Goal: Transaction & Acquisition: Book appointment/travel/reservation

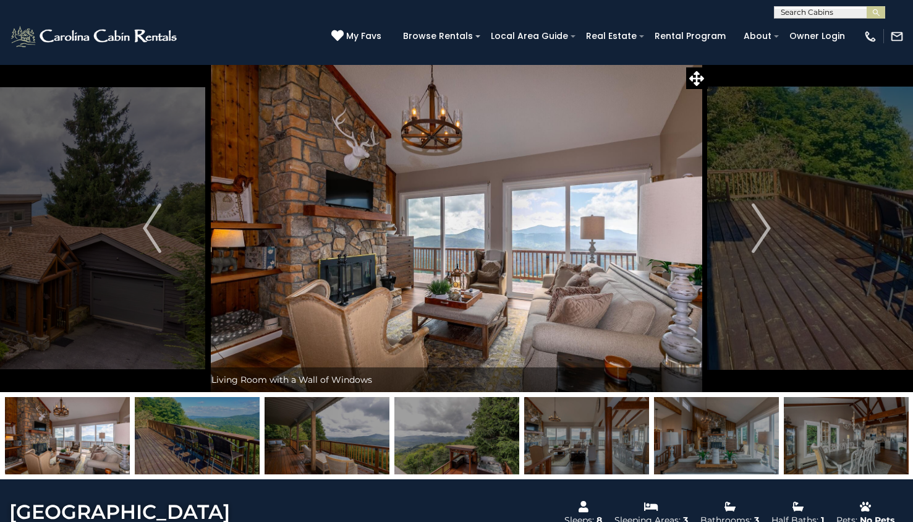
click at [759, 231] on img "Next" at bounding box center [761, 227] width 19 height 49
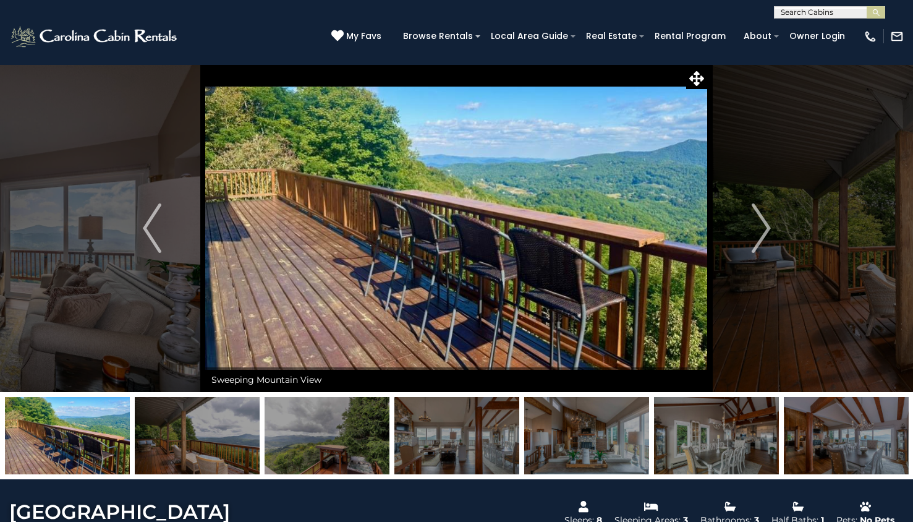
click at [759, 231] on img "Next" at bounding box center [761, 227] width 19 height 49
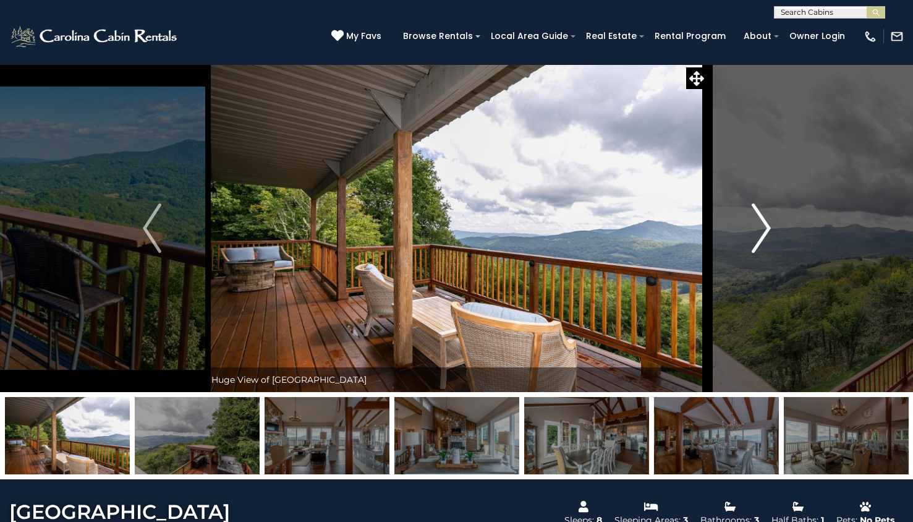
click at [760, 232] on img "Next" at bounding box center [761, 227] width 19 height 49
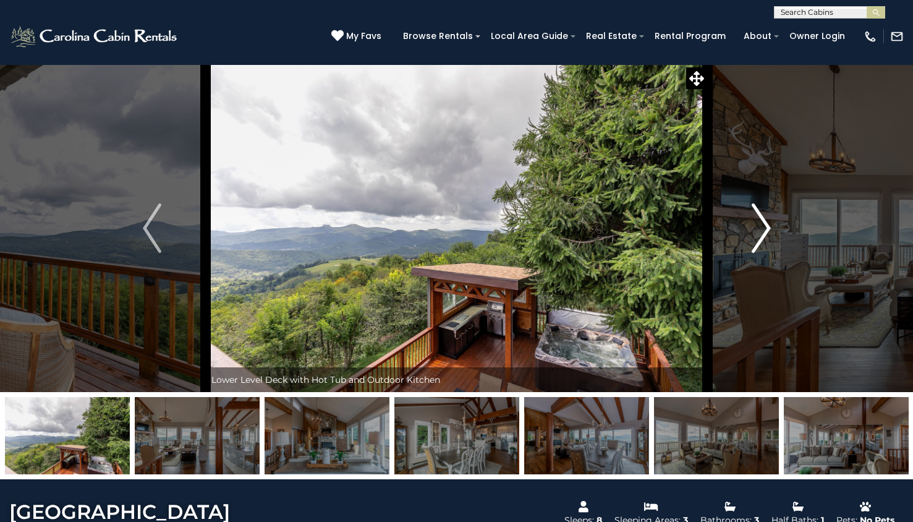
click at [760, 233] on img "Next" at bounding box center [761, 227] width 19 height 49
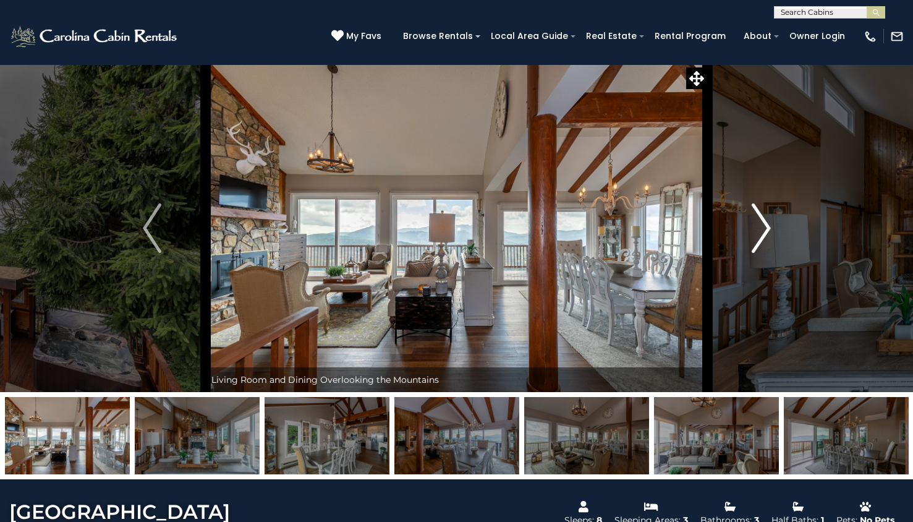
click at [761, 234] on img "Next" at bounding box center [761, 227] width 19 height 49
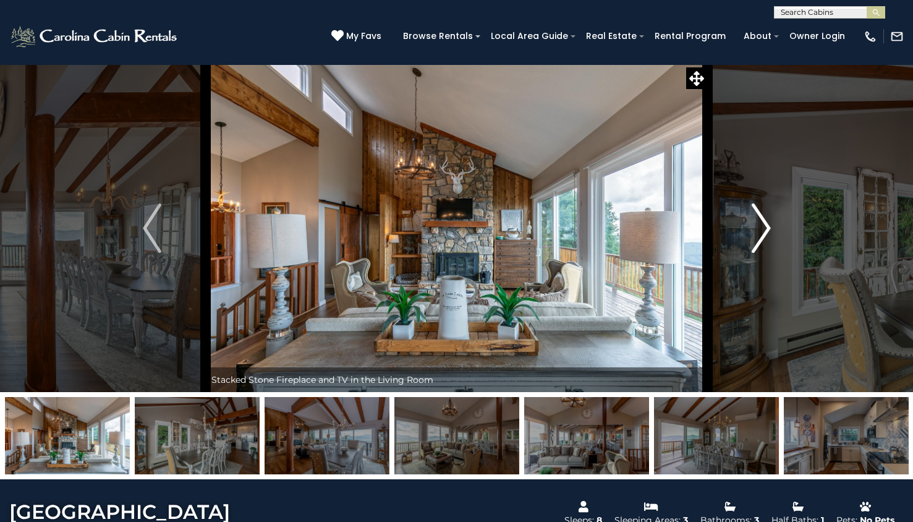
click at [761, 234] on img "Next" at bounding box center [761, 227] width 19 height 49
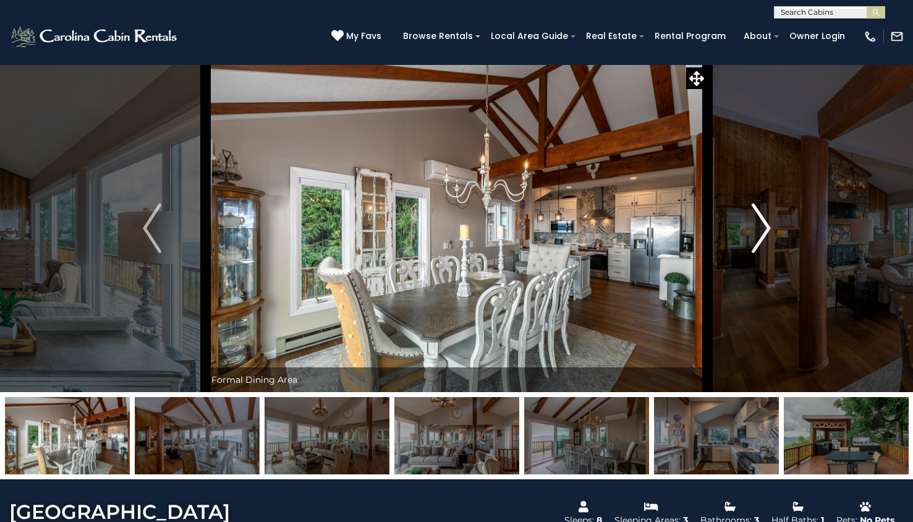
click at [761, 234] on img "Next" at bounding box center [761, 227] width 19 height 49
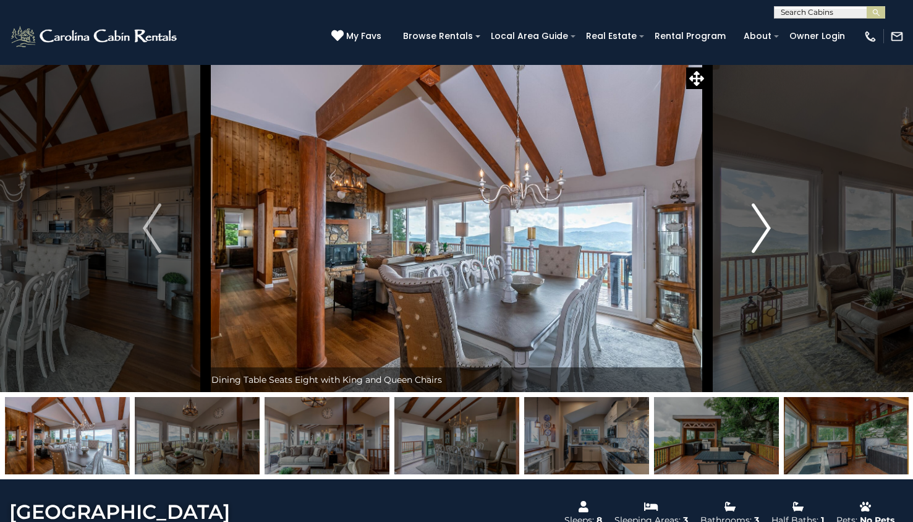
click at [761, 234] on img "Next" at bounding box center [761, 227] width 19 height 49
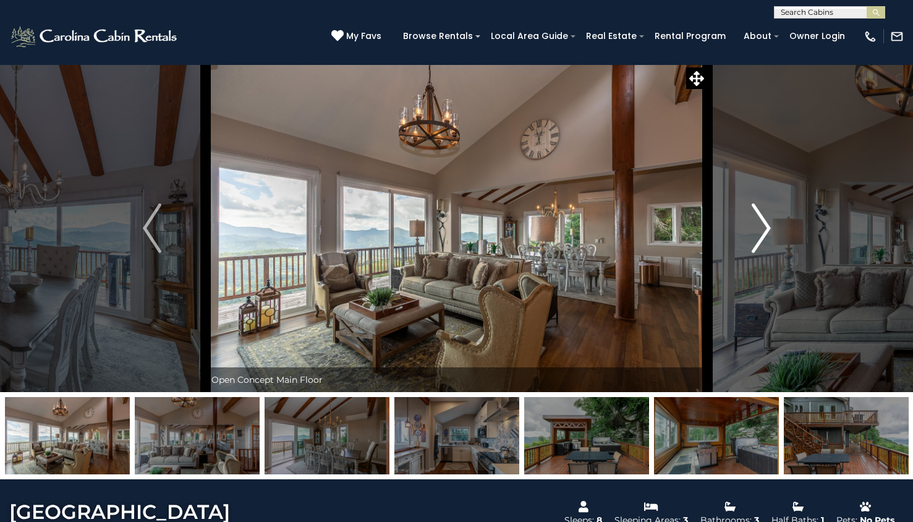
click at [761, 239] on img "Next" at bounding box center [761, 227] width 19 height 49
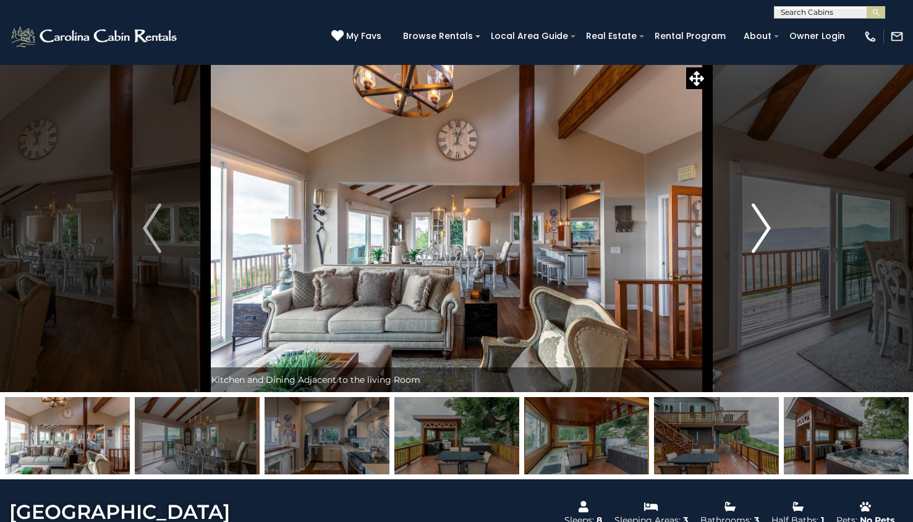
click at [761, 239] on img "Next" at bounding box center [761, 227] width 19 height 49
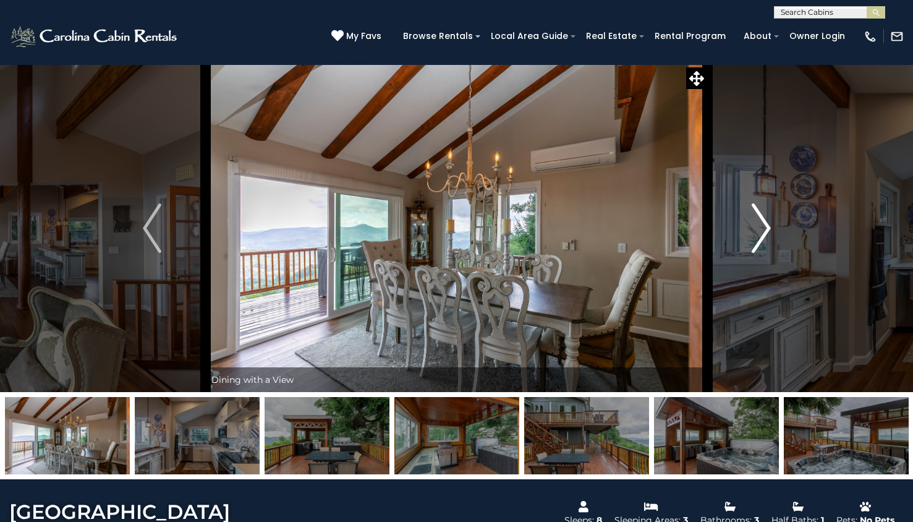
click at [761, 239] on img "Next" at bounding box center [761, 227] width 19 height 49
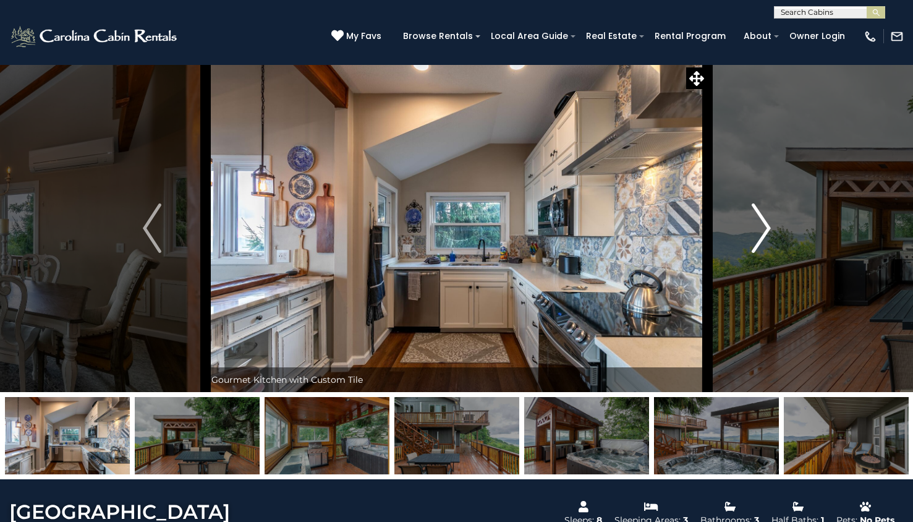
click at [762, 237] on img "Next" at bounding box center [761, 227] width 19 height 49
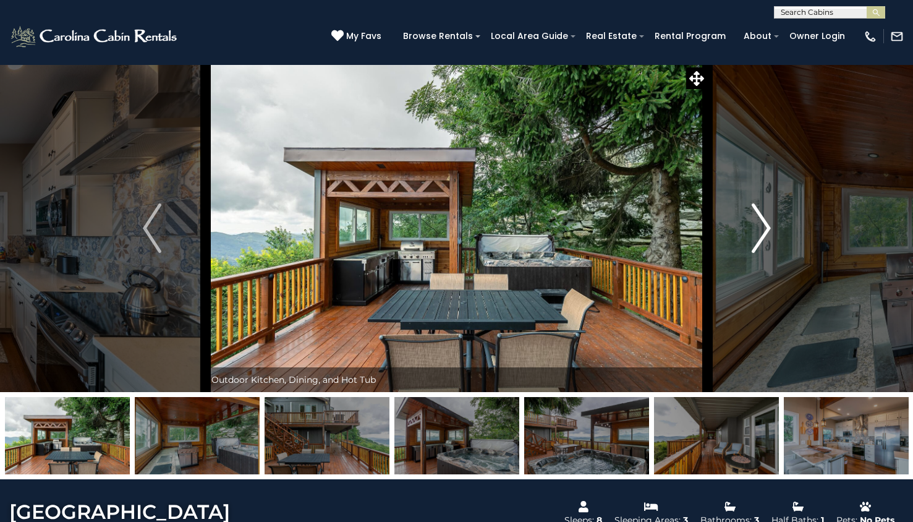
click at [762, 237] on img "Next" at bounding box center [761, 227] width 19 height 49
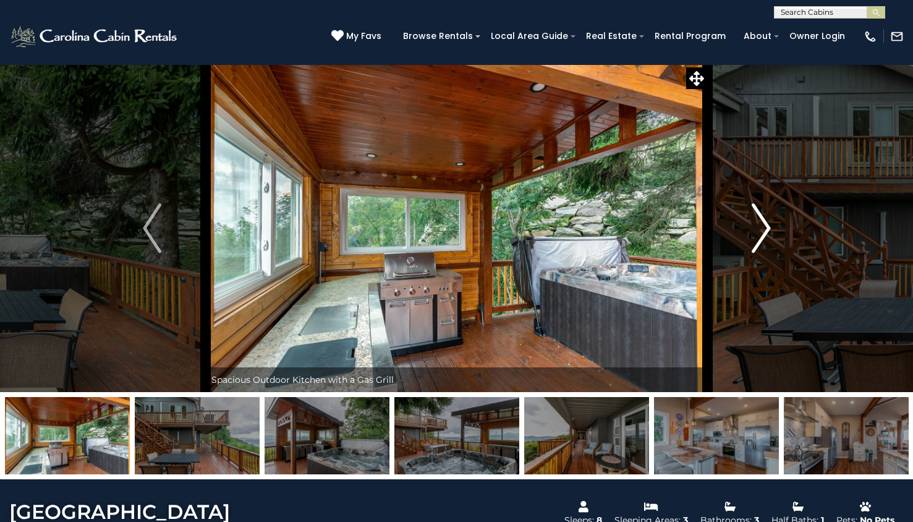
click at [762, 237] on img "Next" at bounding box center [761, 227] width 19 height 49
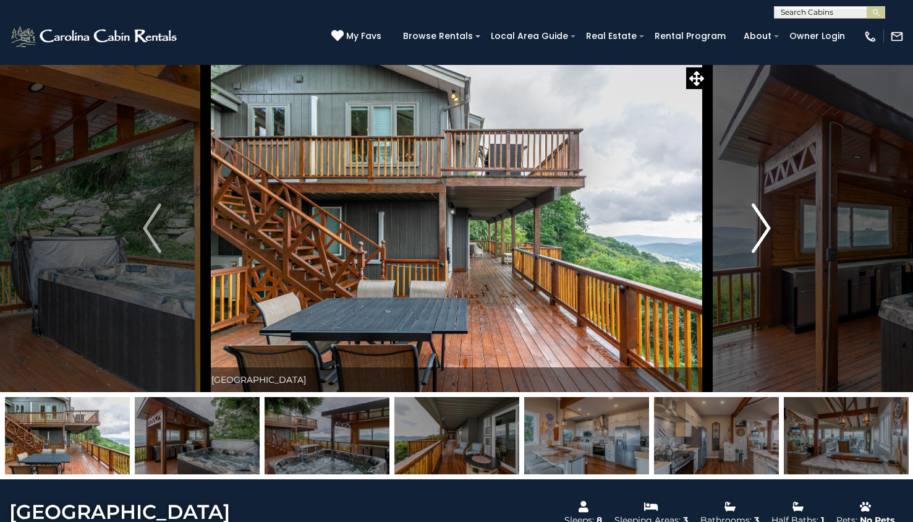
click at [762, 237] on img "Next" at bounding box center [761, 227] width 19 height 49
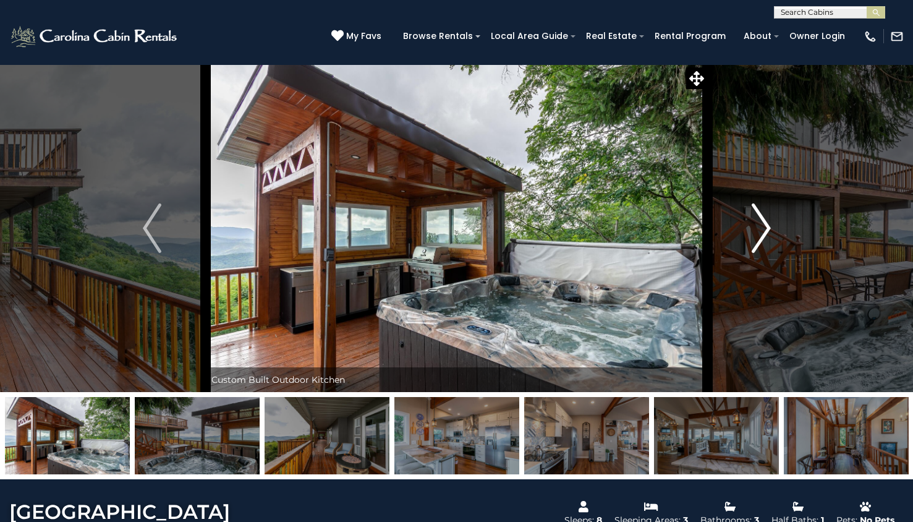
click at [762, 237] on img "Next" at bounding box center [761, 227] width 19 height 49
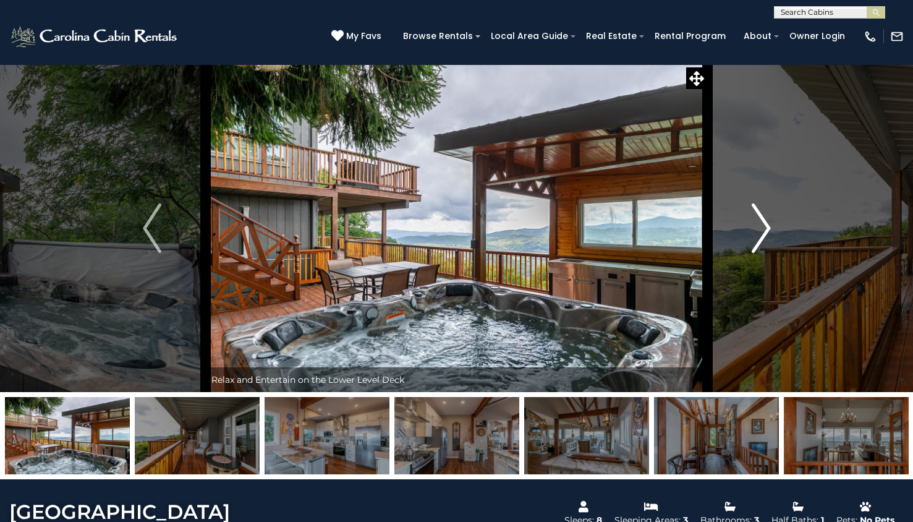
click at [762, 237] on img "Next" at bounding box center [761, 227] width 19 height 49
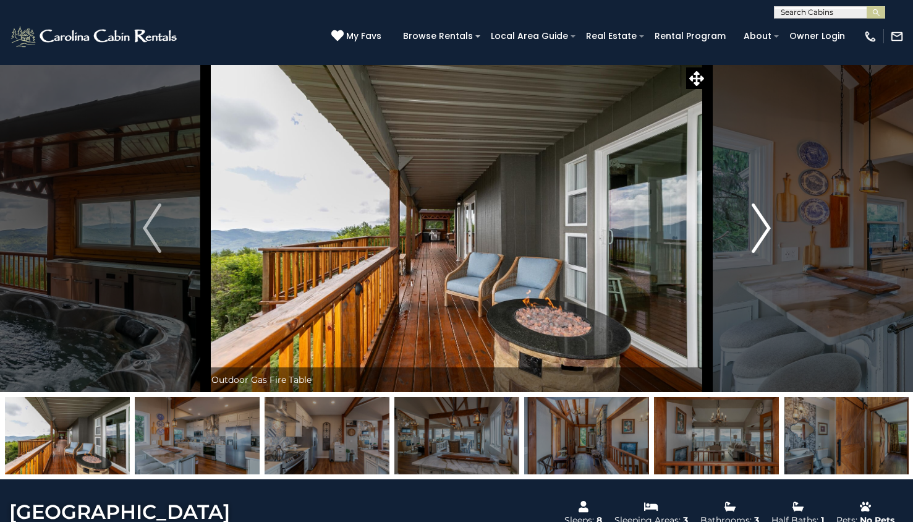
click at [762, 237] on img "Next" at bounding box center [761, 227] width 19 height 49
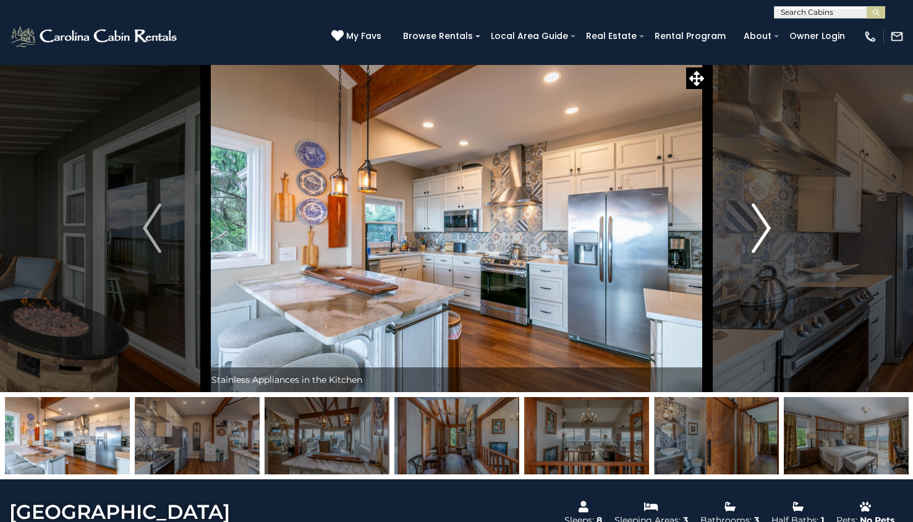
click at [762, 237] on img "Next" at bounding box center [761, 227] width 19 height 49
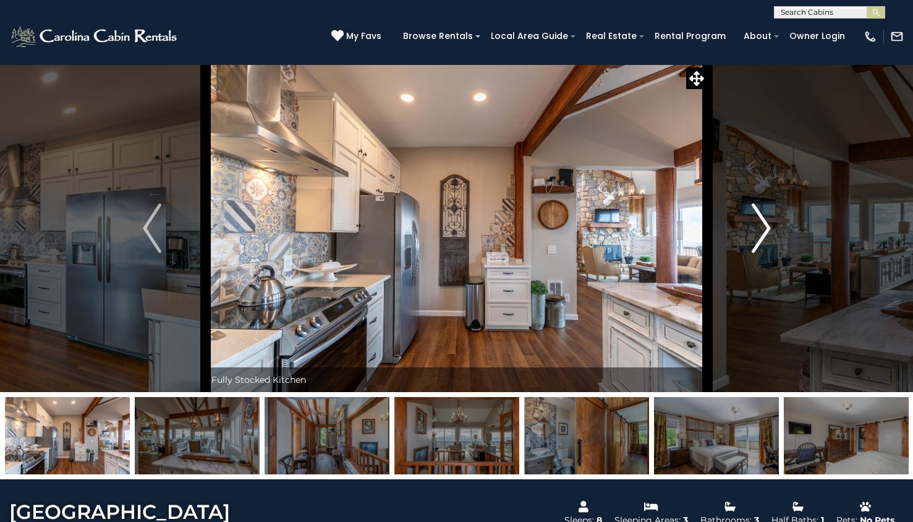
click at [762, 237] on img "Next" at bounding box center [761, 227] width 19 height 49
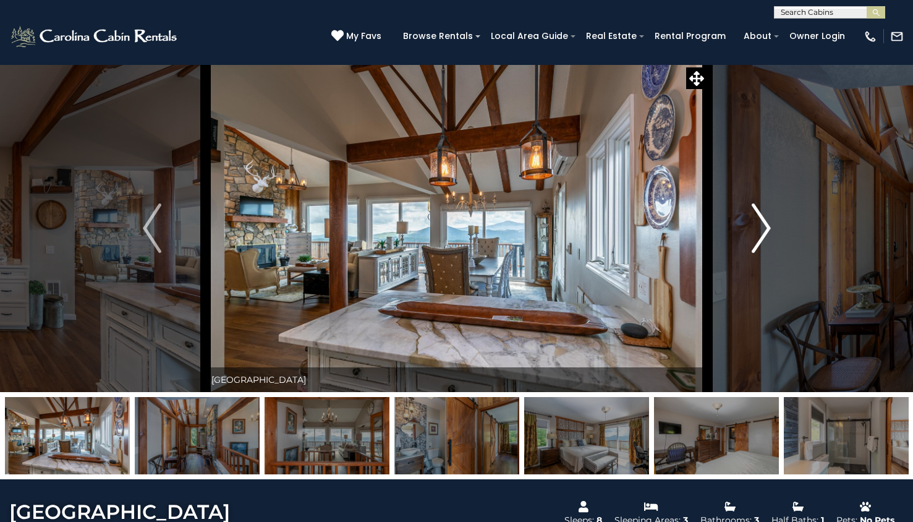
click at [762, 237] on img "Next" at bounding box center [761, 227] width 19 height 49
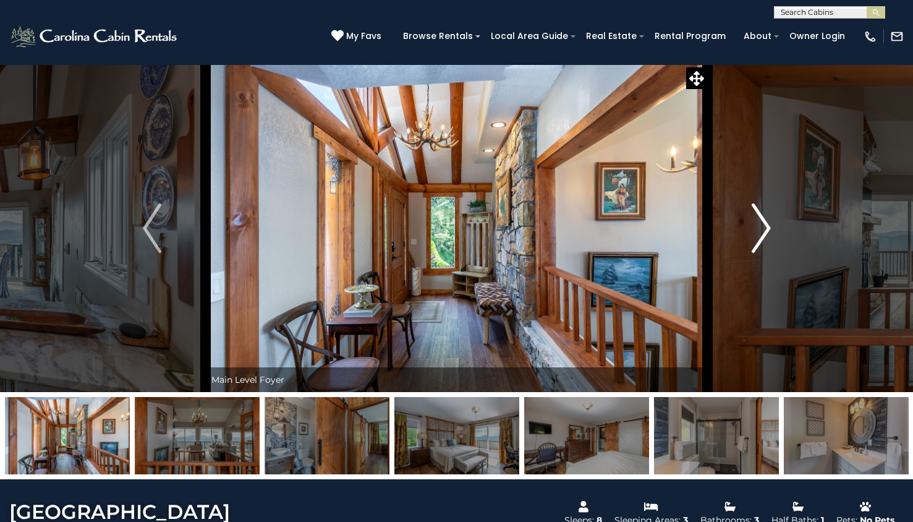
click at [761, 227] on img "Next" at bounding box center [761, 227] width 19 height 49
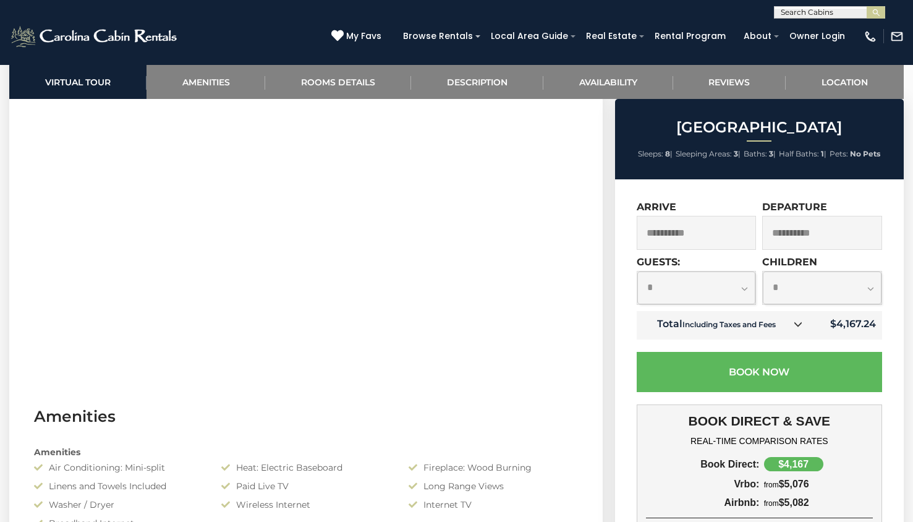
scroll to position [581, 0]
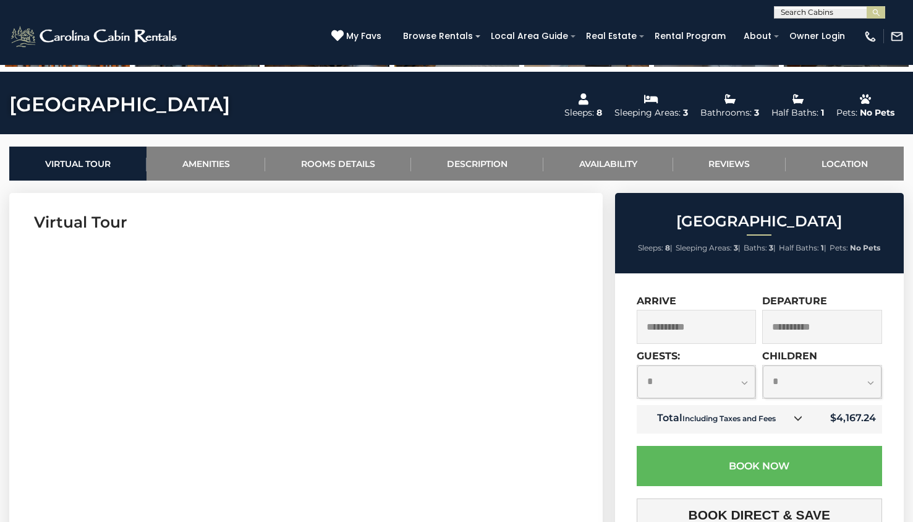
scroll to position [413, 0]
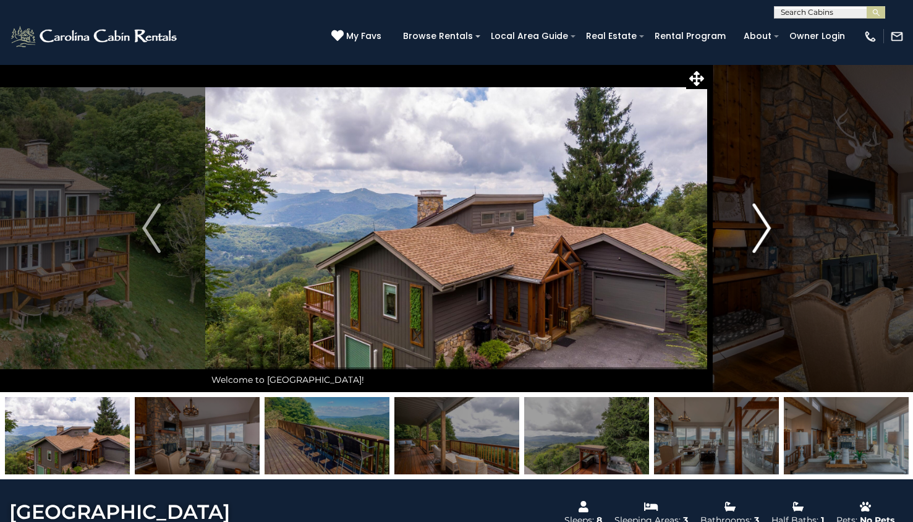
click at [753, 236] on img "Next" at bounding box center [762, 227] width 19 height 49
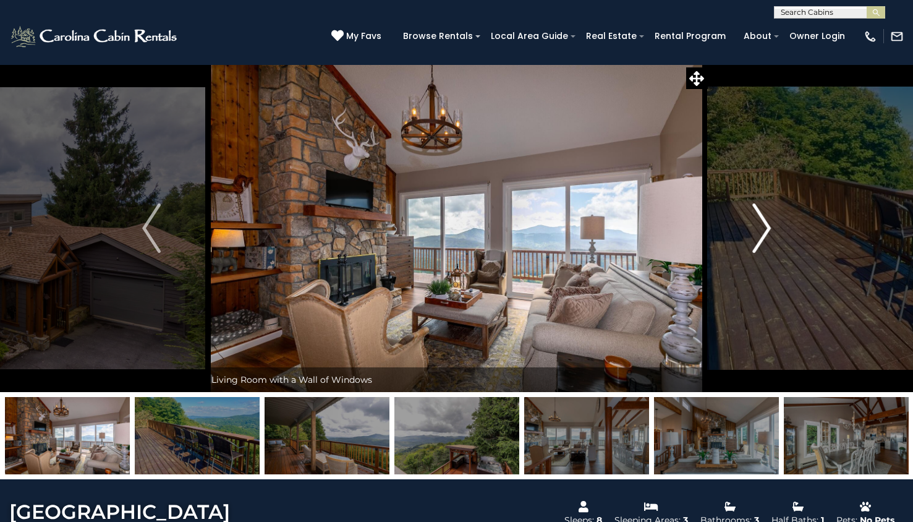
click at [753, 236] on img "Next" at bounding box center [762, 227] width 19 height 49
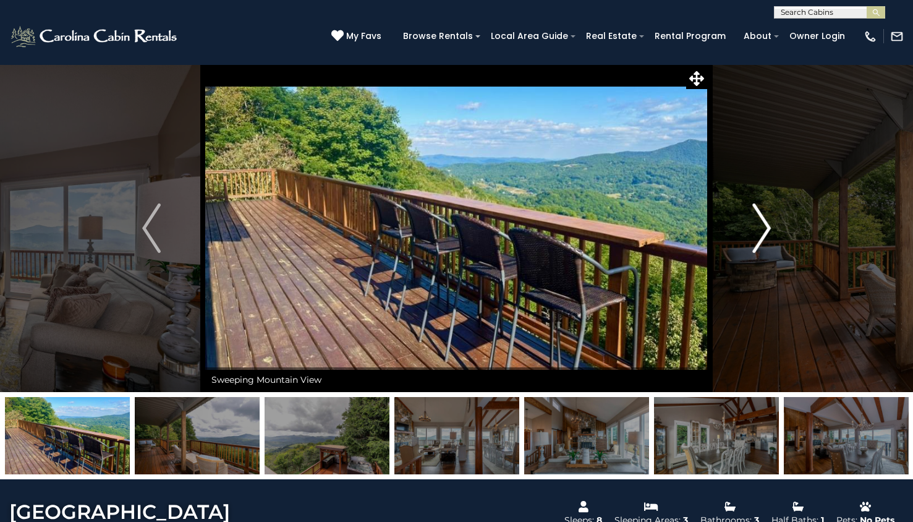
click at [753, 236] on img "Next" at bounding box center [762, 227] width 19 height 49
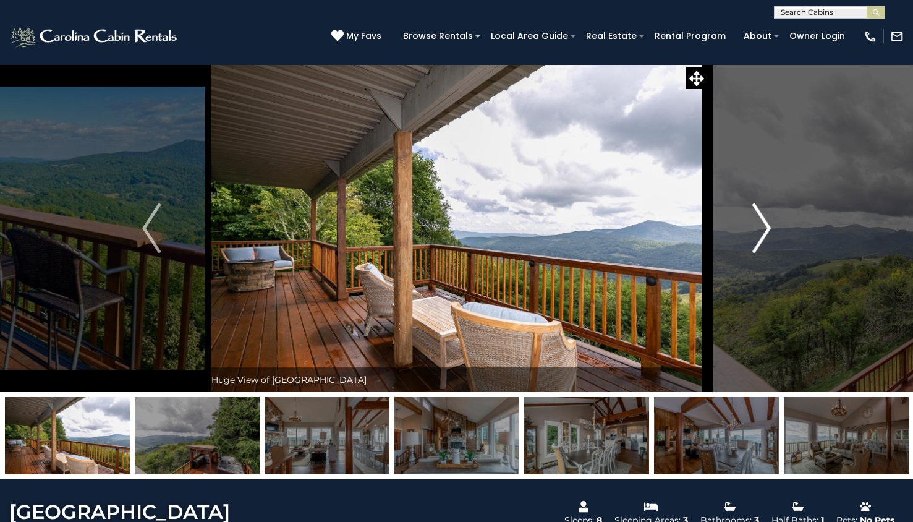
click at [753, 236] on img "Next" at bounding box center [762, 227] width 19 height 49
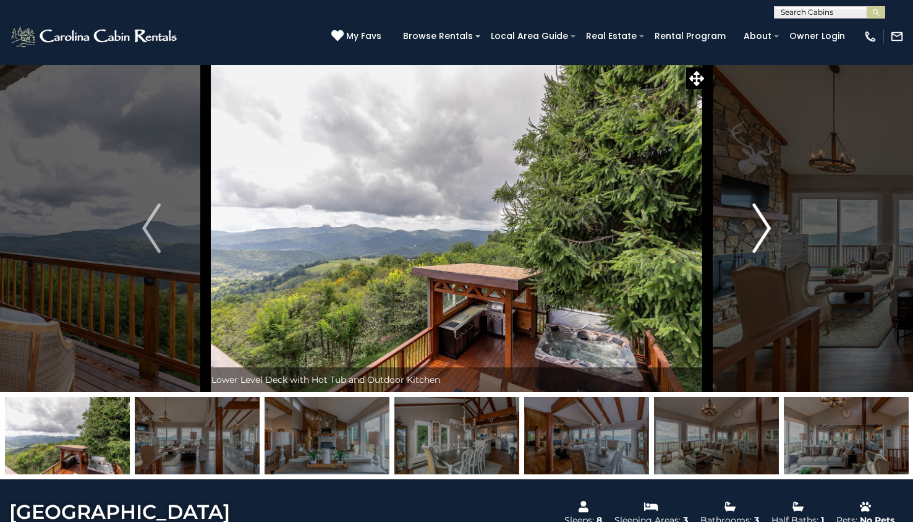
click at [753, 236] on img "Next" at bounding box center [762, 227] width 19 height 49
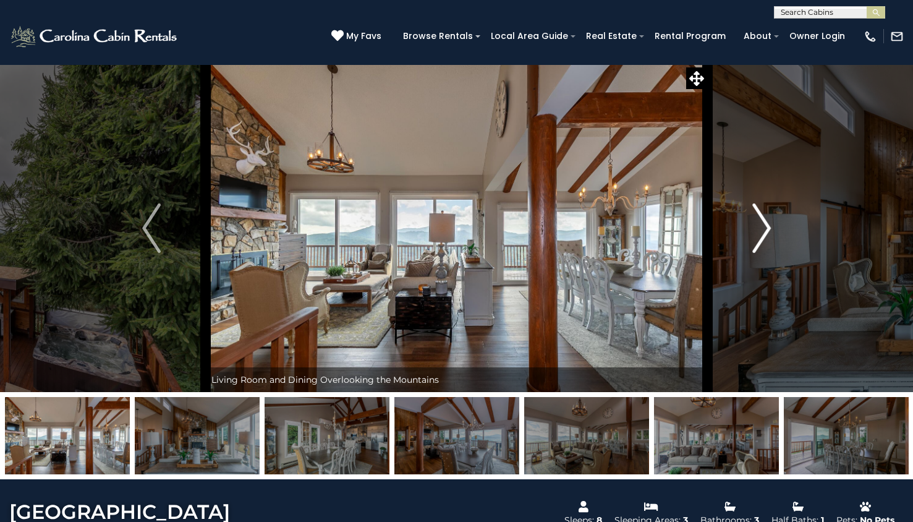
click at [753, 236] on img "Next" at bounding box center [762, 227] width 19 height 49
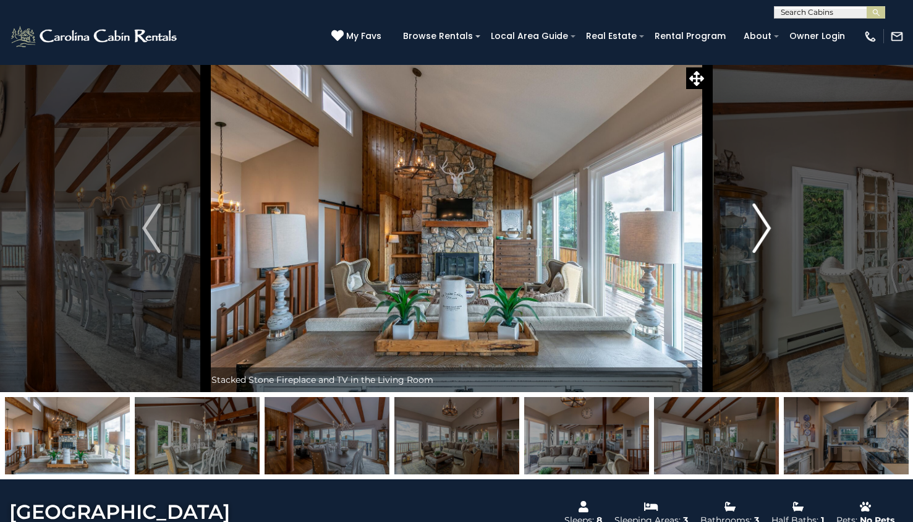
click at [753, 236] on img "Next" at bounding box center [762, 227] width 19 height 49
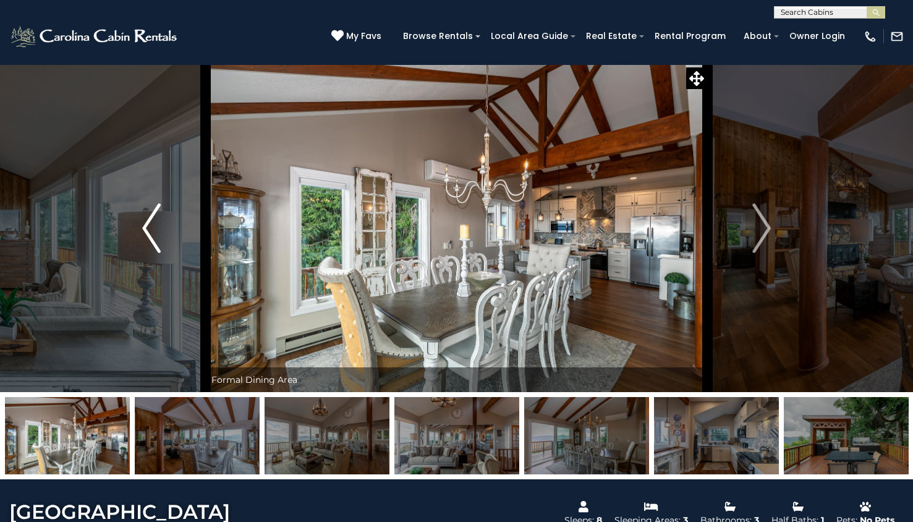
click at [153, 225] on img "Previous" at bounding box center [151, 227] width 19 height 49
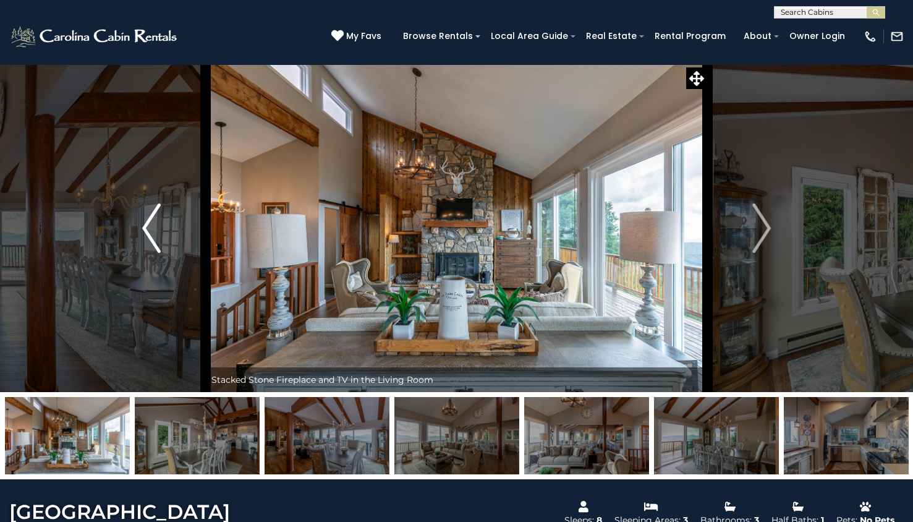
click at [153, 225] on img "Previous" at bounding box center [151, 227] width 19 height 49
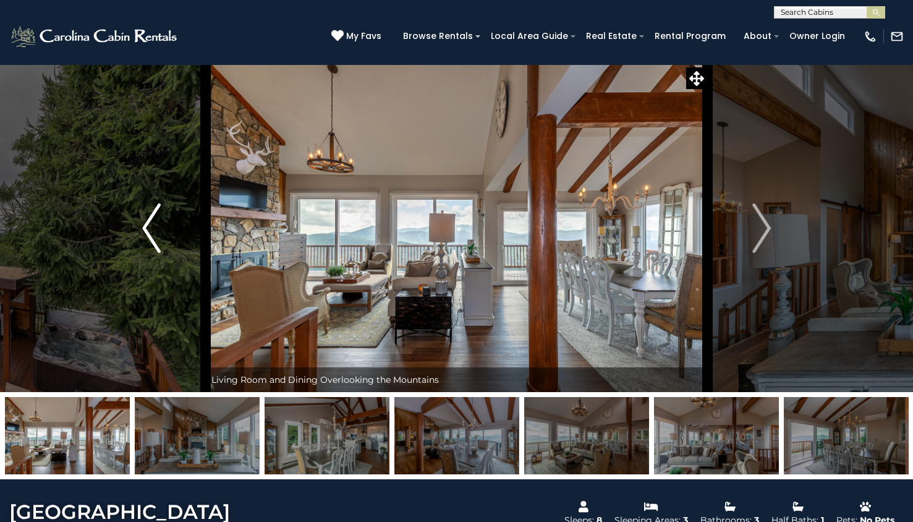
click at [153, 225] on img "Previous" at bounding box center [151, 227] width 19 height 49
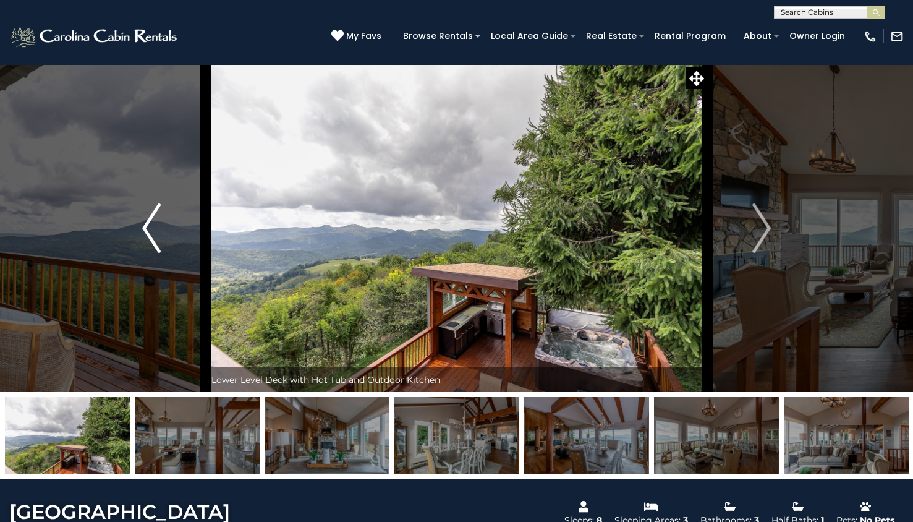
click at [153, 225] on img "Previous" at bounding box center [151, 227] width 19 height 49
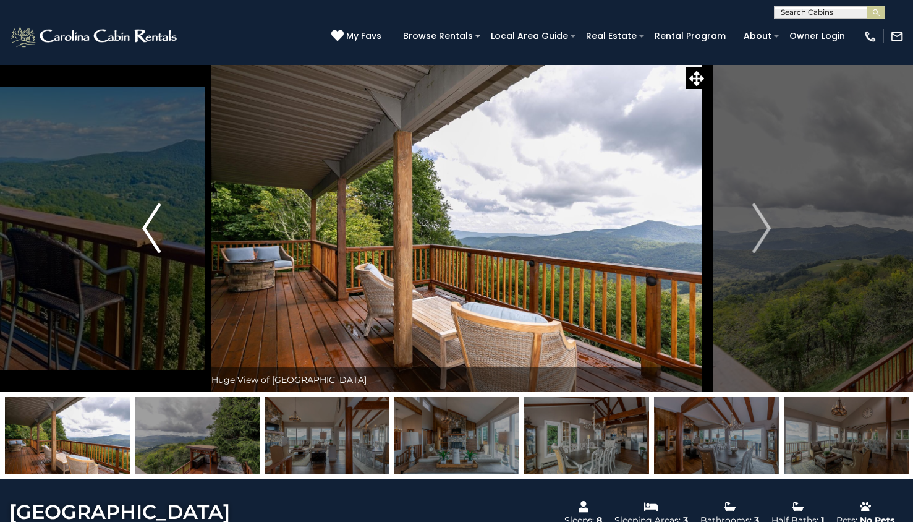
click at [153, 225] on img "Previous" at bounding box center [151, 227] width 19 height 49
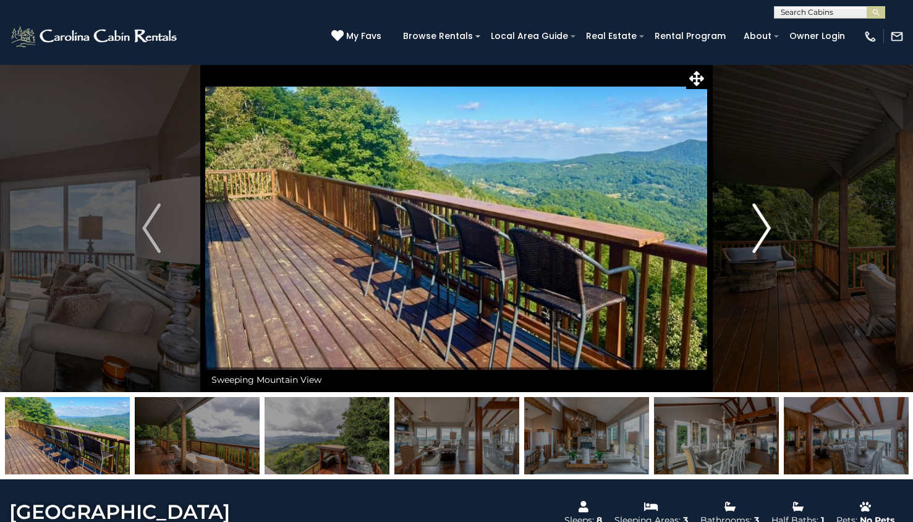
click at [771, 228] on img "Next" at bounding box center [762, 227] width 19 height 49
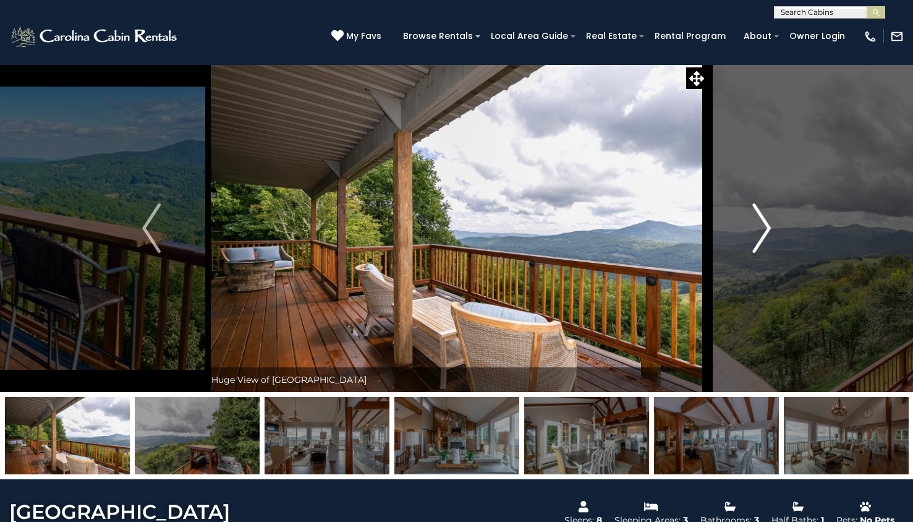
click at [771, 228] on img "Next" at bounding box center [762, 227] width 19 height 49
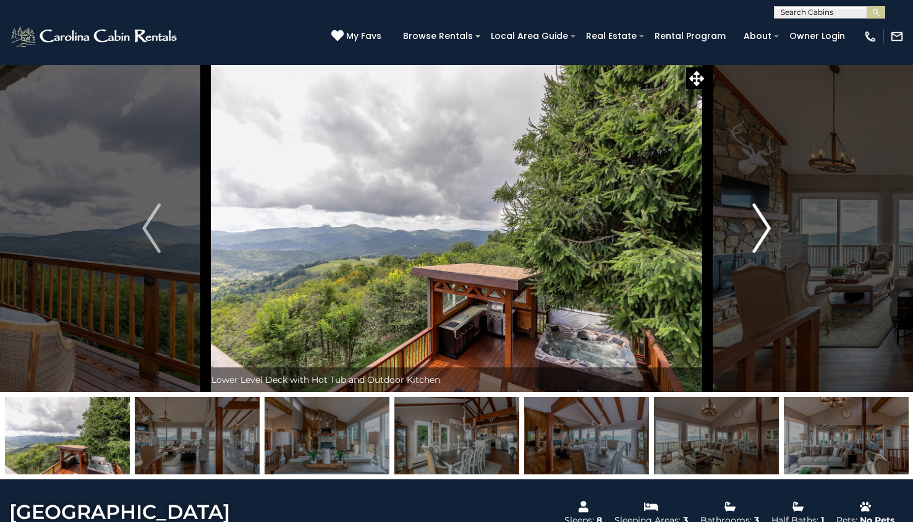
click at [771, 228] on img "Next" at bounding box center [762, 227] width 19 height 49
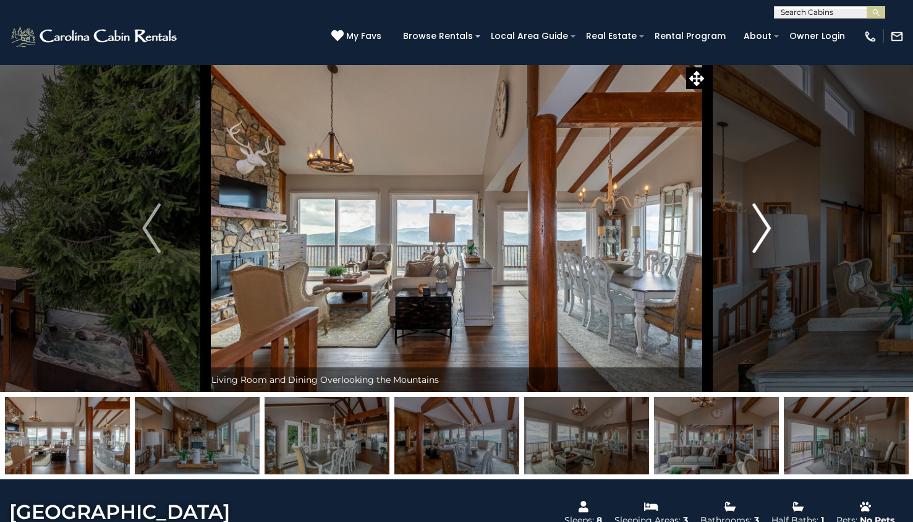
click at [771, 230] on button "Next" at bounding box center [762, 228] width 108 height 328
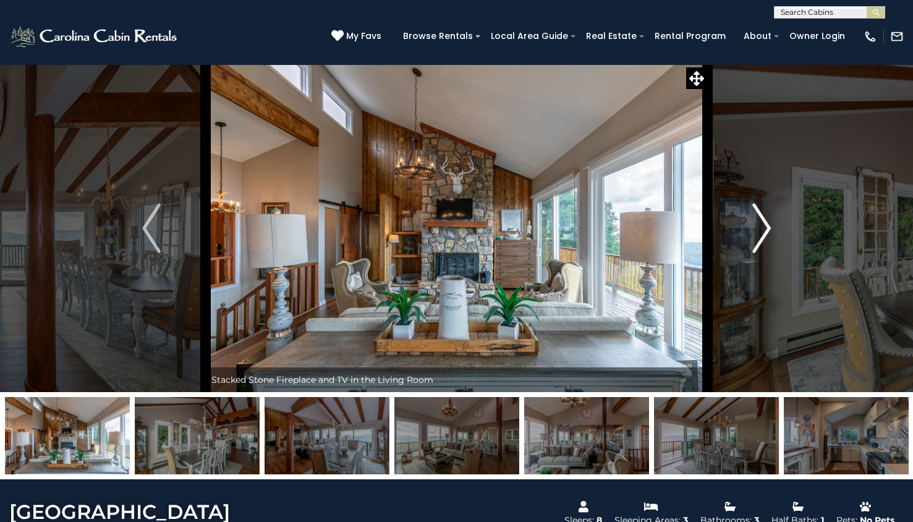
click at [771, 230] on button "Next" at bounding box center [762, 228] width 108 height 328
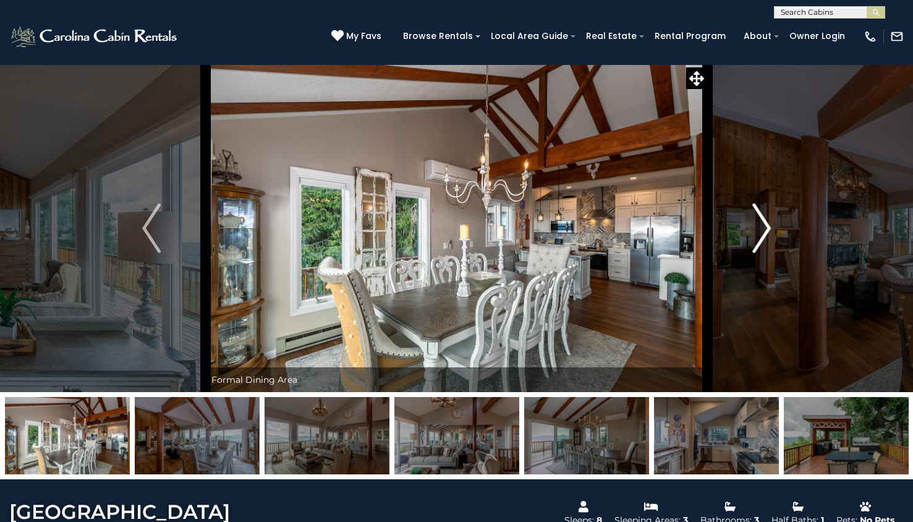
click at [771, 230] on button "Next" at bounding box center [762, 228] width 108 height 328
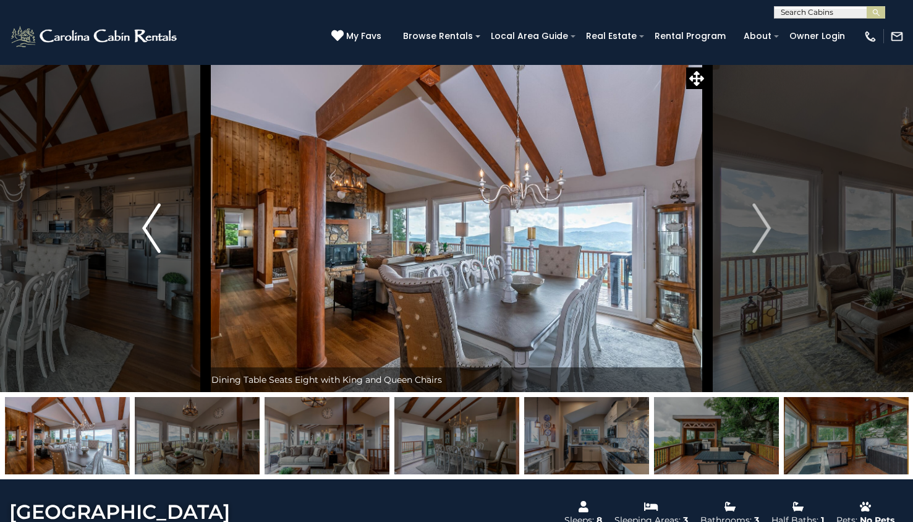
click at [149, 216] on img "Previous" at bounding box center [151, 227] width 19 height 49
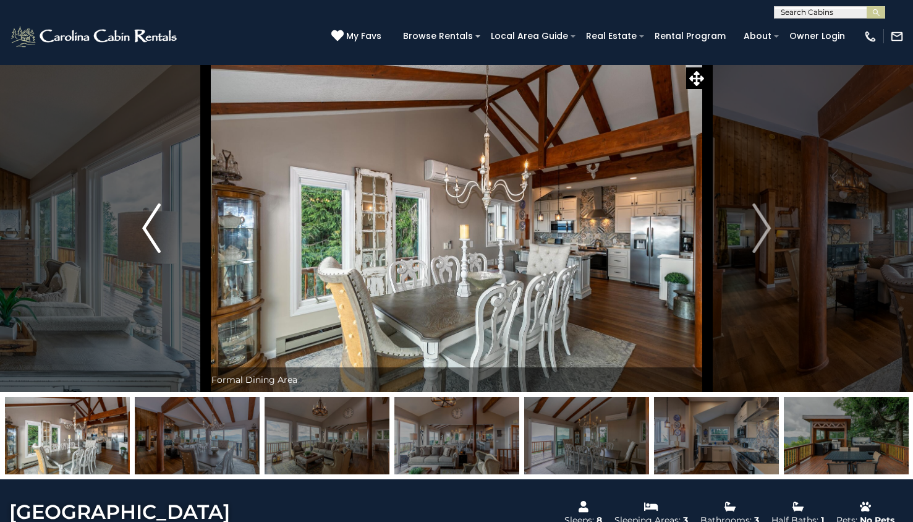
click at [149, 216] on img "Previous" at bounding box center [151, 227] width 19 height 49
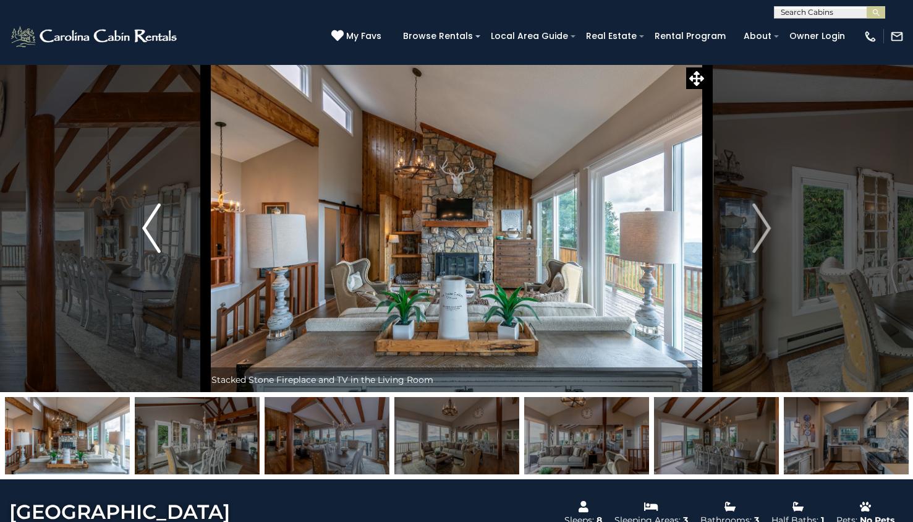
click at [149, 216] on img "Previous" at bounding box center [151, 227] width 19 height 49
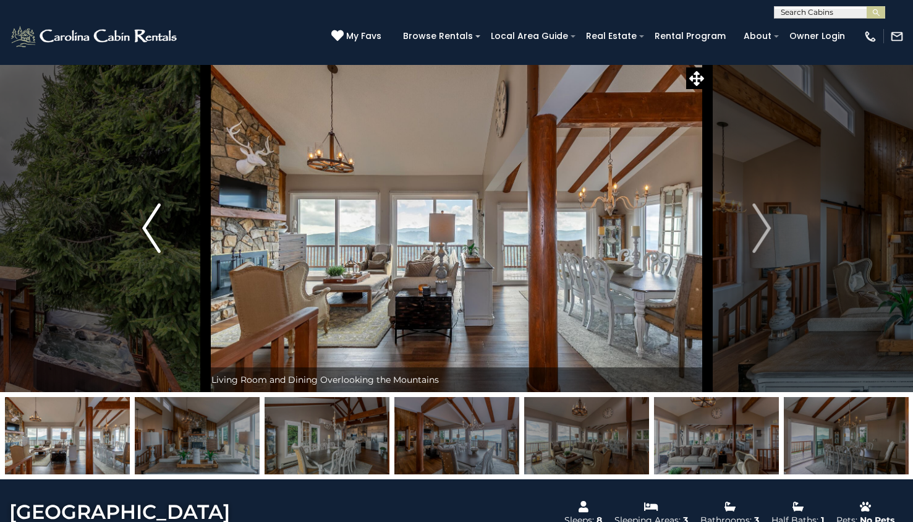
click at [149, 216] on img "Previous" at bounding box center [151, 227] width 19 height 49
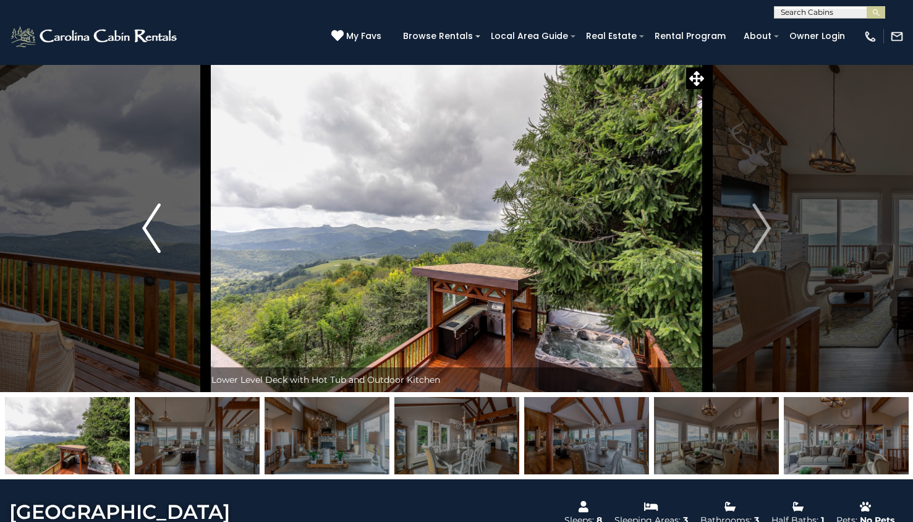
click at [149, 216] on img "Previous" at bounding box center [151, 227] width 19 height 49
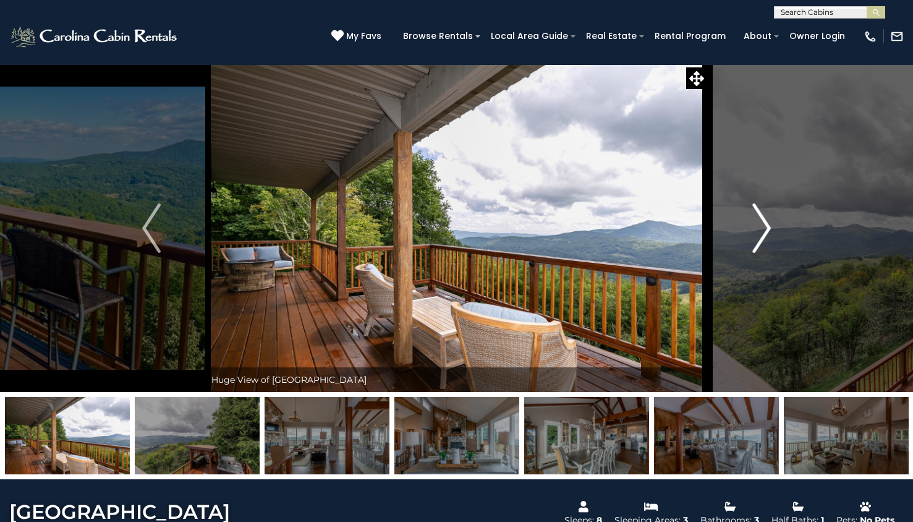
click at [753, 213] on img "Next" at bounding box center [762, 227] width 19 height 49
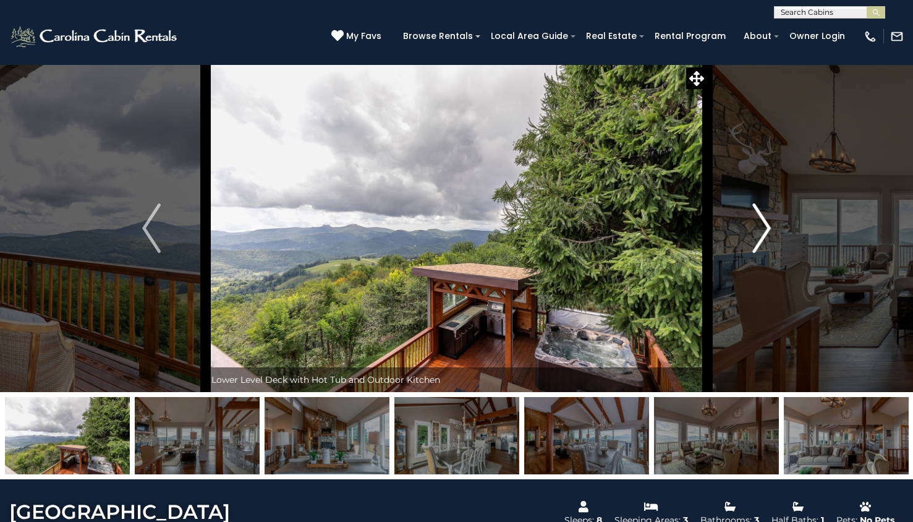
click at [753, 213] on img "Next" at bounding box center [762, 227] width 19 height 49
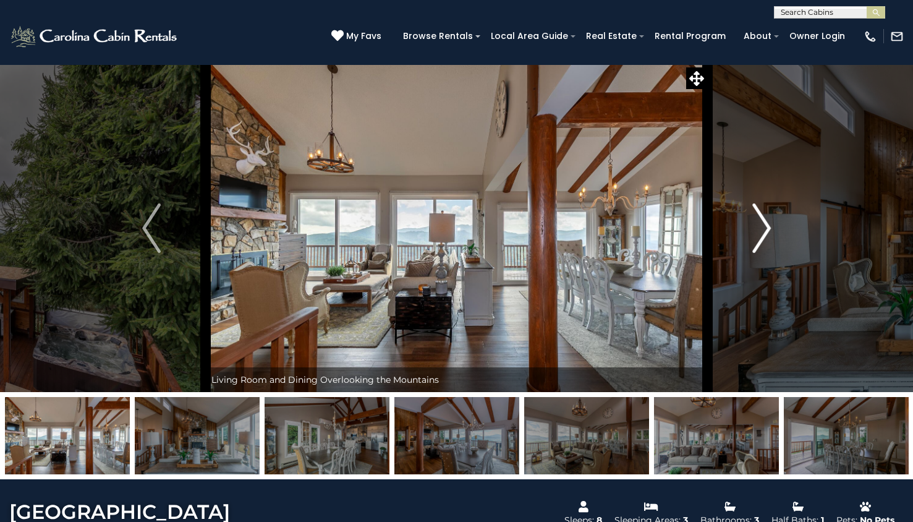
click at [753, 213] on img "Next" at bounding box center [762, 227] width 19 height 49
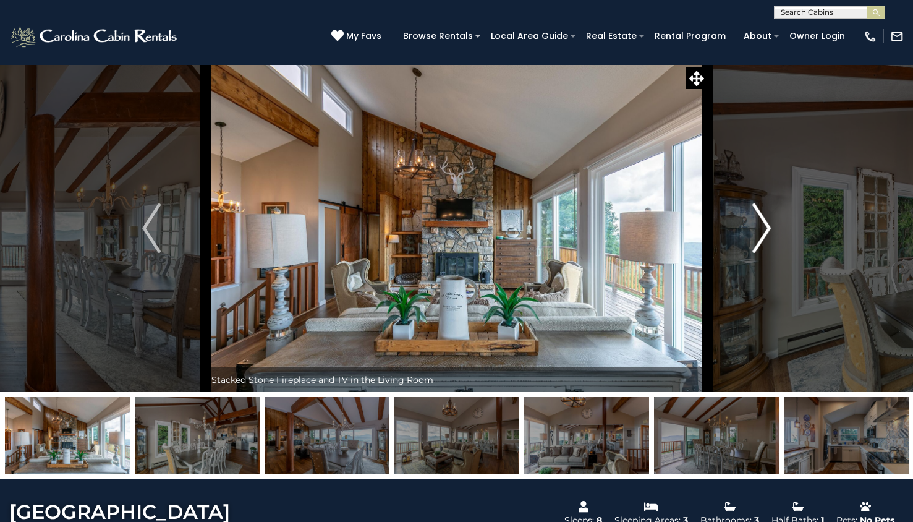
click at [753, 213] on img "Next" at bounding box center [762, 227] width 19 height 49
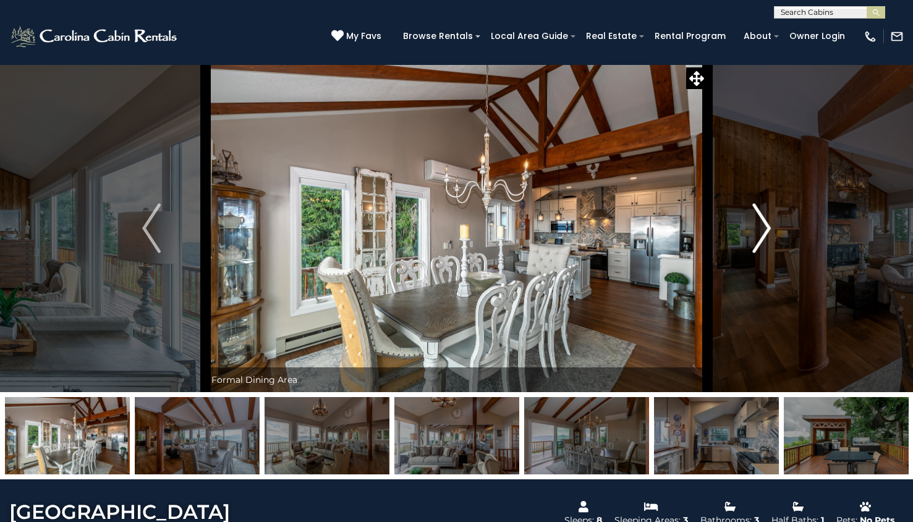
click at [753, 213] on img "Next" at bounding box center [762, 227] width 19 height 49
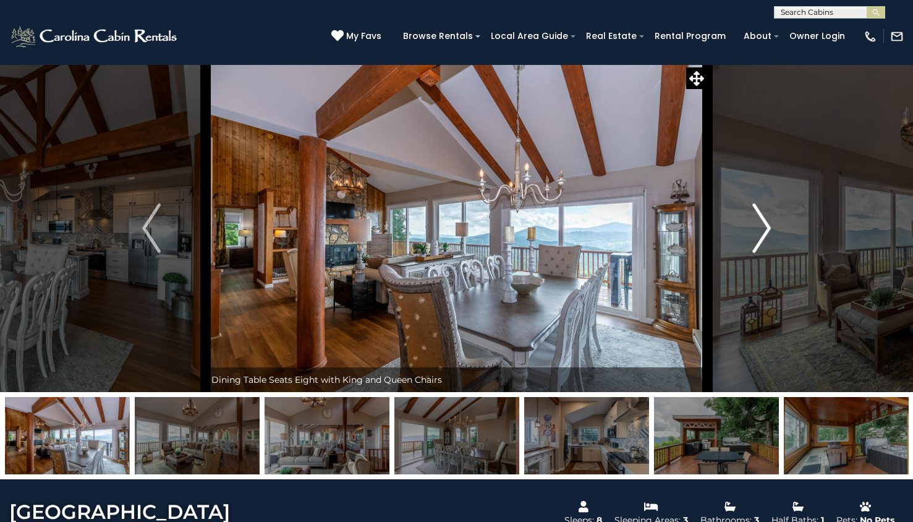
click at [753, 213] on img "Next" at bounding box center [762, 227] width 19 height 49
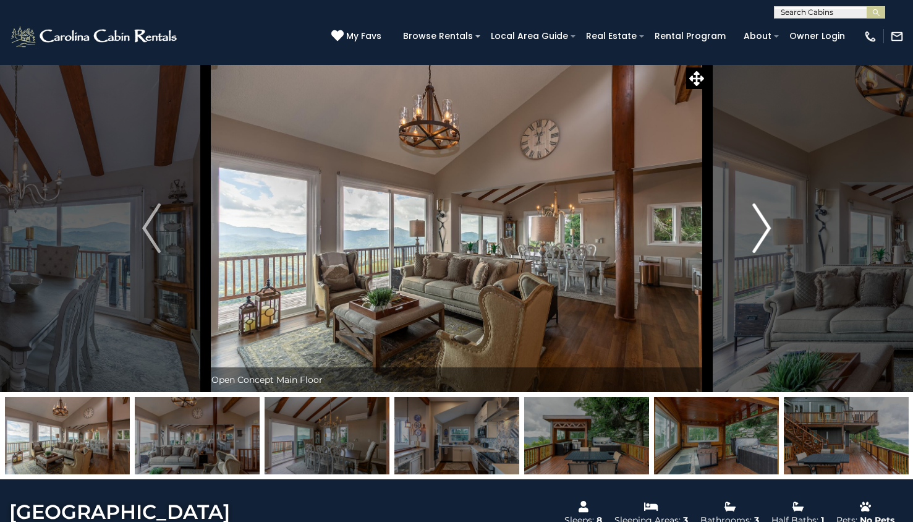
click at [753, 213] on img "Next" at bounding box center [762, 227] width 19 height 49
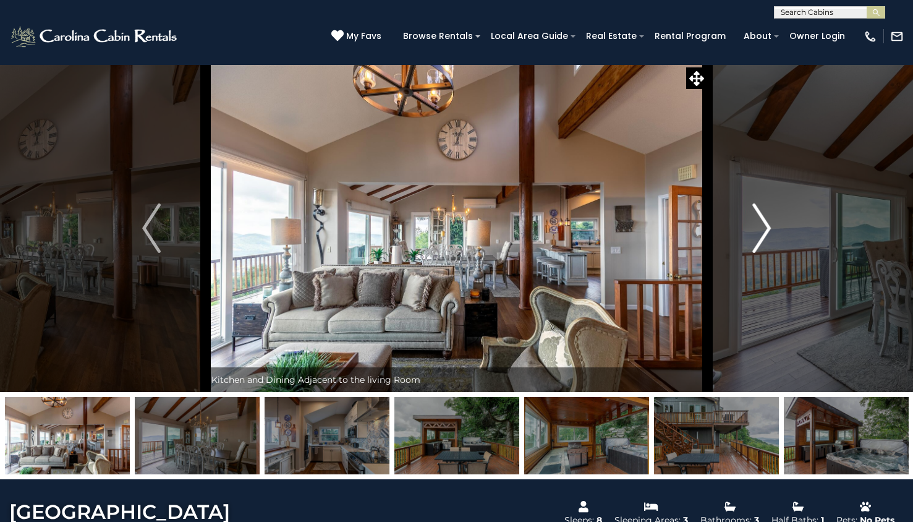
click at [753, 213] on img "Next" at bounding box center [762, 227] width 19 height 49
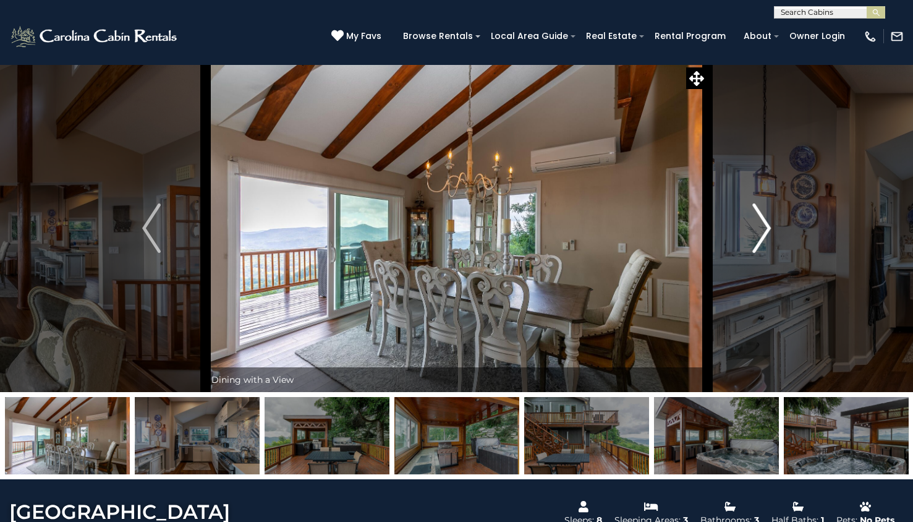
click at [753, 214] on img "Next" at bounding box center [762, 227] width 19 height 49
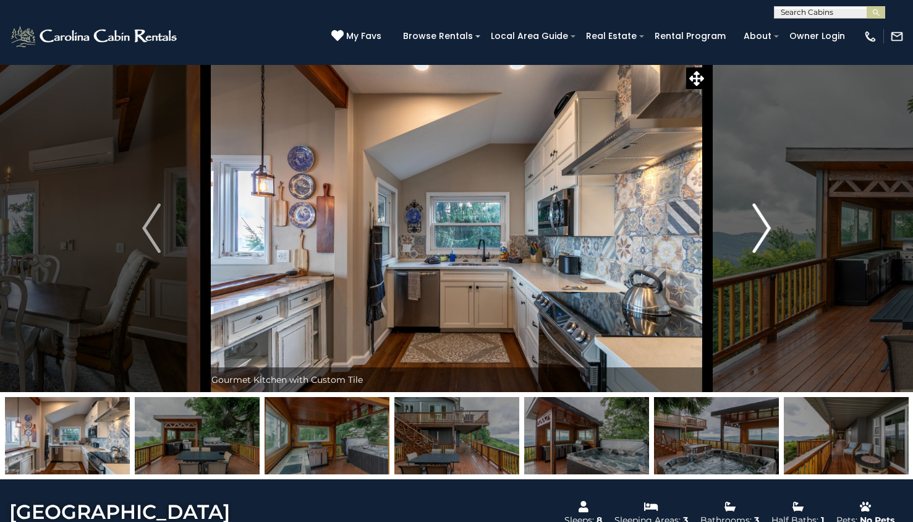
click at [753, 214] on img "Next" at bounding box center [762, 227] width 19 height 49
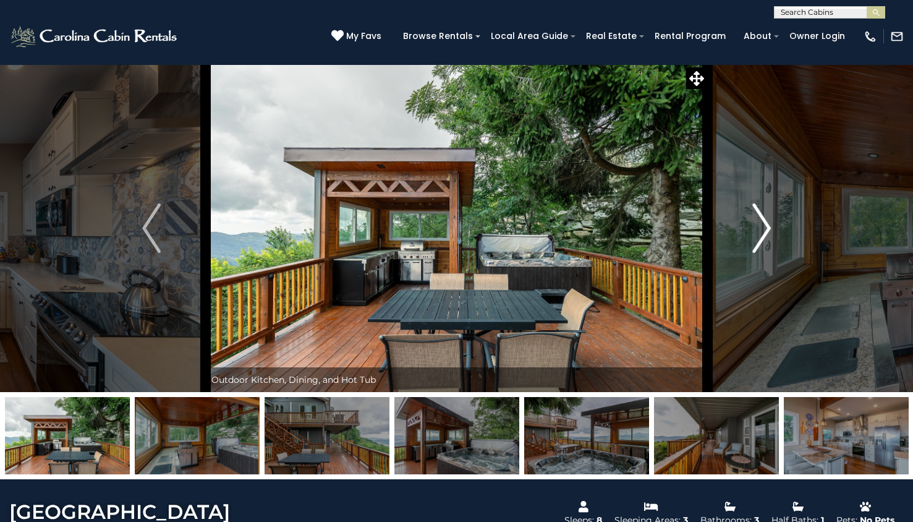
click at [753, 214] on img "Next" at bounding box center [762, 227] width 19 height 49
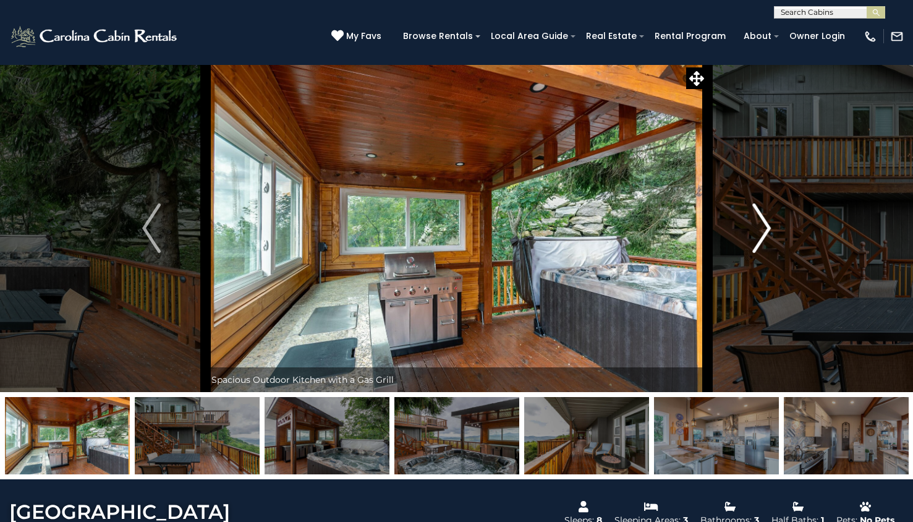
click at [761, 239] on img "Next" at bounding box center [762, 227] width 19 height 49
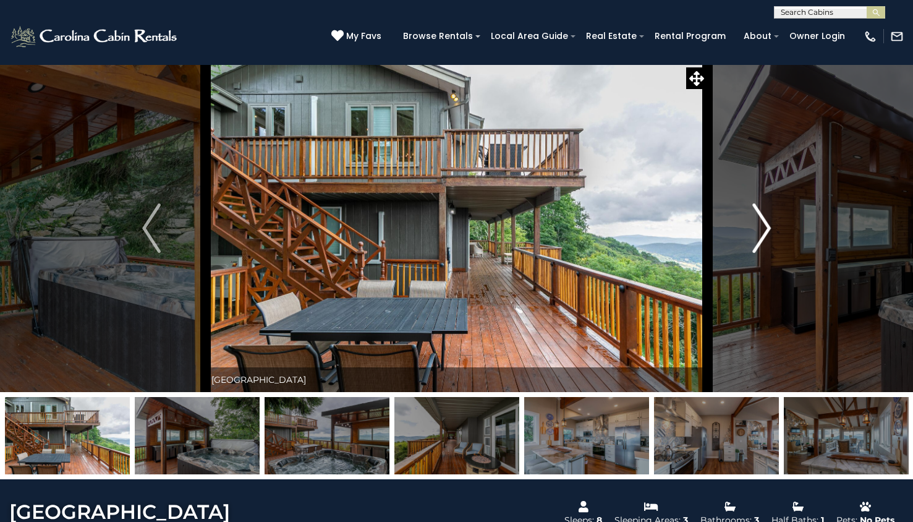
click at [761, 239] on img "Next" at bounding box center [762, 227] width 19 height 49
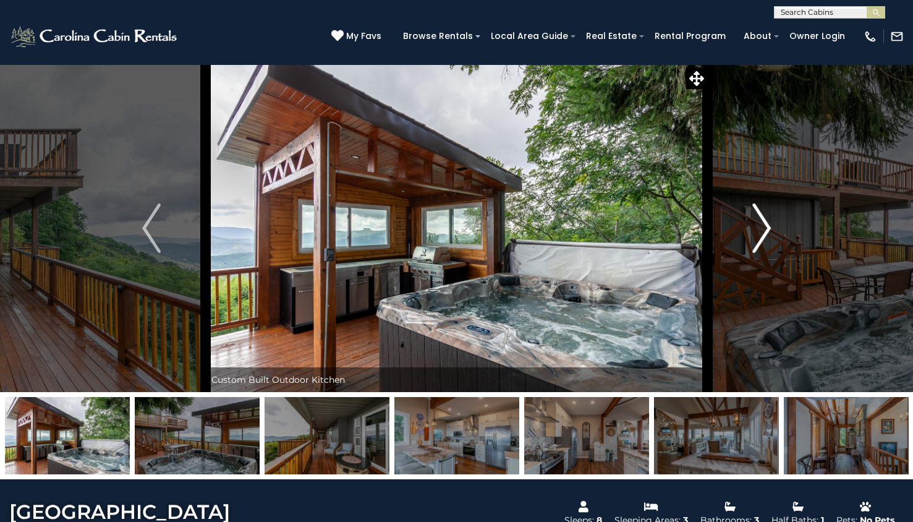
click at [761, 239] on img "Next" at bounding box center [762, 227] width 19 height 49
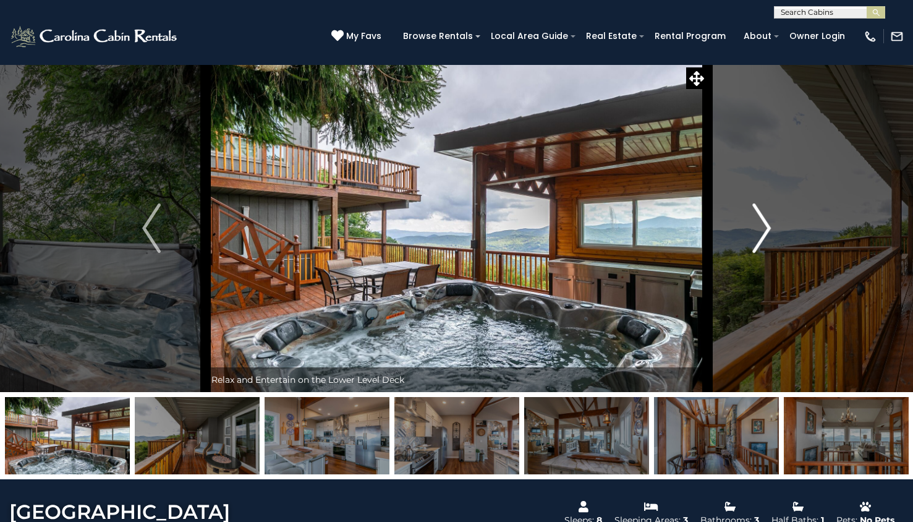
click at [758, 235] on img "Next" at bounding box center [762, 227] width 19 height 49
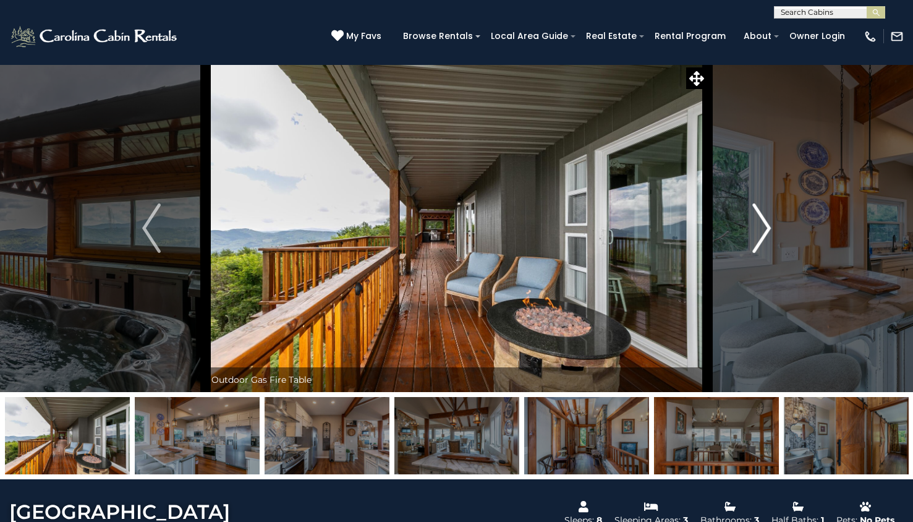
click at [758, 235] on img "Next" at bounding box center [762, 227] width 19 height 49
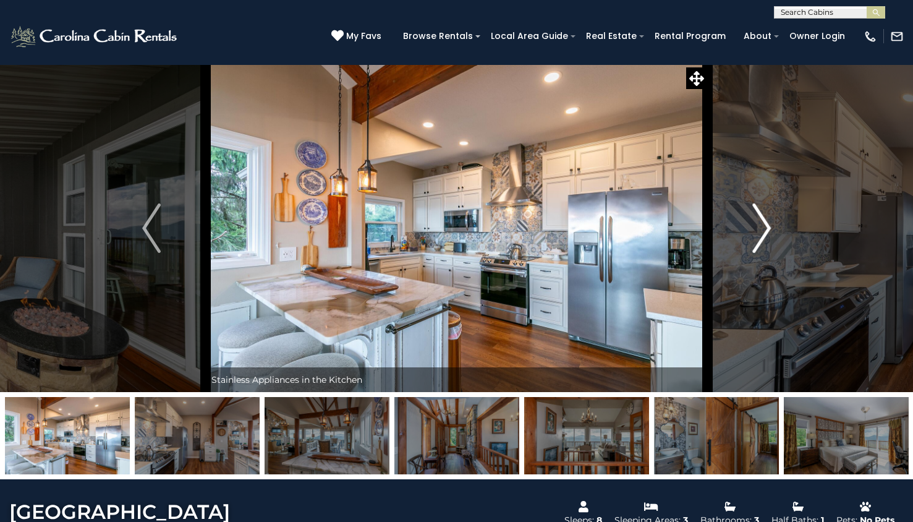
click at [758, 235] on img "Next" at bounding box center [762, 227] width 19 height 49
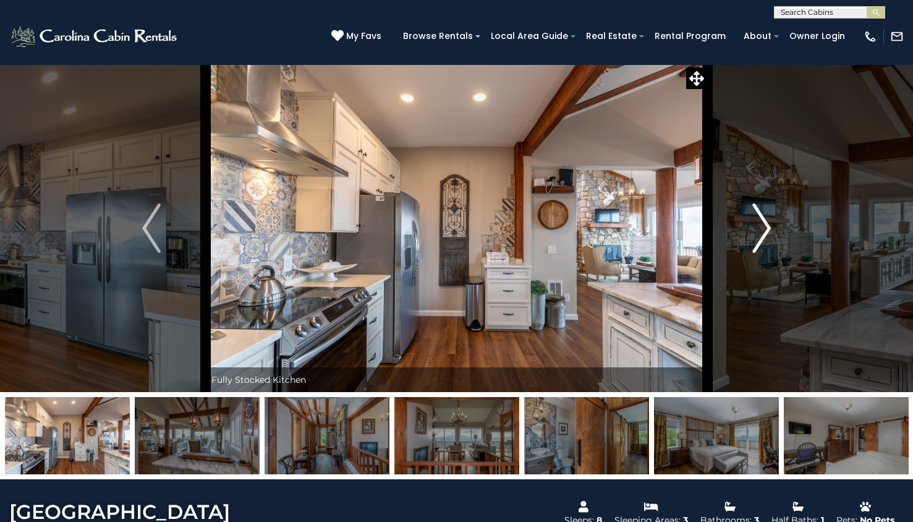
click at [758, 235] on img "Next" at bounding box center [762, 227] width 19 height 49
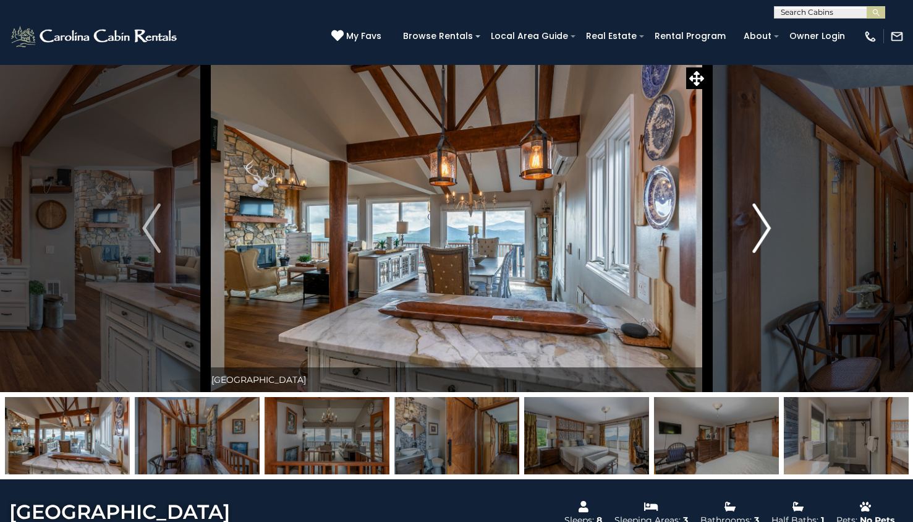
click at [758, 235] on img "Next" at bounding box center [762, 227] width 19 height 49
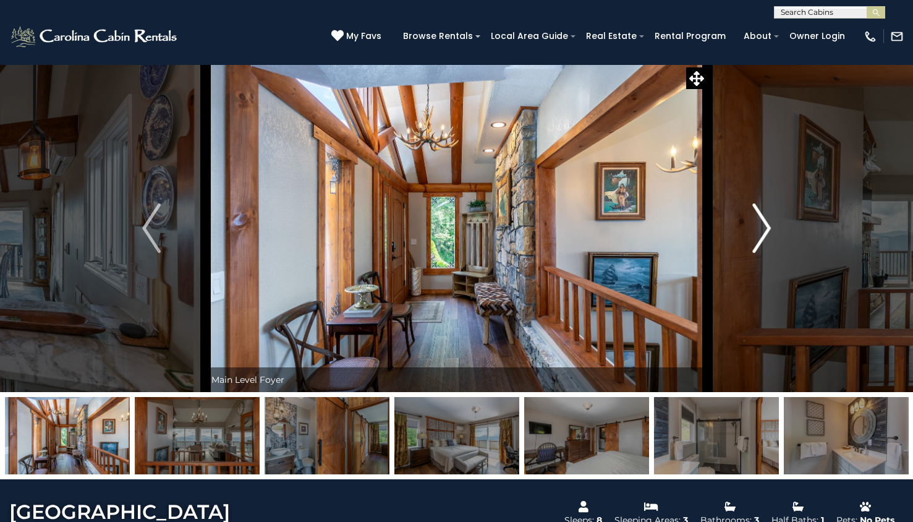
click at [758, 235] on img "Next" at bounding box center [762, 227] width 19 height 49
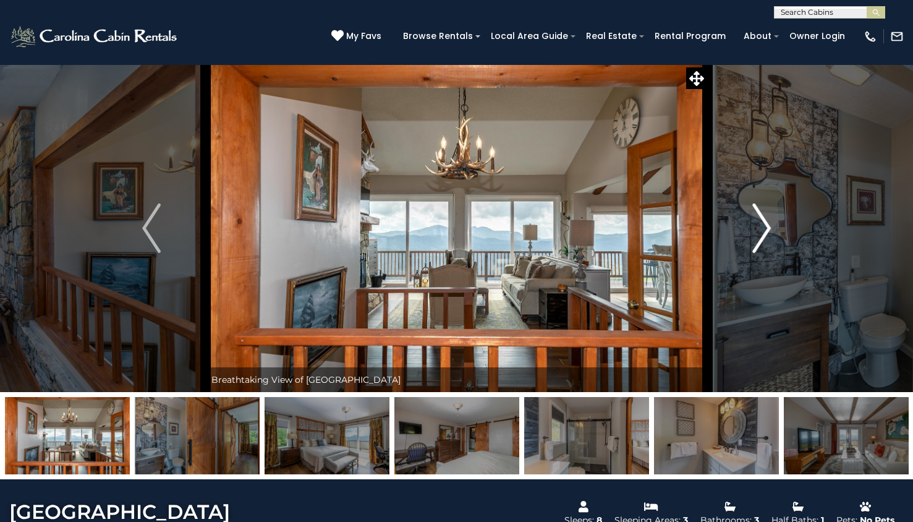
click at [758, 235] on img "Next" at bounding box center [762, 227] width 19 height 49
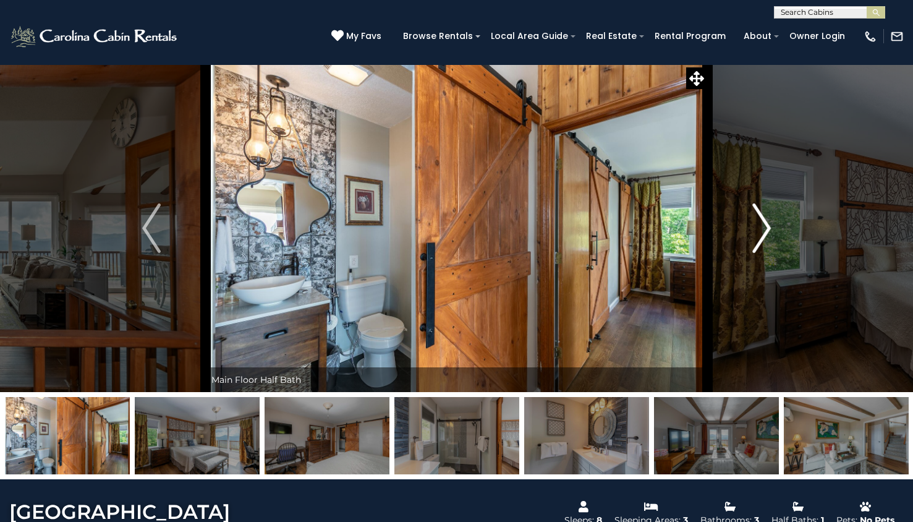
click at [758, 235] on img "Next" at bounding box center [762, 227] width 19 height 49
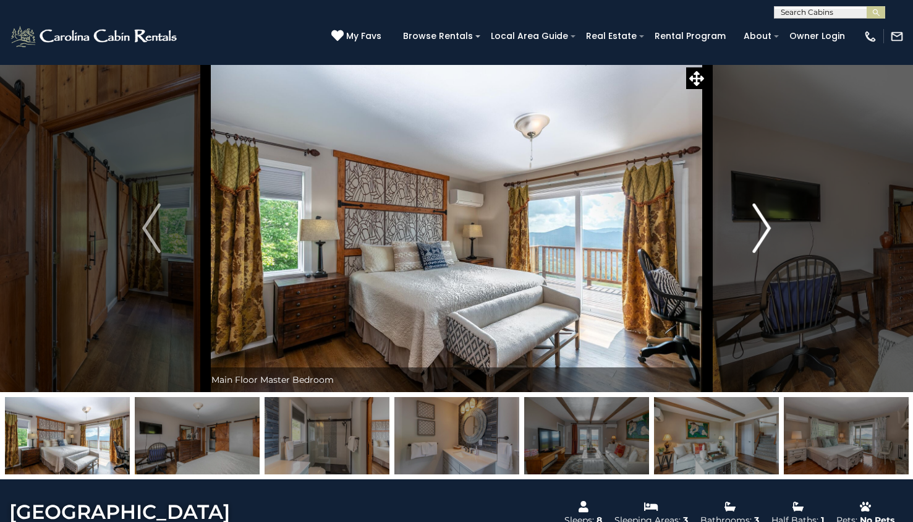
click at [758, 235] on img "Next" at bounding box center [762, 227] width 19 height 49
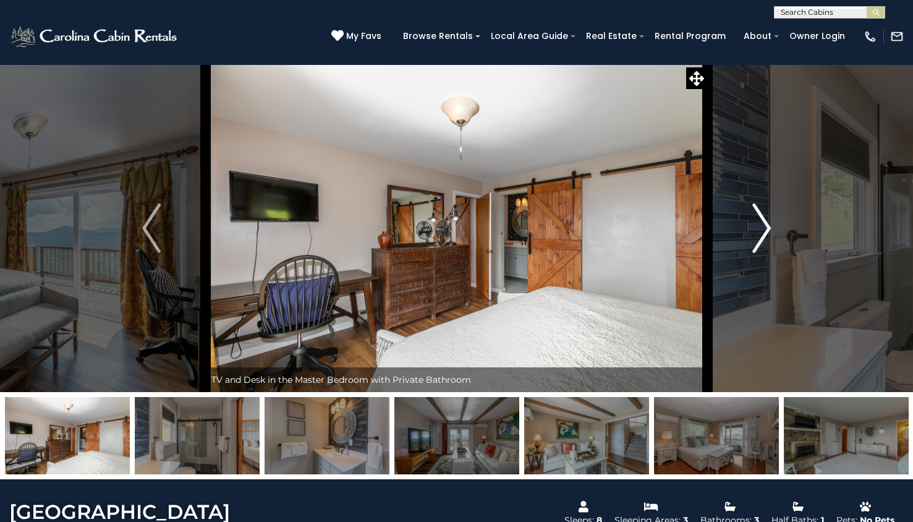
click at [758, 235] on img "Next" at bounding box center [762, 227] width 19 height 49
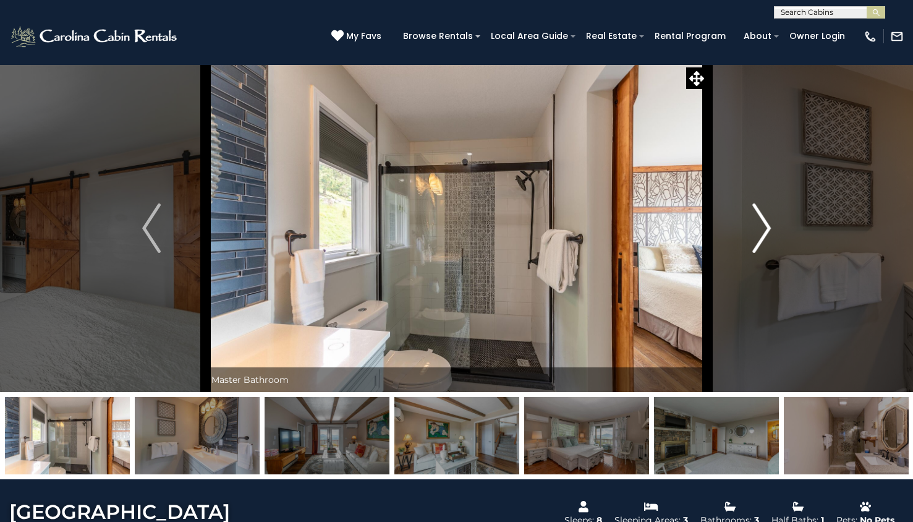
click at [758, 235] on img "Next" at bounding box center [762, 227] width 19 height 49
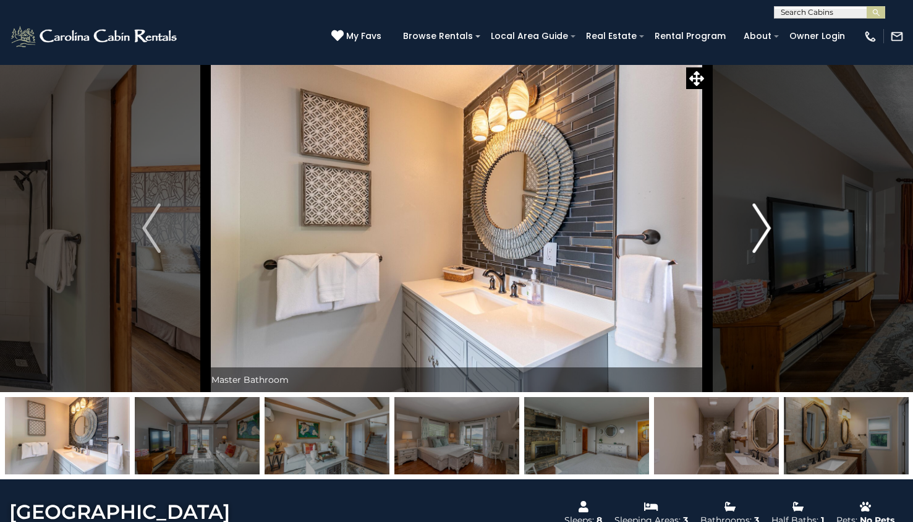
click at [758, 235] on img "Next" at bounding box center [762, 227] width 19 height 49
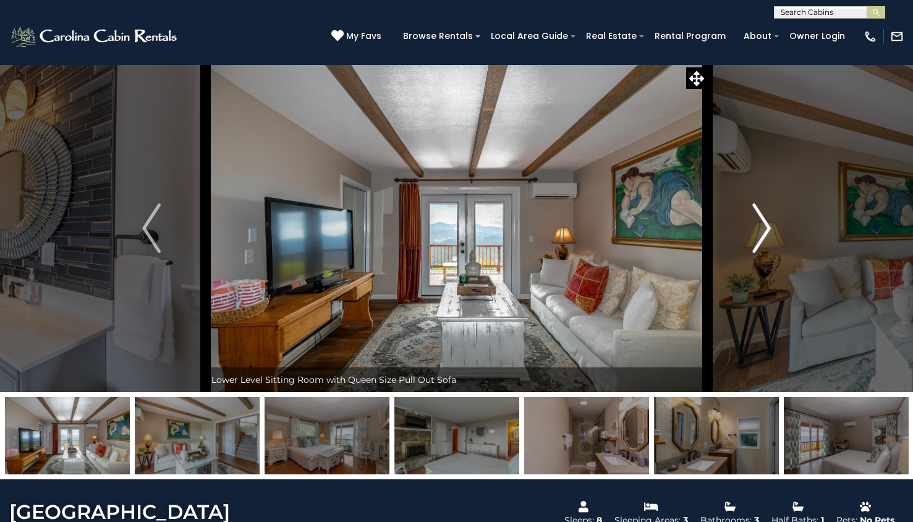
click at [758, 235] on img "Next" at bounding box center [762, 227] width 19 height 49
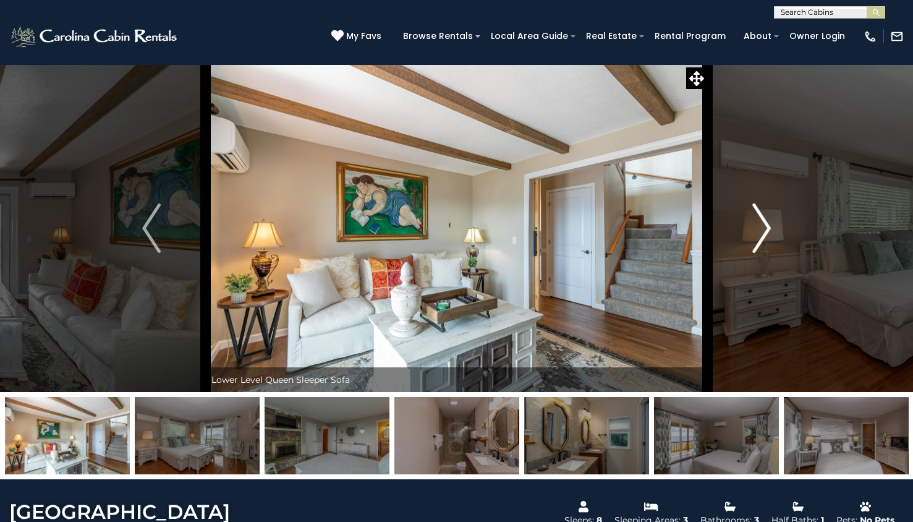
click at [751, 220] on button "Next" at bounding box center [762, 228] width 108 height 328
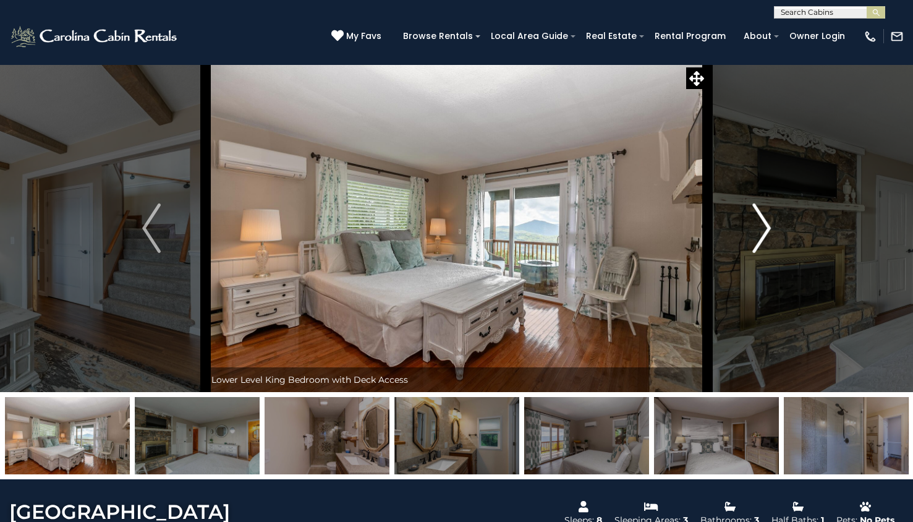
click at [751, 220] on button "Next" at bounding box center [762, 228] width 108 height 328
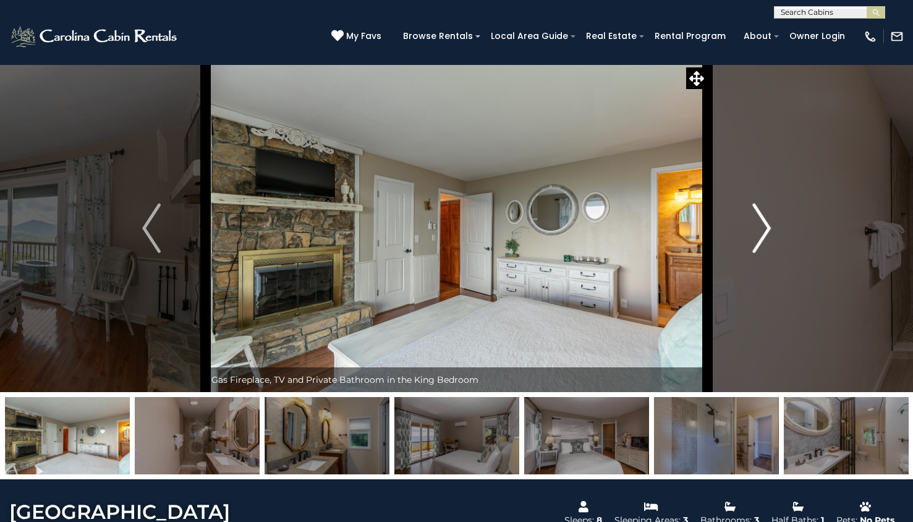
click at [751, 220] on button "Next" at bounding box center [762, 228] width 108 height 328
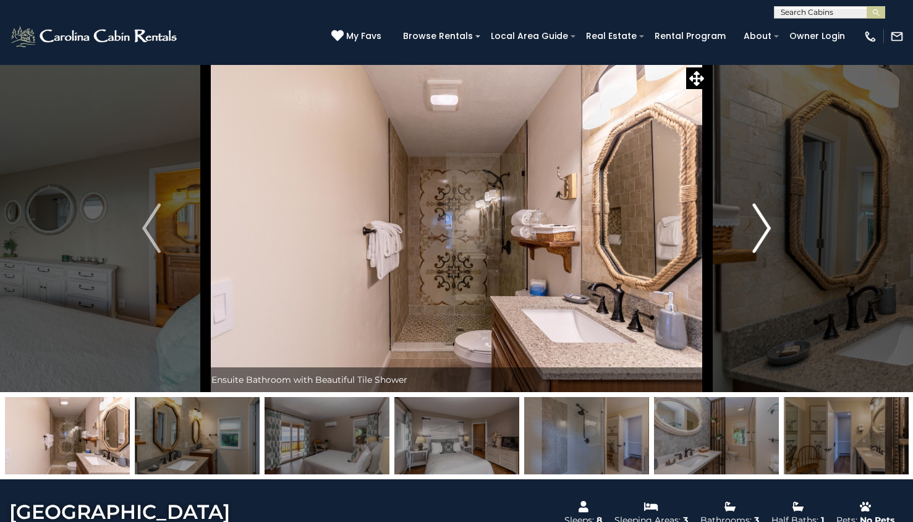
click at [751, 220] on button "Next" at bounding box center [762, 228] width 108 height 328
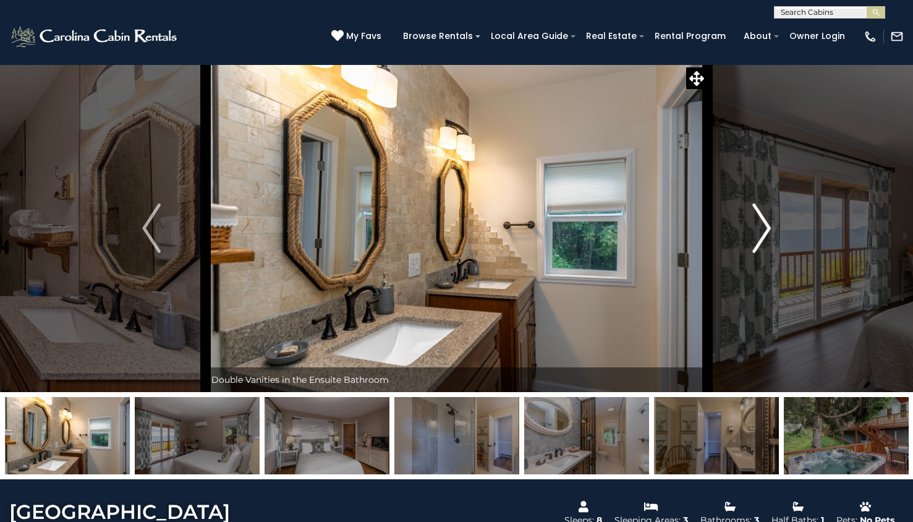
click at [751, 220] on button "Next" at bounding box center [762, 228] width 108 height 328
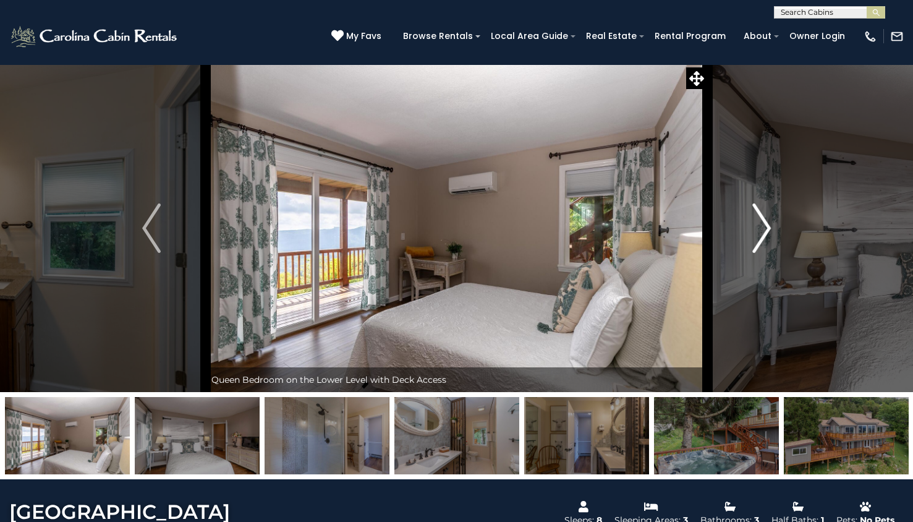
click at [751, 220] on button "Next" at bounding box center [762, 228] width 108 height 328
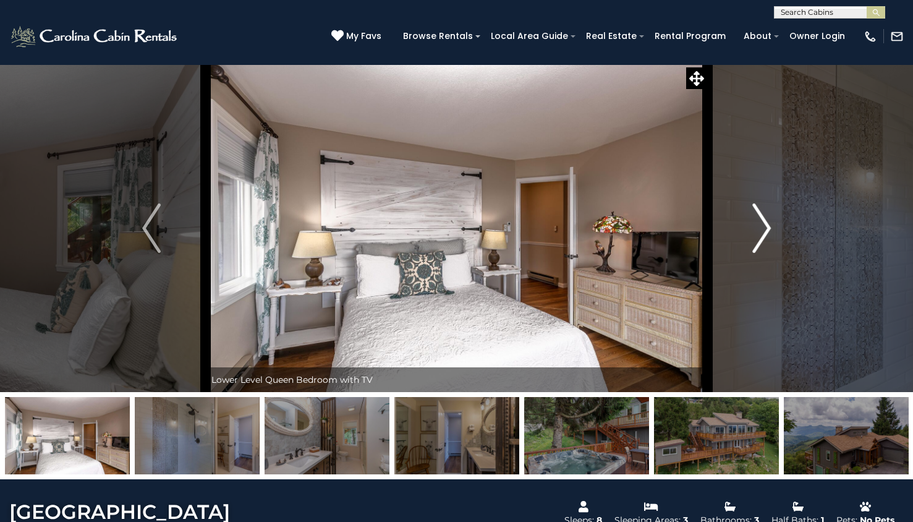
click at [751, 220] on button "Next" at bounding box center [762, 228] width 108 height 328
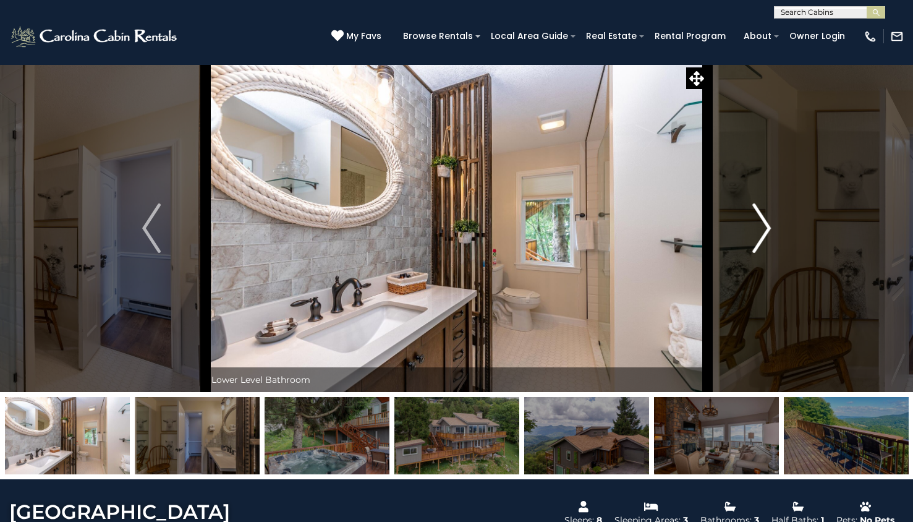
click at [751, 220] on button "Next" at bounding box center [762, 228] width 108 height 328
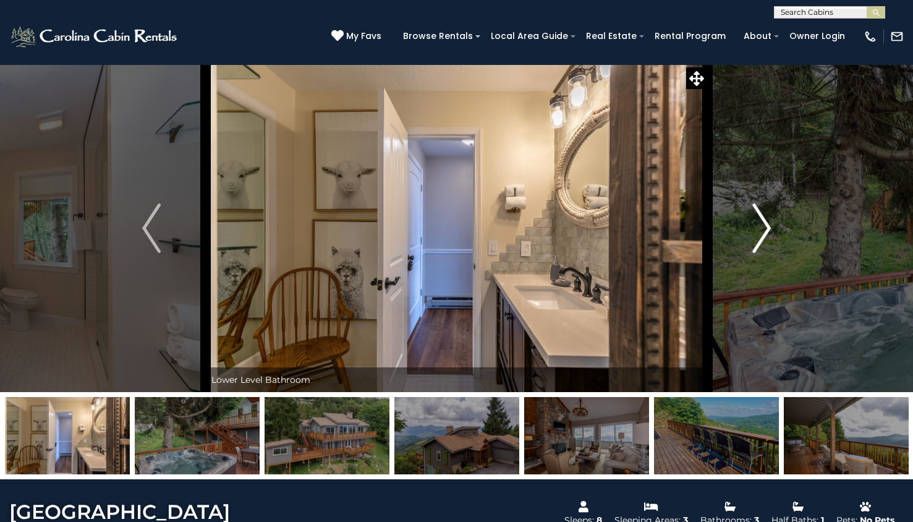
click at [751, 220] on button "Next" at bounding box center [762, 228] width 108 height 328
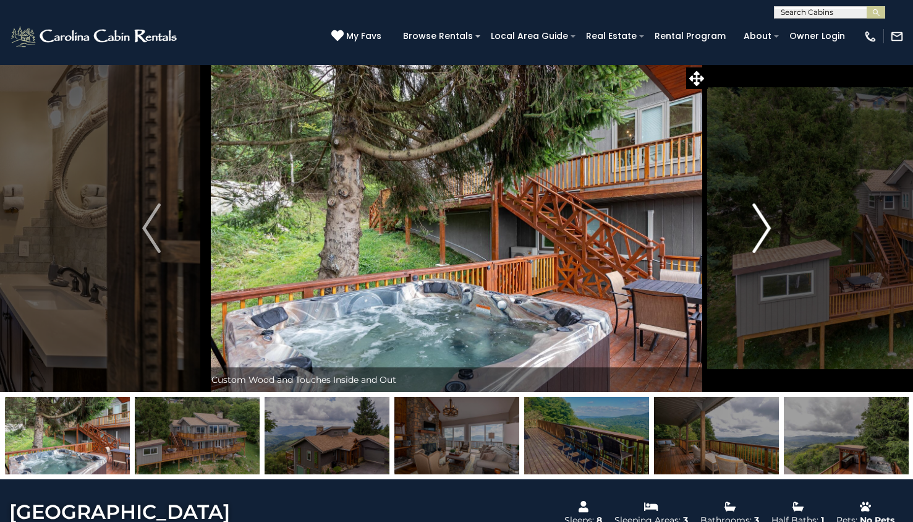
click at [752, 223] on button "Next" at bounding box center [762, 228] width 108 height 328
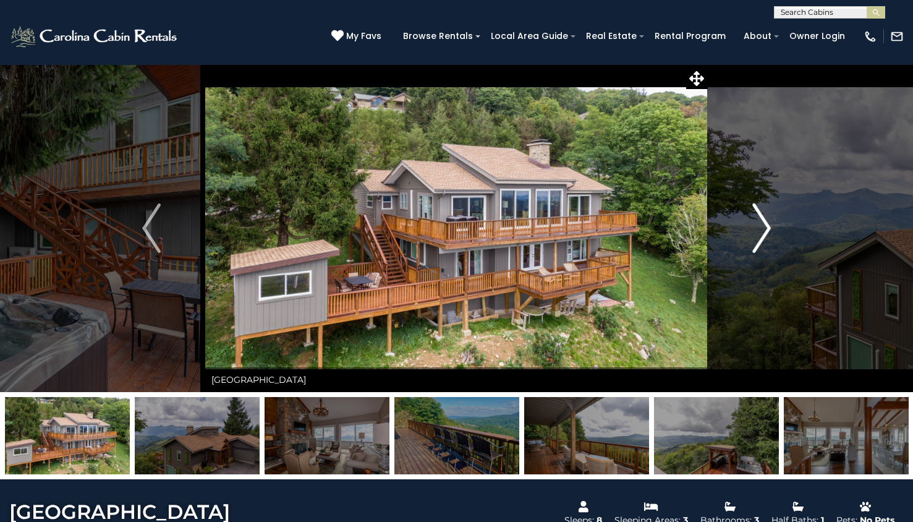
click at [752, 223] on button "Next" at bounding box center [762, 228] width 108 height 328
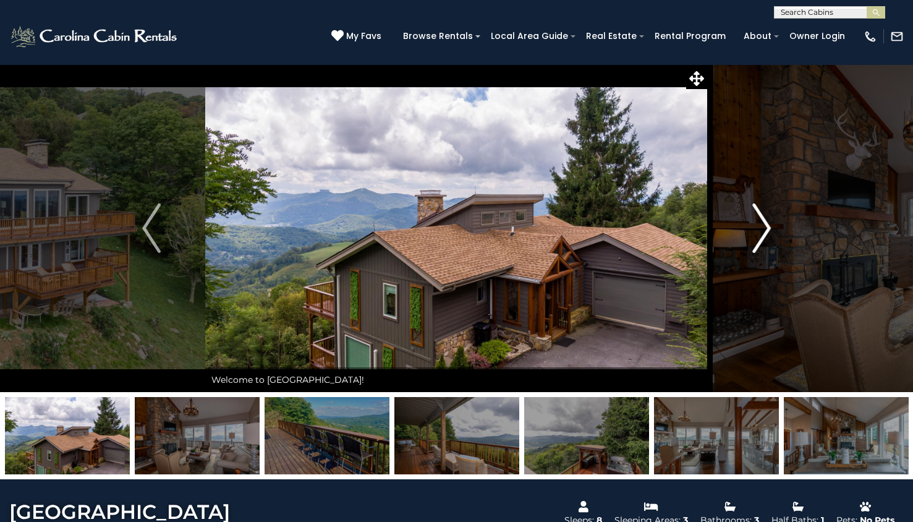
click at [754, 226] on img "Next" at bounding box center [762, 227] width 19 height 49
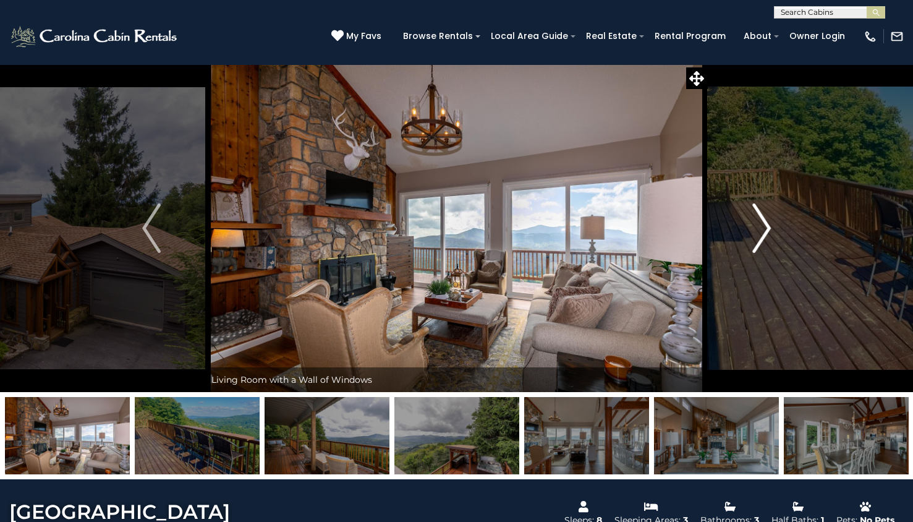
click at [754, 226] on img "Next" at bounding box center [762, 227] width 19 height 49
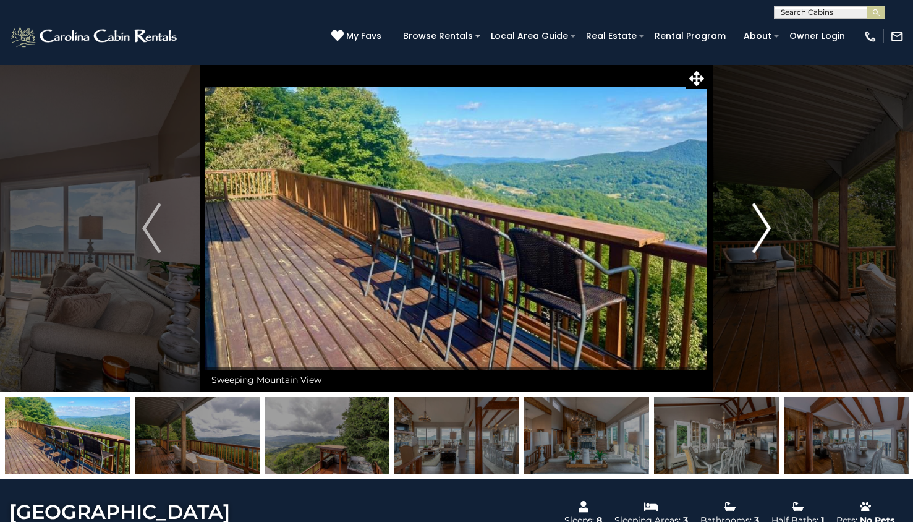
click at [754, 226] on img "Next" at bounding box center [762, 227] width 19 height 49
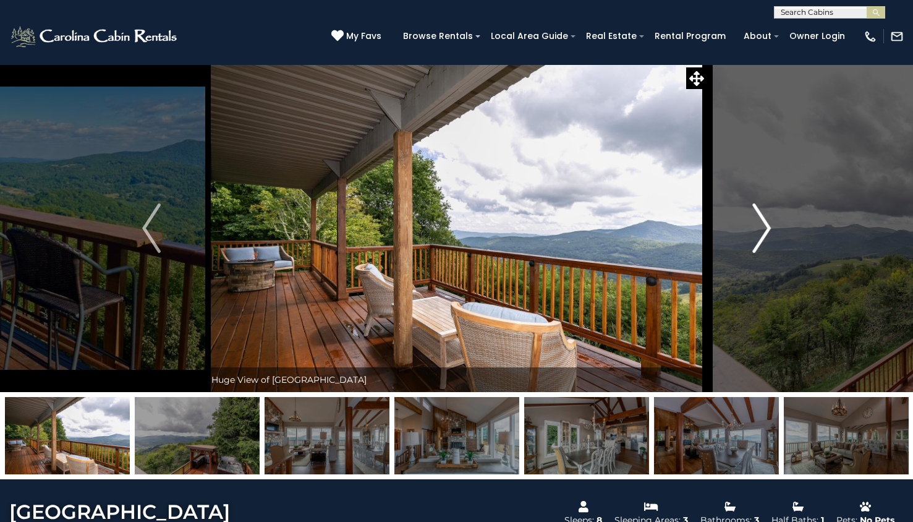
click at [754, 226] on img "Next" at bounding box center [762, 227] width 19 height 49
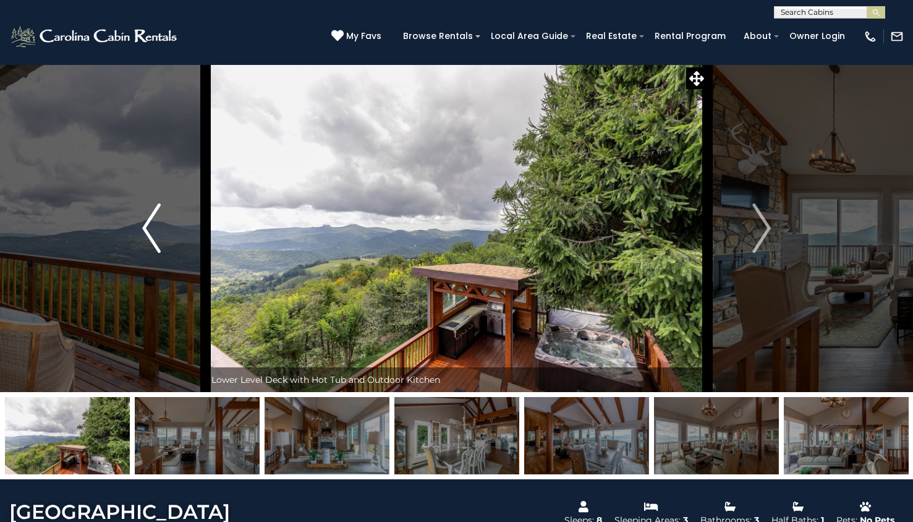
click at [156, 238] on img "Previous" at bounding box center [151, 227] width 19 height 49
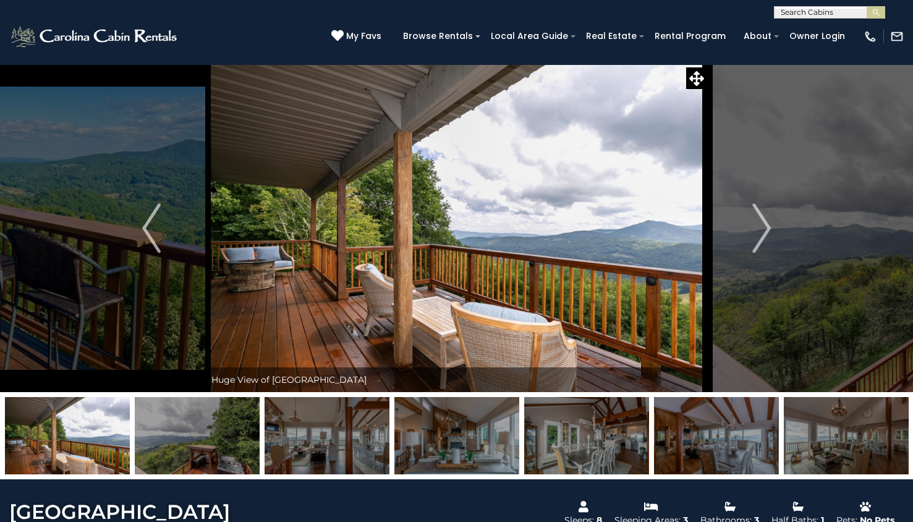
click at [400, 414] on img at bounding box center [457, 435] width 125 height 77
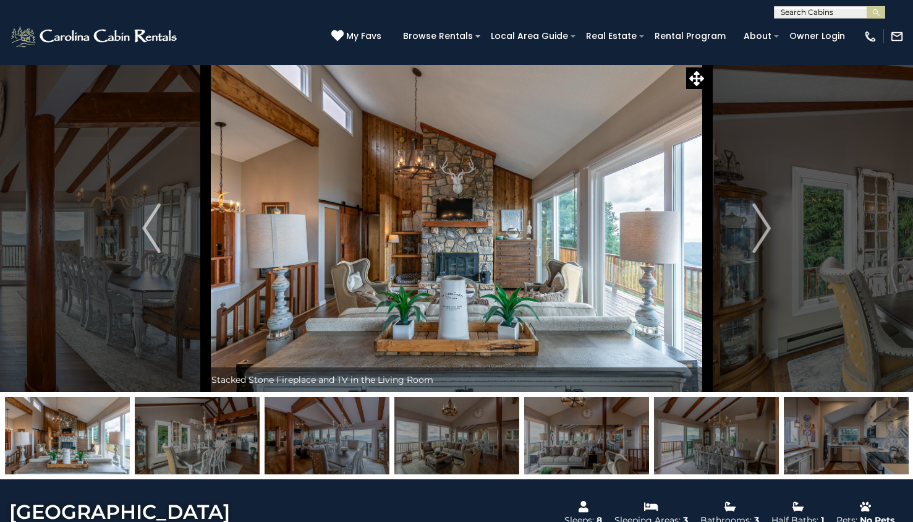
click at [438, 435] on img at bounding box center [457, 435] width 125 height 77
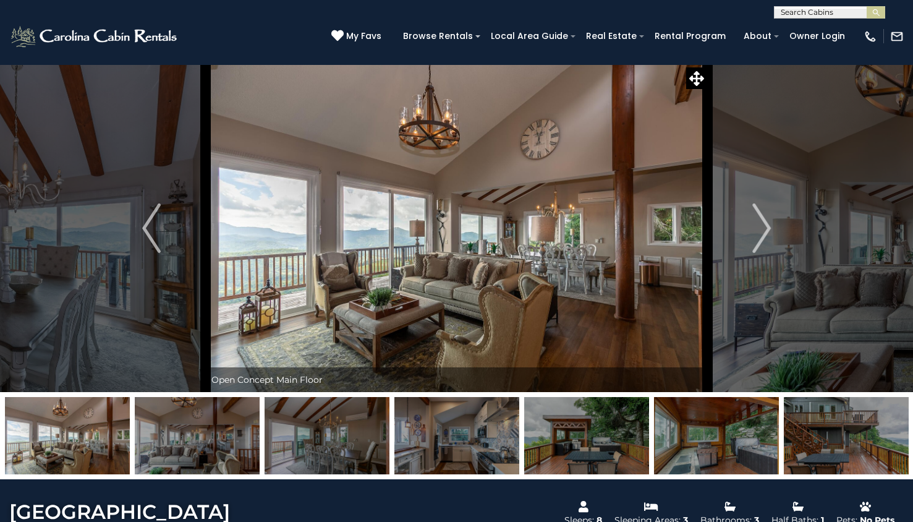
click at [438, 435] on img at bounding box center [457, 435] width 125 height 77
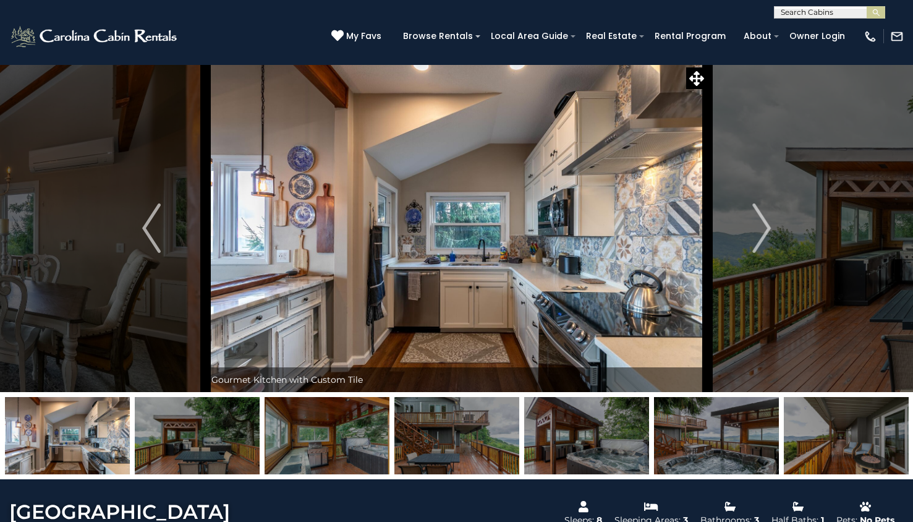
click at [438, 435] on img at bounding box center [457, 435] width 125 height 77
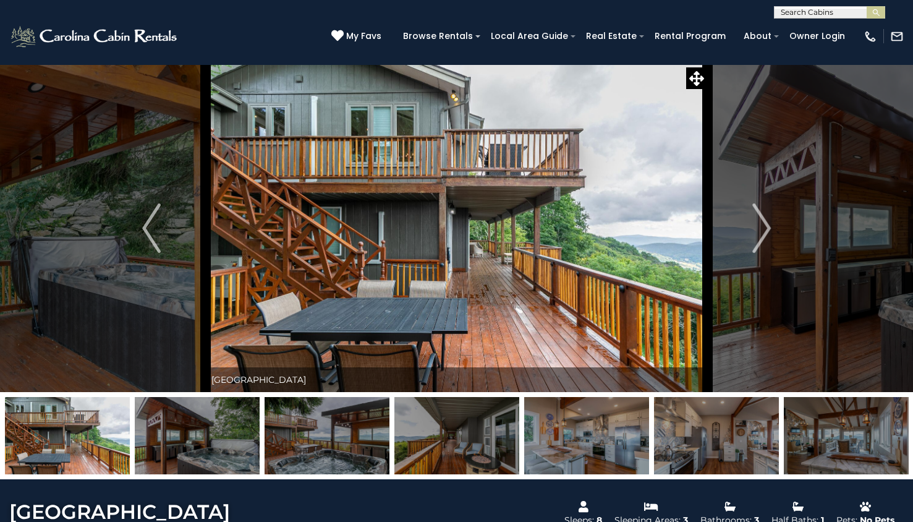
click at [438, 435] on img at bounding box center [457, 435] width 125 height 77
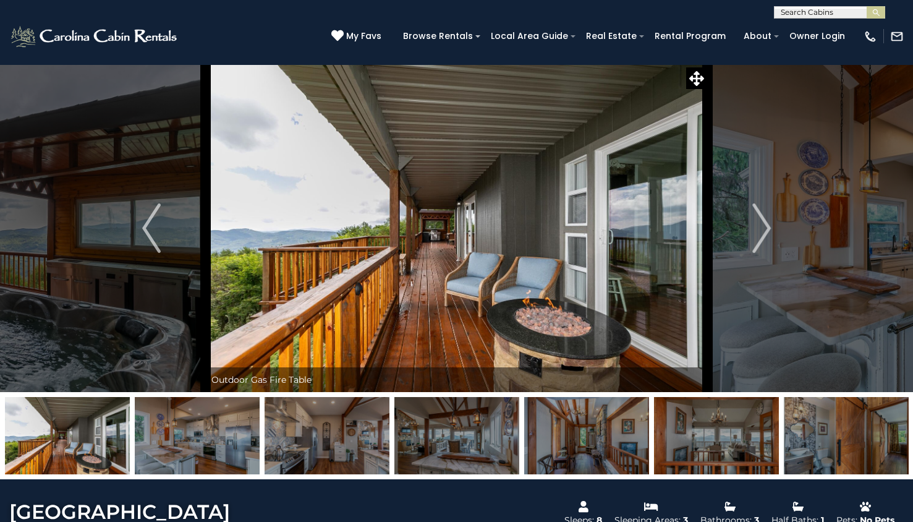
click at [438, 435] on img at bounding box center [457, 435] width 125 height 77
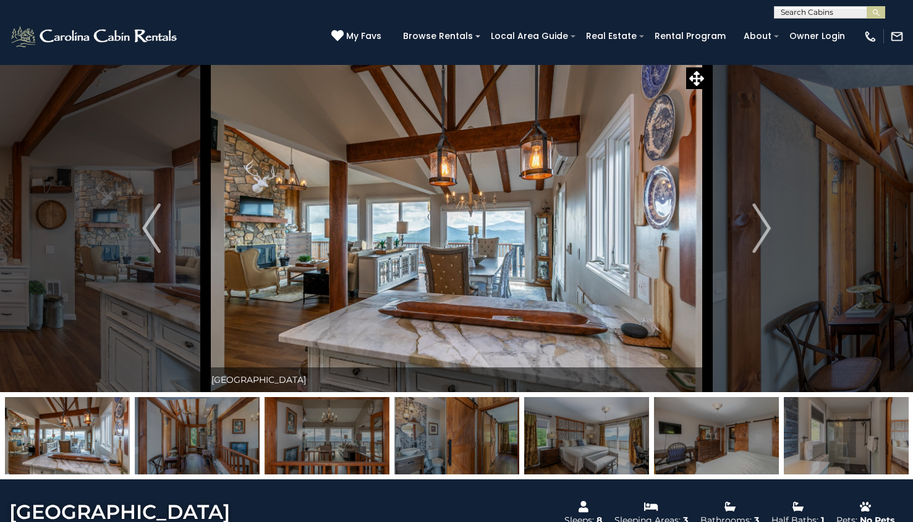
click at [359, 458] on img at bounding box center [327, 435] width 125 height 77
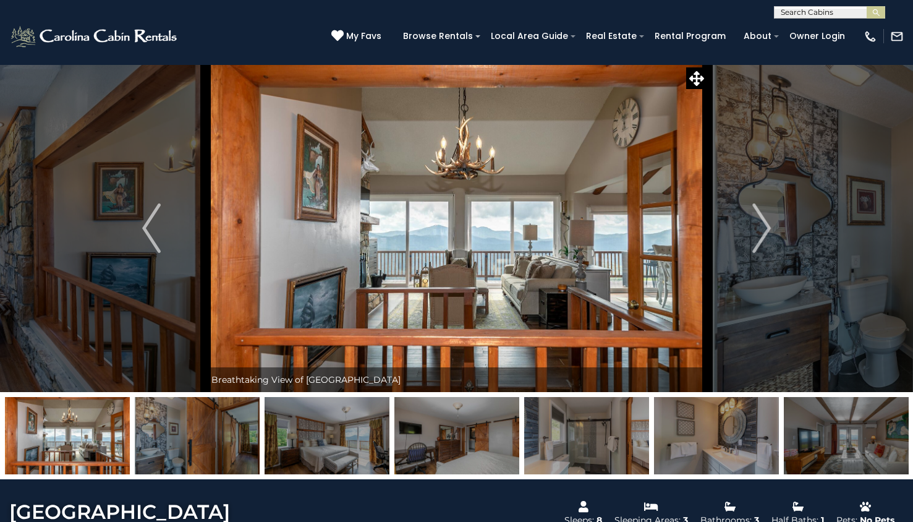
click at [378, 453] on img at bounding box center [327, 435] width 125 height 77
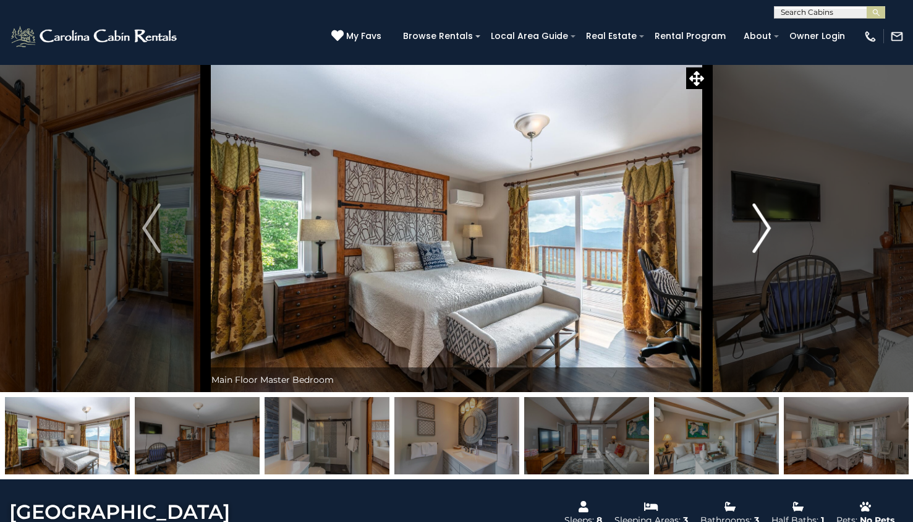
click at [766, 227] on img "Next" at bounding box center [762, 227] width 19 height 49
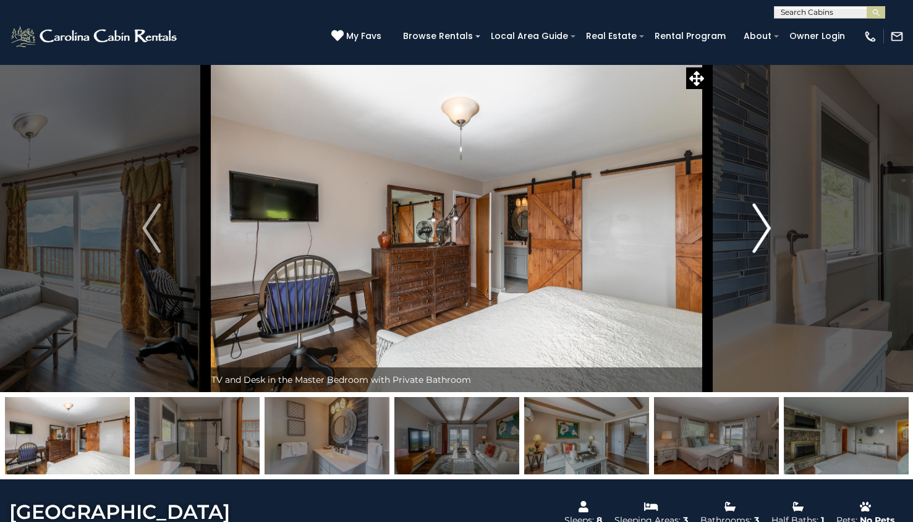
click at [766, 227] on img "Next" at bounding box center [762, 227] width 19 height 49
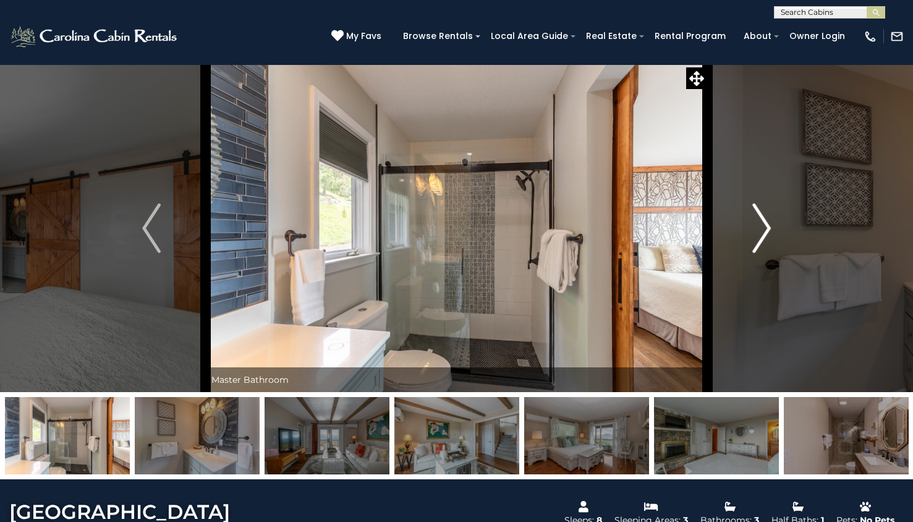
click at [766, 227] on img "Next" at bounding box center [762, 227] width 19 height 49
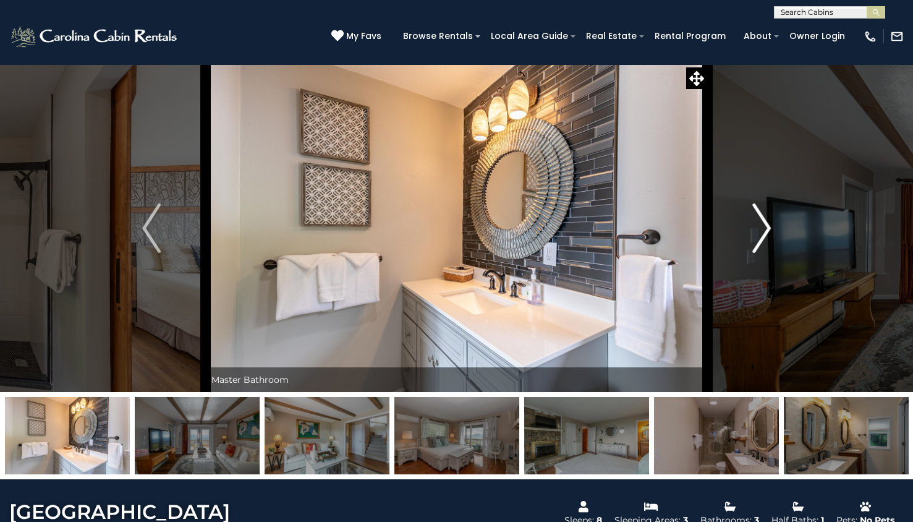
click at [766, 227] on img "Next" at bounding box center [762, 227] width 19 height 49
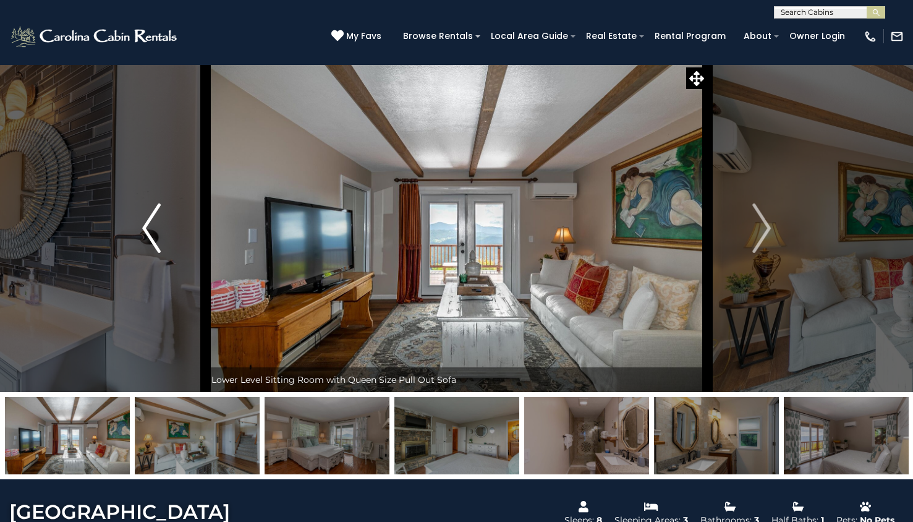
click at [165, 217] on button "Previous" at bounding box center [151, 228] width 108 height 328
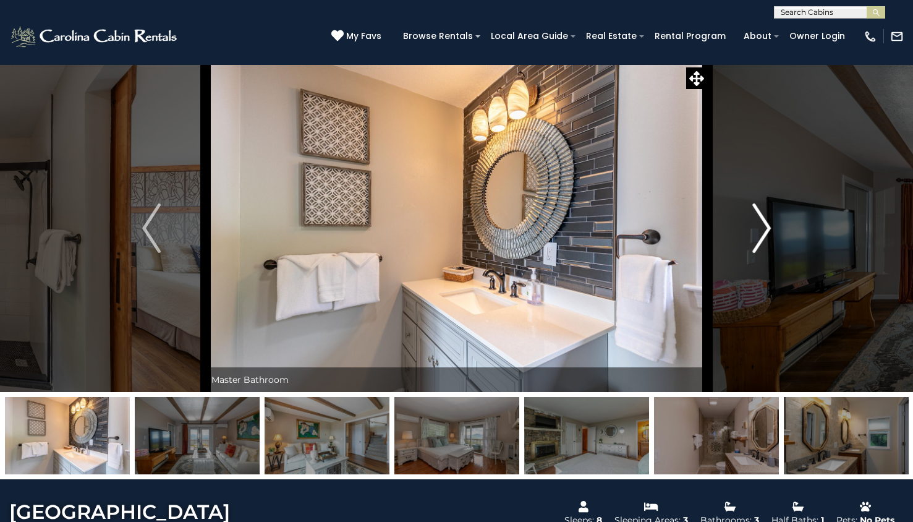
click at [771, 219] on img "Next" at bounding box center [762, 227] width 19 height 49
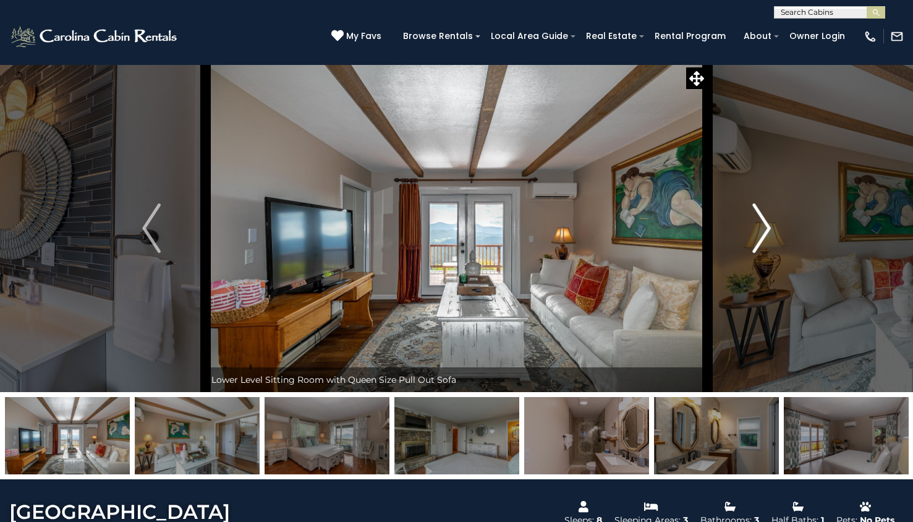
click at [771, 219] on img "Next" at bounding box center [762, 227] width 19 height 49
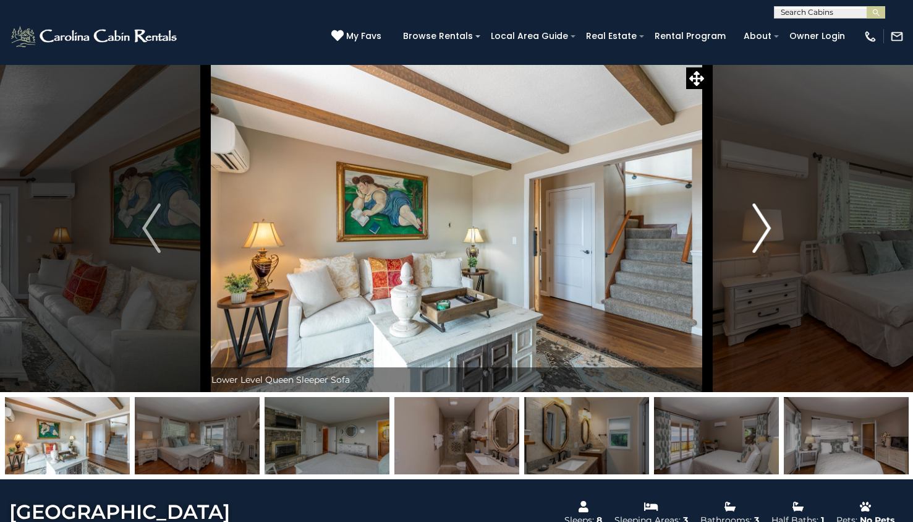
click at [771, 219] on img "Next" at bounding box center [762, 227] width 19 height 49
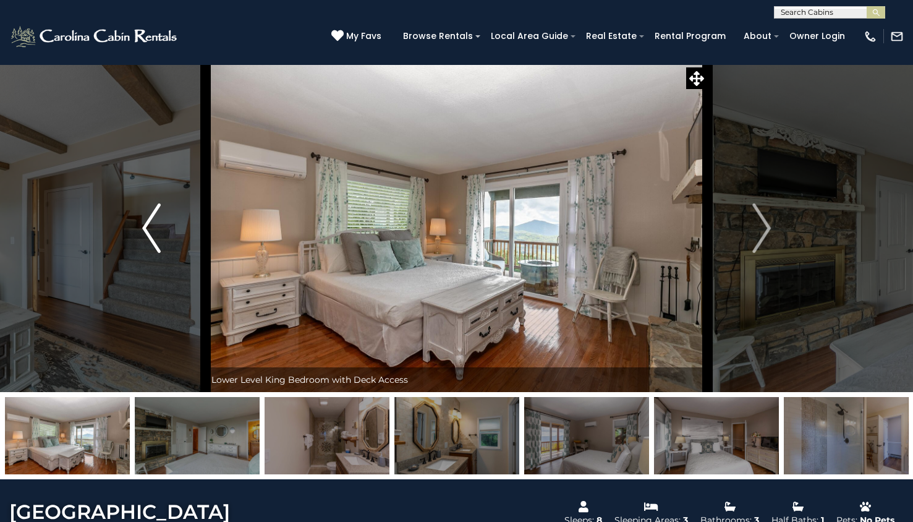
click at [152, 233] on img "Previous" at bounding box center [151, 227] width 19 height 49
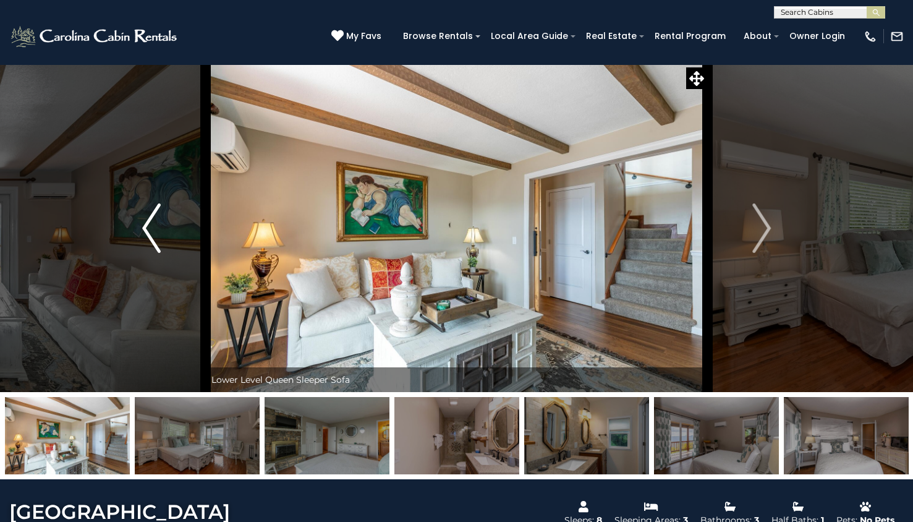
click at [152, 233] on img "Previous" at bounding box center [151, 227] width 19 height 49
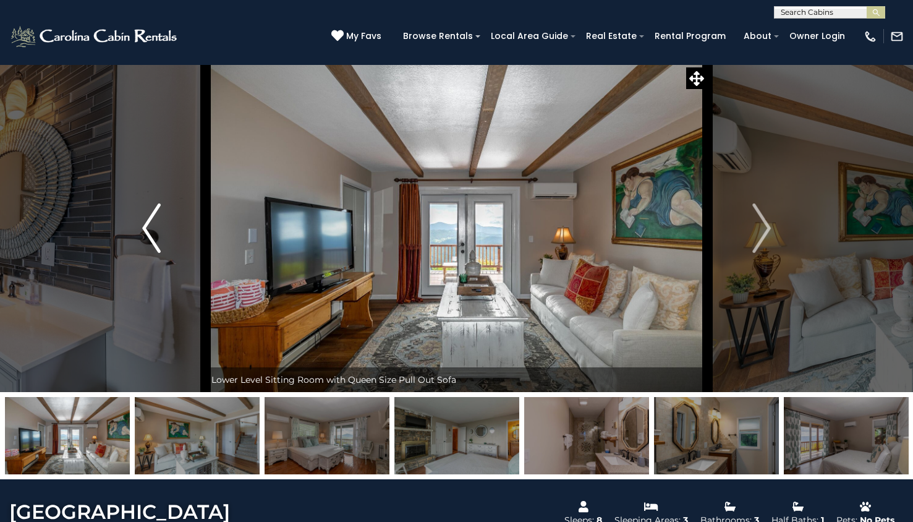
click at [152, 233] on img "Previous" at bounding box center [151, 227] width 19 height 49
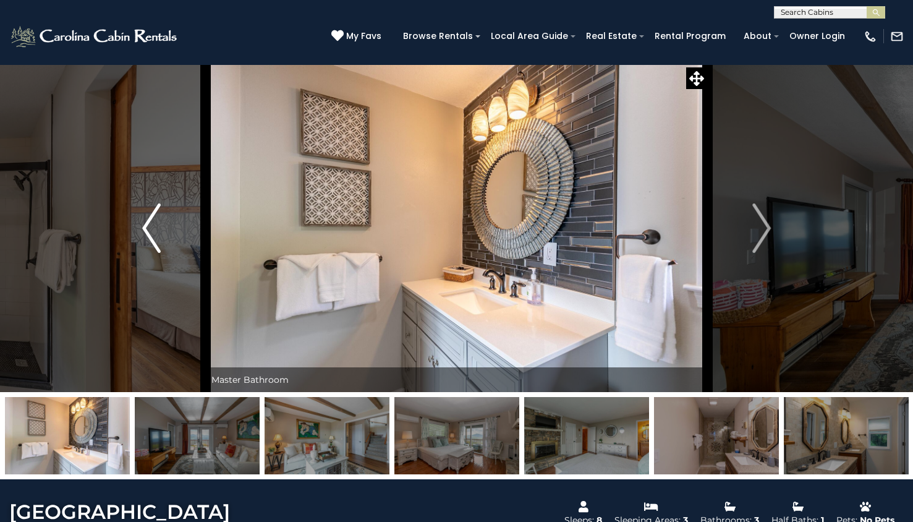
click at [152, 233] on img "Previous" at bounding box center [151, 227] width 19 height 49
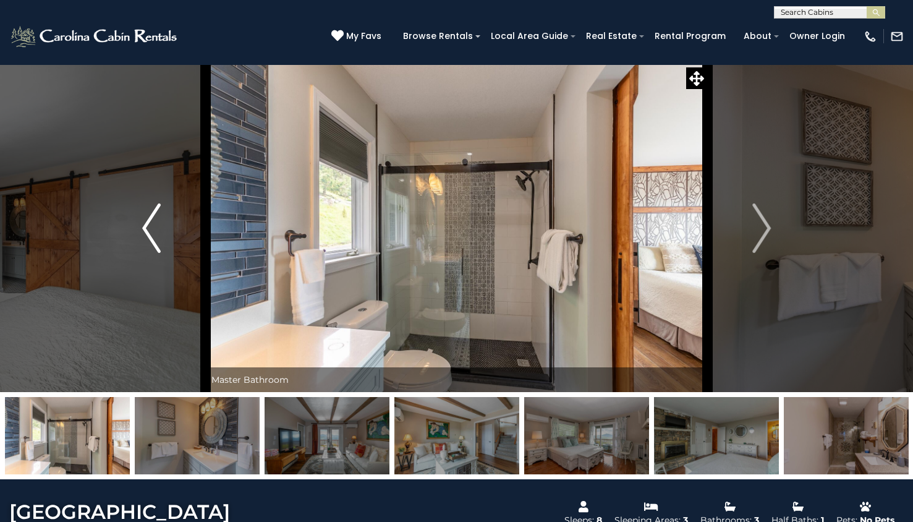
click at [152, 233] on img "Previous" at bounding box center [151, 227] width 19 height 49
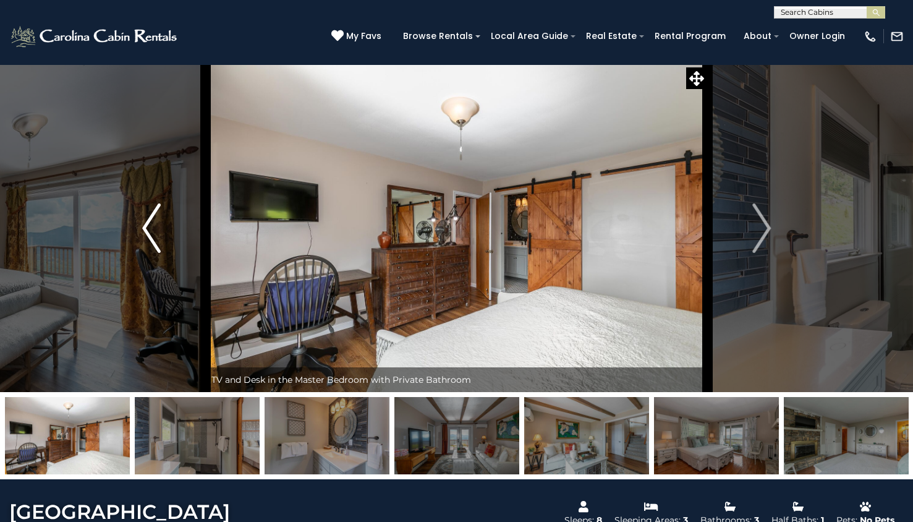
click at [152, 233] on img "Previous" at bounding box center [151, 227] width 19 height 49
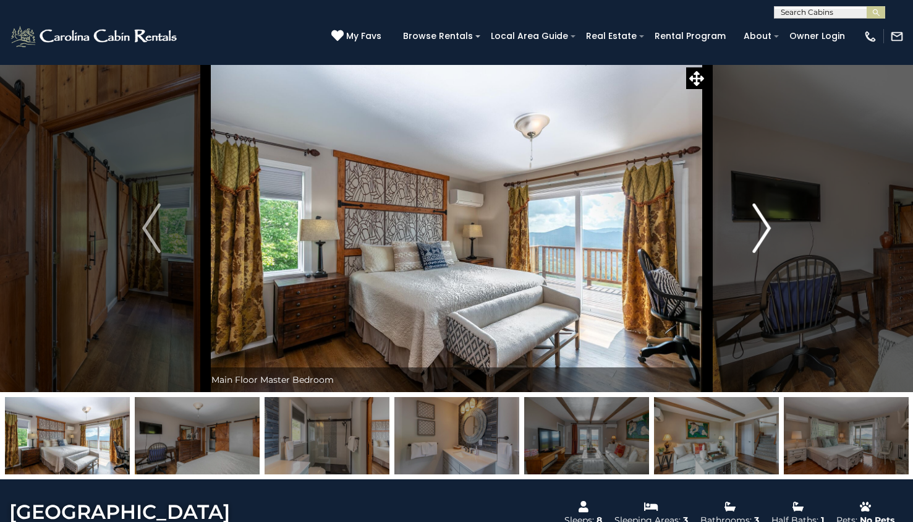
click at [757, 228] on img "Next" at bounding box center [762, 227] width 19 height 49
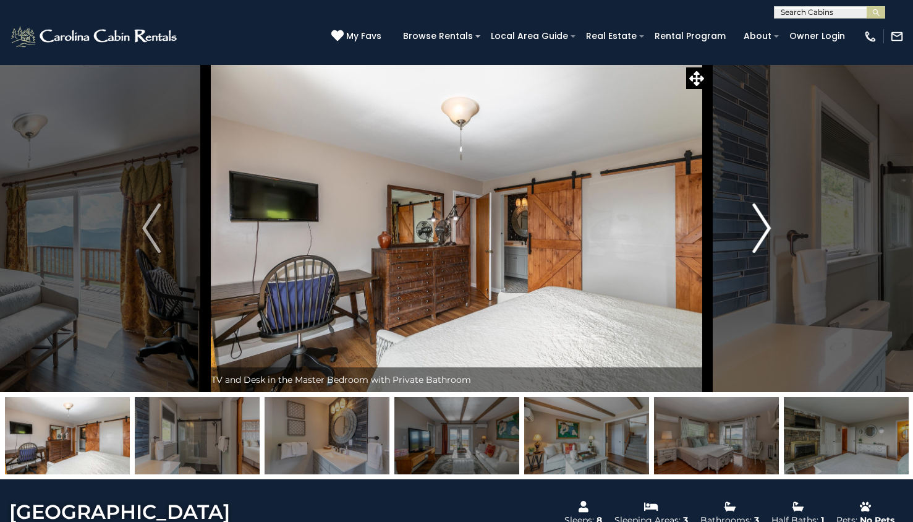
click at [757, 228] on img "Next" at bounding box center [762, 227] width 19 height 49
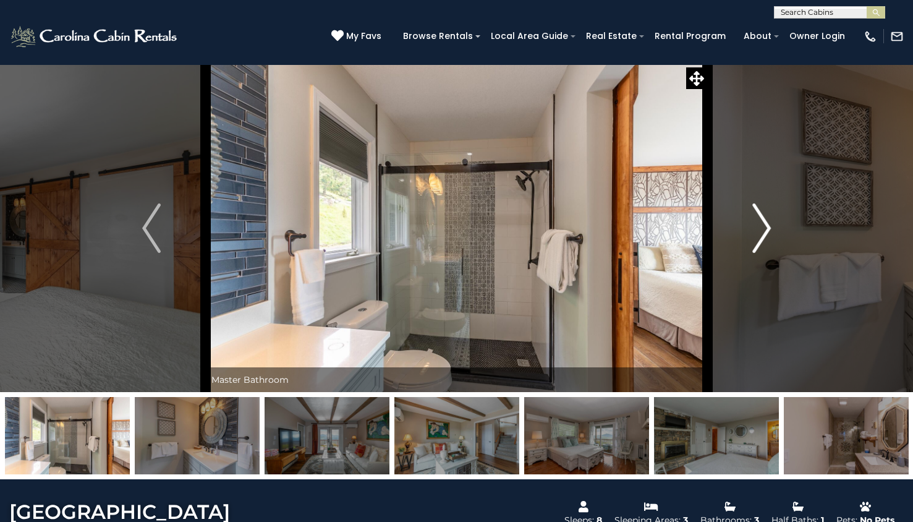
click at [757, 228] on img "Next" at bounding box center [762, 227] width 19 height 49
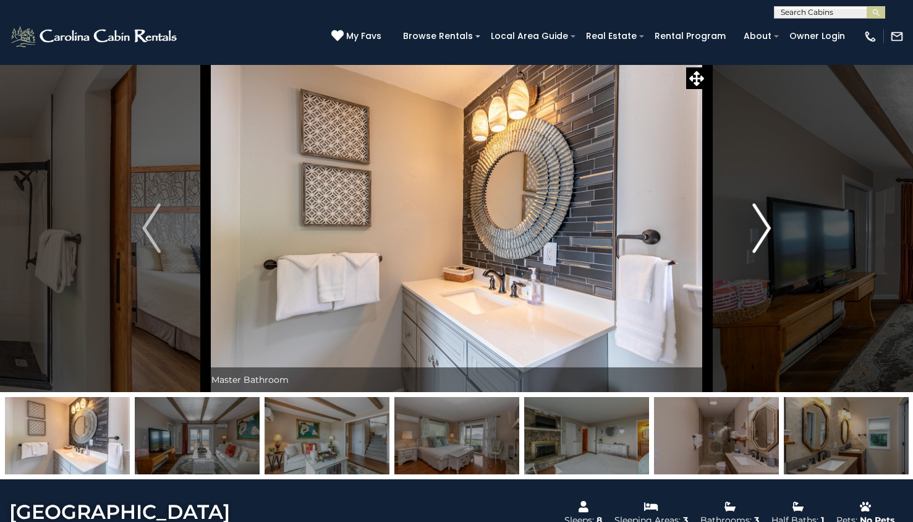
click at [757, 228] on img "Next" at bounding box center [762, 227] width 19 height 49
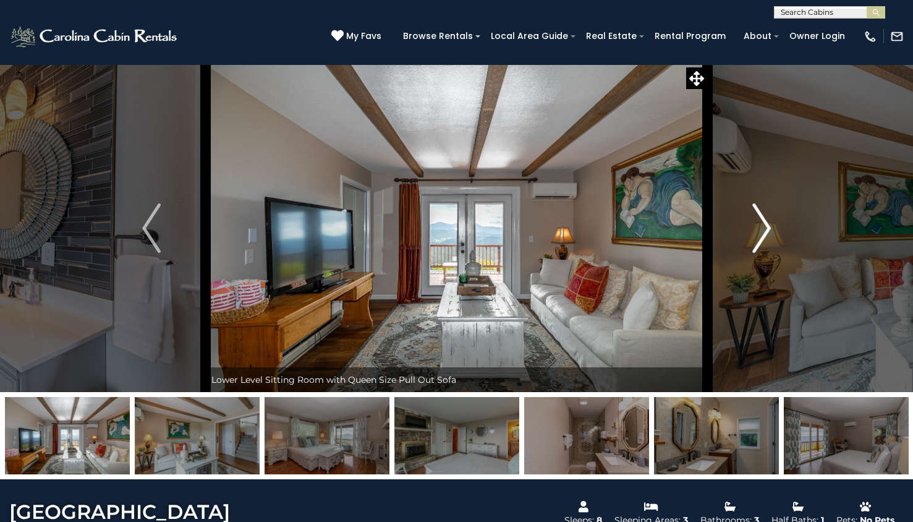
click at [757, 228] on img "Next" at bounding box center [762, 227] width 19 height 49
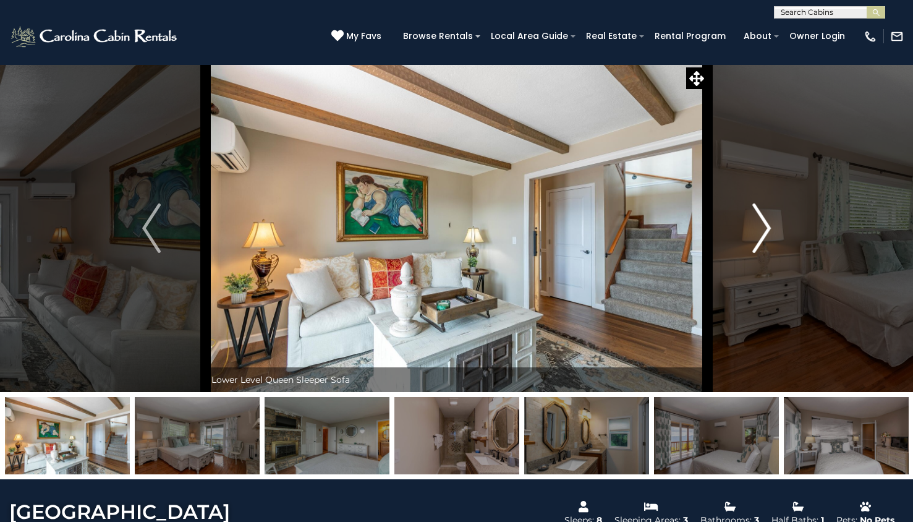
click at [757, 228] on img "Next" at bounding box center [762, 227] width 19 height 49
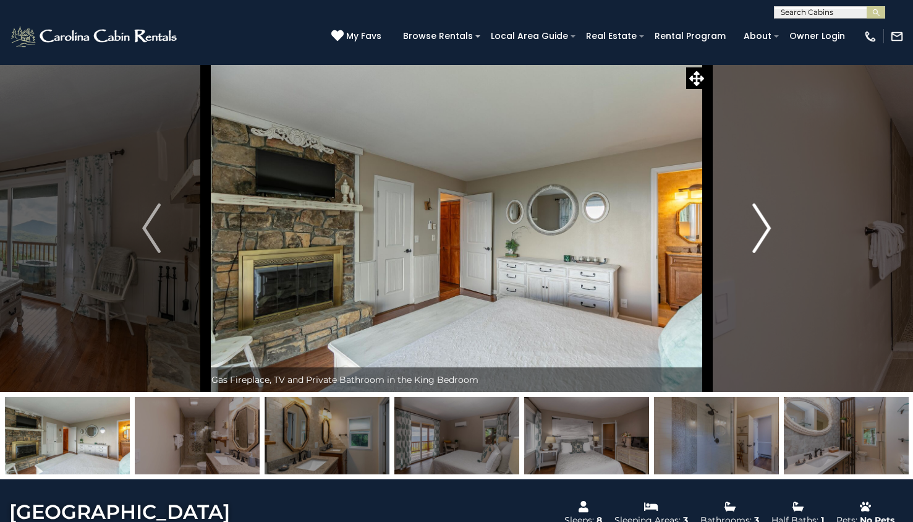
click at [757, 228] on img "Next" at bounding box center [762, 227] width 19 height 49
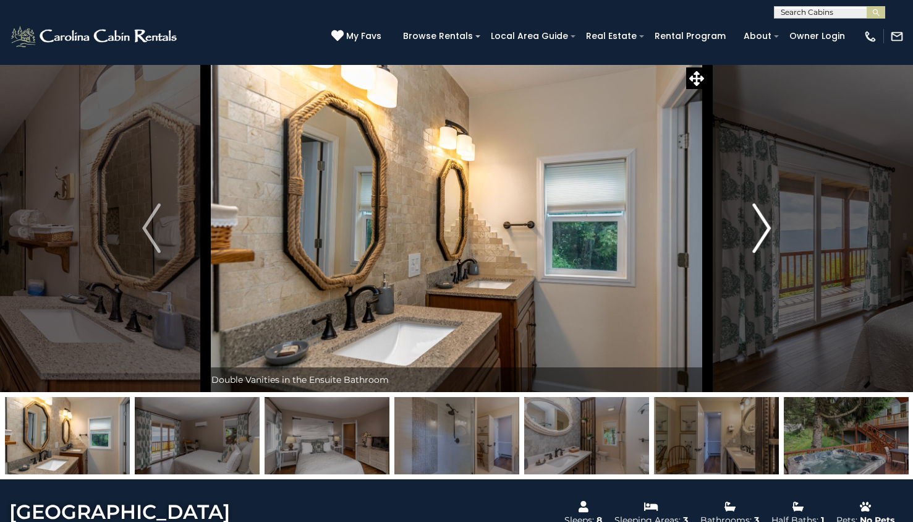
click at [757, 228] on img "Next" at bounding box center [762, 227] width 19 height 49
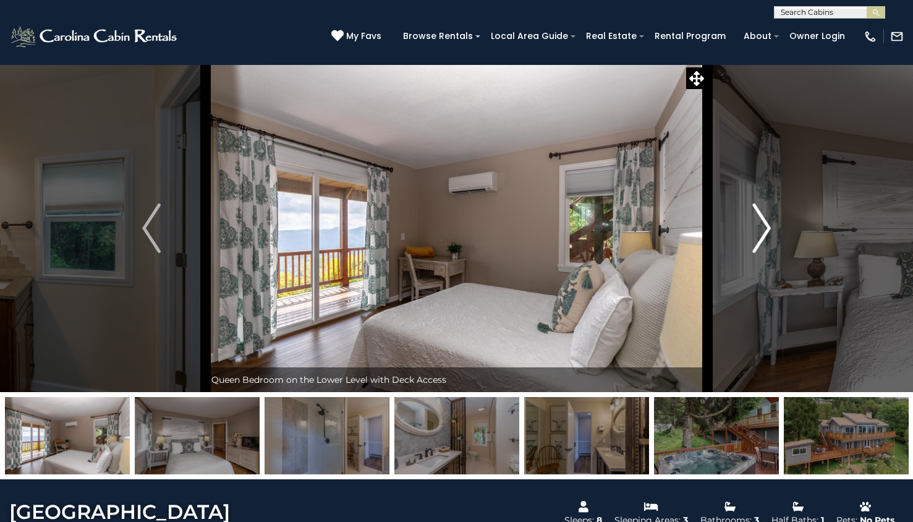
click at [757, 228] on img "Next" at bounding box center [762, 227] width 19 height 49
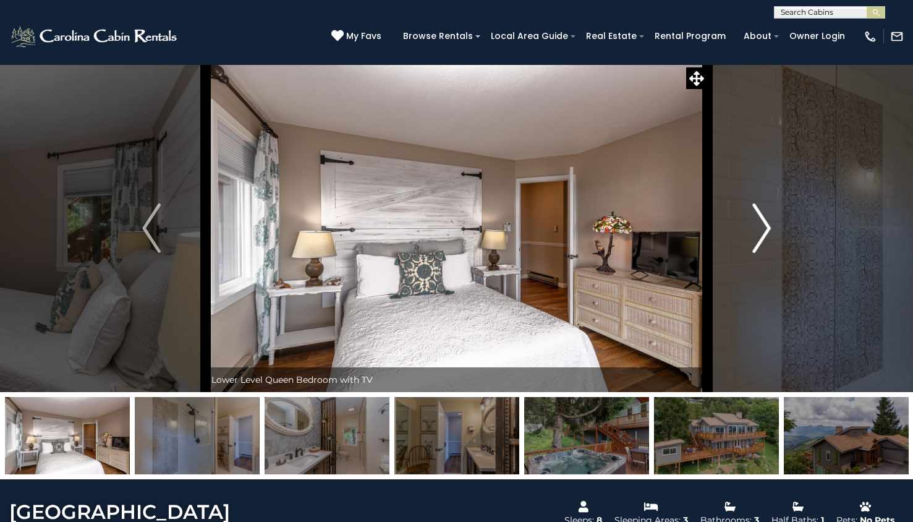
click at [757, 228] on img "Next" at bounding box center [762, 227] width 19 height 49
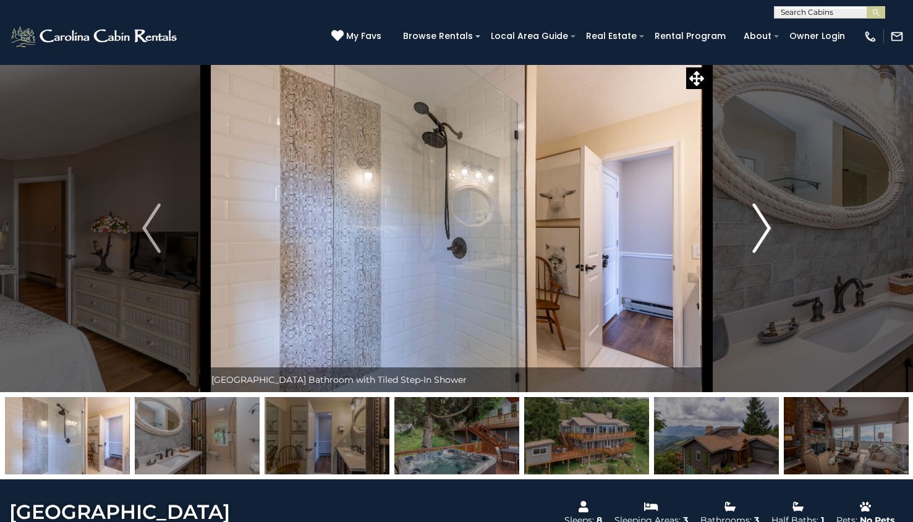
click at [757, 228] on img "Next" at bounding box center [762, 227] width 19 height 49
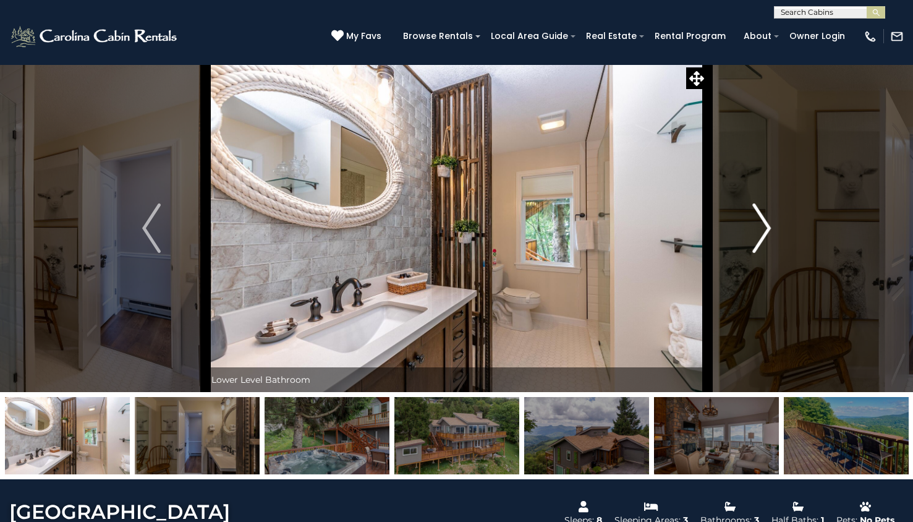
click at [762, 233] on img "Next" at bounding box center [762, 227] width 19 height 49
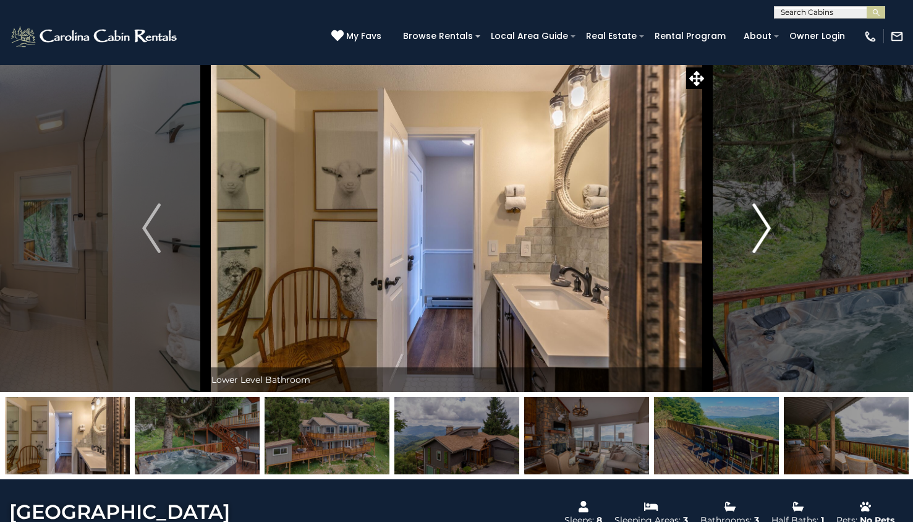
click at [762, 233] on img "Next" at bounding box center [762, 227] width 19 height 49
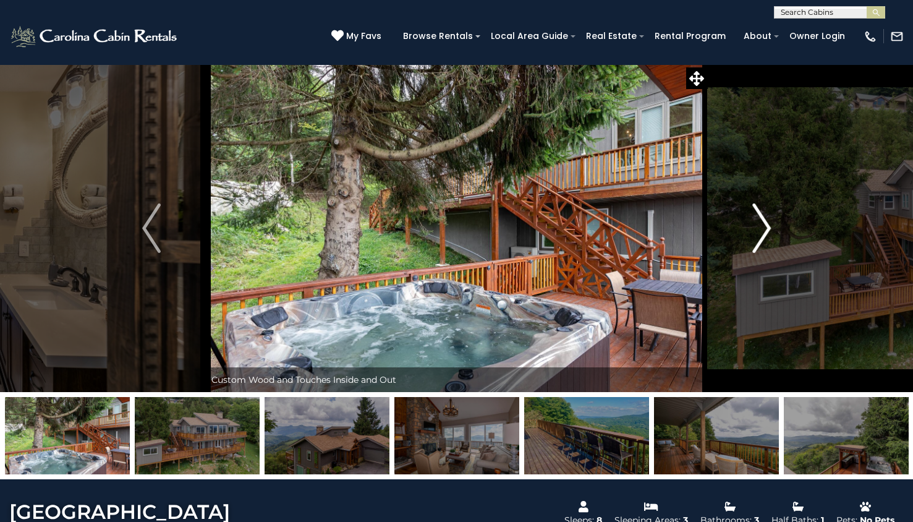
click at [762, 234] on img "Next" at bounding box center [762, 227] width 19 height 49
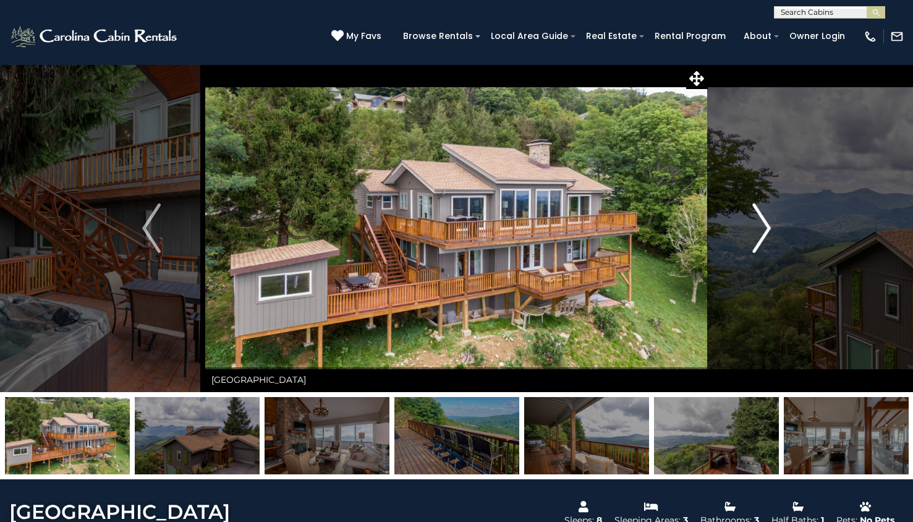
click at [762, 234] on img "Next" at bounding box center [762, 227] width 19 height 49
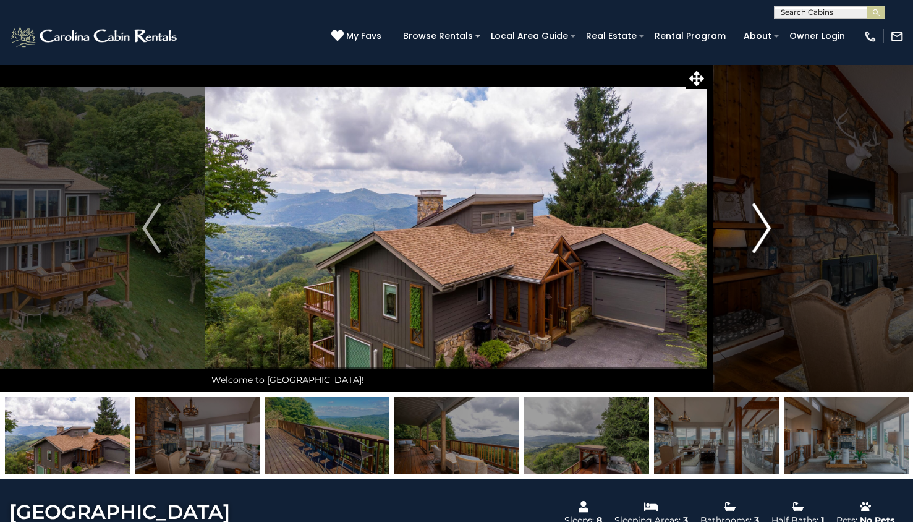
click at [766, 219] on img "Next" at bounding box center [762, 227] width 19 height 49
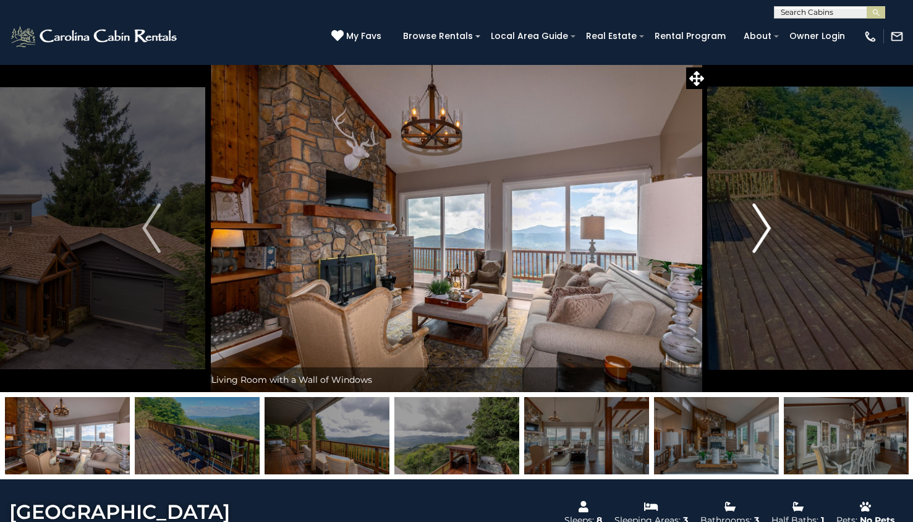
click at [766, 219] on img "Next" at bounding box center [762, 227] width 19 height 49
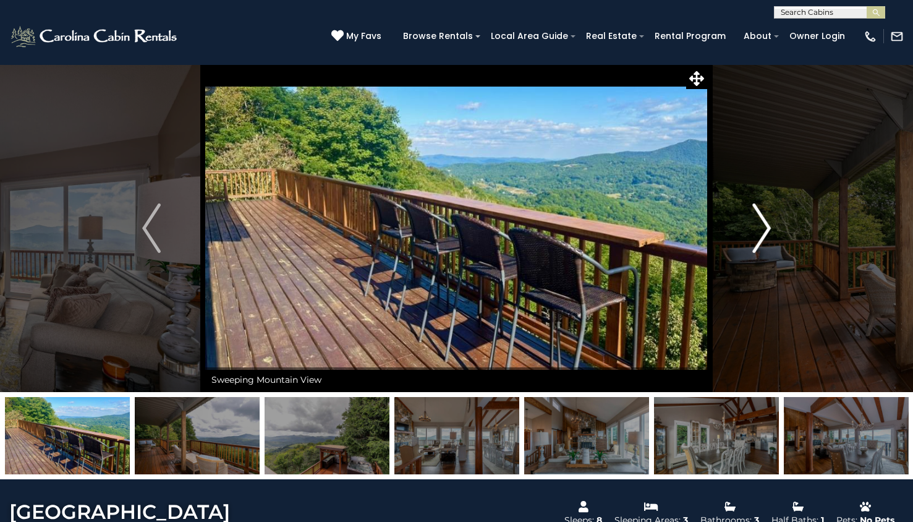
click at [766, 219] on img "Next" at bounding box center [762, 227] width 19 height 49
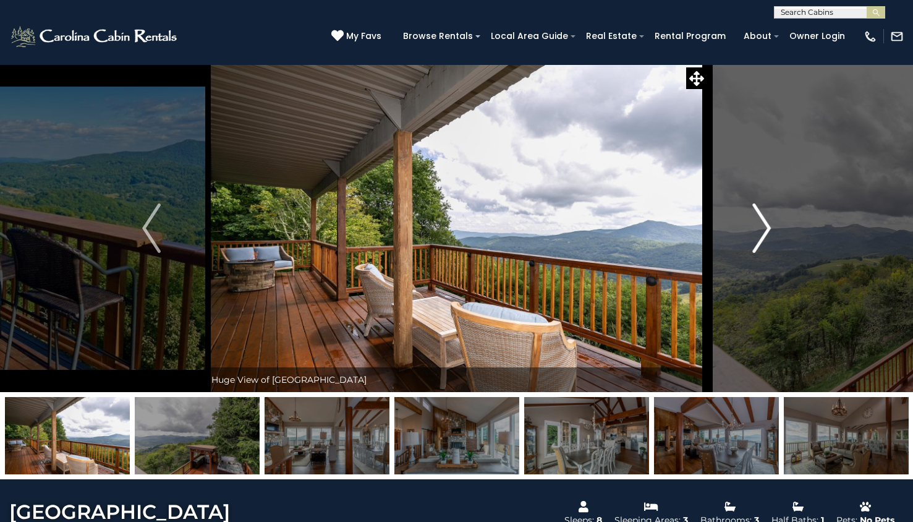
click at [766, 219] on img "Next" at bounding box center [762, 227] width 19 height 49
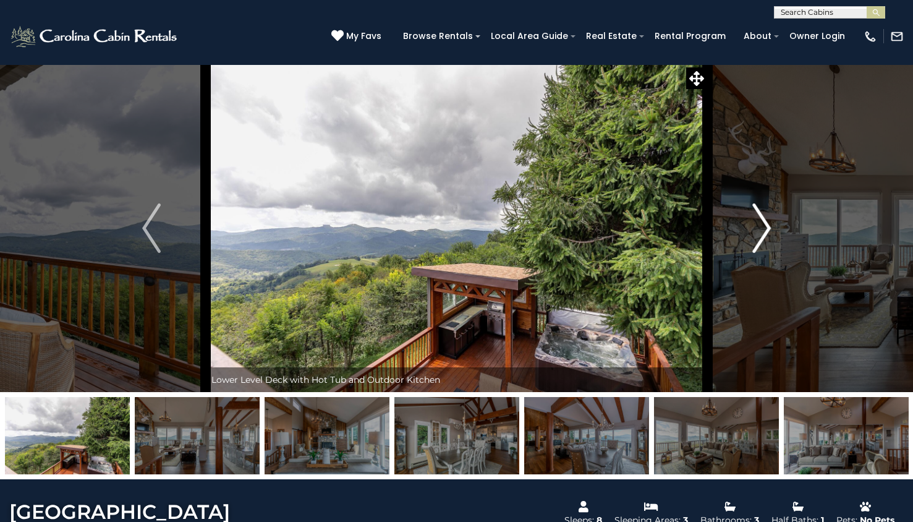
click at [766, 219] on img "Next" at bounding box center [762, 227] width 19 height 49
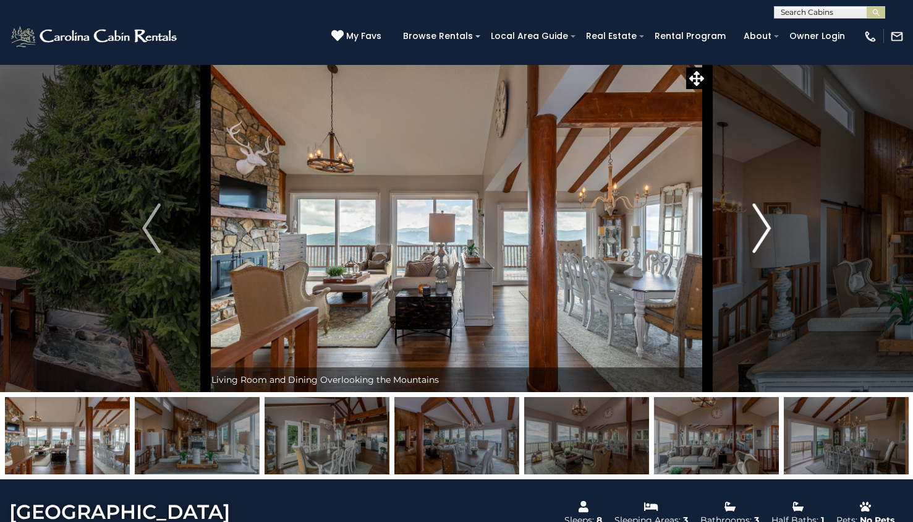
click at [766, 219] on img "Next" at bounding box center [762, 227] width 19 height 49
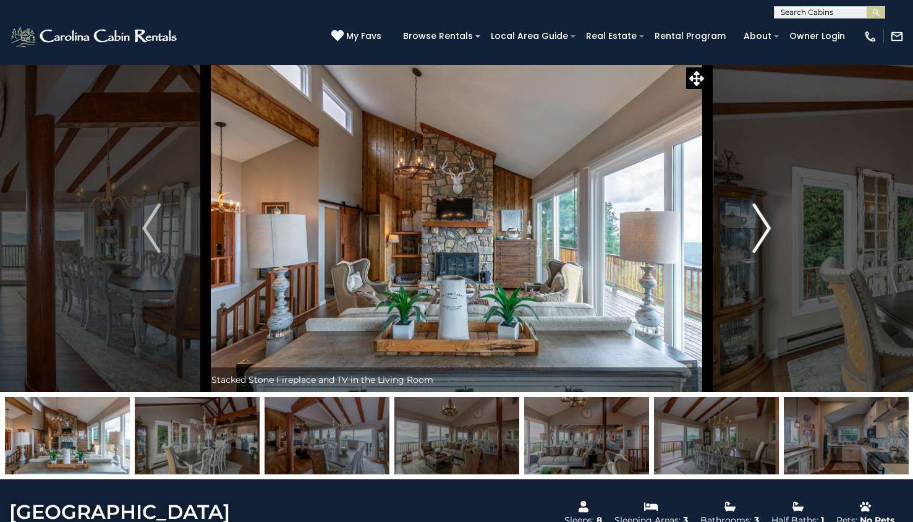
click at [766, 219] on img "Next" at bounding box center [762, 227] width 19 height 49
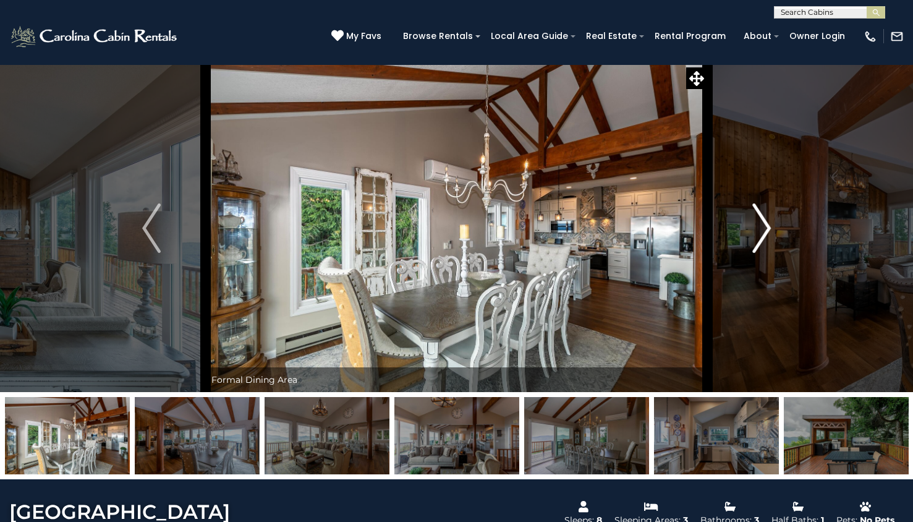
click at [766, 219] on img "Next" at bounding box center [762, 227] width 19 height 49
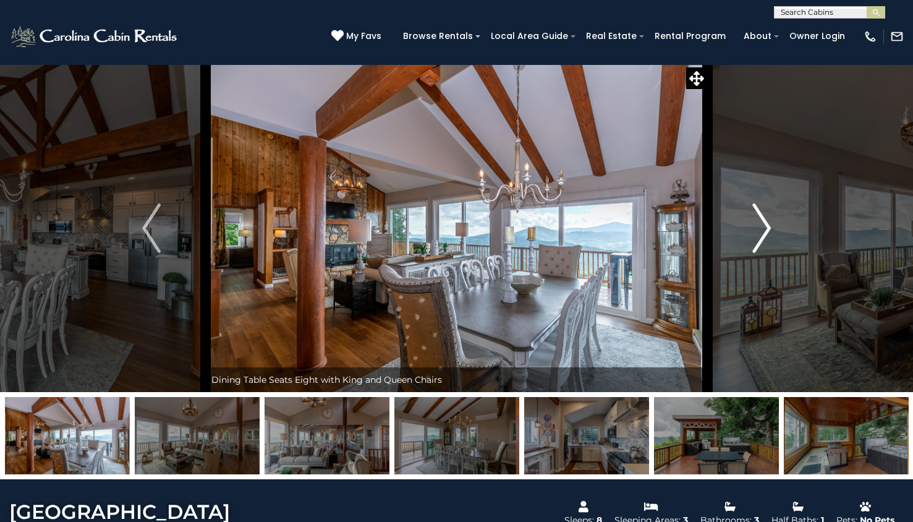
click at [766, 219] on img "Next" at bounding box center [762, 227] width 19 height 49
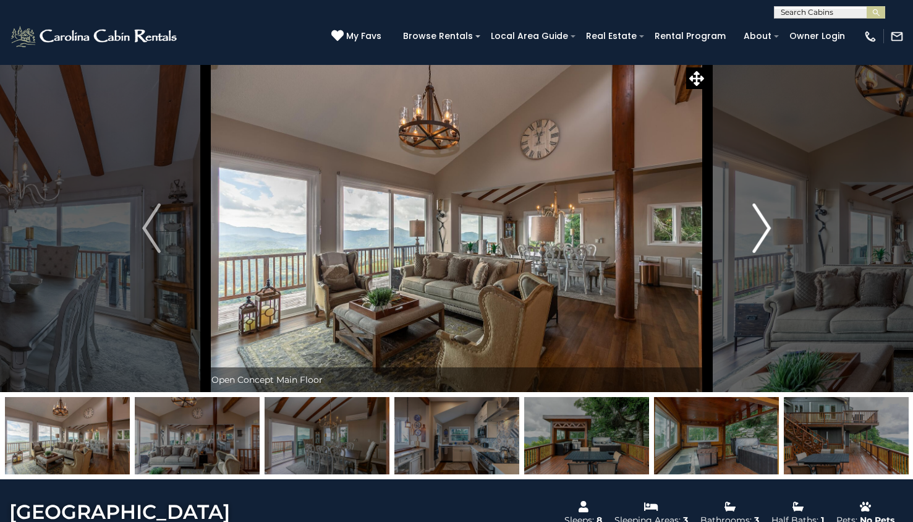
click at [766, 219] on img "Next" at bounding box center [762, 227] width 19 height 49
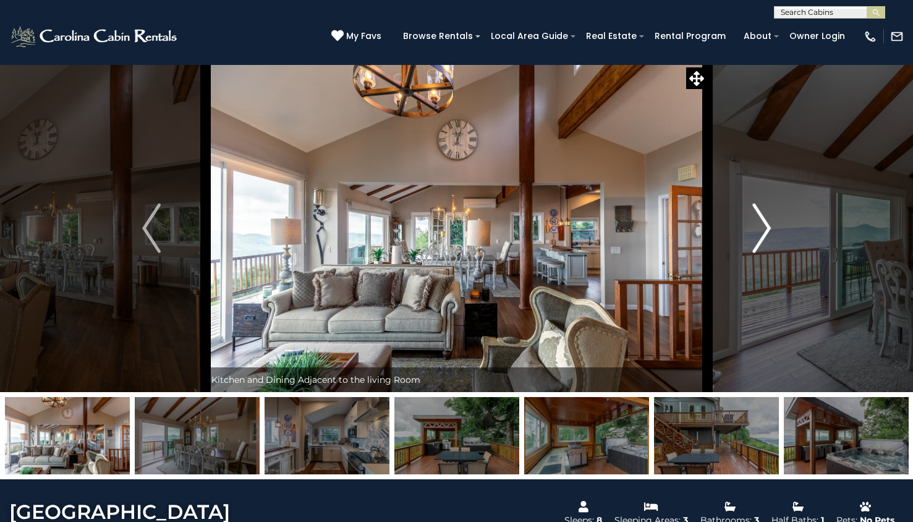
click at [766, 219] on img "Next" at bounding box center [762, 227] width 19 height 49
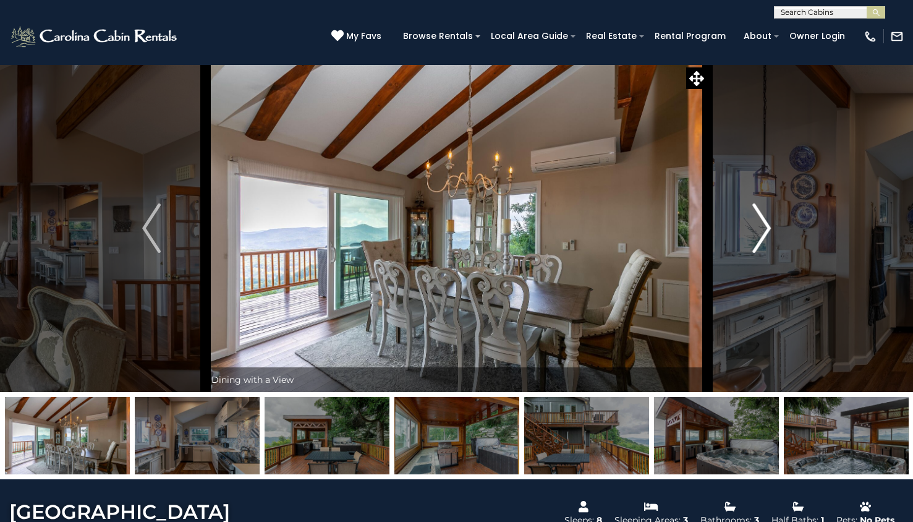
click at [766, 219] on img "Next" at bounding box center [762, 227] width 19 height 49
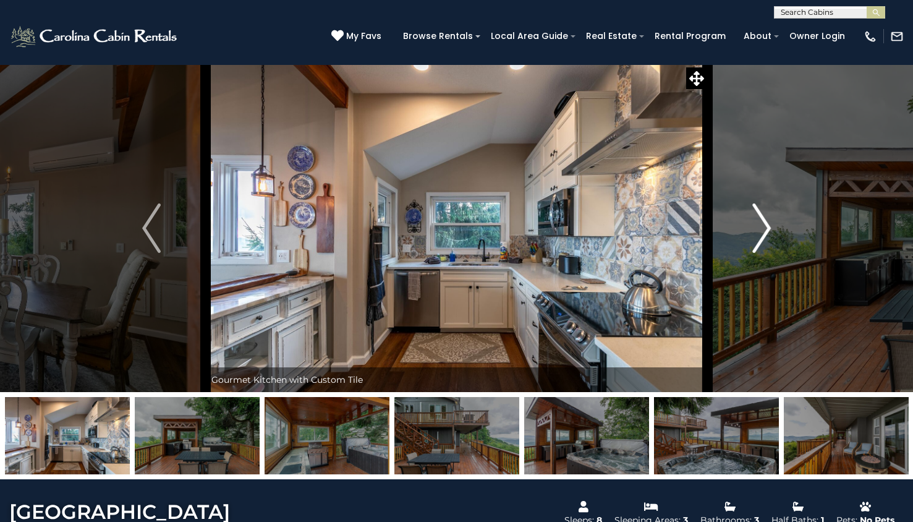
click at [766, 219] on img "Next" at bounding box center [762, 227] width 19 height 49
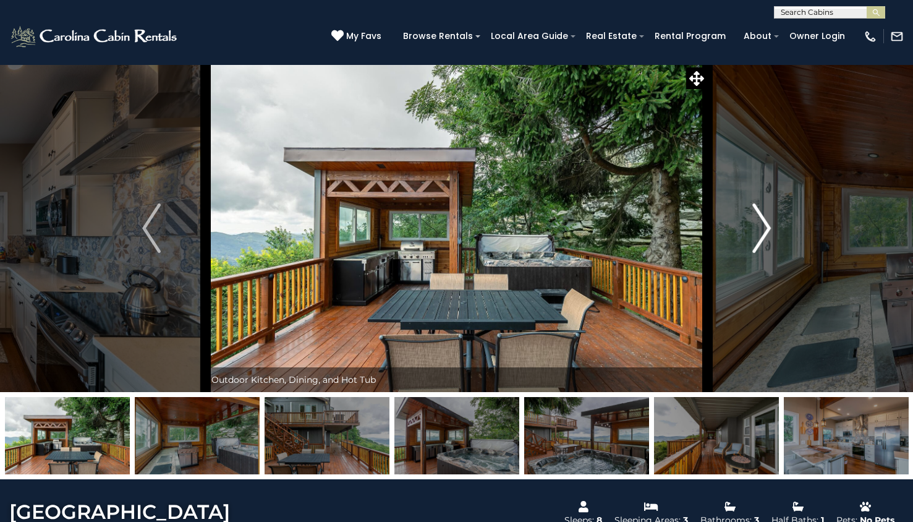
click at [766, 219] on img "Next" at bounding box center [762, 227] width 19 height 49
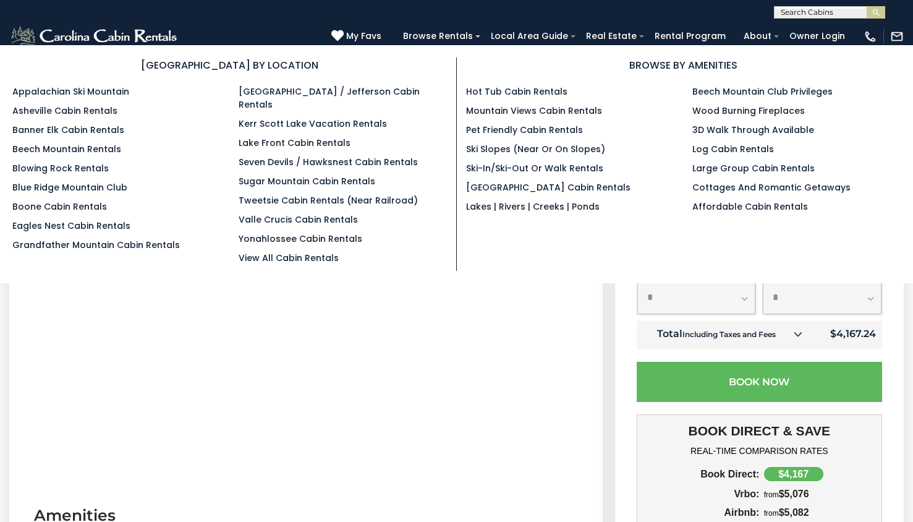
scroll to position [491, 0]
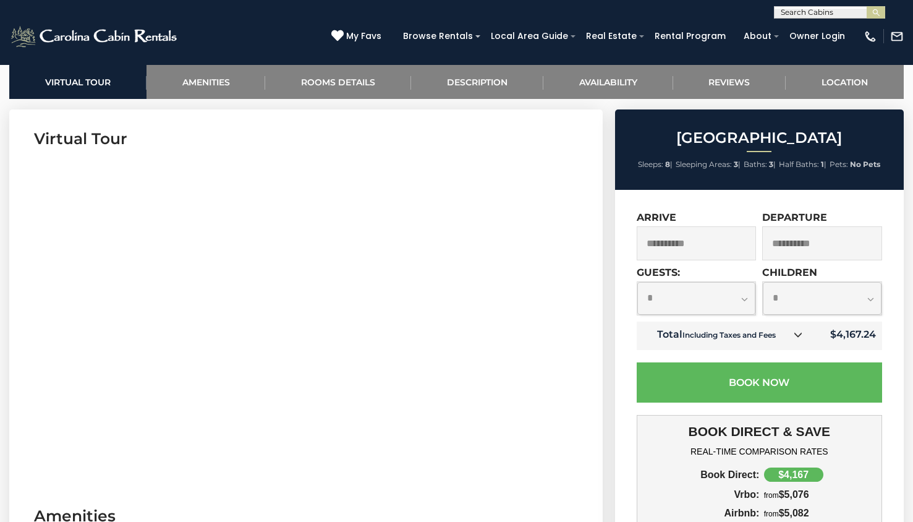
click at [800, 341] on link at bounding box center [798, 335] width 16 height 16
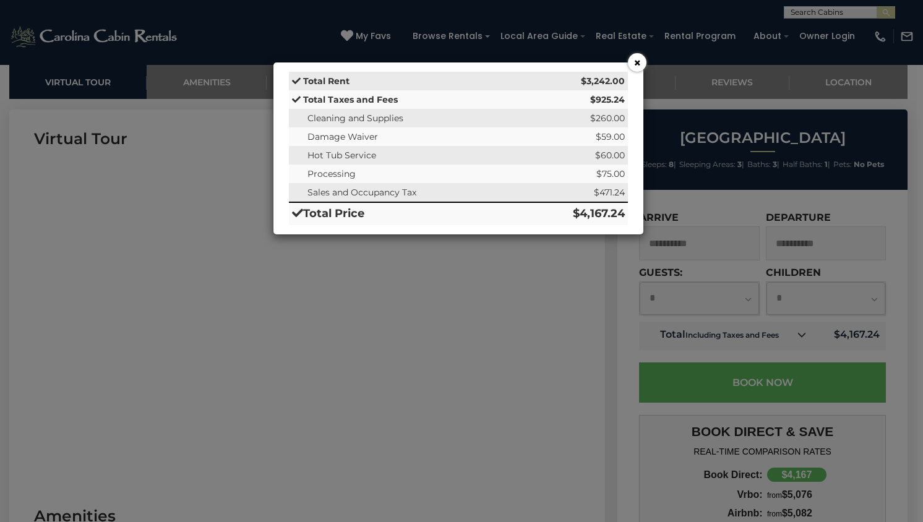
click at [641, 64] on button "×" at bounding box center [637, 62] width 19 height 19
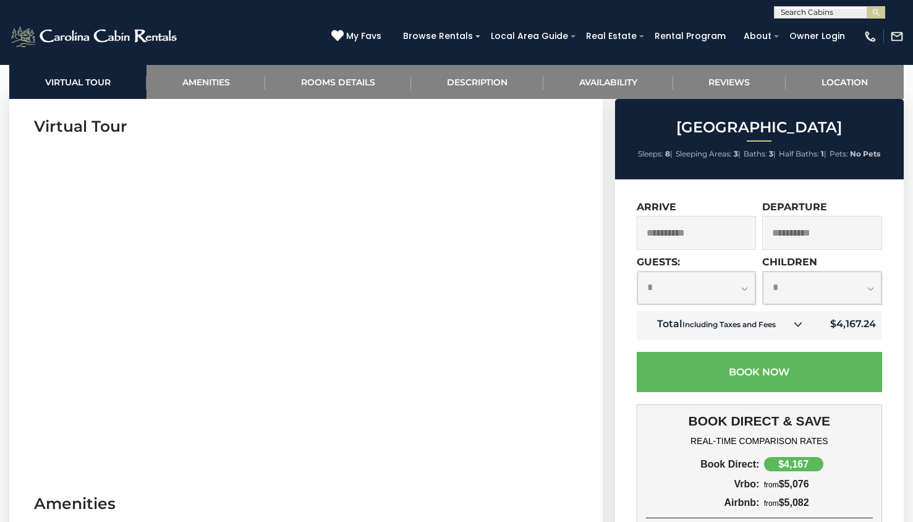
scroll to position [503, 0]
click at [738, 294] on select "**********" at bounding box center [697, 287] width 119 height 33
click at [638, 271] on select "**********" at bounding box center [697, 287] width 119 height 33
click at [740, 289] on select "**********" at bounding box center [697, 287] width 119 height 33
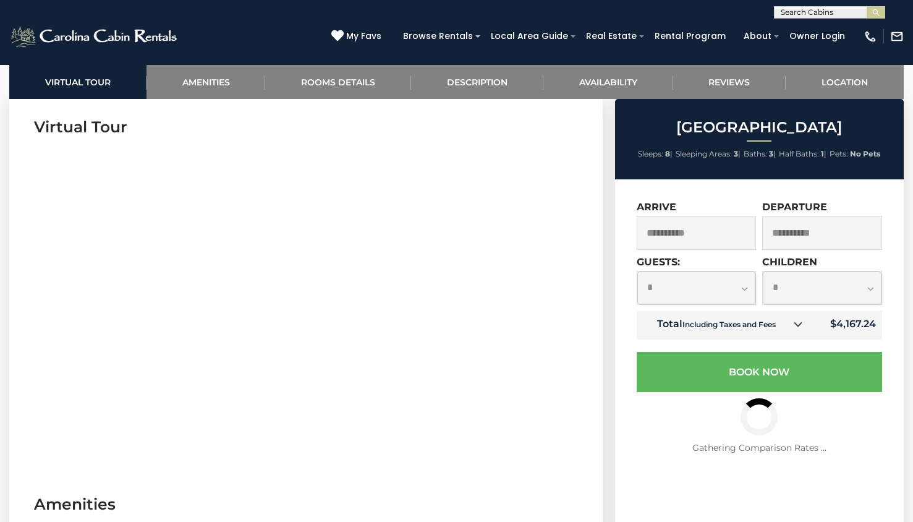
select select "*"
click at [638, 271] on select "**********" at bounding box center [697, 287] width 119 height 33
click at [844, 286] on select "**********" at bounding box center [822, 287] width 119 height 33
select select "*"
click at [763, 271] on select "**********" at bounding box center [822, 287] width 119 height 33
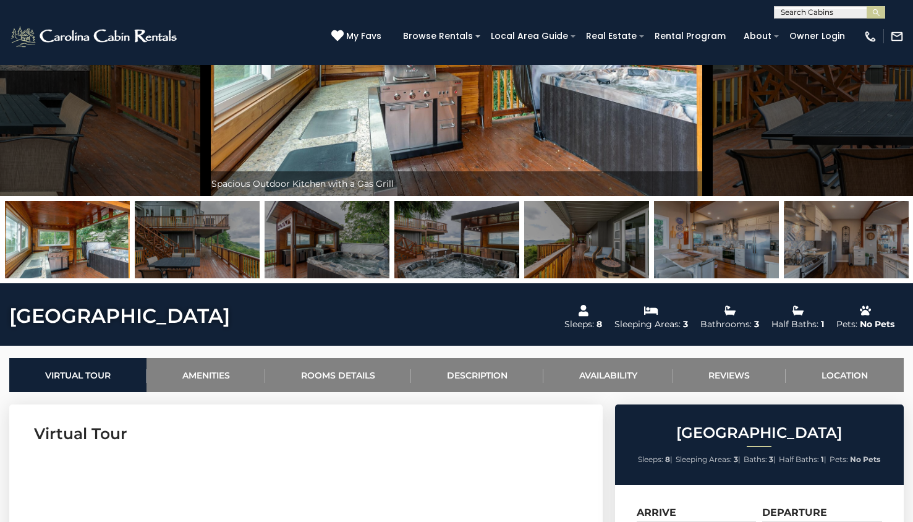
scroll to position [0, 0]
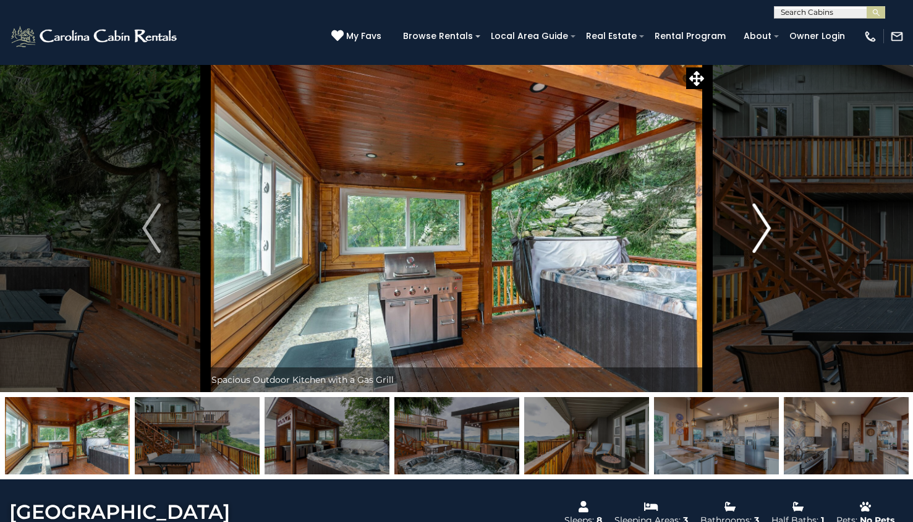
click at [762, 229] on img "Next" at bounding box center [762, 227] width 19 height 49
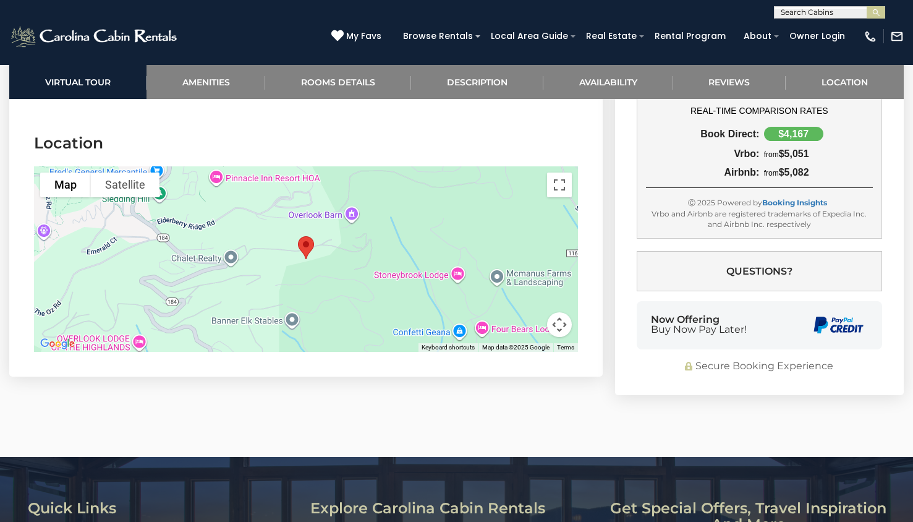
scroll to position [3127, 0]
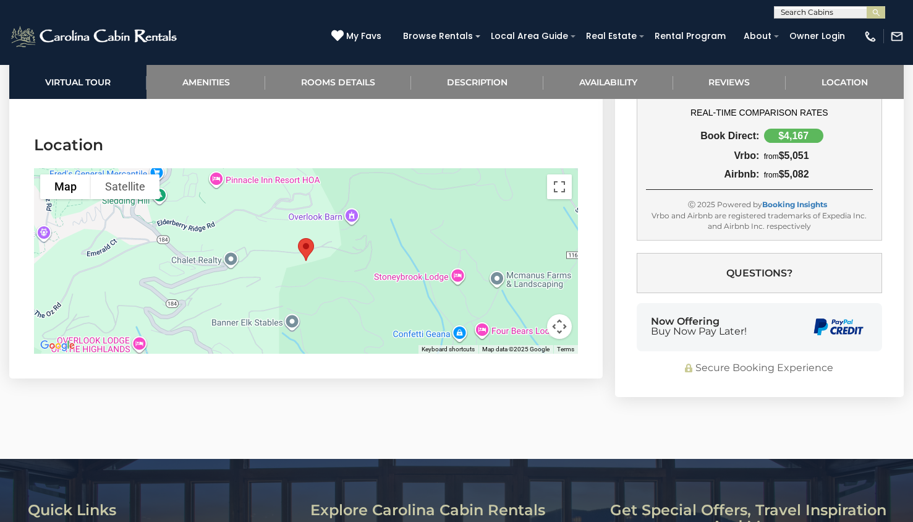
click at [562, 331] on button "Map camera controls" at bounding box center [559, 326] width 25 height 25
click at [503, 323] on button "Move down" at bounding box center [497, 326] width 25 height 25
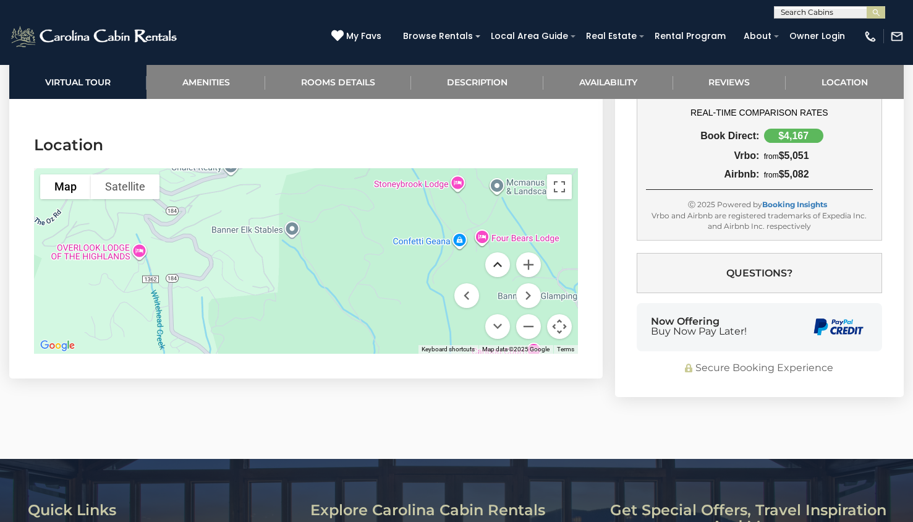
click at [500, 259] on button "Move up" at bounding box center [497, 264] width 25 height 25
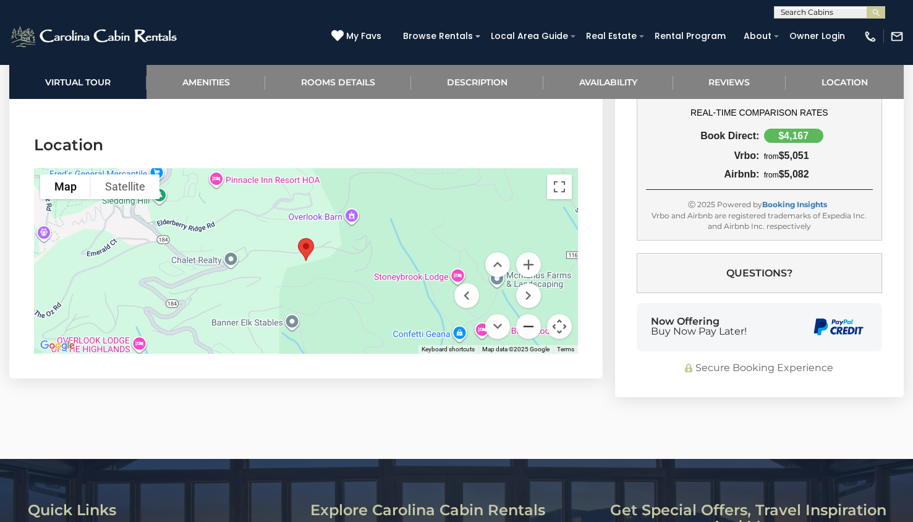
click at [527, 324] on button "Zoom out" at bounding box center [528, 326] width 25 height 25
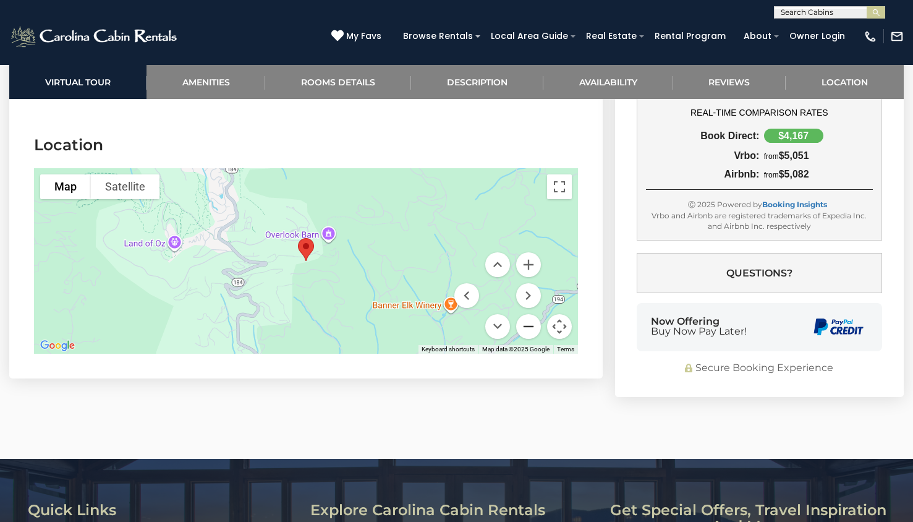
click at [527, 324] on button "Zoom out" at bounding box center [528, 326] width 25 height 25
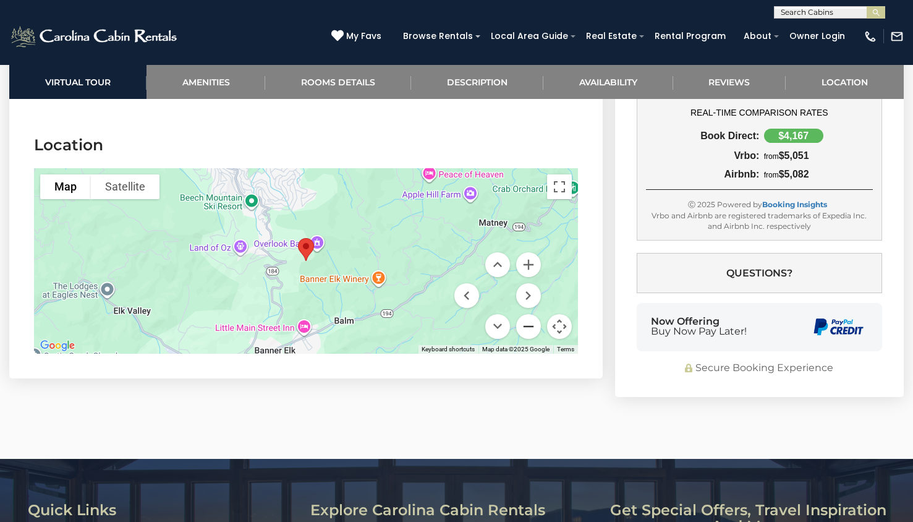
click at [527, 324] on button "Zoom out" at bounding box center [528, 326] width 25 height 25
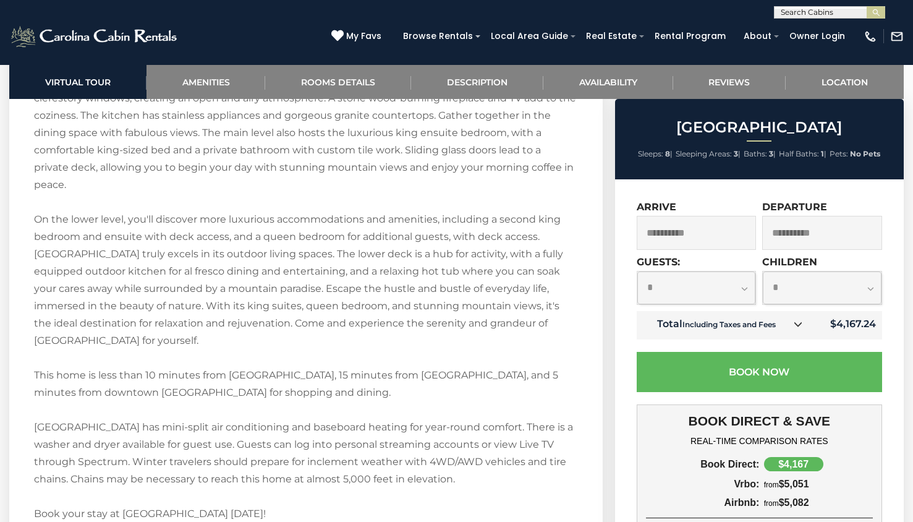
scroll to position [1816, 0]
click at [803, 322] on icon at bounding box center [798, 324] width 9 height 9
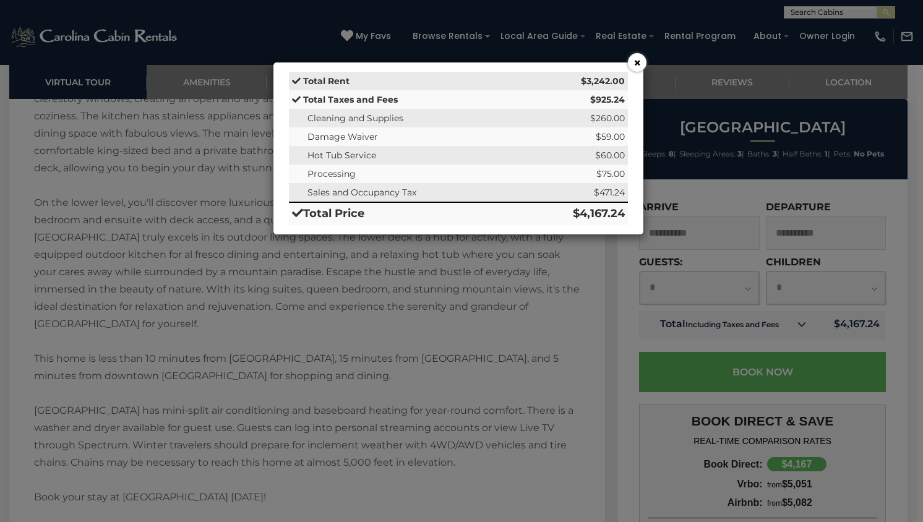
click at [634, 64] on button "×" at bounding box center [637, 62] width 19 height 19
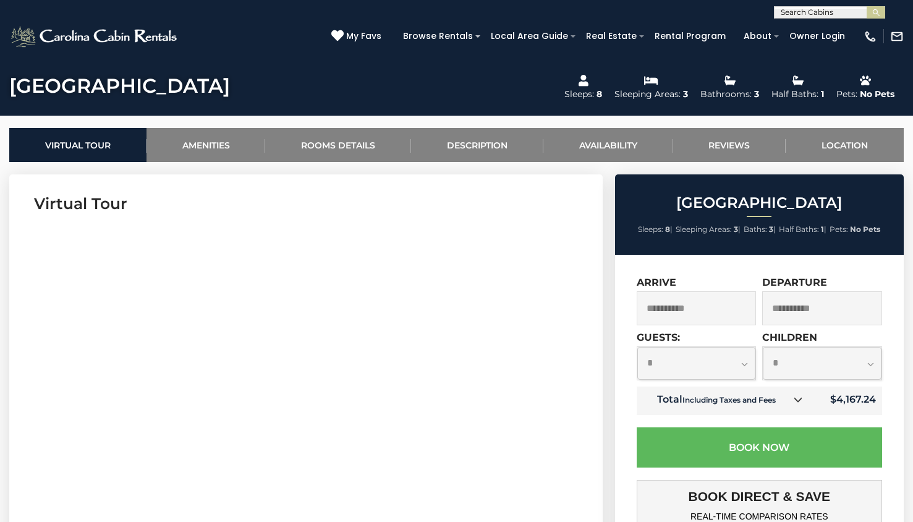
scroll to position [425, 0]
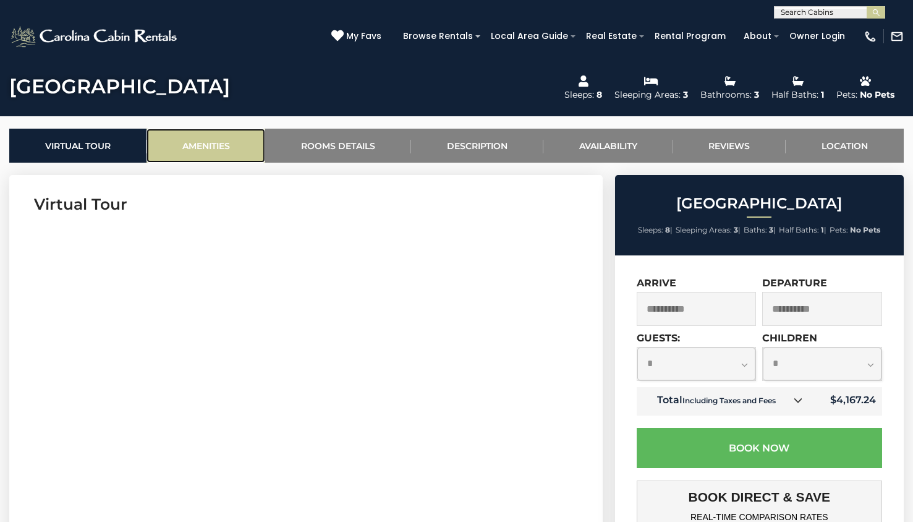
click at [216, 143] on link "Amenities" at bounding box center [206, 146] width 119 height 34
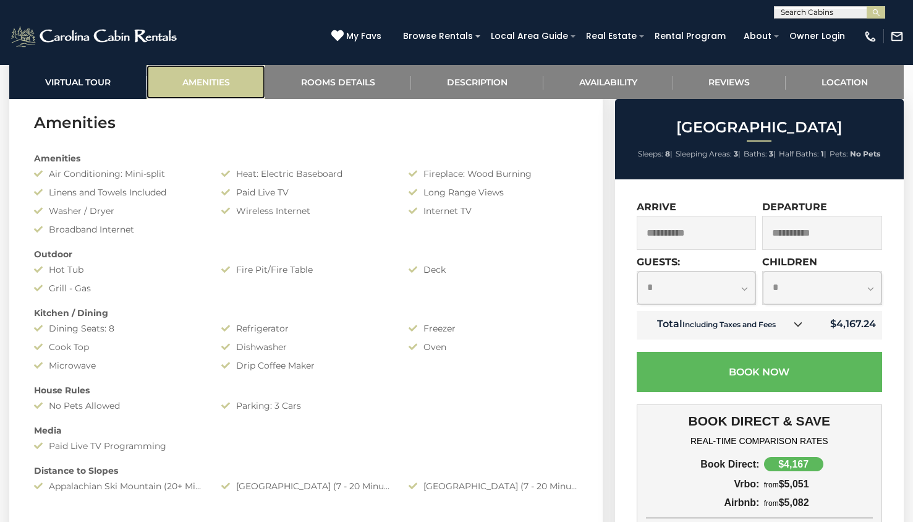
scroll to position [884, 0]
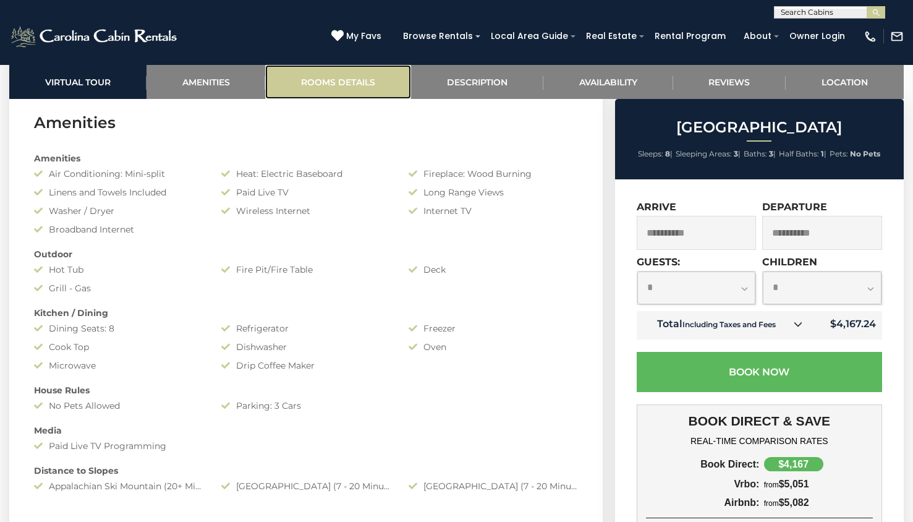
click at [320, 79] on link "Rooms Details" at bounding box center [338, 82] width 146 height 34
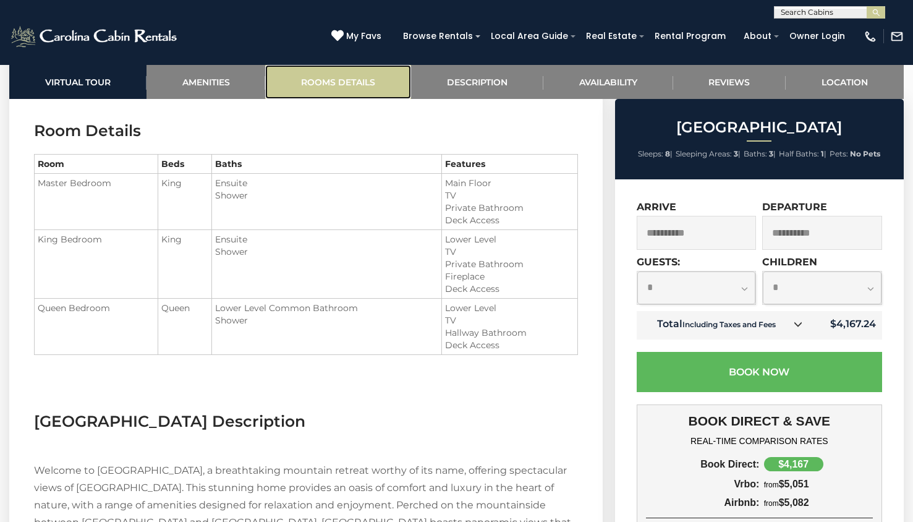
scroll to position [1314, 0]
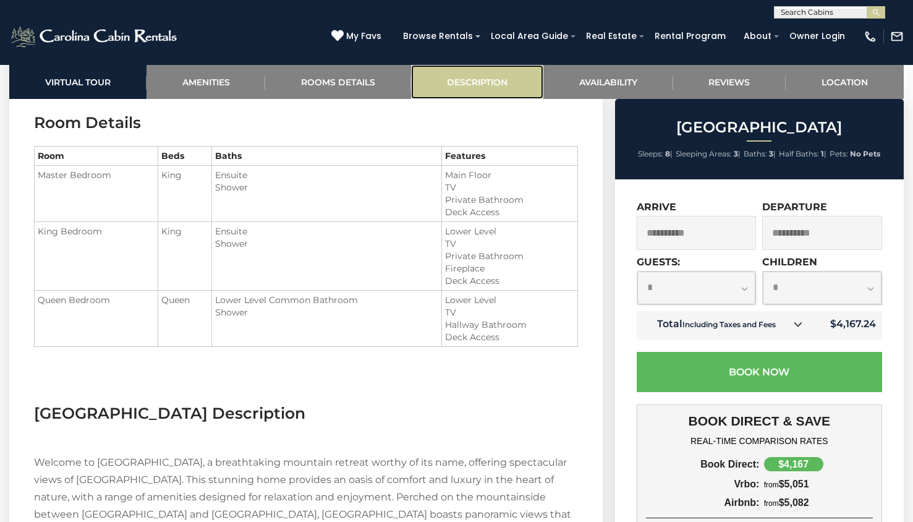
click at [461, 85] on link "Description" at bounding box center [477, 82] width 132 height 34
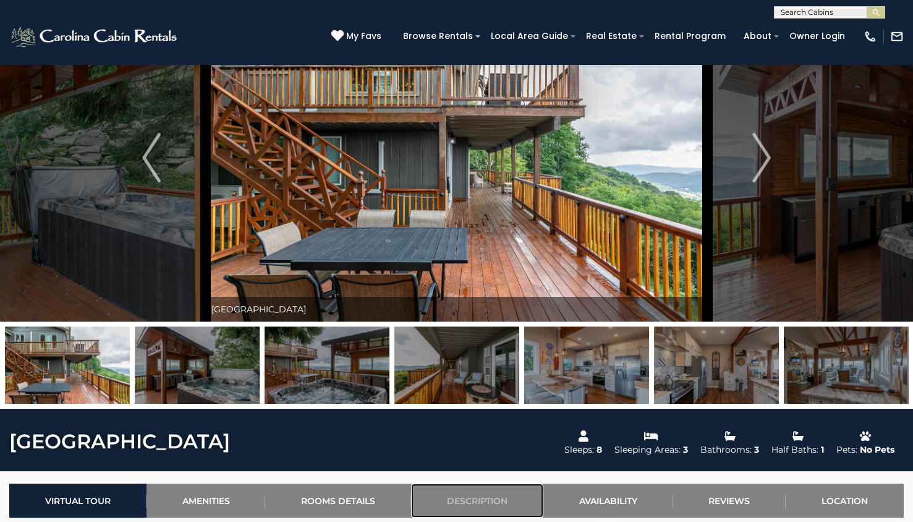
scroll to position [62, 0]
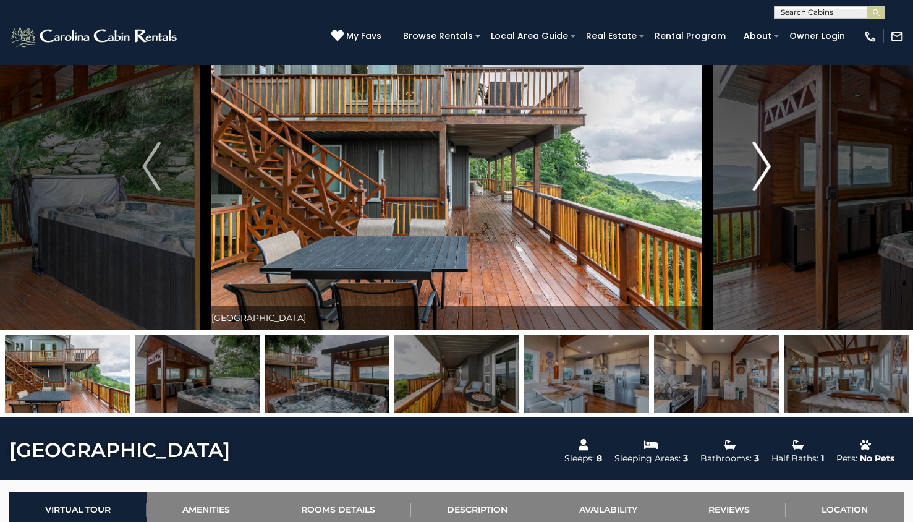
click at [767, 176] on img "Next" at bounding box center [762, 166] width 19 height 49
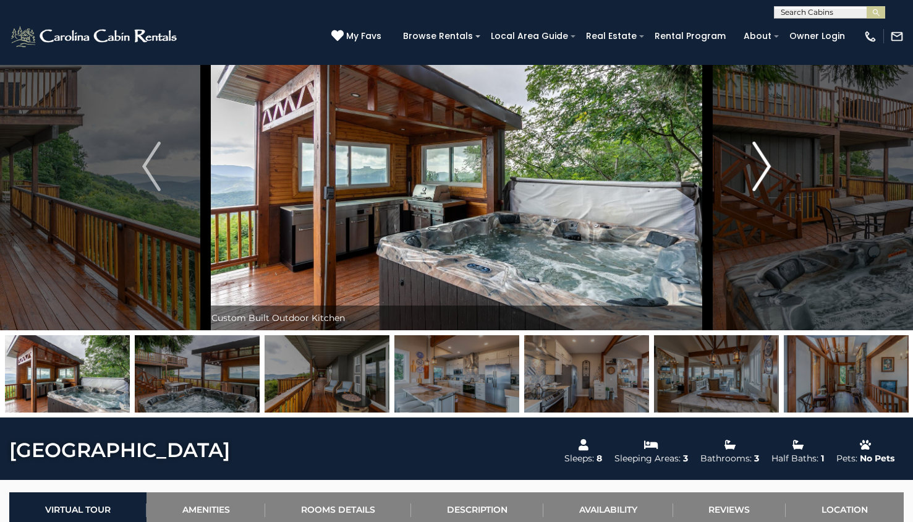
click at [767, 176] on img "Next" at bounding box center [762, 166] width 19 height 49
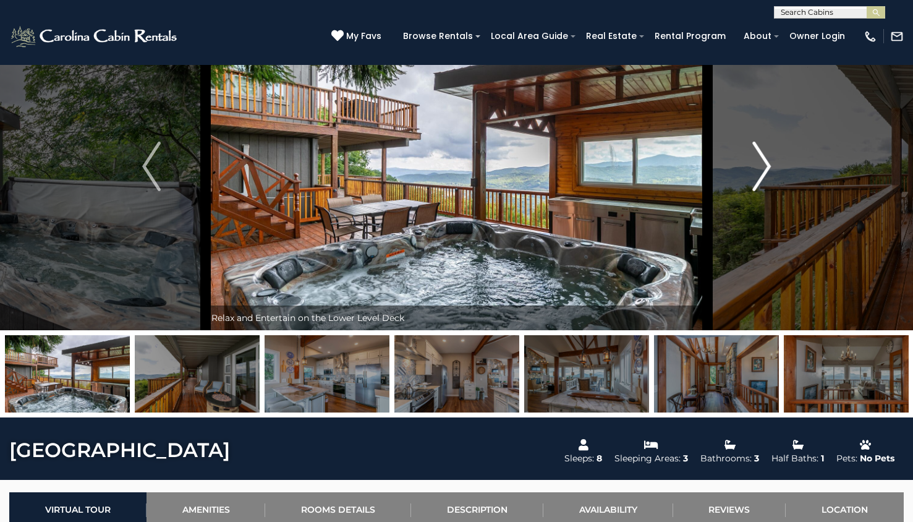
click at [767, 176] on img "Next" at bounding box center [762, 166] width 19 height 49
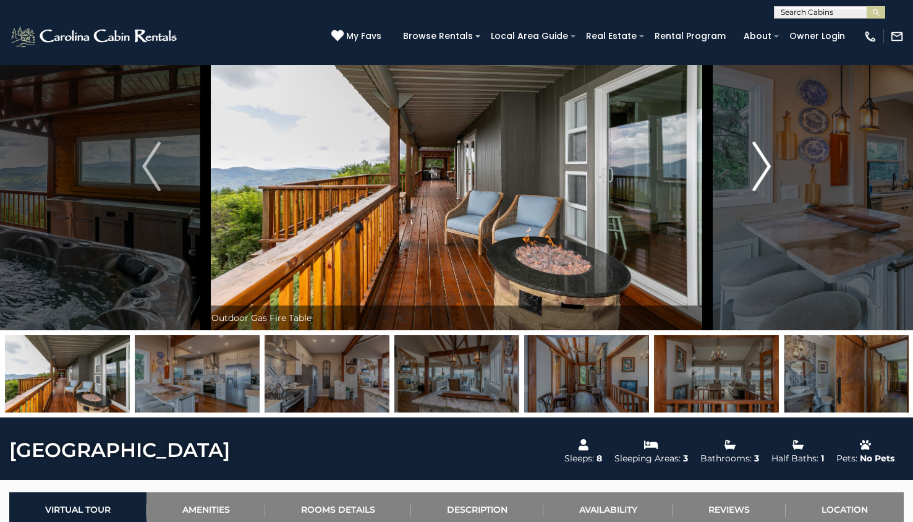
click at [767, 176] on img "Next" at bounding box center [762, 166] width 19 height 49
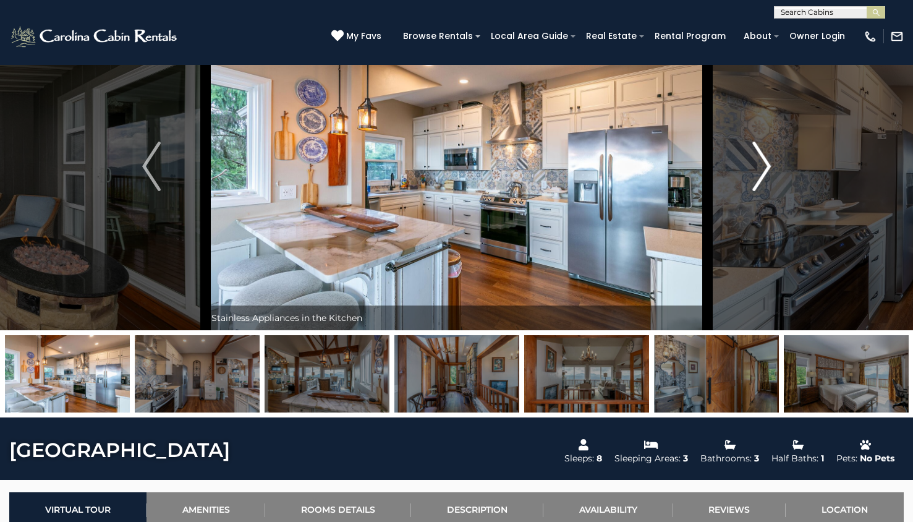
click at [767, 176] on img "Next" at bounding box center [762, 166] width 19 height 49
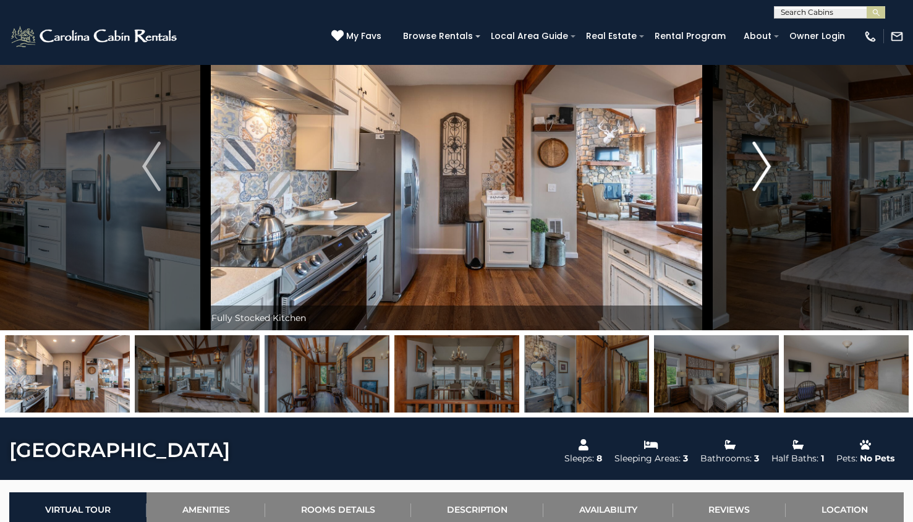
click at [767, 176] on img "Next" at bounding box center [762, 166] width 19 height 49
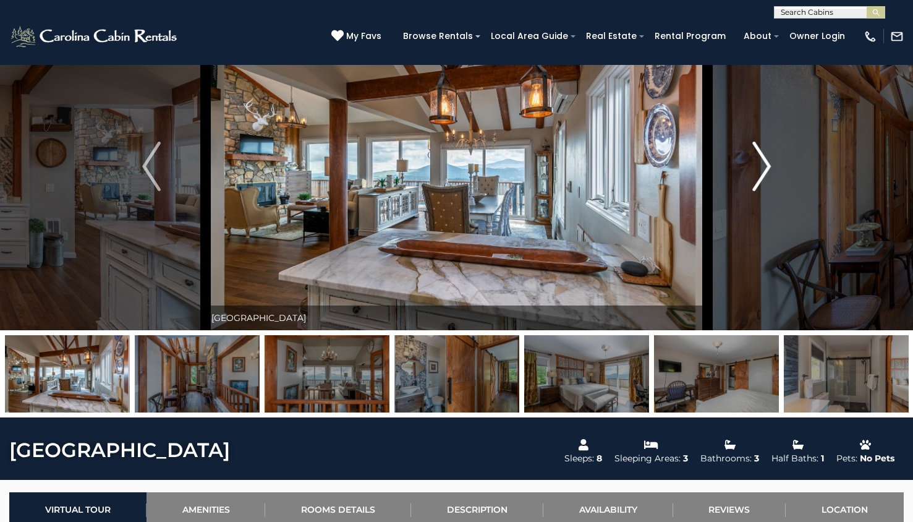
click at [767, 176] on img "Next" at bounding box center [762, 166] width 19 height 49
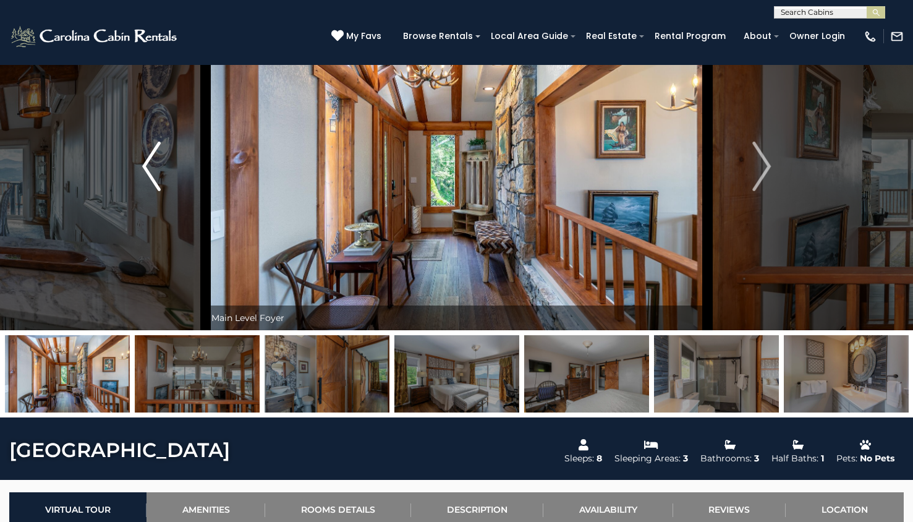
click at [153, 175] on img "Previous" at bounding box center [151, 166] width 19 height 49
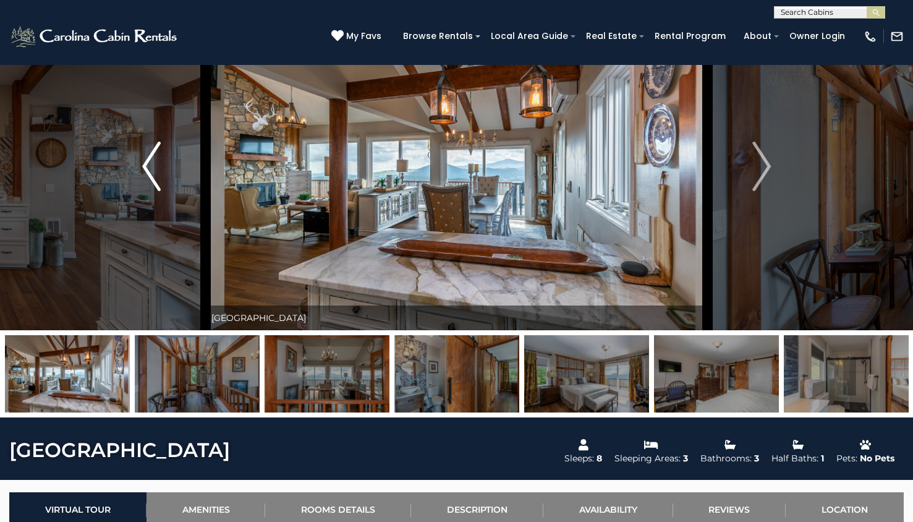
click at [153, 175] on img "Previous" at bounding box center [151, 166] width 19 height 49
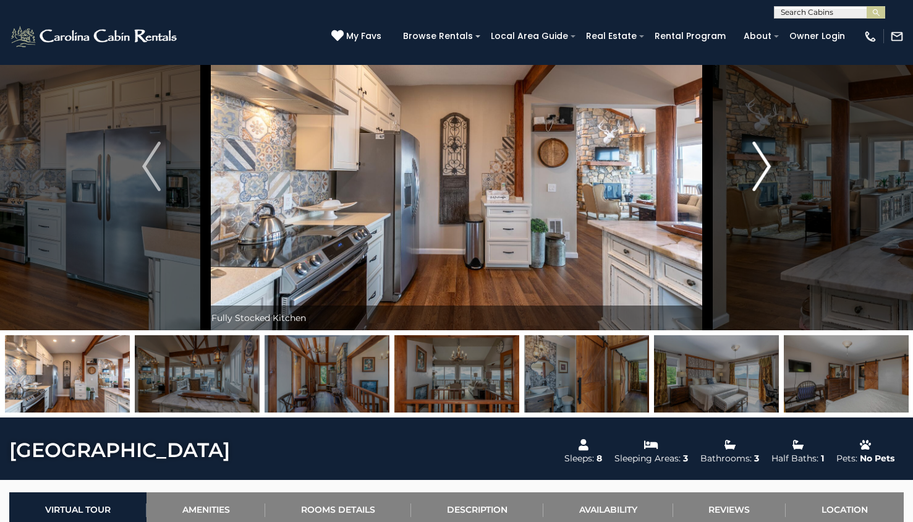
click at [768, 166] on img "Next" at bounding box center [762, 166] width 19 height 49
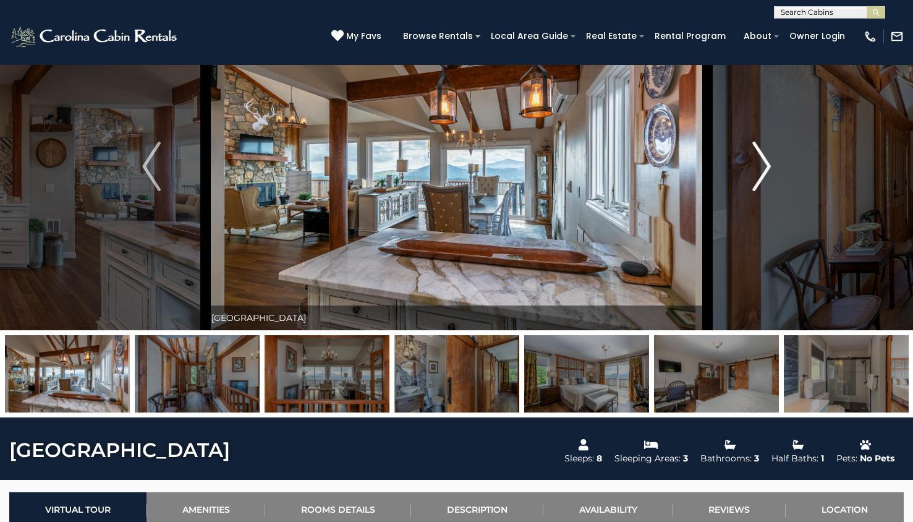
click at [768, 166] on img "Next" at bounding box center [762, 166] width 19 height 49
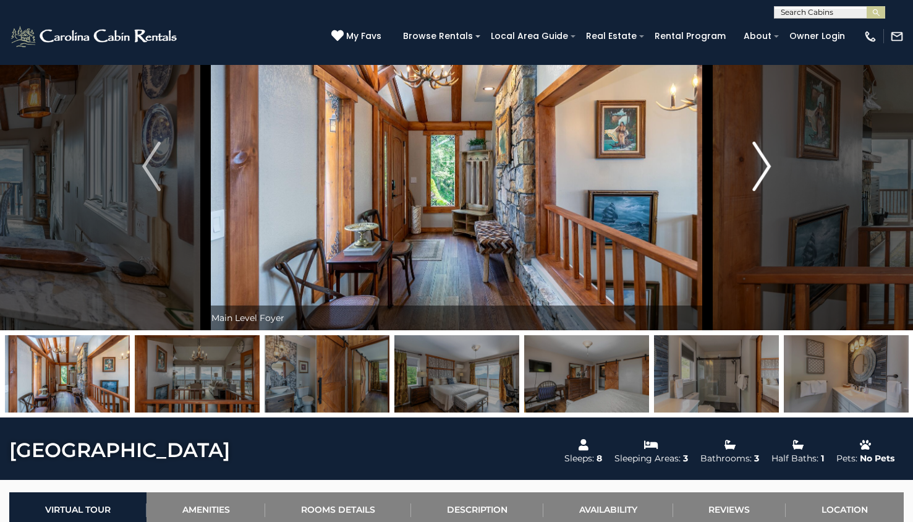
click at [768, 166] on img "Next" at bounding box center [762, 166] width 19 height 49
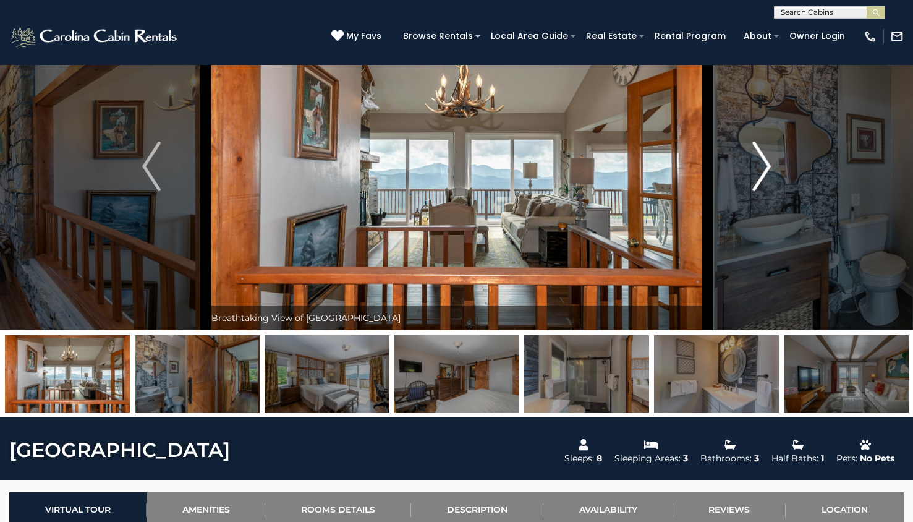
click at [768, 166] on img "Next" at bounding box center [762, 166] width 19 height 49
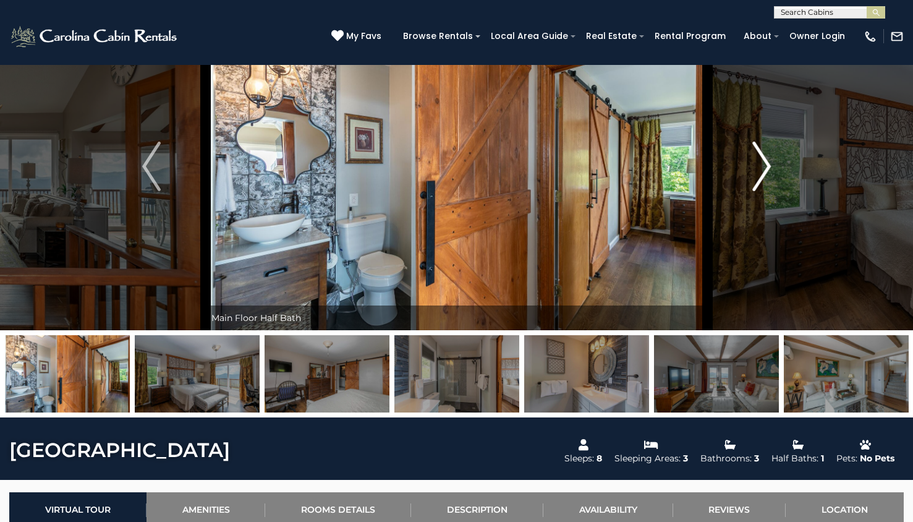
click at [768, 166] on img "Next" at bounding box center [762, 166] width 19 height 49
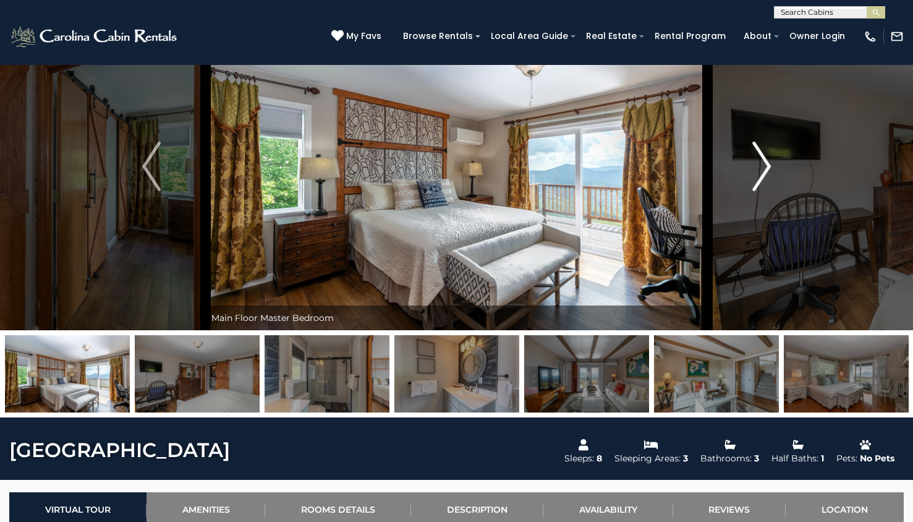
click at [768, 166] on img "Next" at bounding box center [762, 166] width 19 height 49
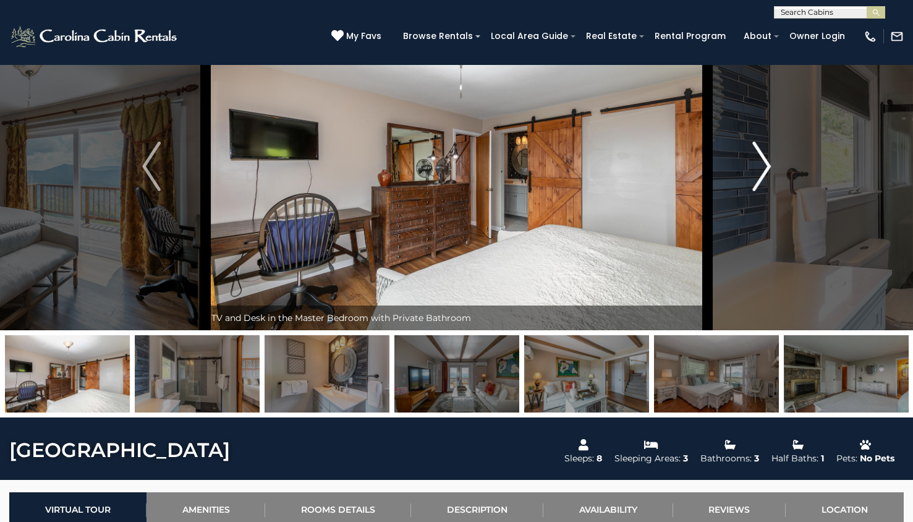
click at [769, 169] on img "Next" at bounding box center [762, 166] width 19 height 49
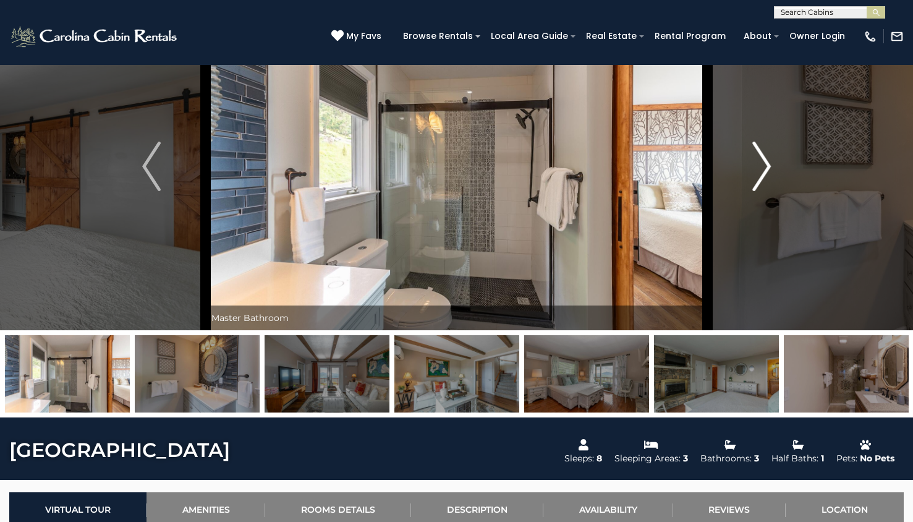
click at [769, 169] on img "Next" at bounding box center [762, 166] width 19 height 49
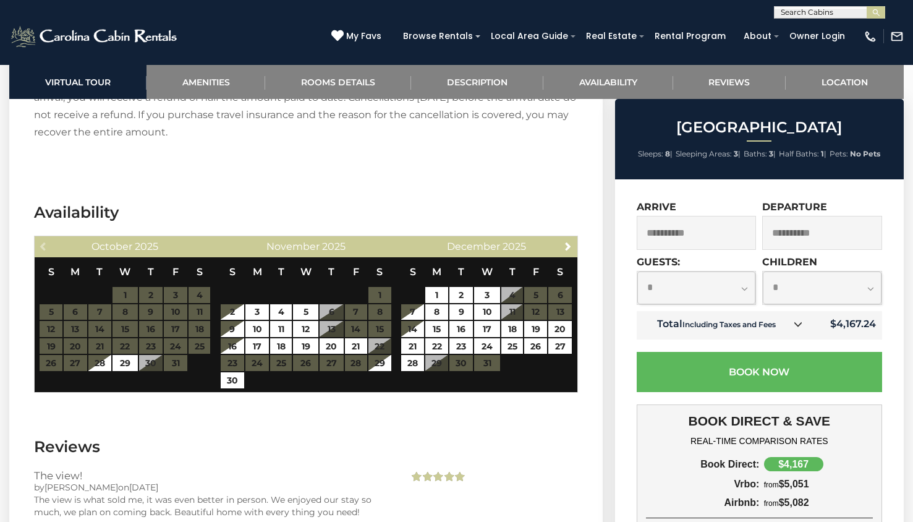
scroll to position [2493, 0]
click at [443, 486] on div "The view! by Revonda on 09/26/2025 The view is what sold me, it was even better…" at bounding box center [306, 499] width 563 height 61
click at [803, 326] on icon at bounding box center [798, 324] width 9 height 9
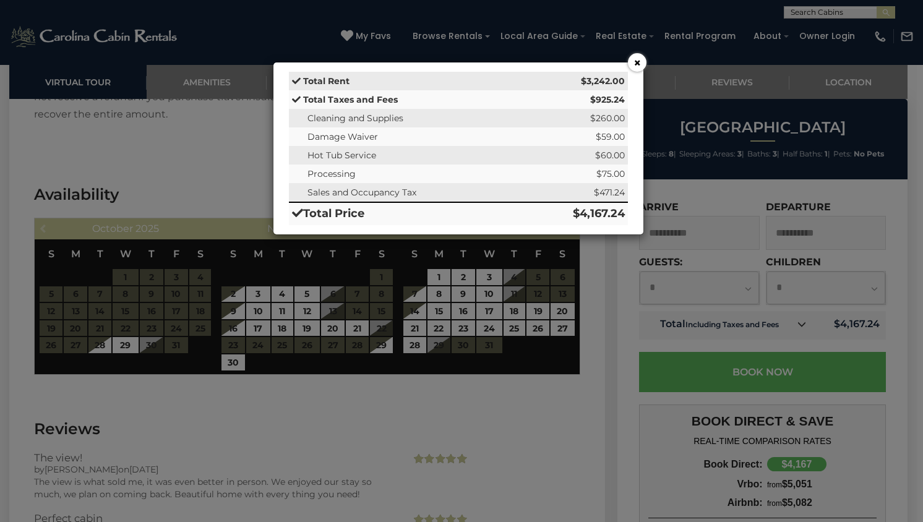
click at [633, 62] on button "×" at bounding box center [637, 62] width 19 height 19
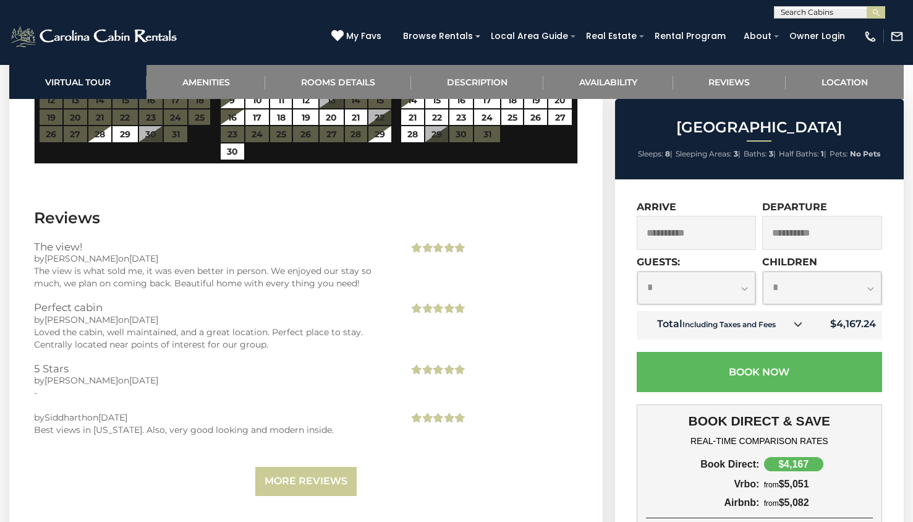
scroll to position [2903, 0]
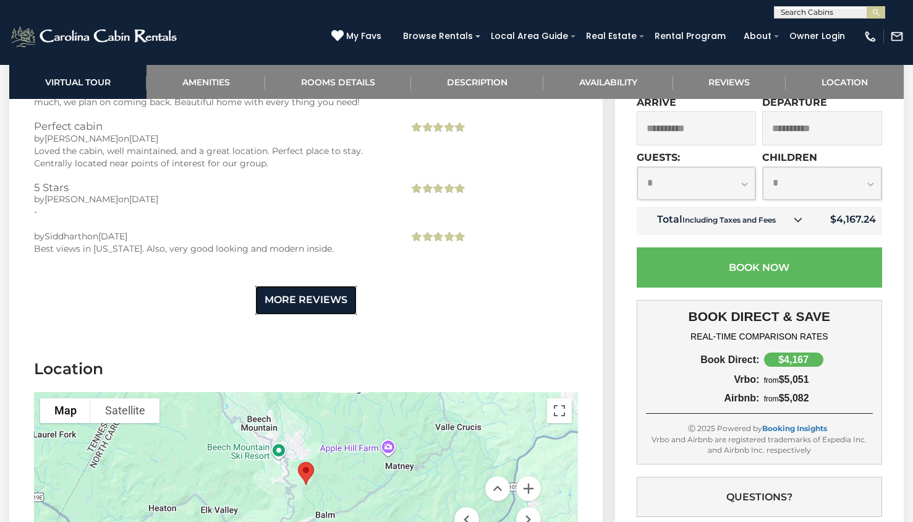
click at [305, 304] on link "More Reviews" at bounding box center [305, 300] width 101 height 29
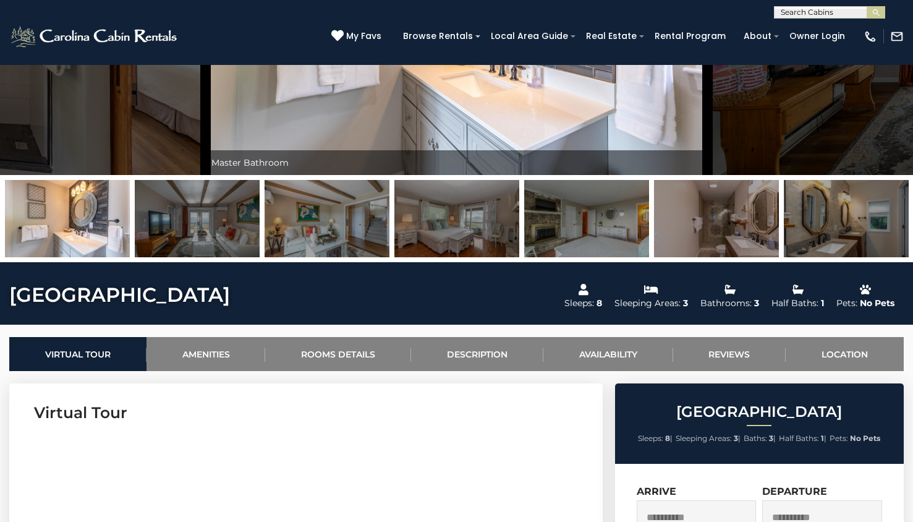
scroll to position [0, 0]
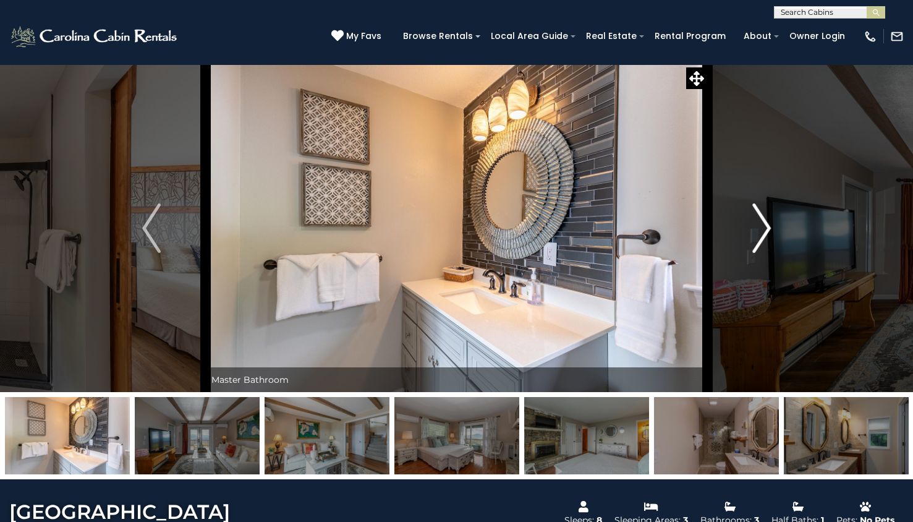
click at [758, 238] on img "Next" at bounding box center [762, 227] width 19 height 49
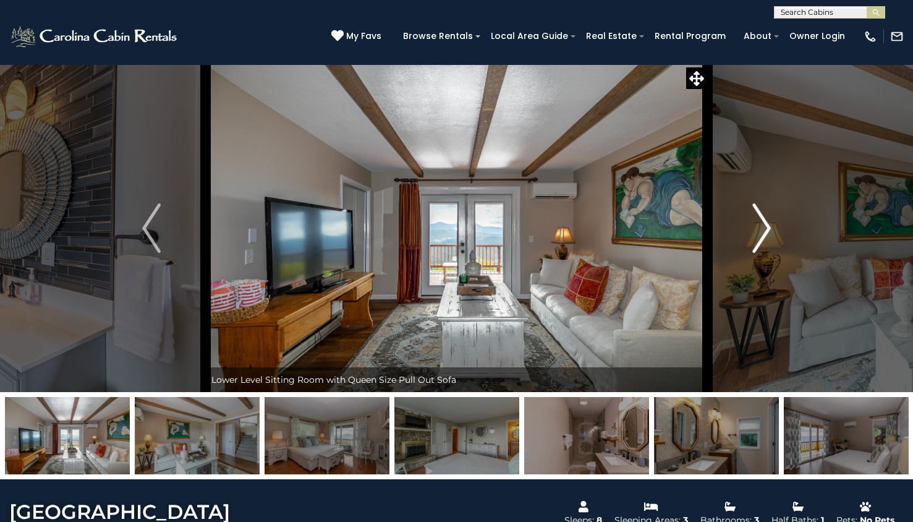
click at [758, 238] on img "Next" at bounding box center [762, 227] width 19 height 49
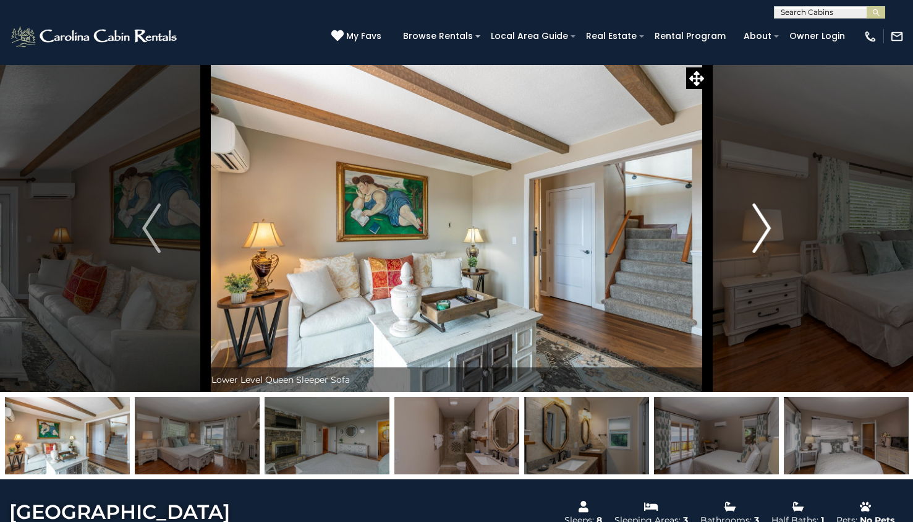
click at [758, 238] on img "Next" at bounding box center [762, 227] width 19 height 49
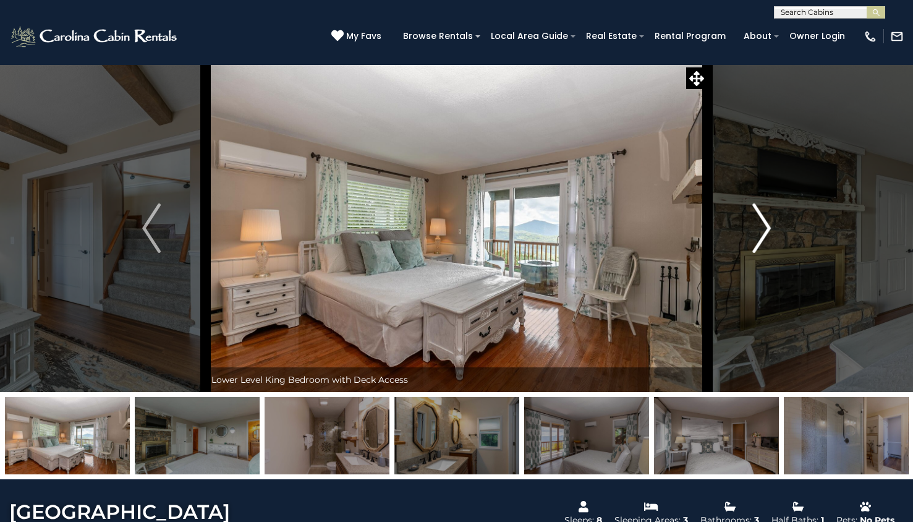
click at [758, 238] on img "Next" at bounding box center [762, 227] width 19 height 49
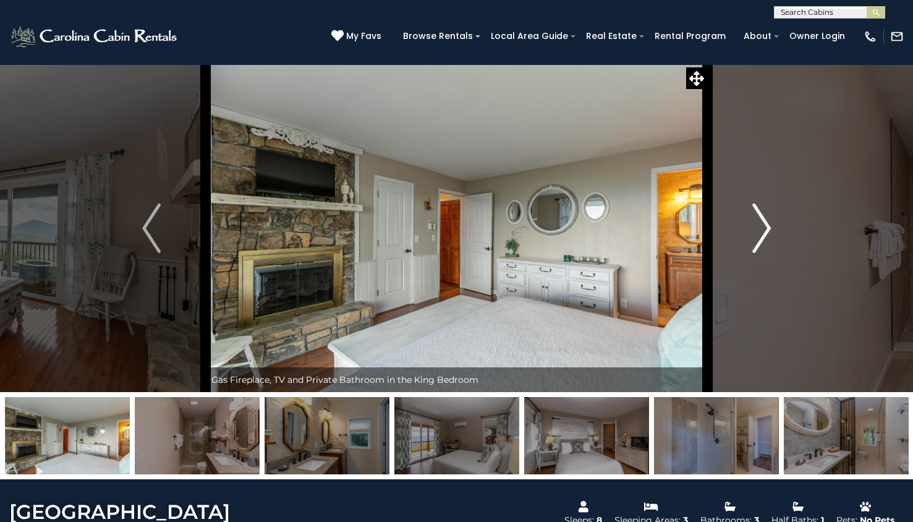
click at [758, 238] on img "Next" at bounding box center [762, 227] width 19 height 49
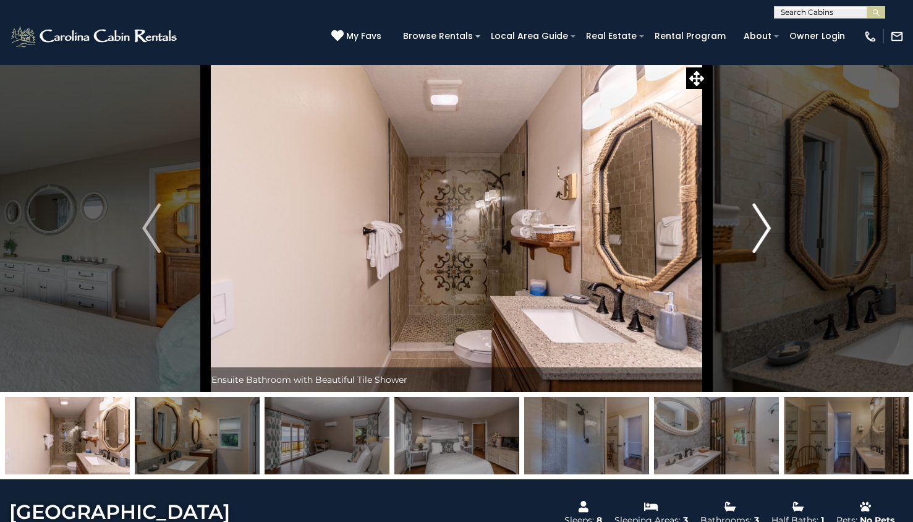
click at [768, 228] on img "Next" at bounding box center [762, 227] width 19 height 49
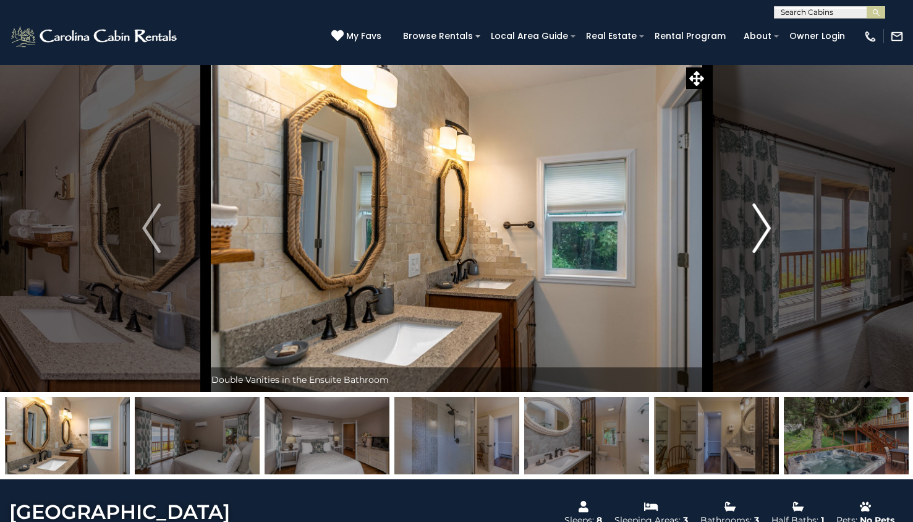
click at [766, 233] on img "Next" at bounding box center [762, 227] width 19 height 49
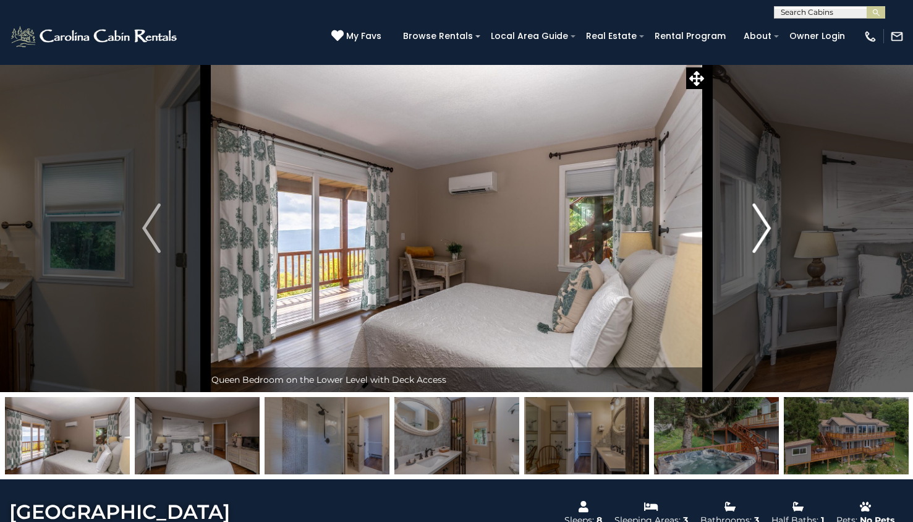
click at [766, 233] on img "Next" at bounding box center [762, 227] width 19 height 49
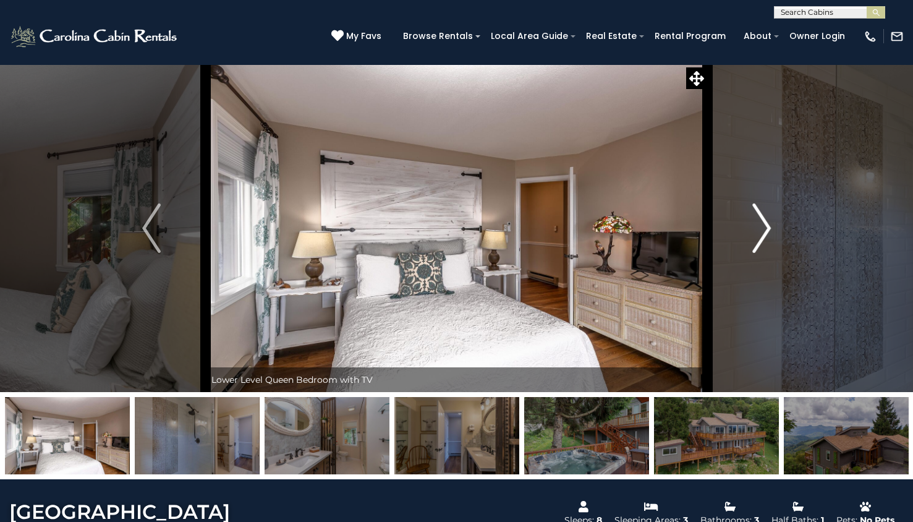
click at [766, 233] on img "Next" at bounding box center [762, 227] width 19 height 49
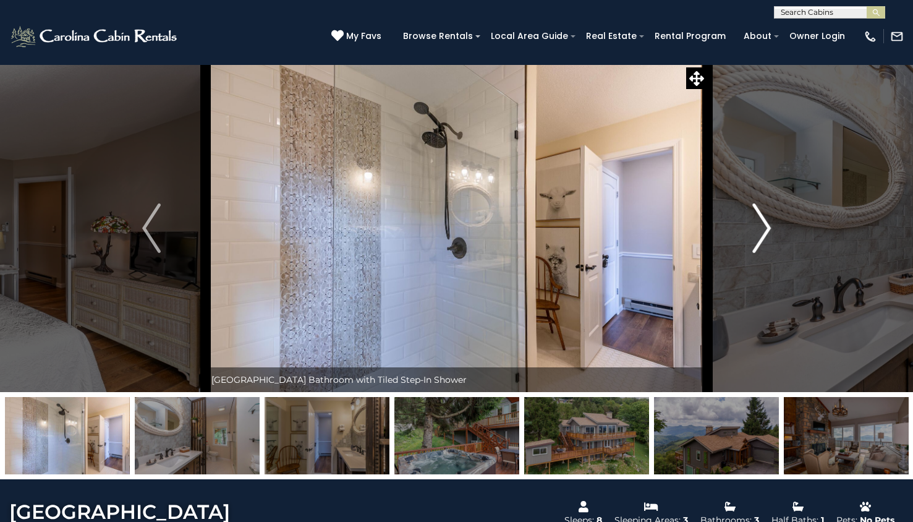
click at [766, 233] on img "Next" at bounding box center [762, 227] width 19 height 49
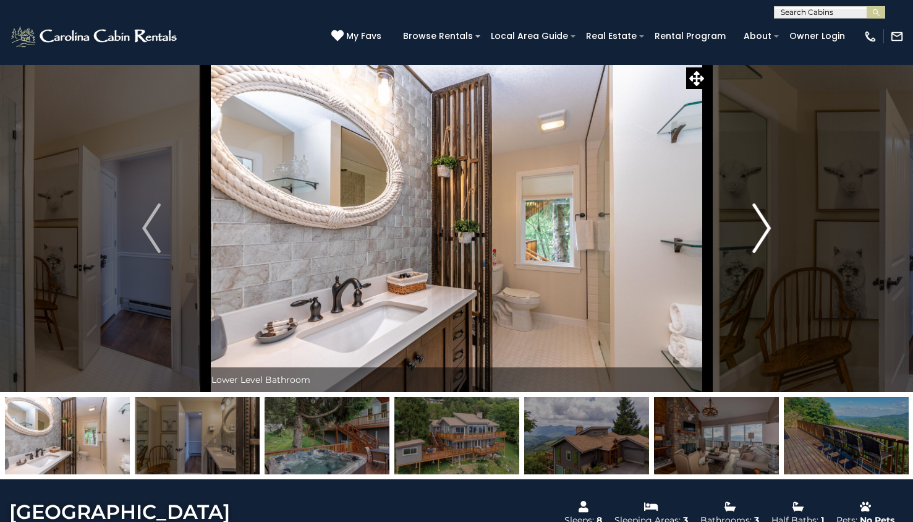
click at [762, 232] on img "Next" at bounding box center [762, 227] width 19 height 49
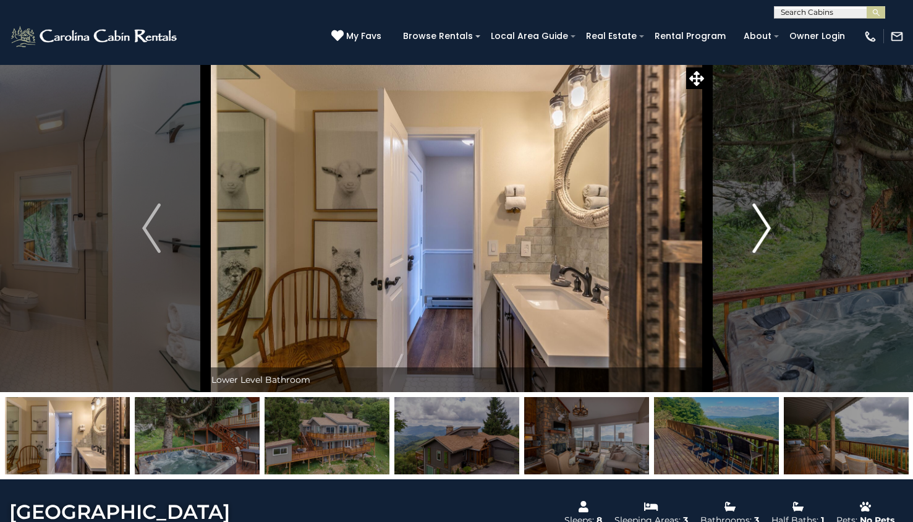
click at [762, 232] on img "Next" at bounding box center [762, 227] width 19 height 49
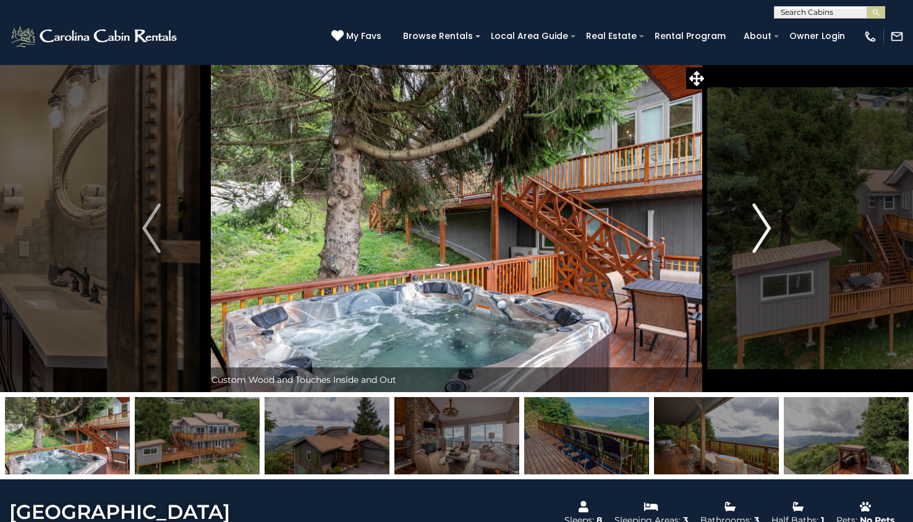
click at [762, 232] on img "Next" at bounding box center [762, 227] width 19 height 49
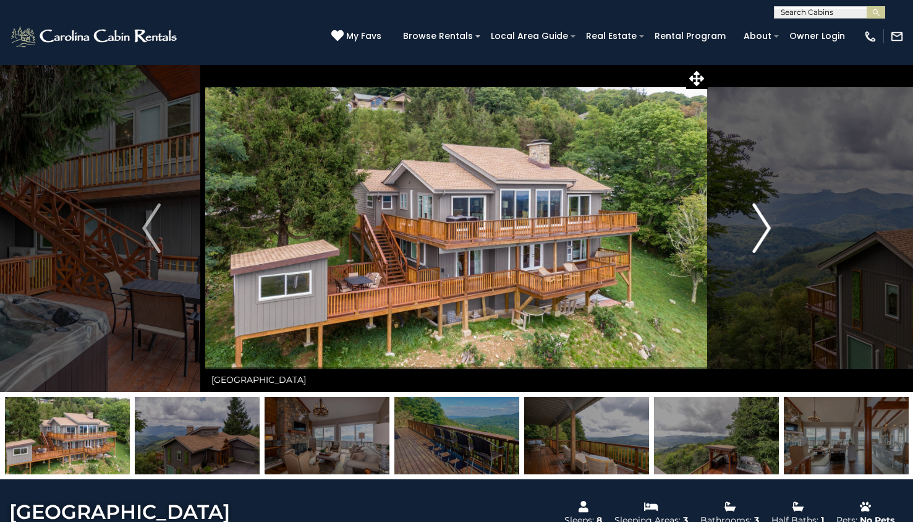
click at [767, 231] on img "Next" at bounding box center [762, 227] width 19 height 49
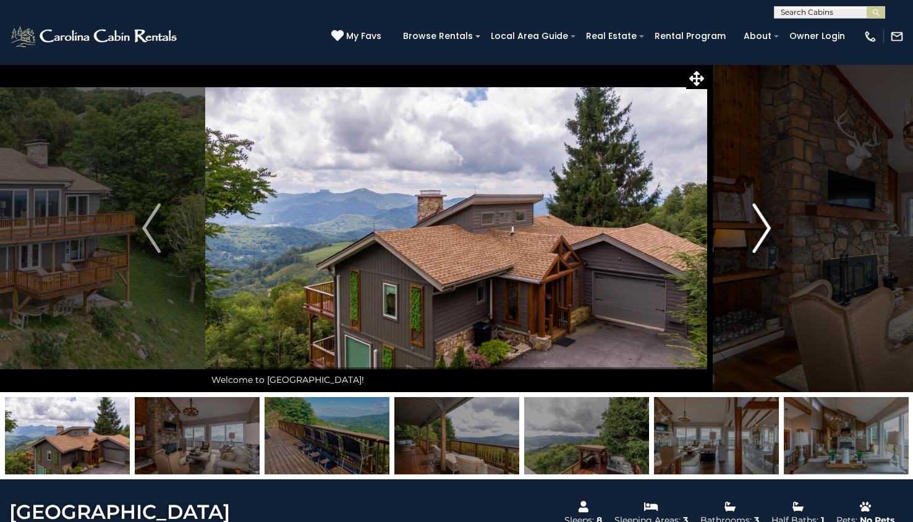
click at [767, 231] on img "Next" at bounding box center [762, 227] width 19 height 49
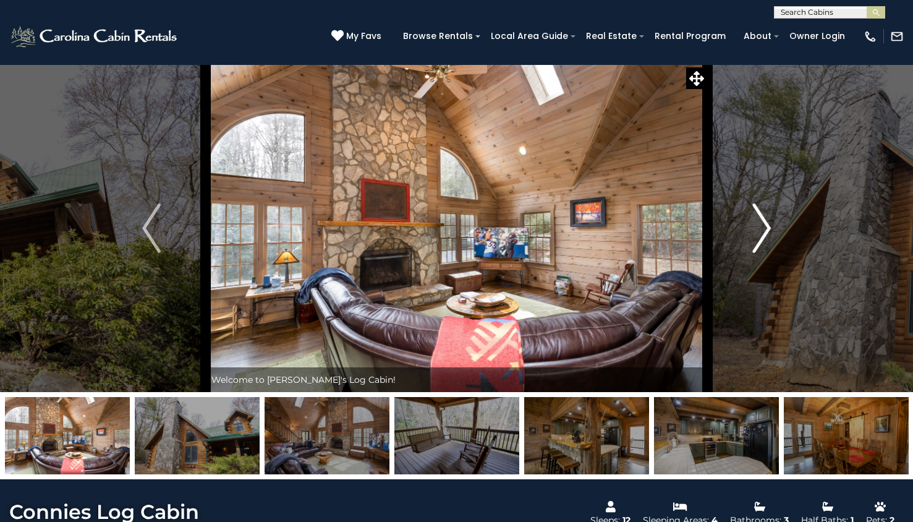
click at [767, 224] on img "Next" at bounding box center [762, 227] width 19 height 49
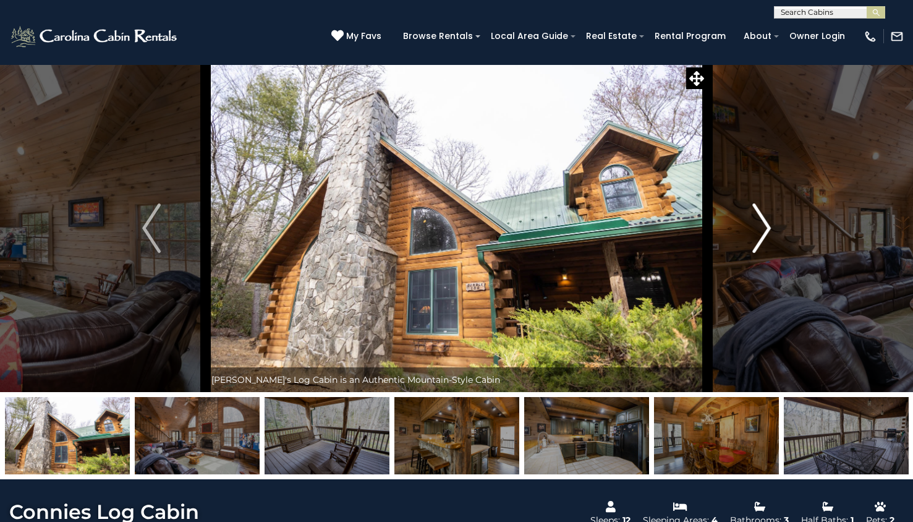
click at [768, 224] on img "Next" at bounding box center [762, 227] width 19 height 49
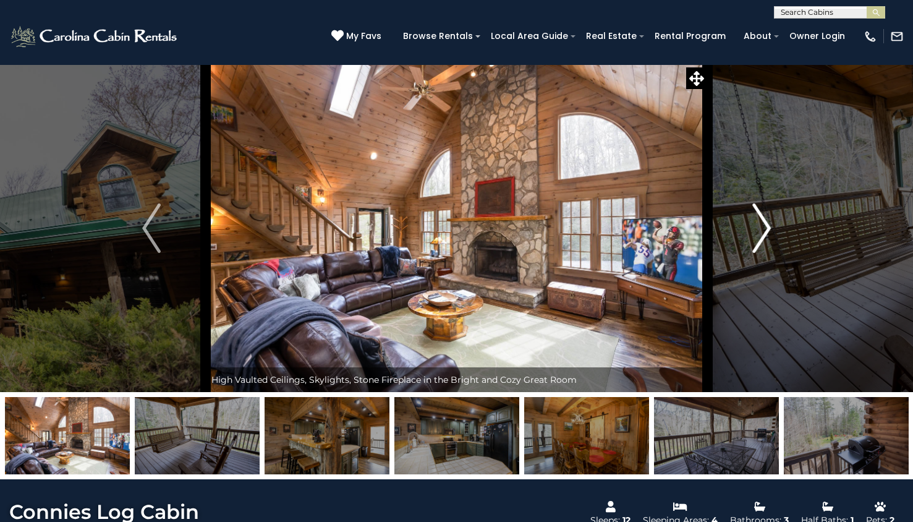
click at [771, 228] on img "Next" at bounding box center [762, 227] width 19 height 49
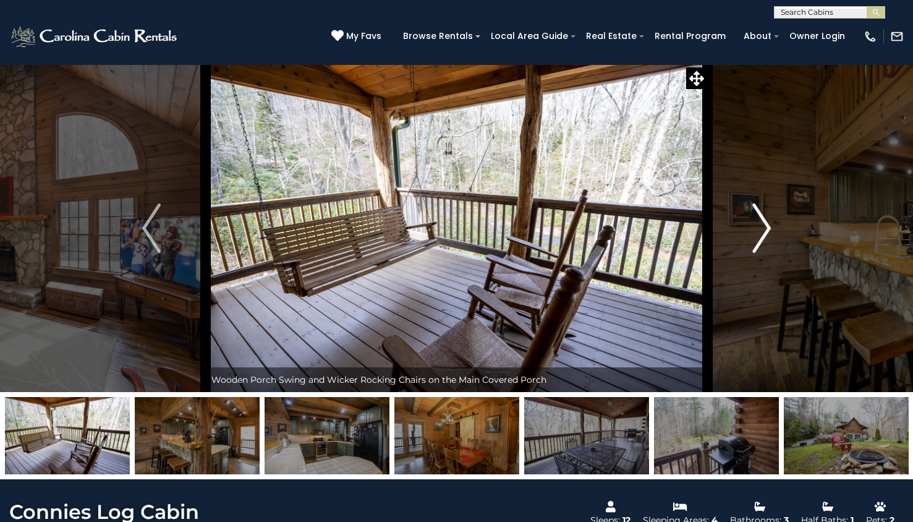
click at [771, 228] on img "Next" at bounding box center [762, 227] width 19 height 49
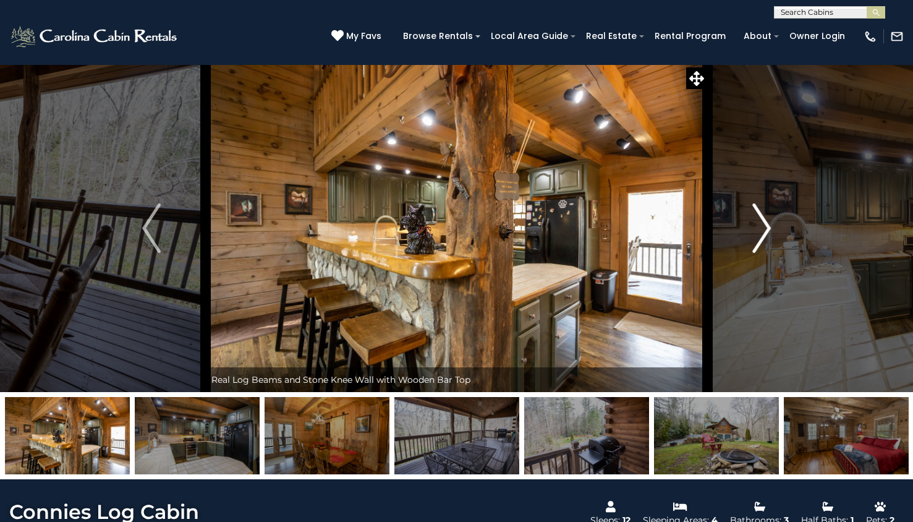
click at [771, 228] on img "Next" at bounding box center [762, 227] width 19 height 49
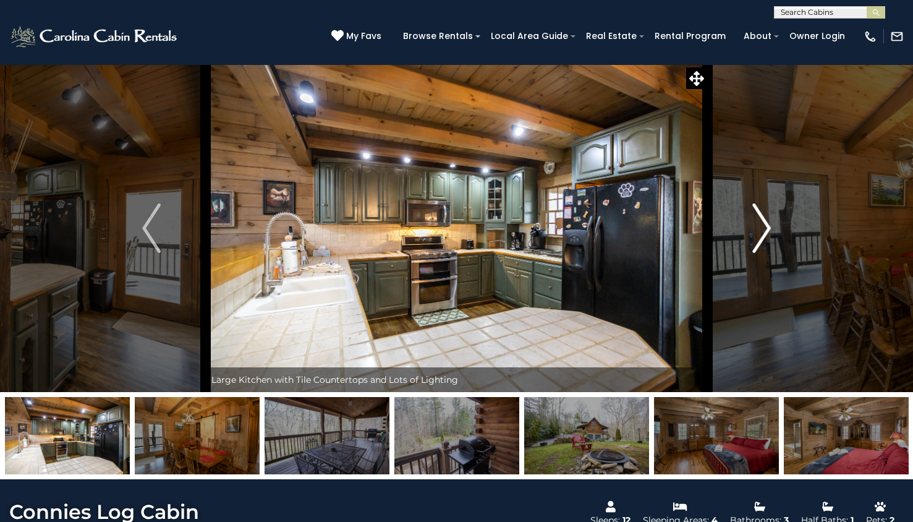
click at [764, 233] on img "Next" at bounding box center [762, 227] width 19 height 49
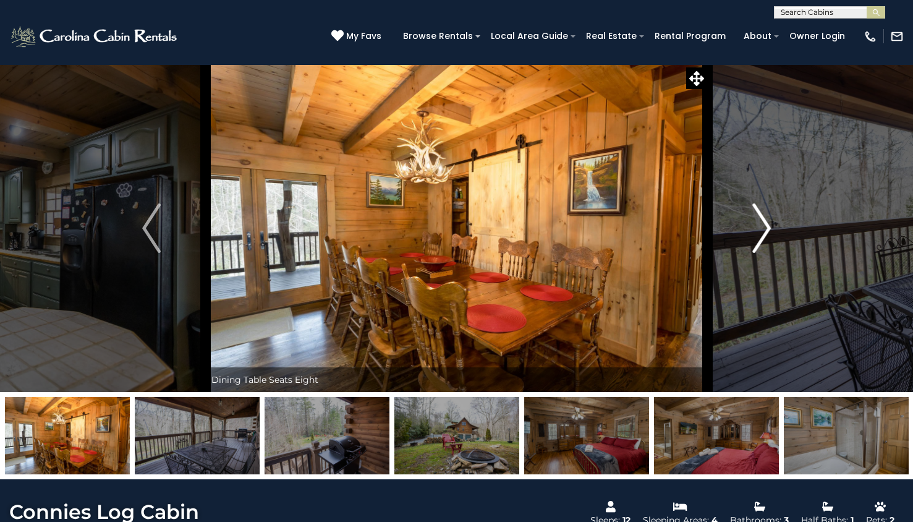
click at [764, 233] on img "Next" at bounding box center [762, 227] width 19 height 49
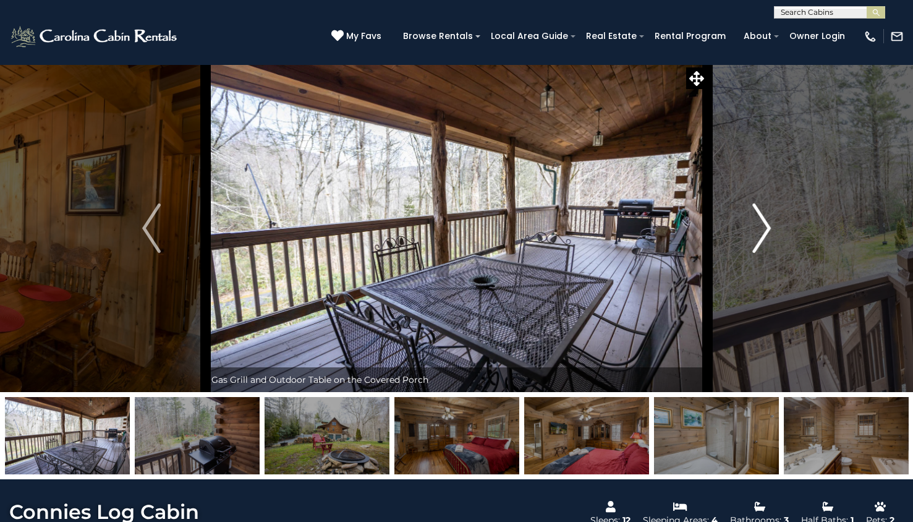
click at [764, 233] on img "Next" at bounding box center [762, 227] width 19 height 49
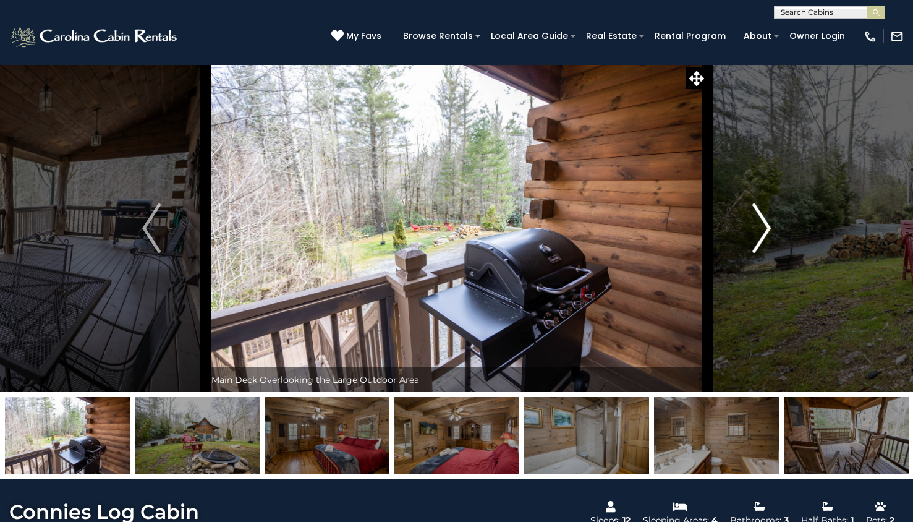
click at [764, 233] on img "Next" at bounding box center [762, 227] width 19 height 49
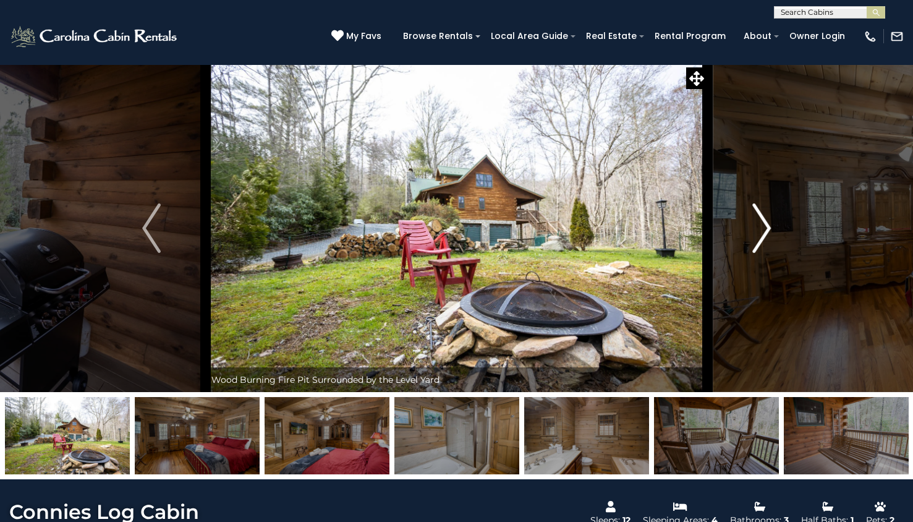
click at [764, 233] on img "Next" at bounding box center [762, 227] width 19 height 49
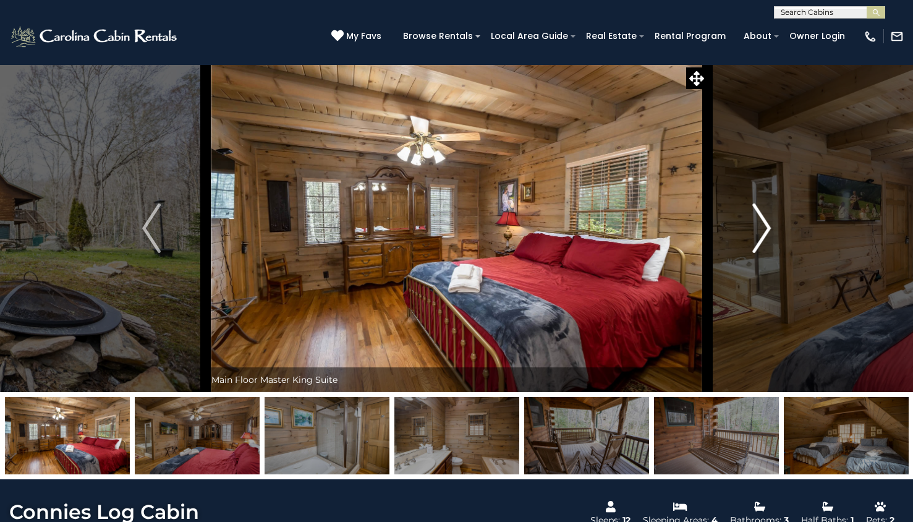
click at [764, 233] on img "Next" at bounding box center [762, 227] width 19 height 49
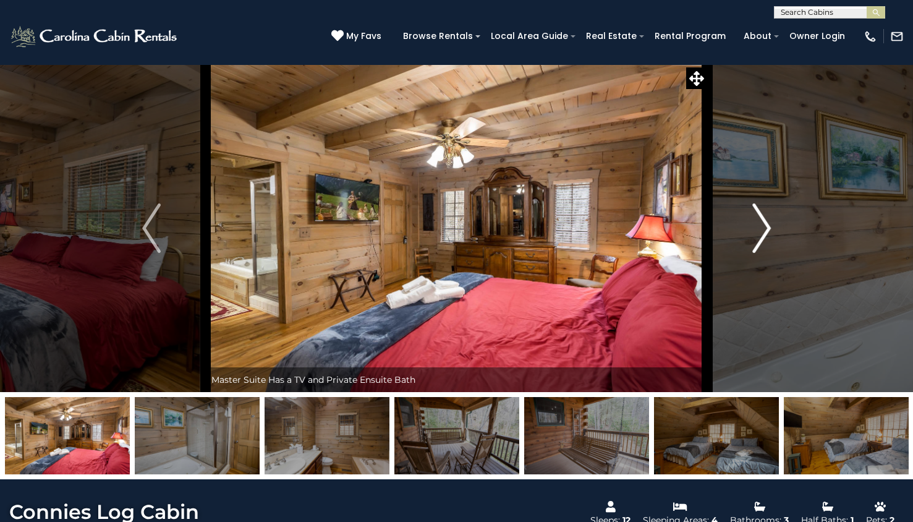
click at [764, 233] on img "Next" at bounding box center [762, 227] width 19 height 49
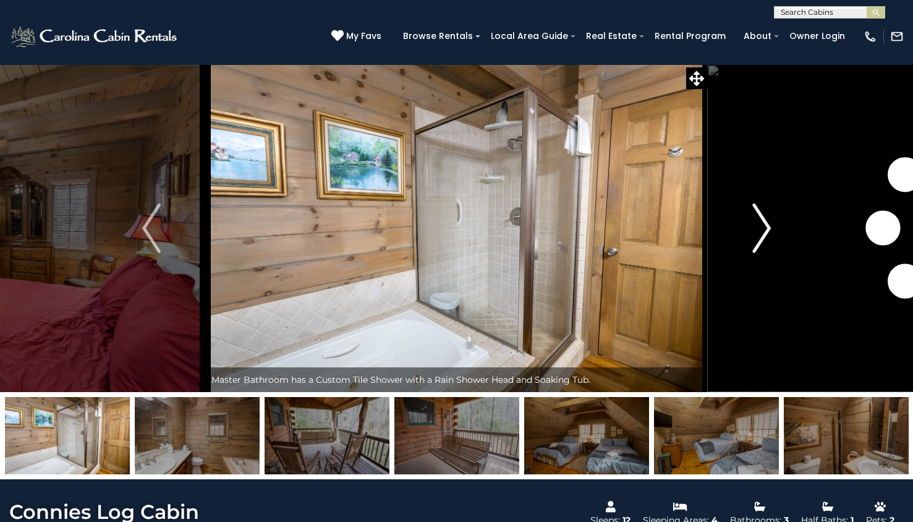
click at [764, 233] on img "Next" at bounding box center [762, 227] width 19 height 49
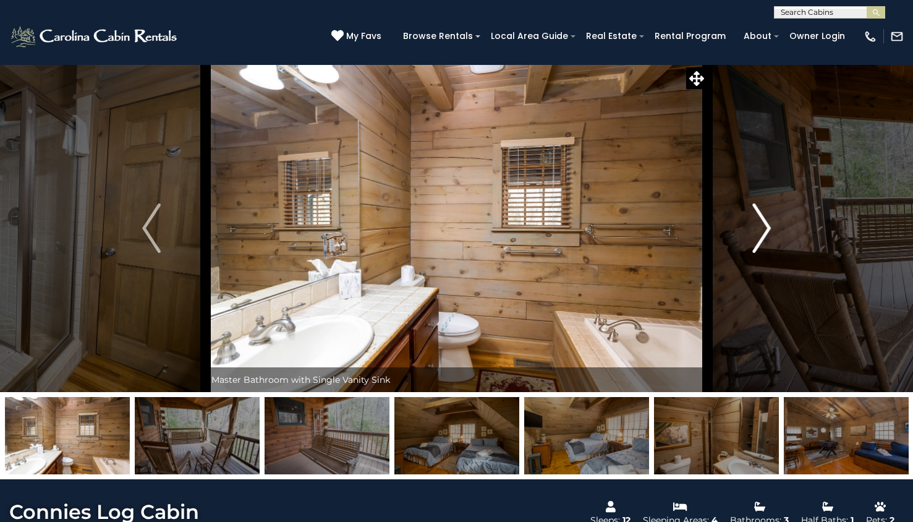
click at [764, 233] on img "Next" at bounding box center [762, 227] width 19 height 49
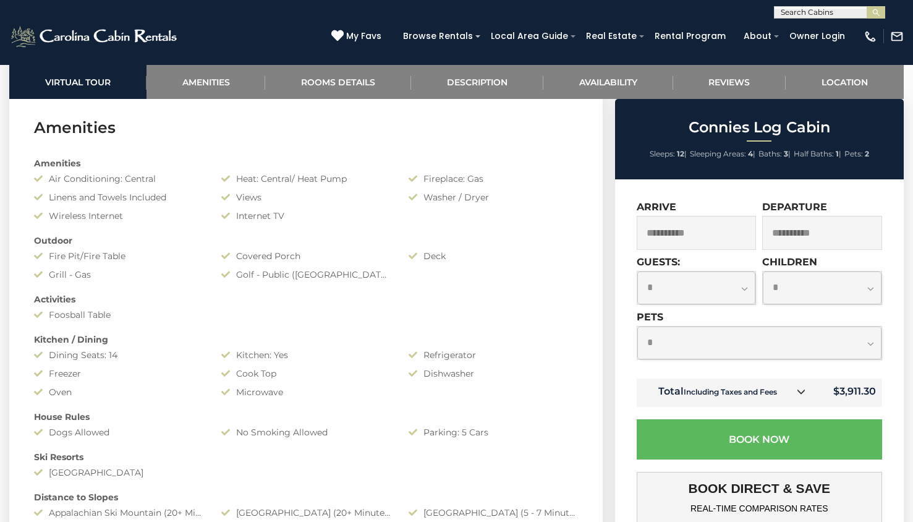
scroll to position [880, 0]
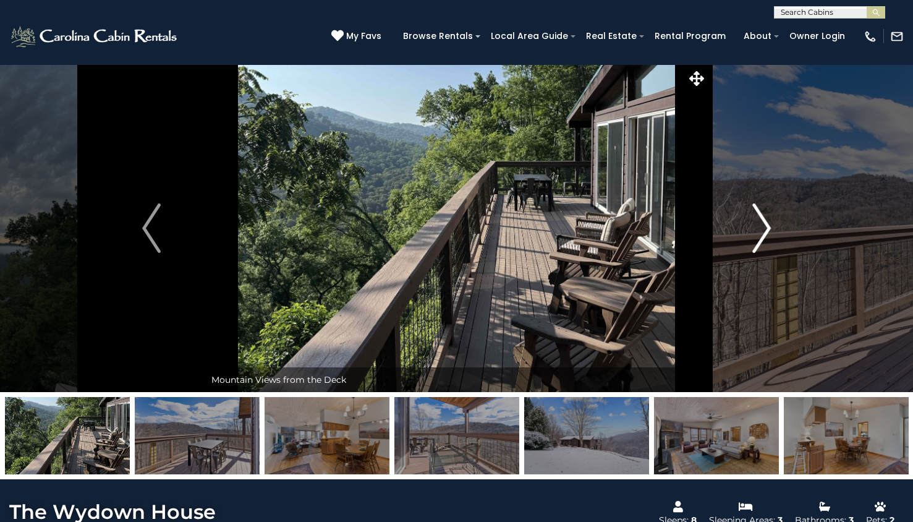
click at [768, 242] on img "Next" at bounding box center [762, 227] width 19 height 49
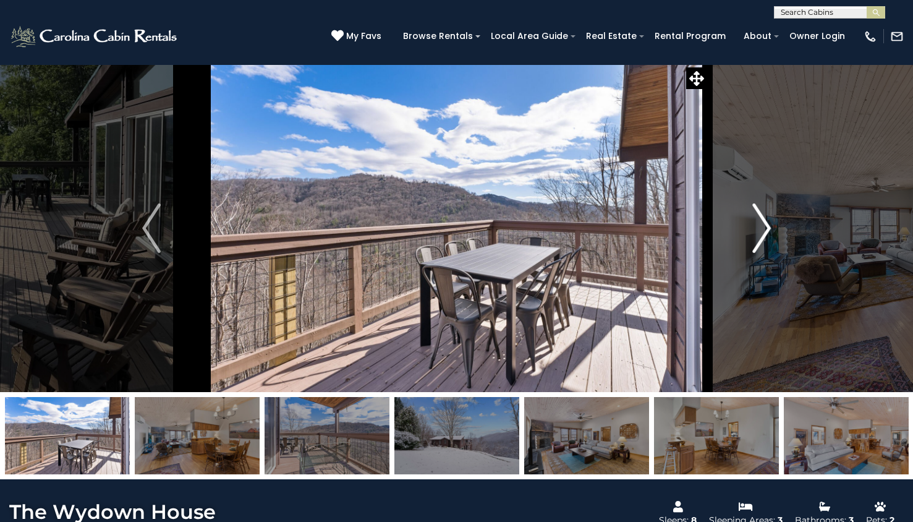
click at [768, 242] on img "Next" at bounding box center [762, 227] width 19 height 49
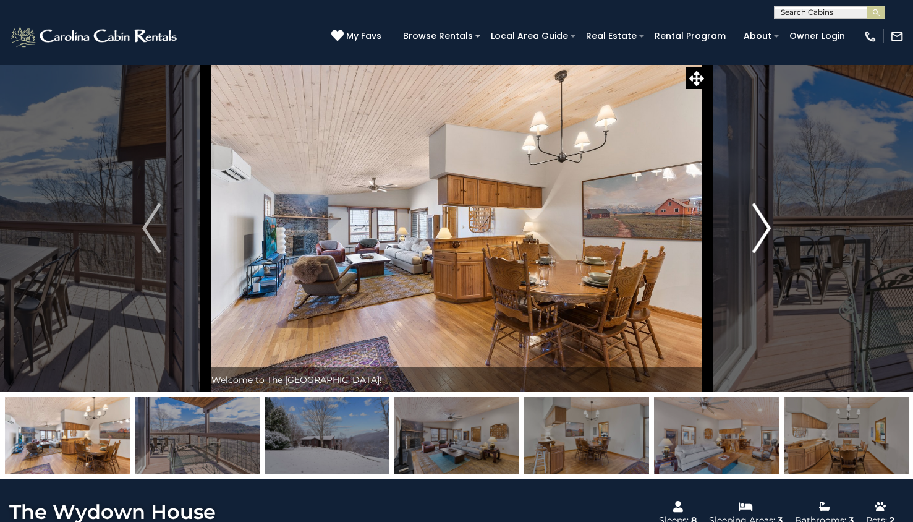
click at [768, 242] on img "Next" at bounding box center [762, 227] width 19 height 49
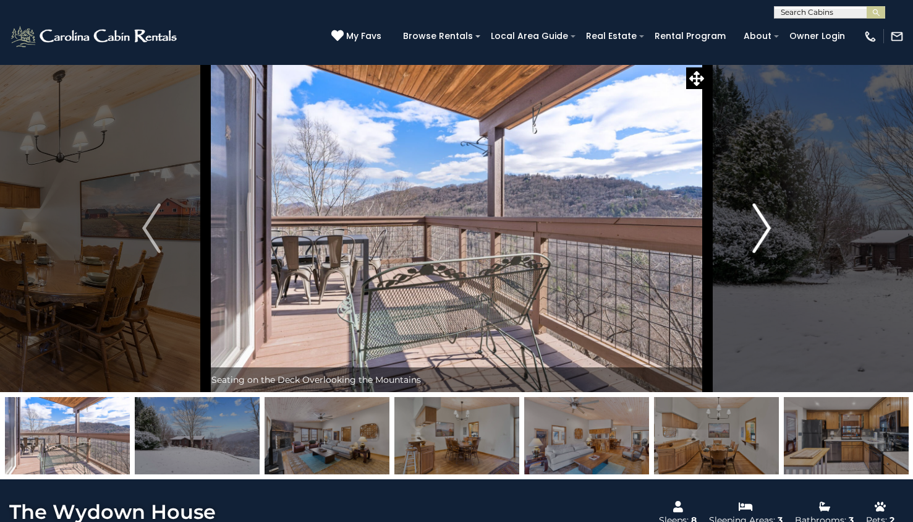
click at [768, 242] on img "Next" at bounding box center [762, 227] width 19 height 49
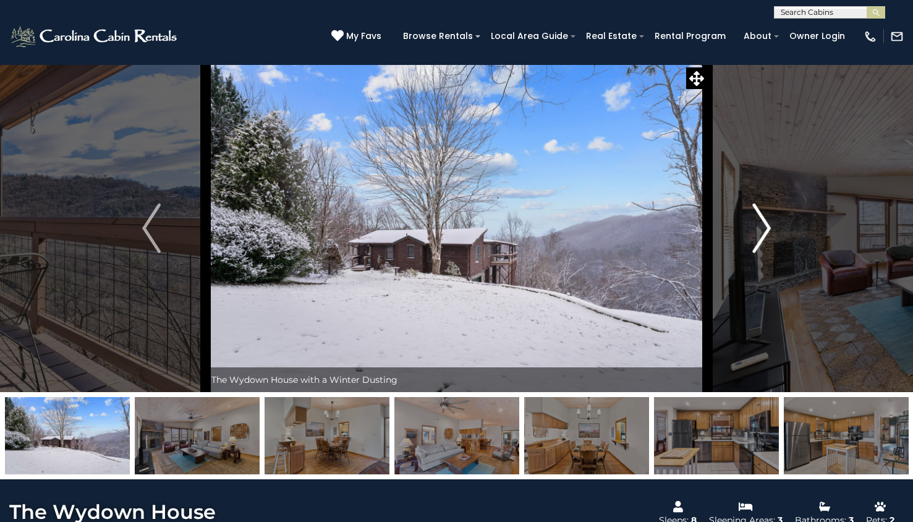
click at [768, 242] on img "Next" at bounding box center [762, 227] width 19 height 49
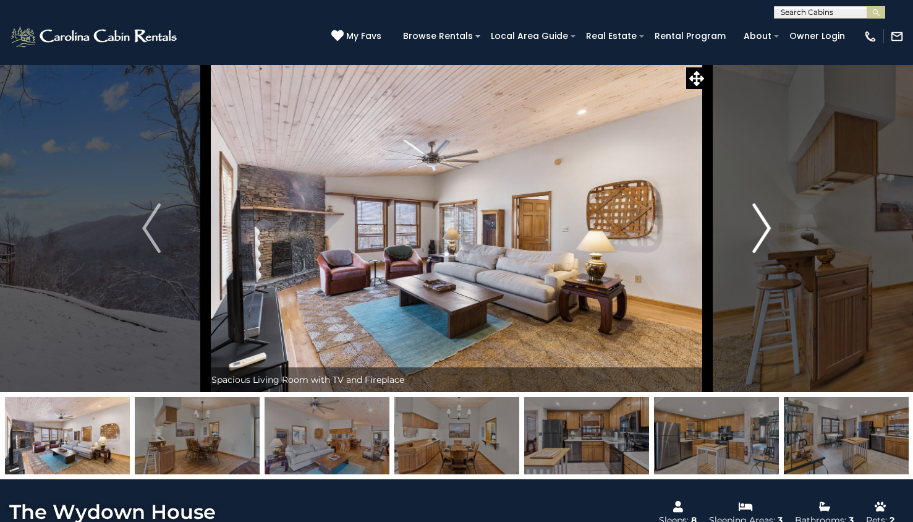
click at [768, 242] on img "Next" at bounding box center [762, 227] width 19 height 49
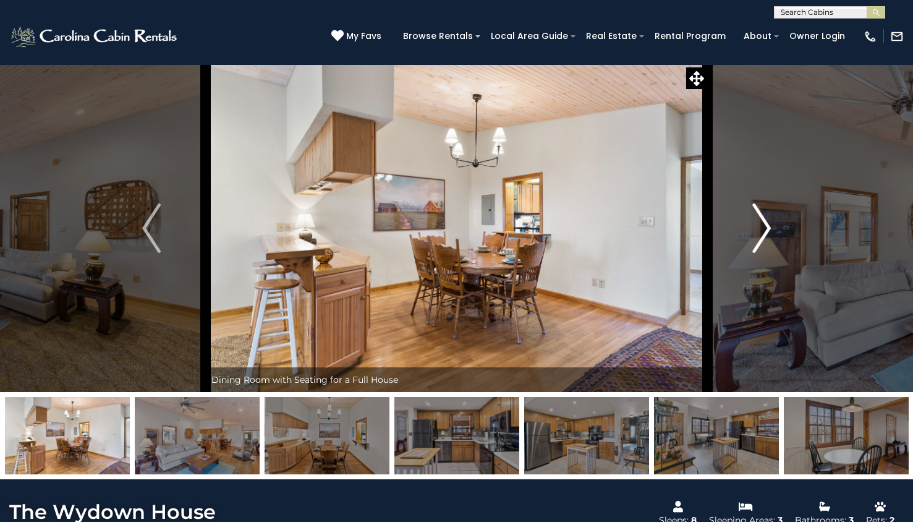
click at [768, 242] on img "Next" at bounding box center [762, 227] width 19 height 49
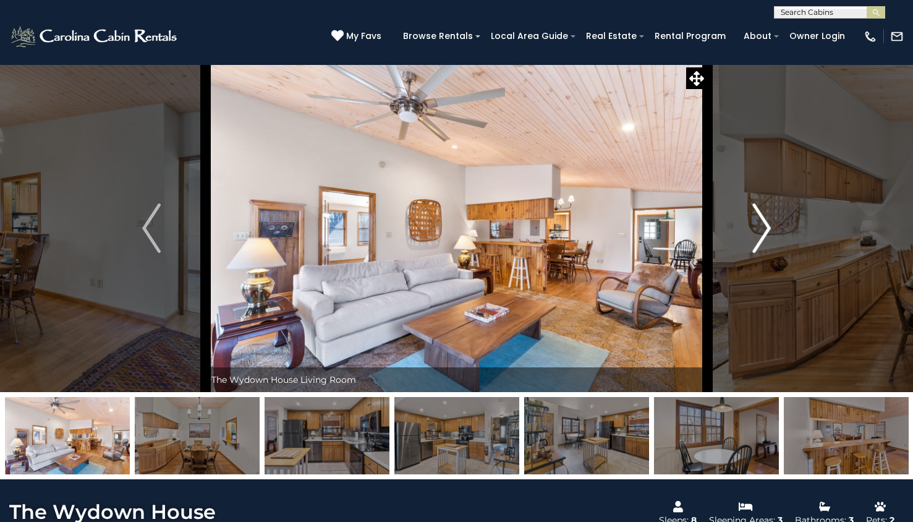
click at [768, 242] on img "Next" at bounding box center [762, 227] width 19 height 49
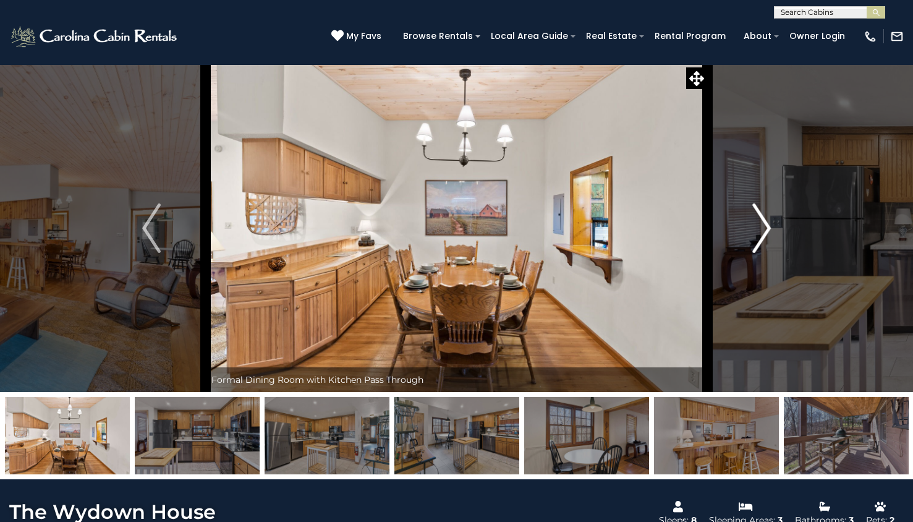
click at [768, 242] on img "Next" at bounding box center [762, 227] width 19 height 49
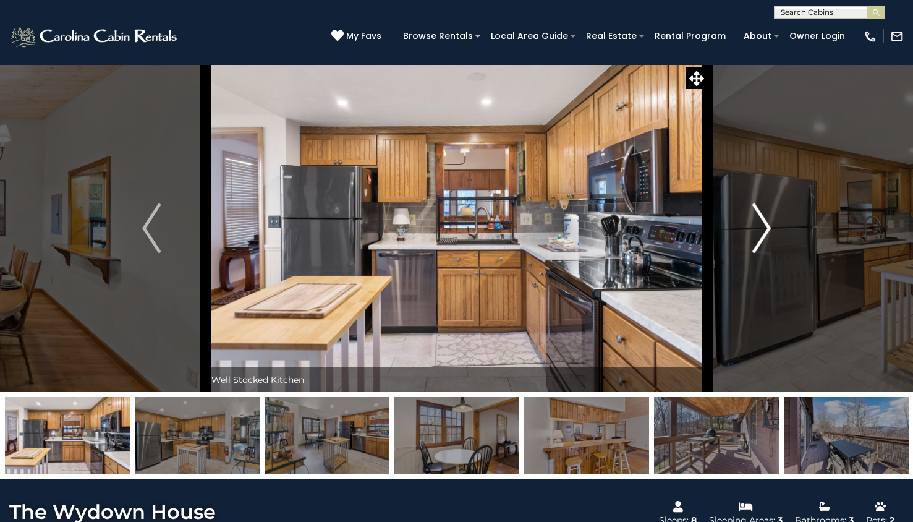
click at [768, 242] on img "Next" at bounding box center [762, 227] width 19 height 49
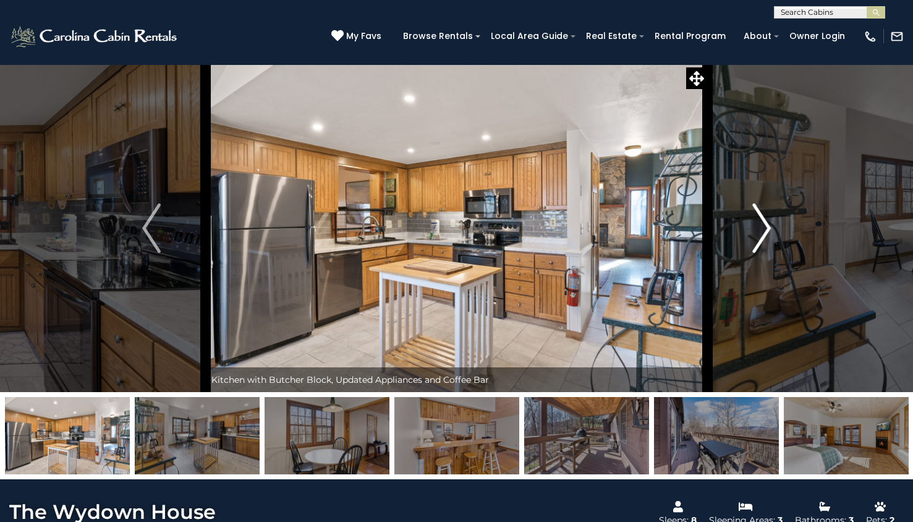
click at [768, 242] on img "Next" at bounding box center [762, 227] width 19 height 49
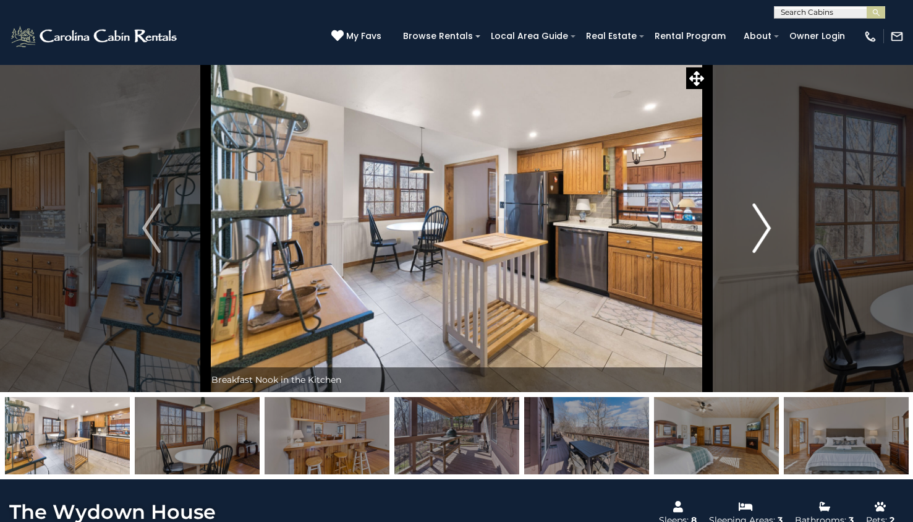
click at [768, 242] on img "Next" at bounding box center [762, 227] width 19 height 49
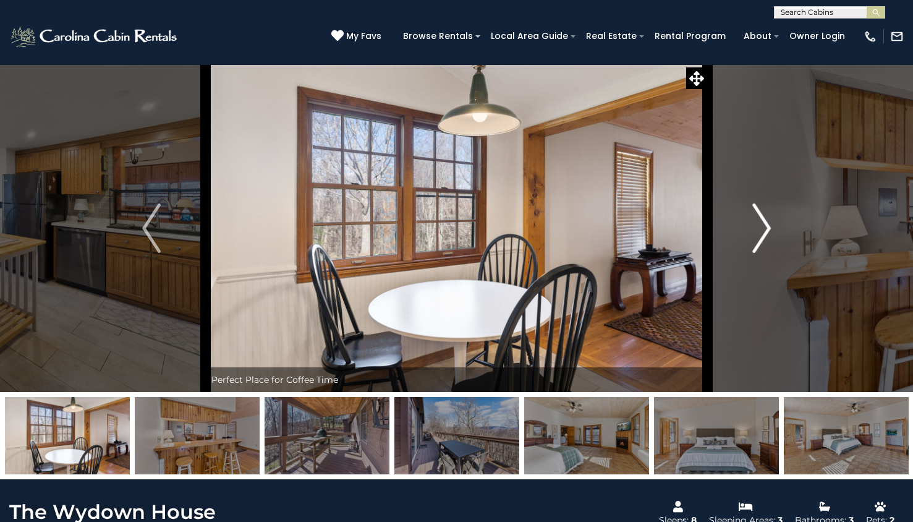
click at [768, 242] on img "Next" at bounding box center [762, 227] width 19 height 49
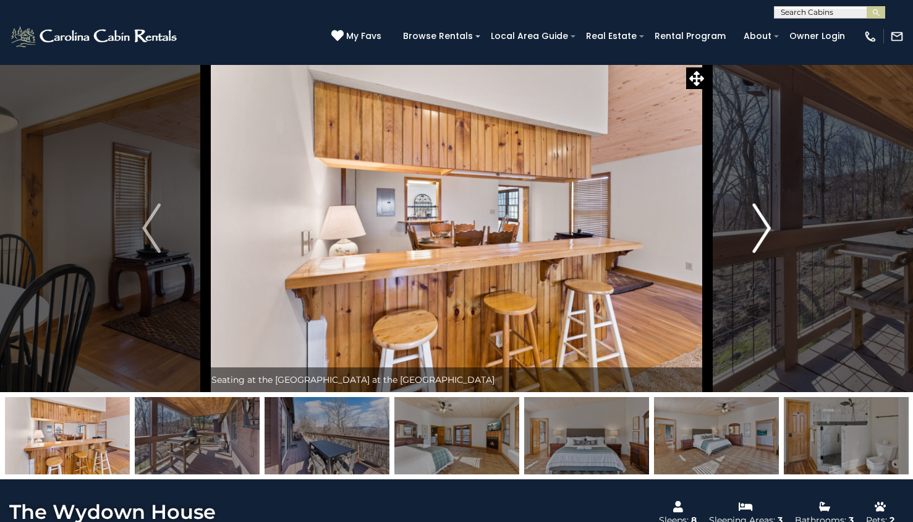
click at [768, 242] on img "Next" at bounding box center [762, 227] width 19 height 49
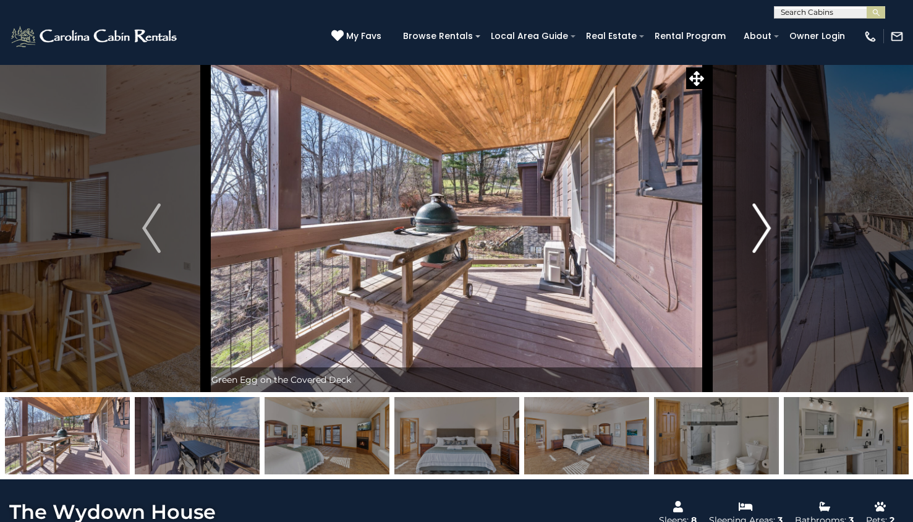
click at [768, 242] on img "Next" at bounding box center [762, 227] width 19 height 49
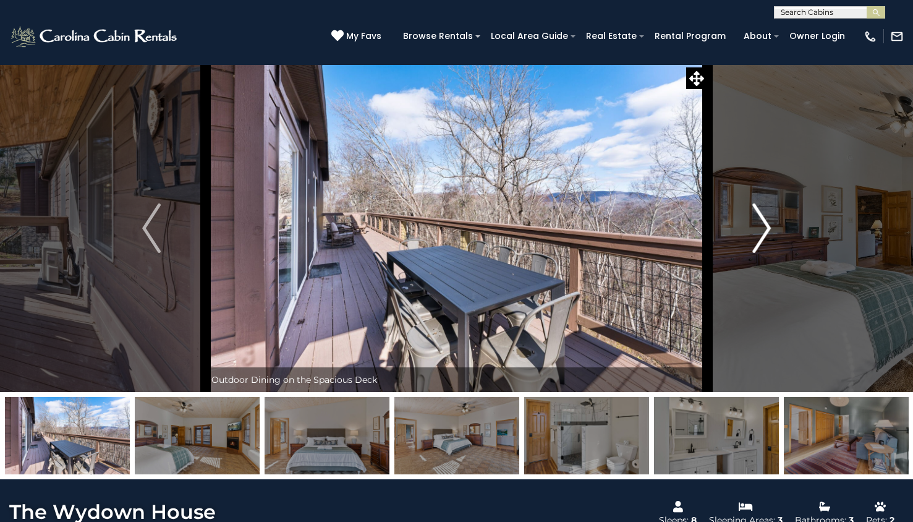
click at [768, 242] on img "Next" at bounding box center [762, 227] width 19 height 49
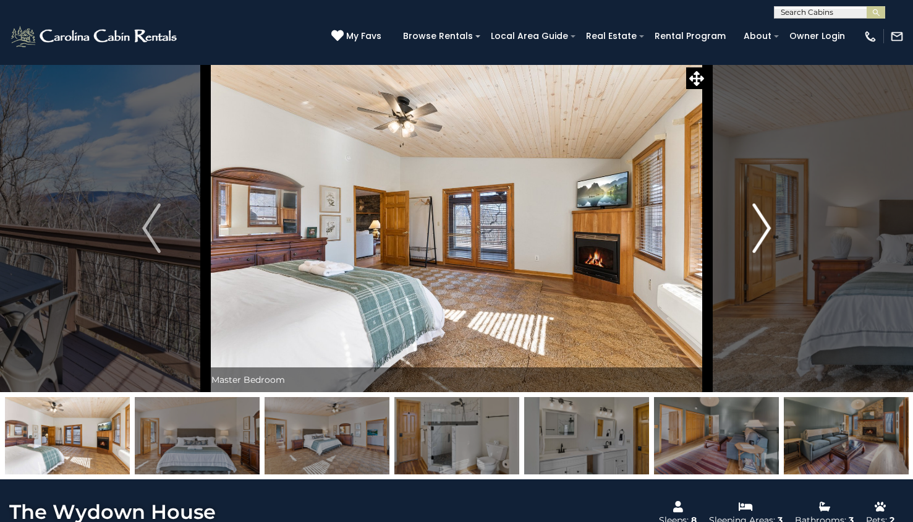
click at [768, 242] on img "Next" at bounding box center [762, 227] width 19 height 49
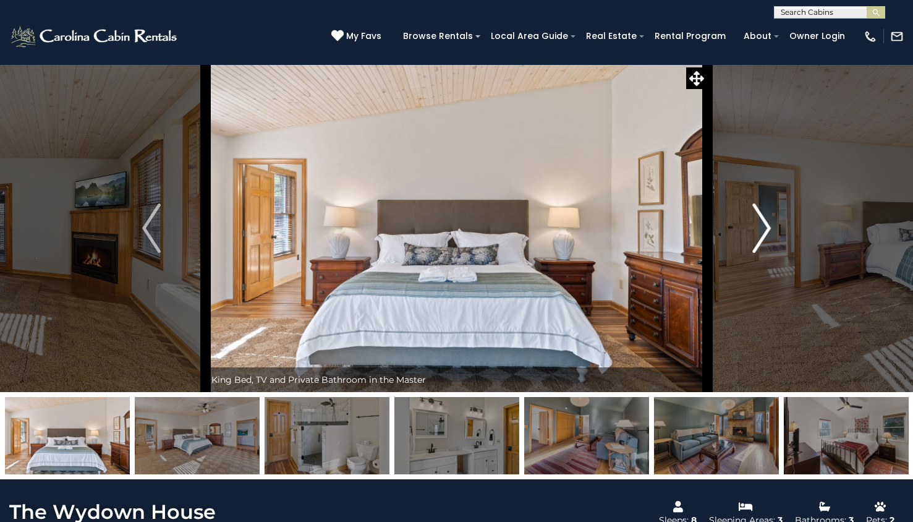
click at [768, 242] on img "Next" at bounding box center [762, 227] width 19 height 49
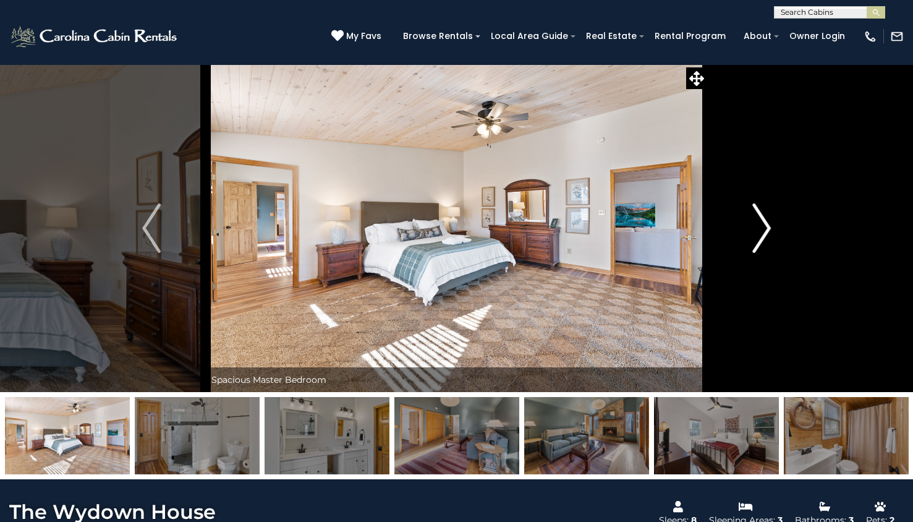
click at [768, 242] on img "Next" at bounding box center [762, 227] width 19 height 49
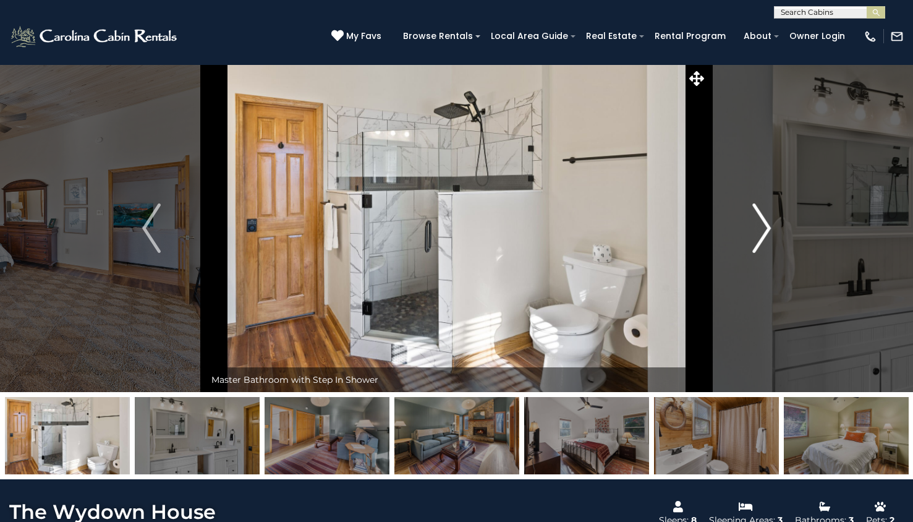
click at [768, 242] on img "Next" at bounding box center [762, 227] width 19 height 49
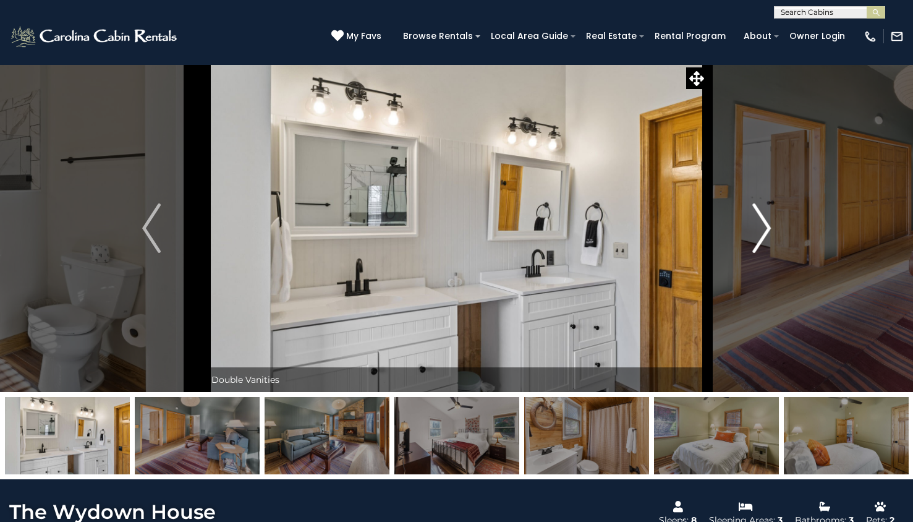
click at [768, 242] on img "Next" at bounding box center [762, 227] width 19 height 49
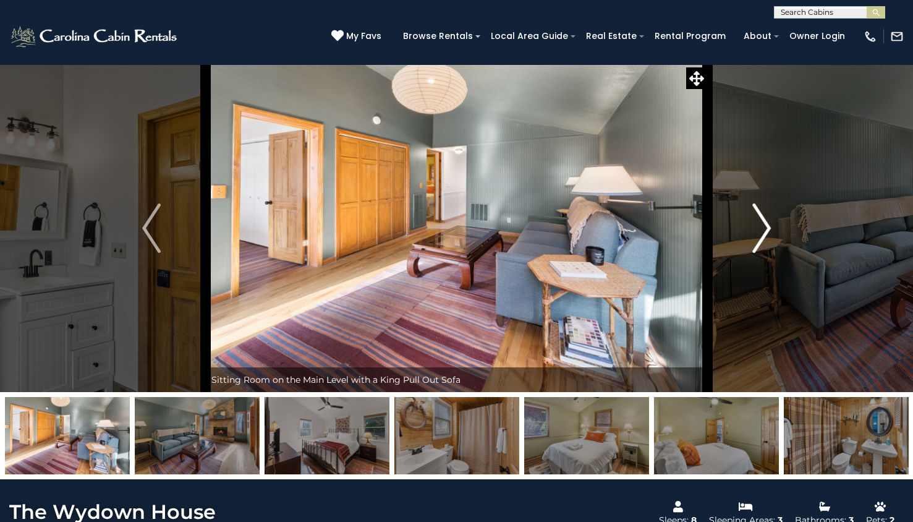
click at [768, 242] on img "Next" at bounding box center [762, 227] width 19 height 49
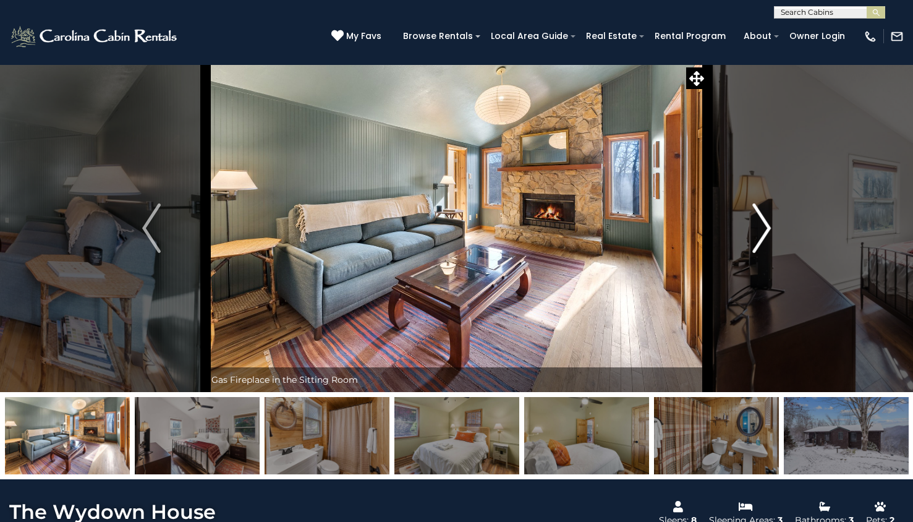
click at [768, 242] on img "Next" at bounding box center [762, 227] width 19 height 49
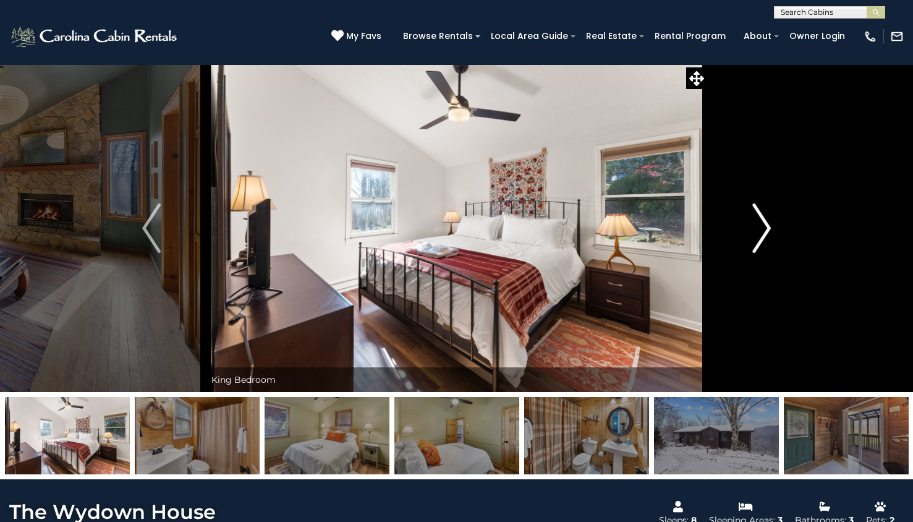
click at [768, 242] on img "Next" at bounding box center [762, 227] width 19 height 49
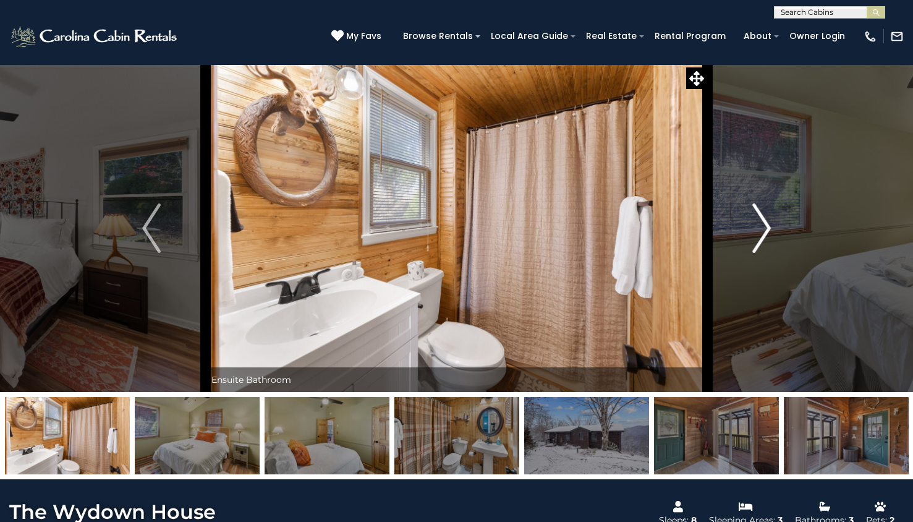
click at [768, 242] on img "Next" at bounding box center [762, 227] width 19 height 49
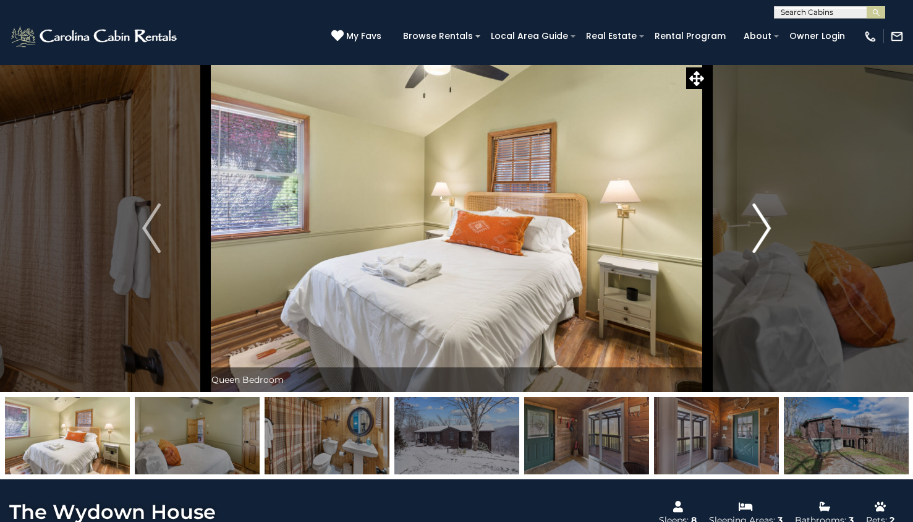
click at [768, 242] on img "Next" at bounding box center [762, 227] width 19 height 49
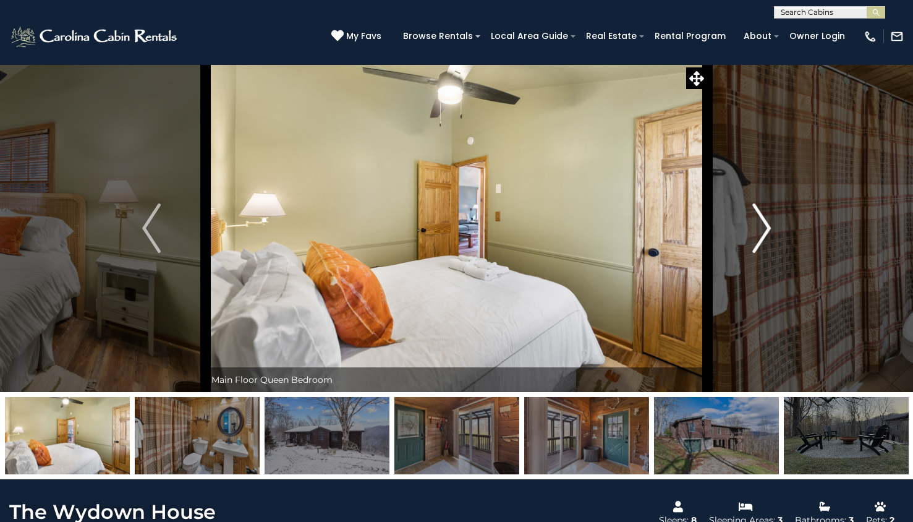
click at [768, 242] on img "Next" at bounding box center [762, 227] width 19 height 49
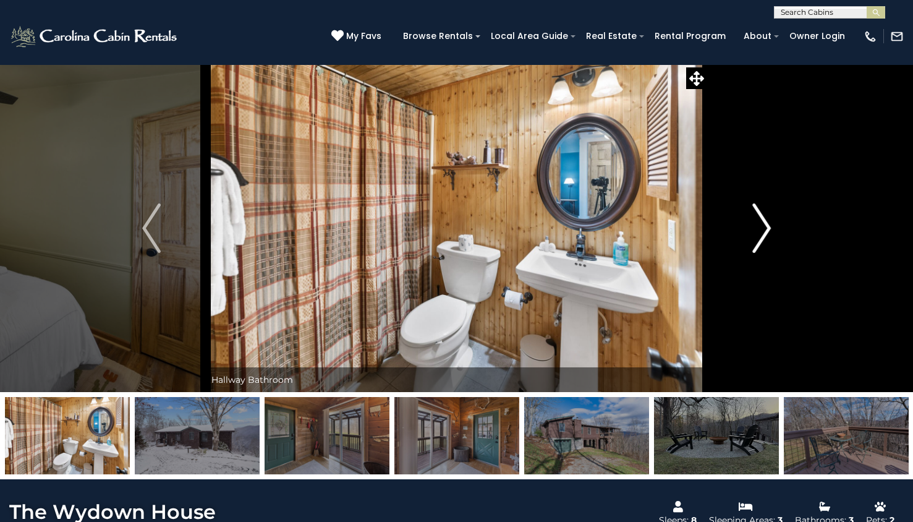
click at [768, 242] on img "Next" at bounding box center [762, 227] width 19 height 49
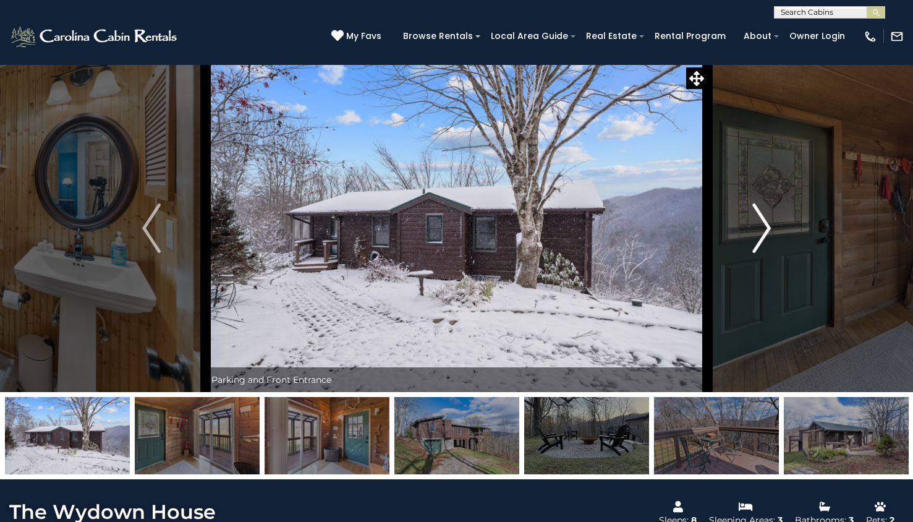
click at [768, 242] on img "Next" at bounding box center [762, 227] width 19 height 49
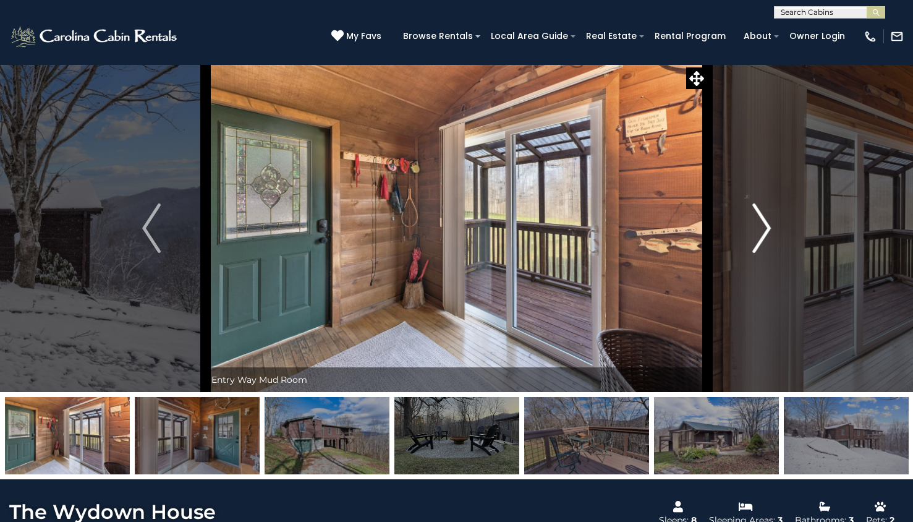
click at [768, 242] on img "Next" at bounding box center [762, 227] width 19 height 49
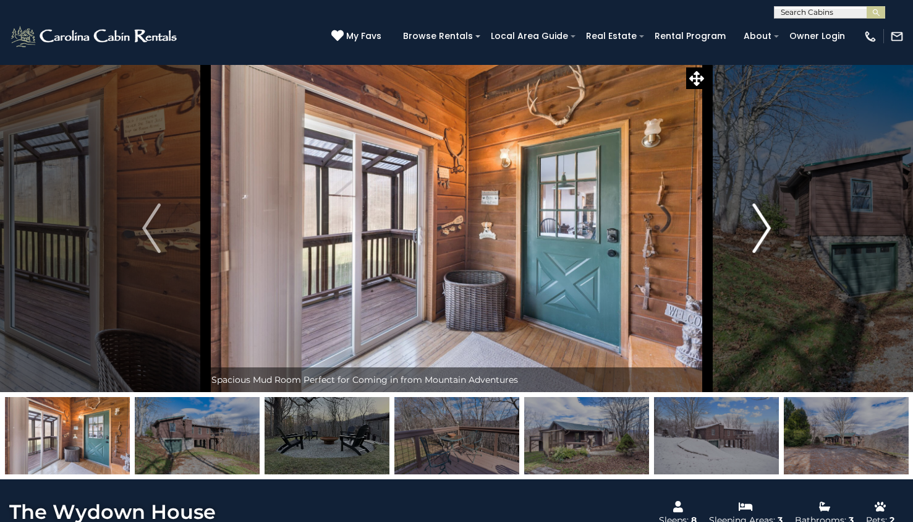
click at [768, 242] on img "Next" at bounding box center [762, 227] width 19 height 49
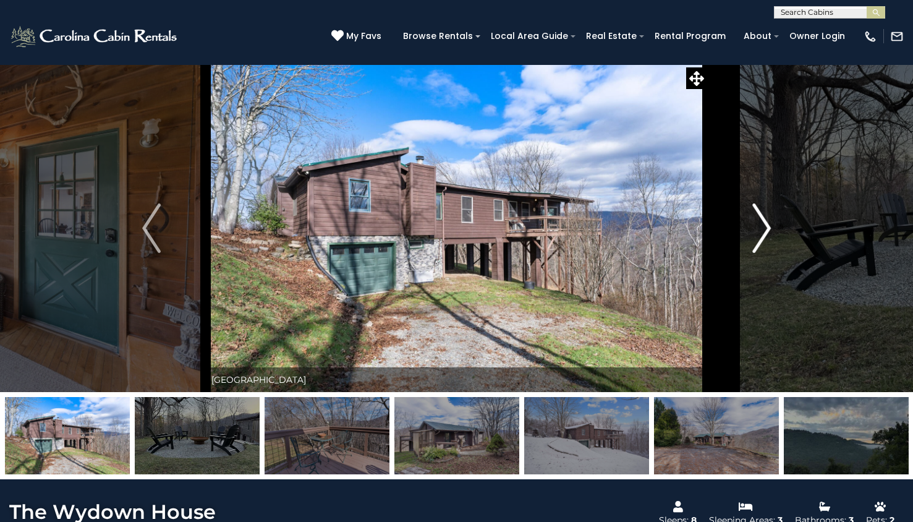
click at [768, 242] on img "Next" at bounding box center [762, 227] width 19 height 49
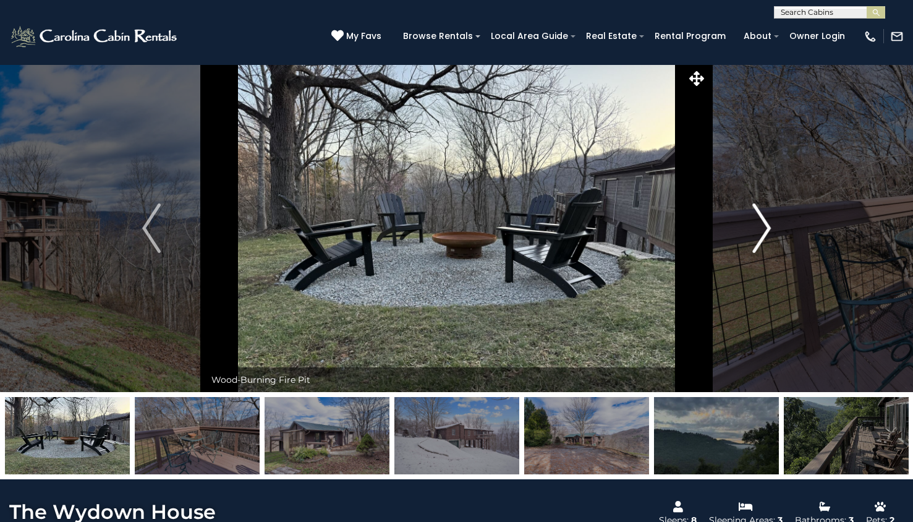
click at [768, 242] on img "Next" at bounding box center [762, 227] width 19 height 49
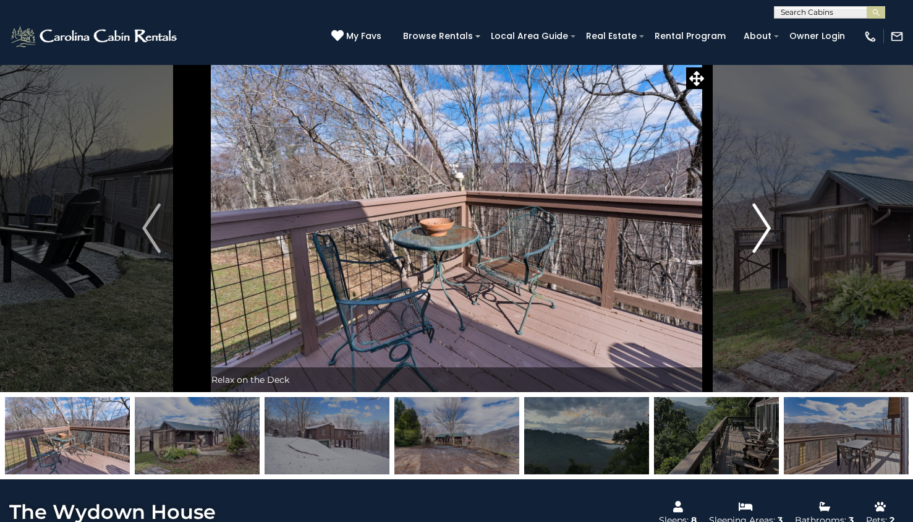
click at [768, 242] on img "Next" at bounding box center [762, 227] width 19 height 49
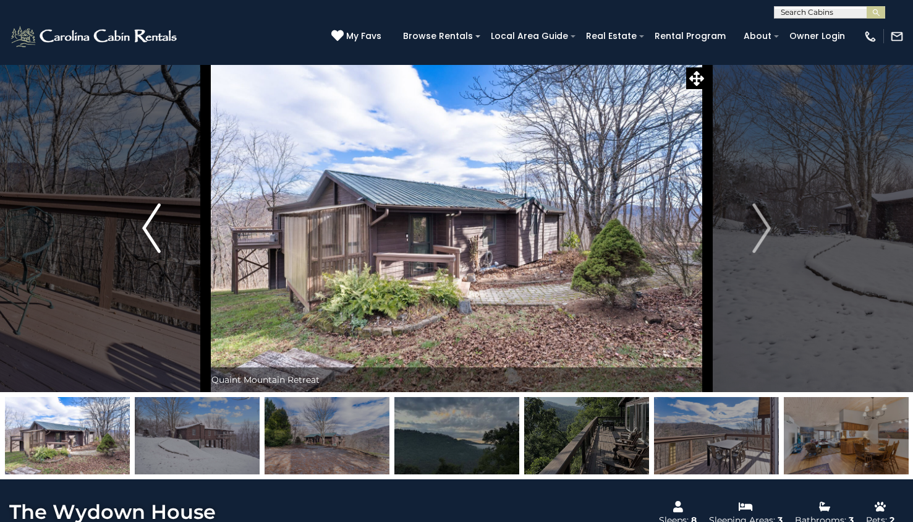
click at [148, 237] on img "Previous" at bounding box center [151, 227] width 19 height 49
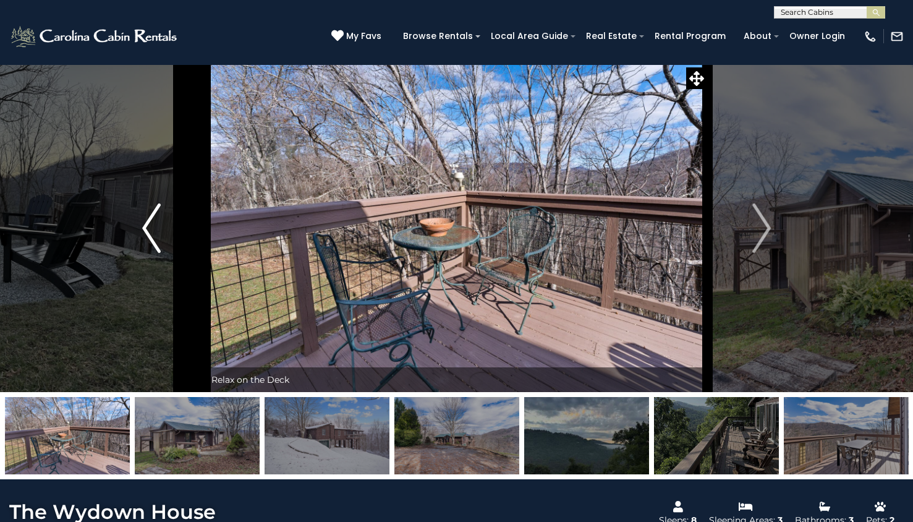
click at [148, 237] on img "Previous" at bounding box center [151, 227] width 19 height 49
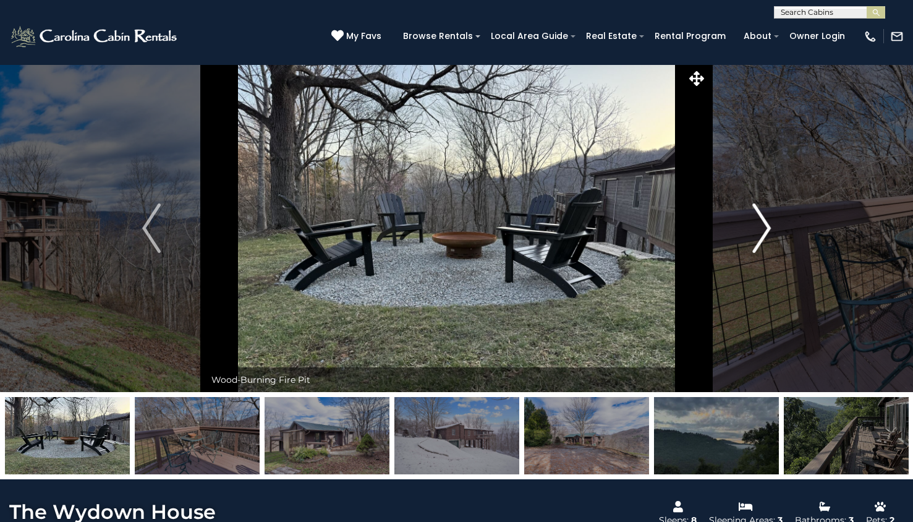
click at [769, 220] on img "Next" at bounding box center [762, 227] width 19 height 49
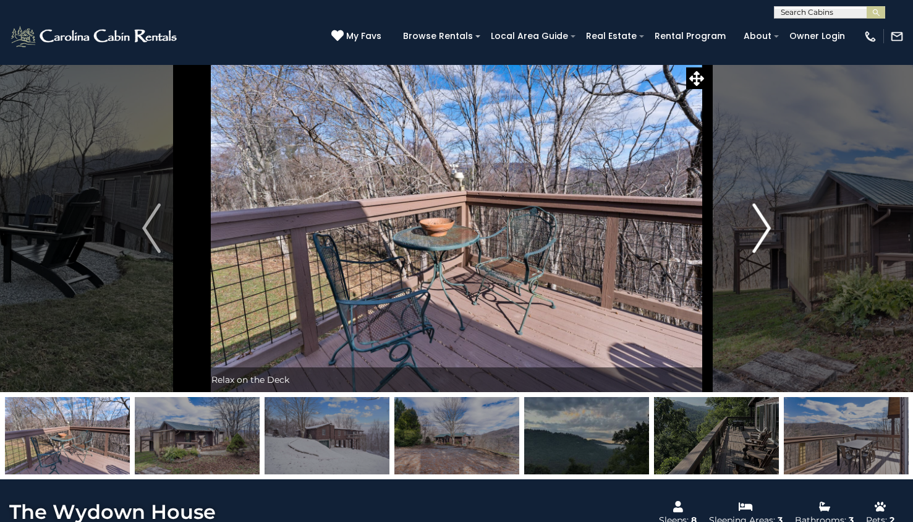
click at [769, 220] on img "Next" at bounding box center [762, 227] width 19 height 49
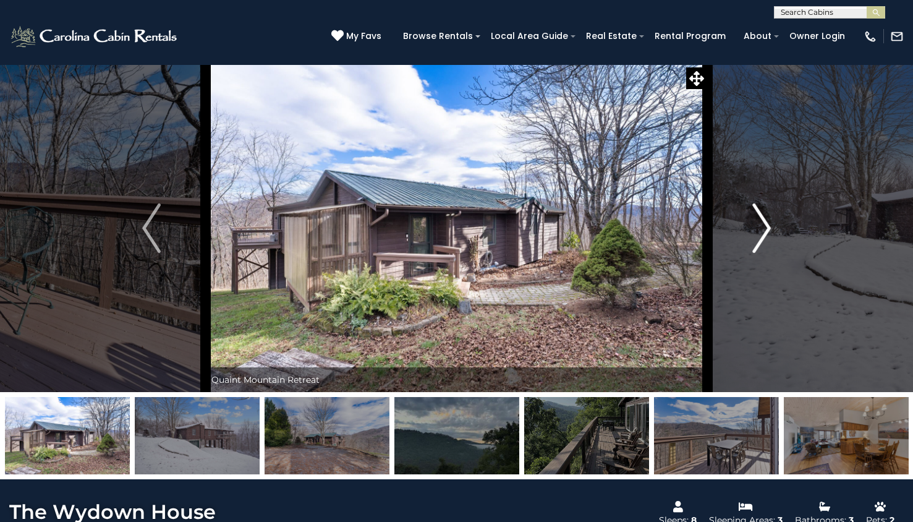
click at [758, 237] on img "Next" at bounding box center [762, 227] width 19 height 49
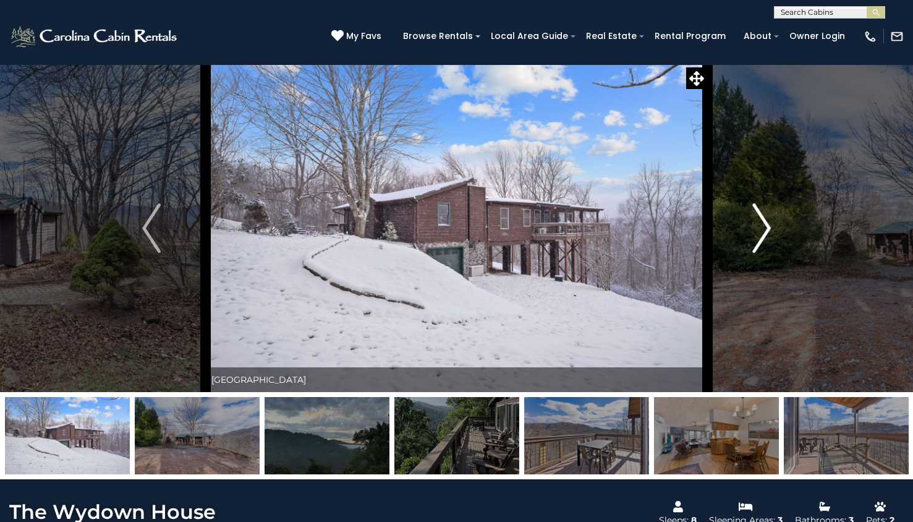
click at [758, 237] on img "Next" at bounding box center [762, 227] width 19 height 49
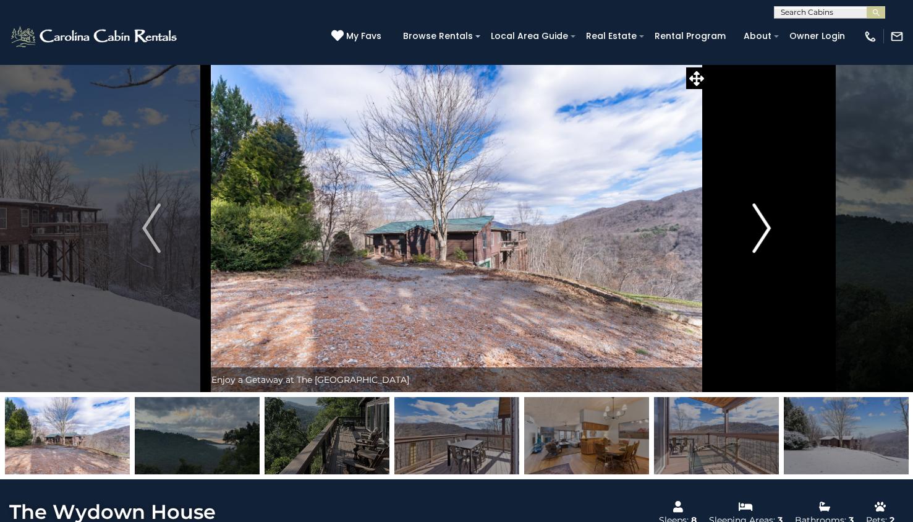
click at [758, 237] on img "Next" at bounding box center [762, 227] width 19 height 49
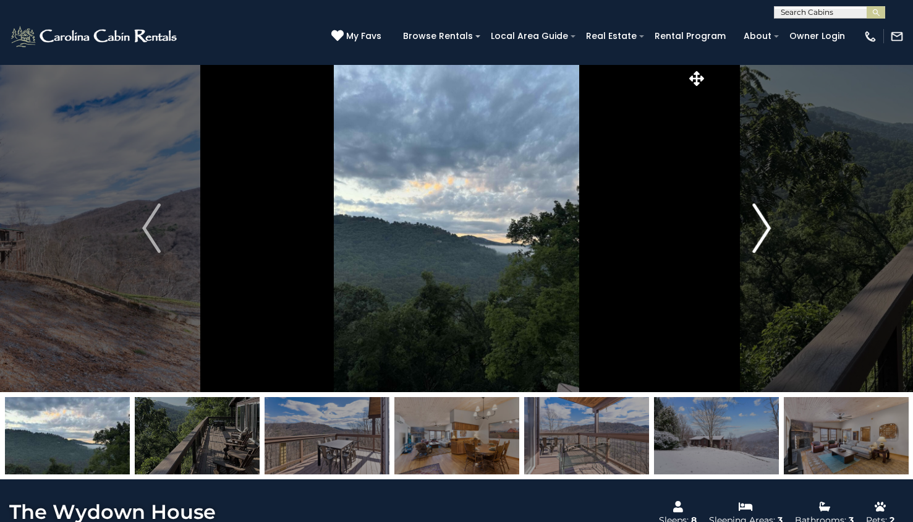
click at [758, 237] on img "Next" at bounding box center [762, 227] width 19 height 49
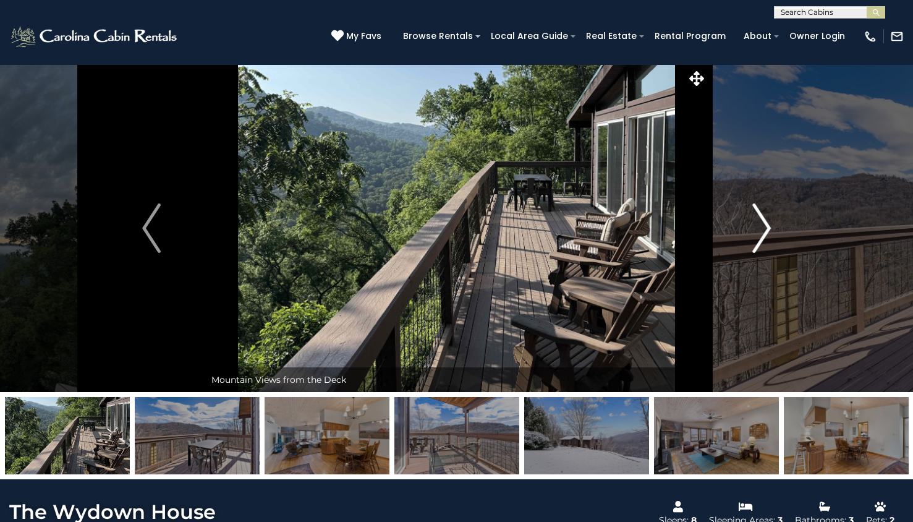
click at [758, 237] on img "Next" at bounding box center [762, 227] width 19 height 49
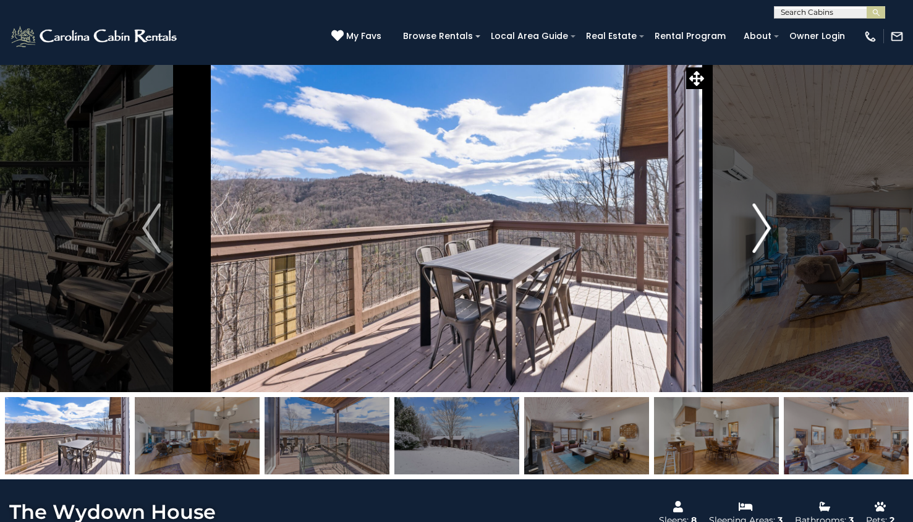
click at [758, 237] on img "Next" at bounding box center [762, 227] width 19 height 49
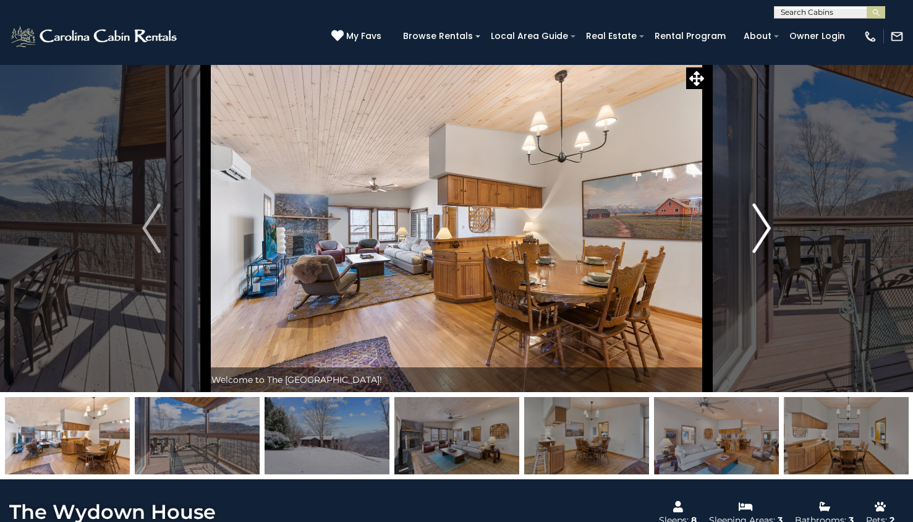
click at [758, 237] on img "Next" at bounding box center [762, 227] width 19 height 49
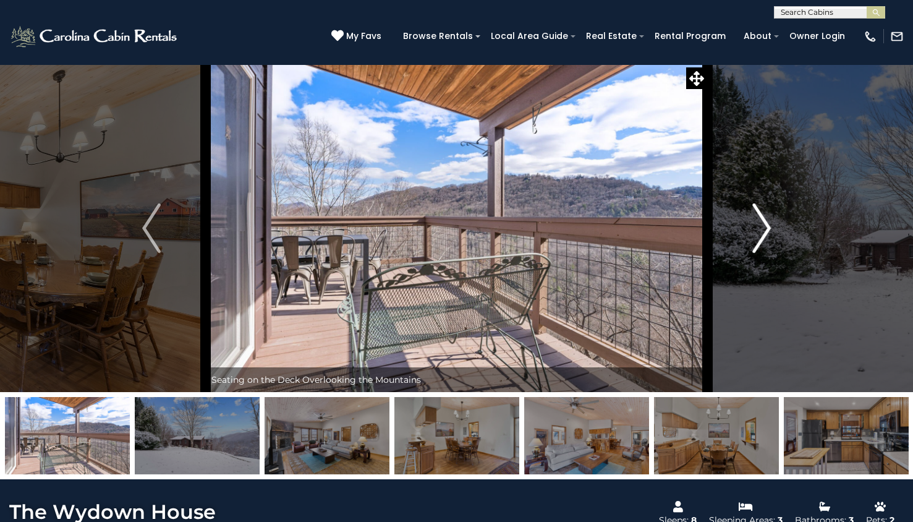
click at [758, 237] on img "Next" at bounding box center [762, 227] width 19 height 49
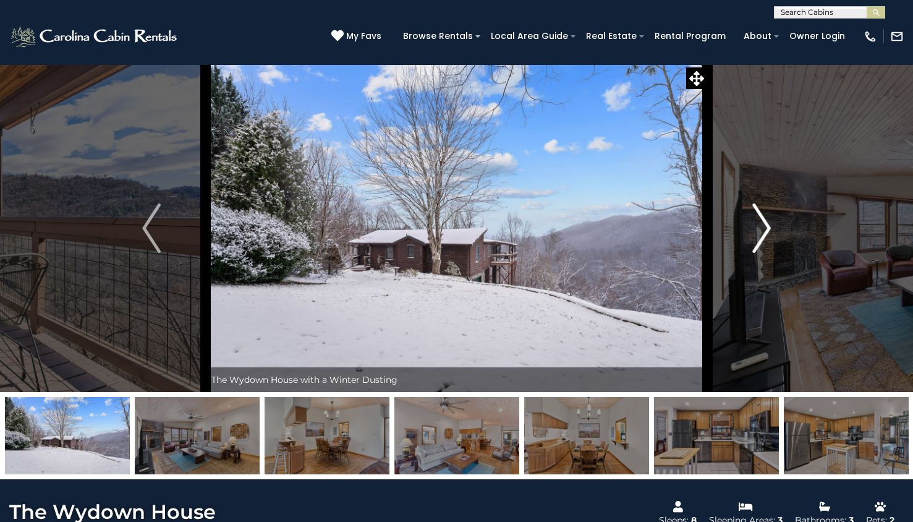
click at [758, 237] on img "Next" at bounding box center [762, 227] width 19 height 49
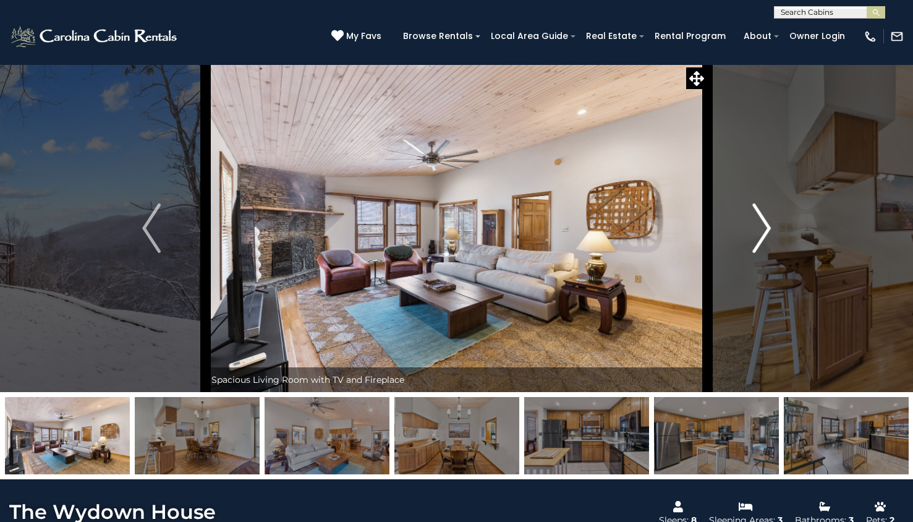
click at [758, 237] on img "Next" at bounding box center [762, 227] width 19 height 49
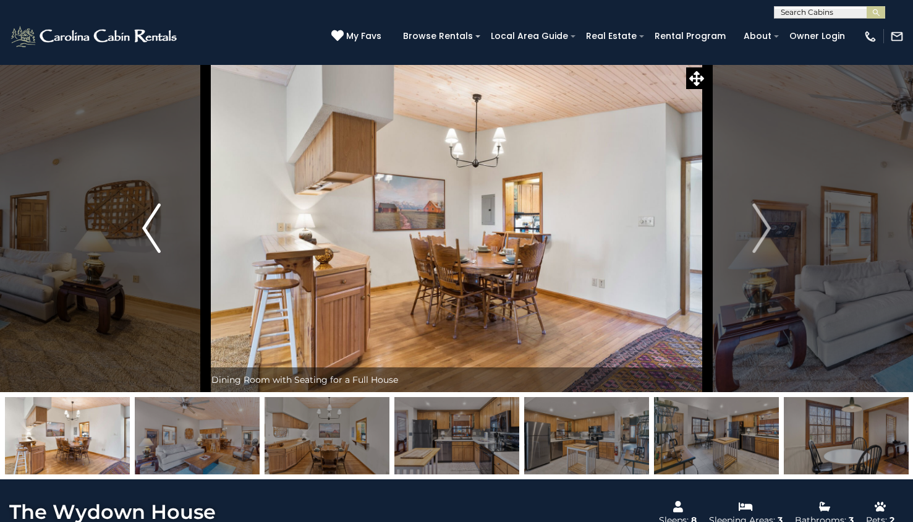
click at [157, 233] on img "Previous" at bounding box center [151, 227] width 19 height 49
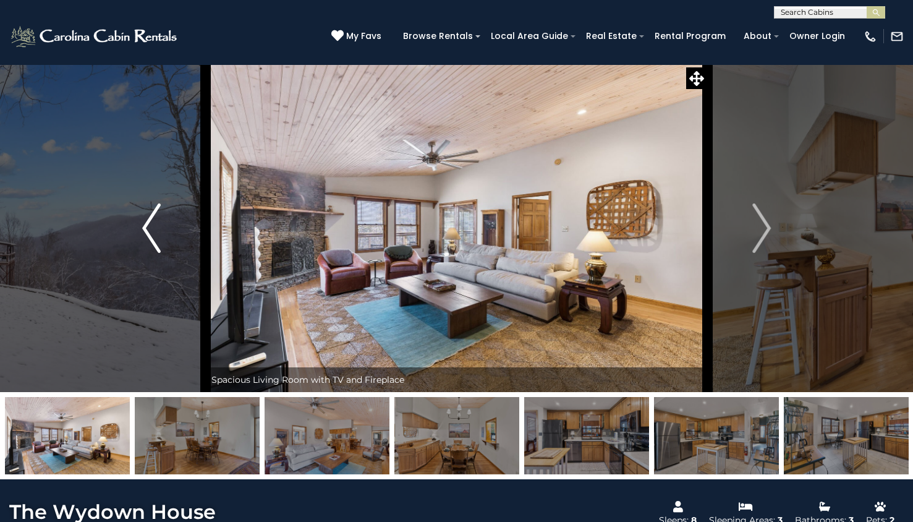
click at [157, 233] on img "Previous" at bounding box center [151, 227] width 19 height 49
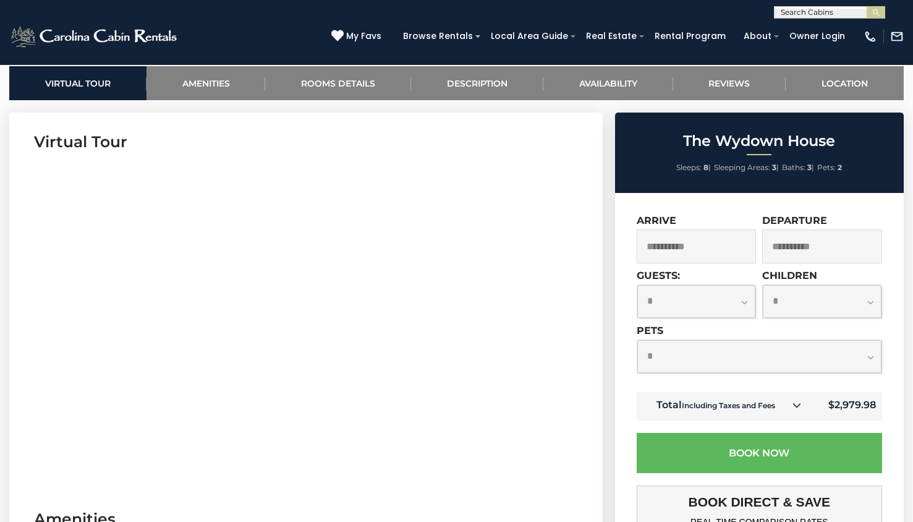
scroll to position [490, 0]
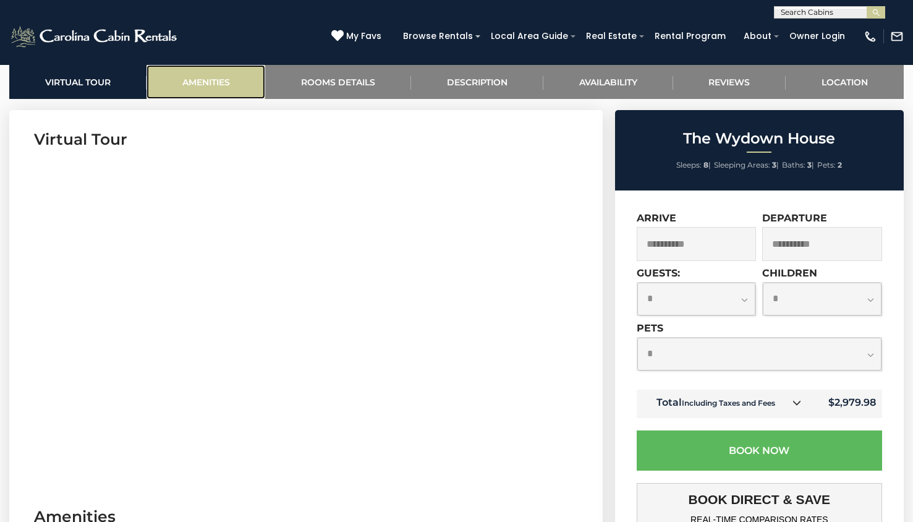
click at [200, 85] on link "Amenities" at bounding box center [206, 82] width 119 height 34
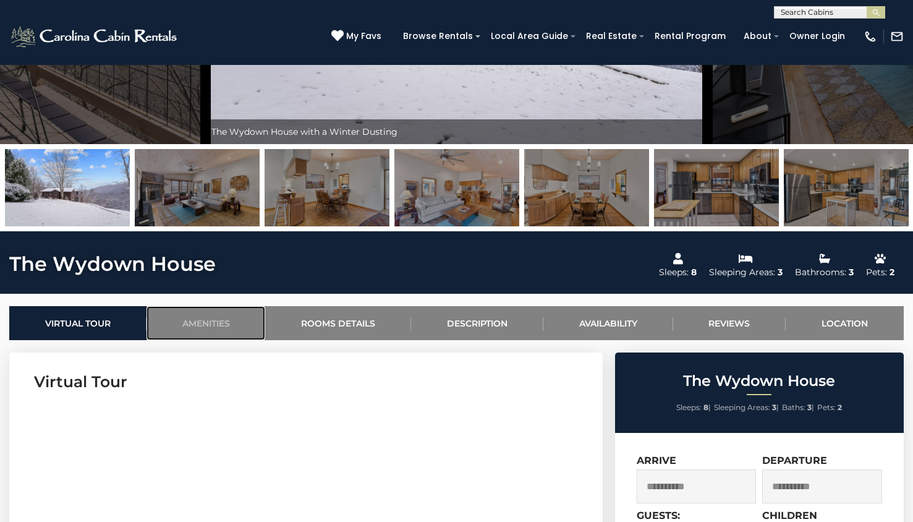
scroll to position [0, 0]
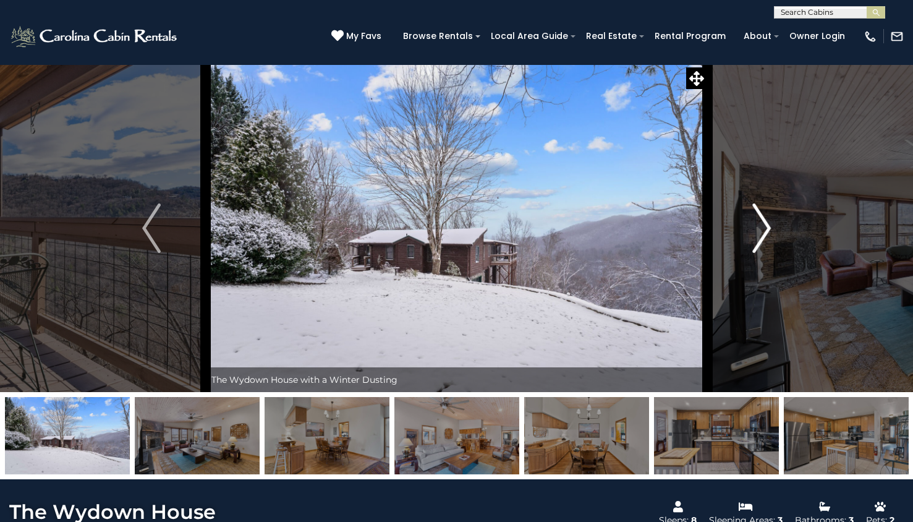
click at [774, 228] on button "Next" at bounding box center [762, 228] width 108 height 328
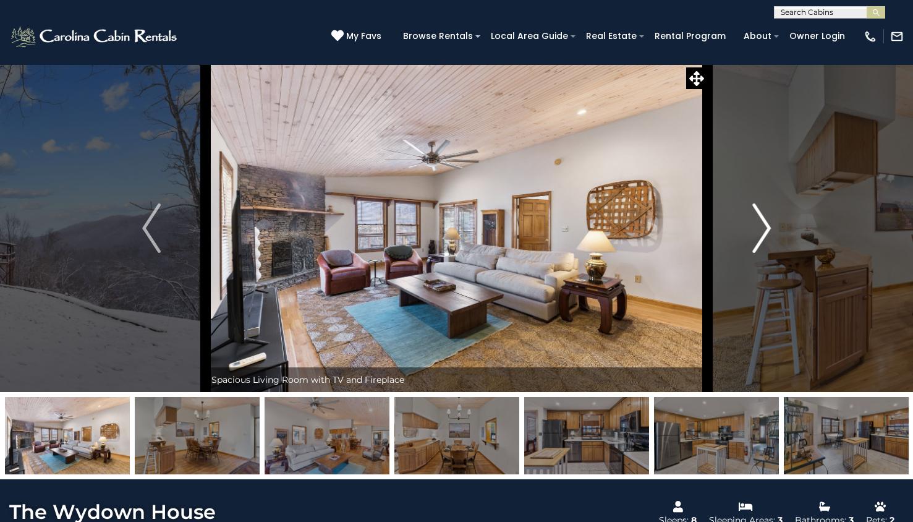
click at [774, 228] on button "Next" at bounding box center [762, 228] width 108 height 328
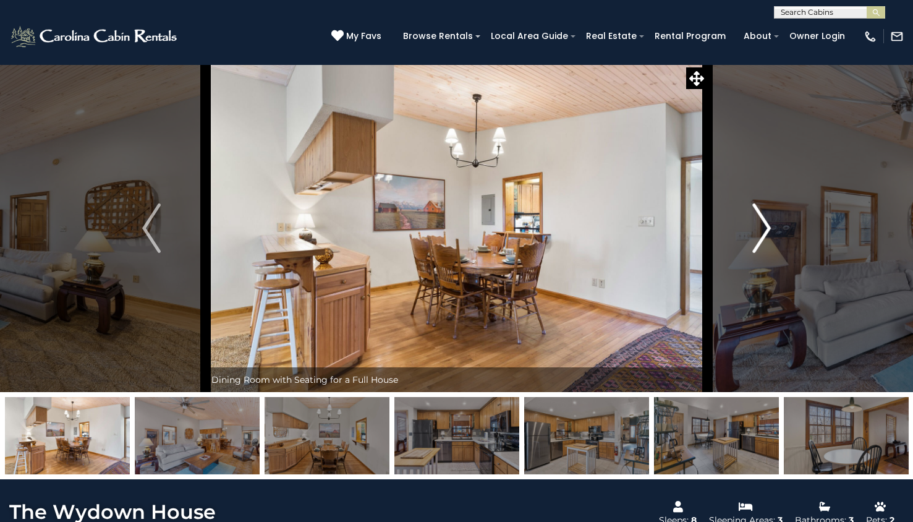
click at [774, 228] on button "Next" at bounding box center [762, 228] width 108 height 328
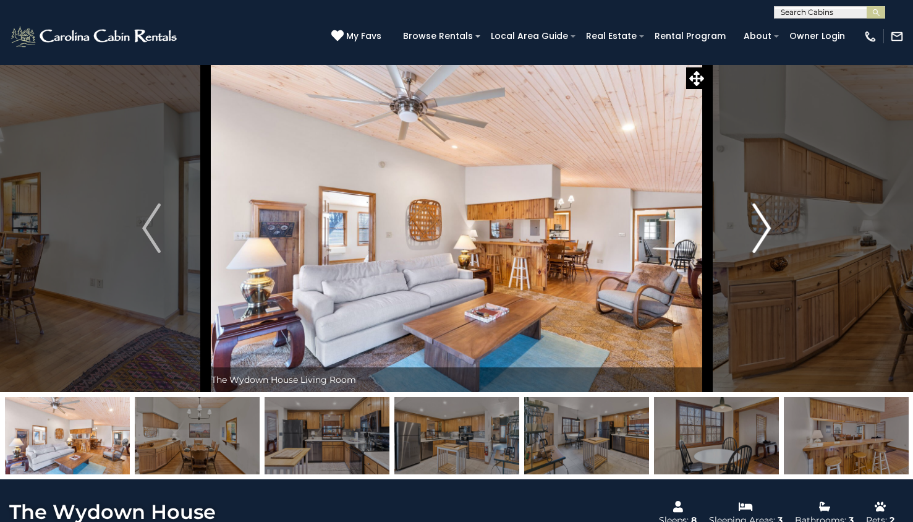
click at [774, 228] on button "Next" at bounding box center [762, 228] width 108 height 328
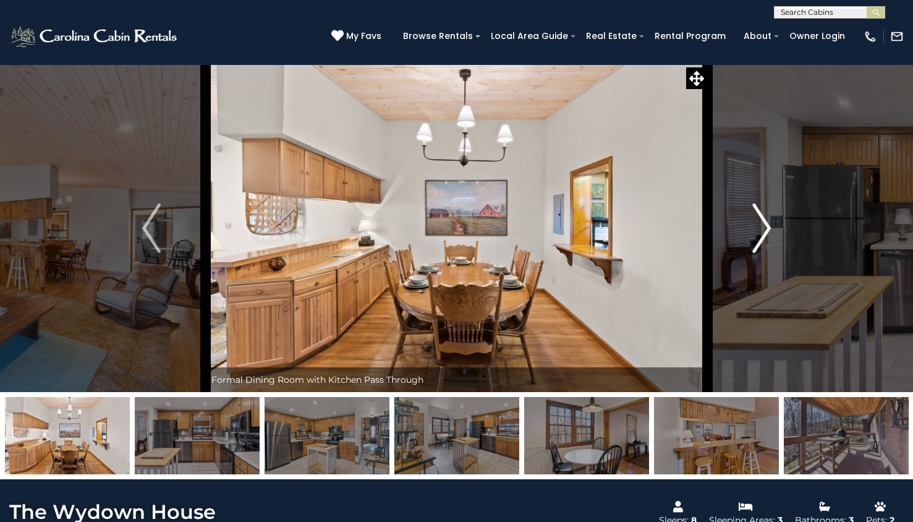
click at [774, 228] on button "Next" at bounding box center [762, 228] width 108 height 328
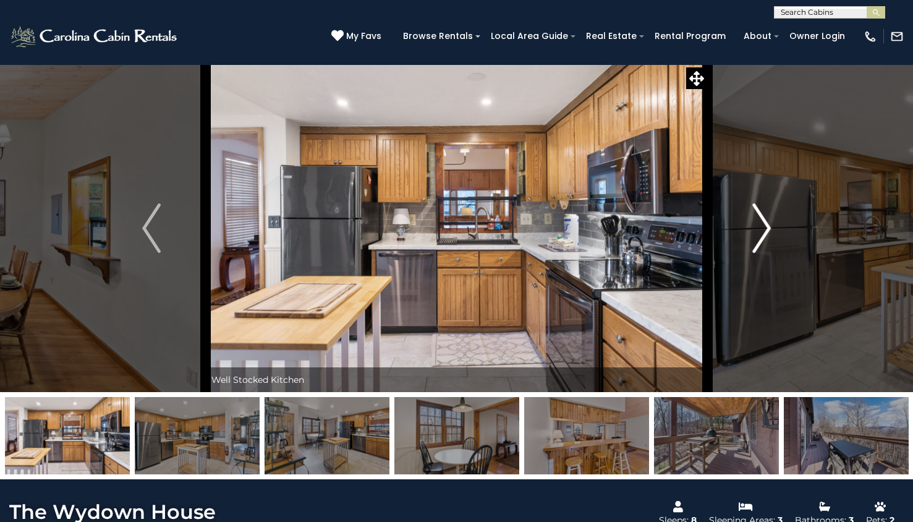
click at [766, 240] on img "Next" at bounding box center [762, 227] width 19 height 49
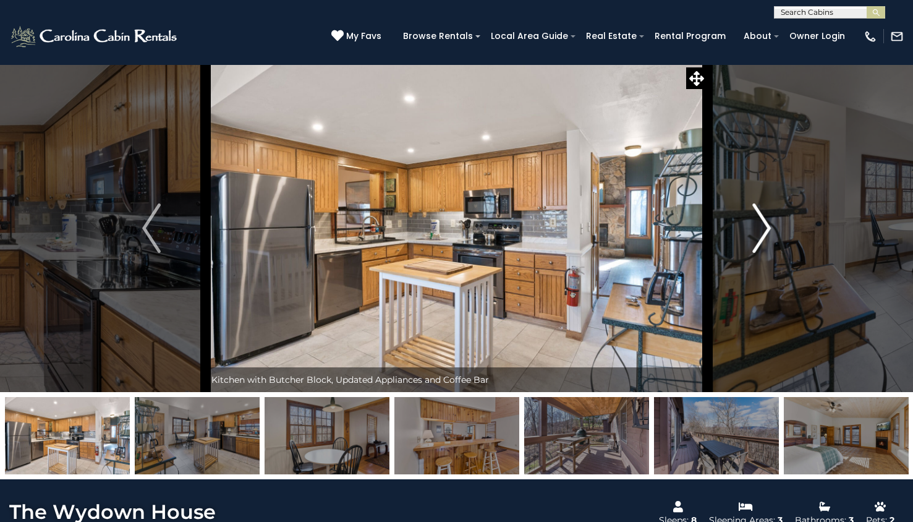
click at [766, 240] on img "Next" at bounding box center [762, 227] width 19 height 49
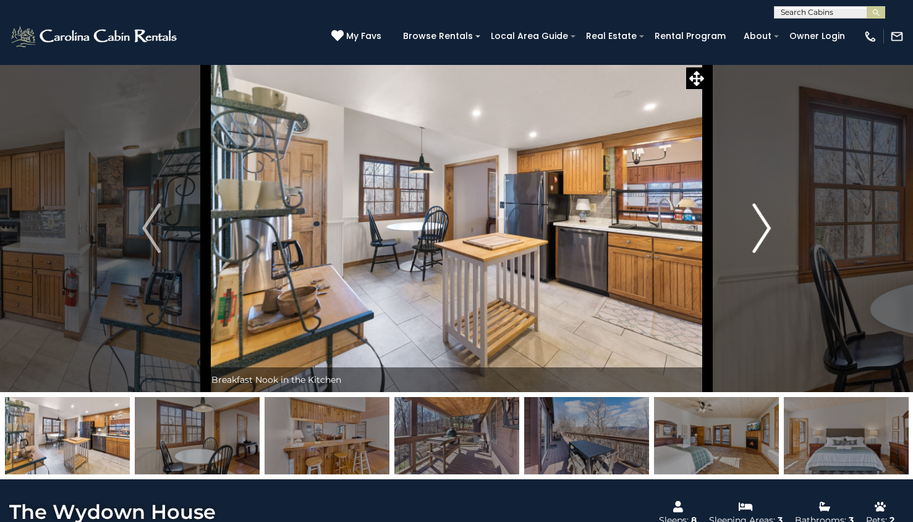
click at [766, 240] on img "Next" at bounding box center [762, 227] width 19 height 49
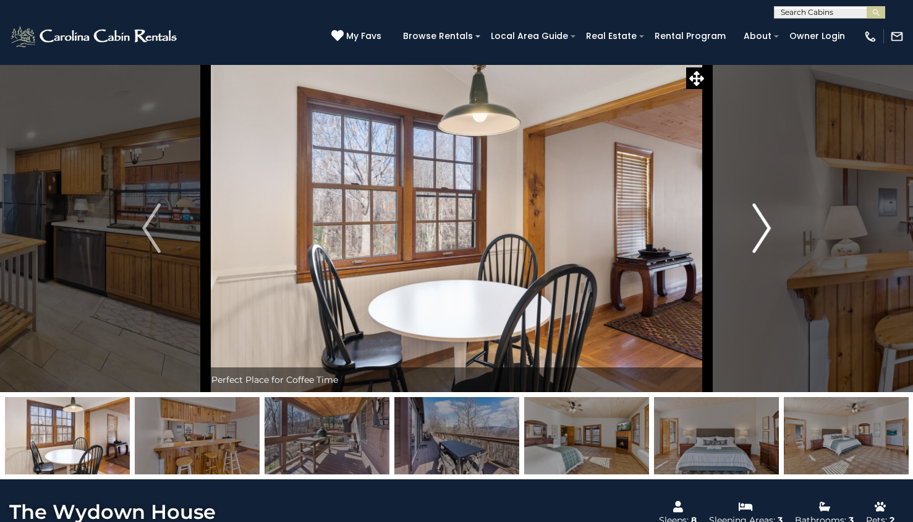
click at [766, 240] on img "Next" at bounding box center [762, 227] width 19 height 49
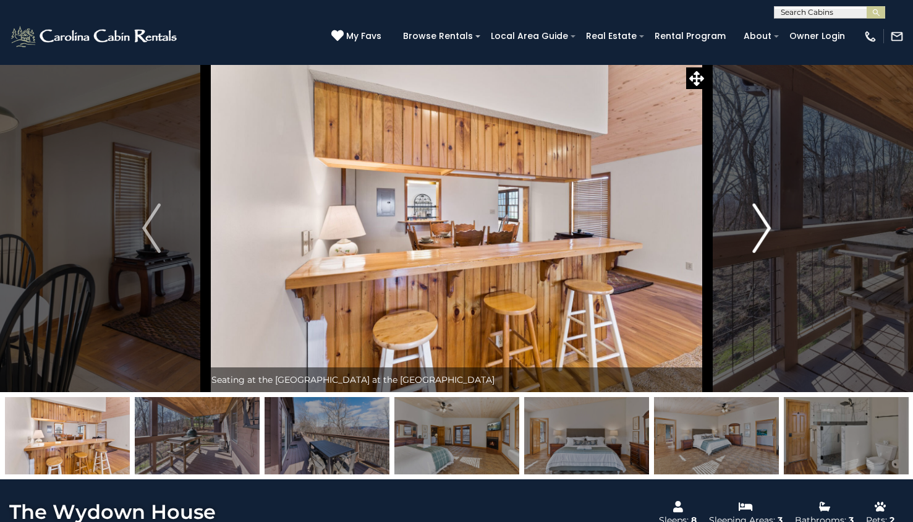
click at [766, 240] on img "Next" at bounding box center [762, 227] width 19 height 49
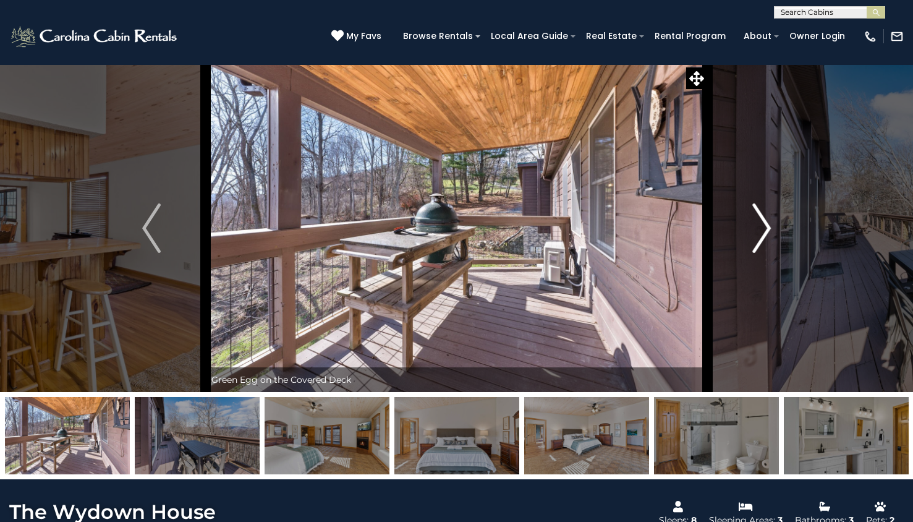
click at [766, 240] on img "Next" at bounding box center [762, 227] width 19 height 49
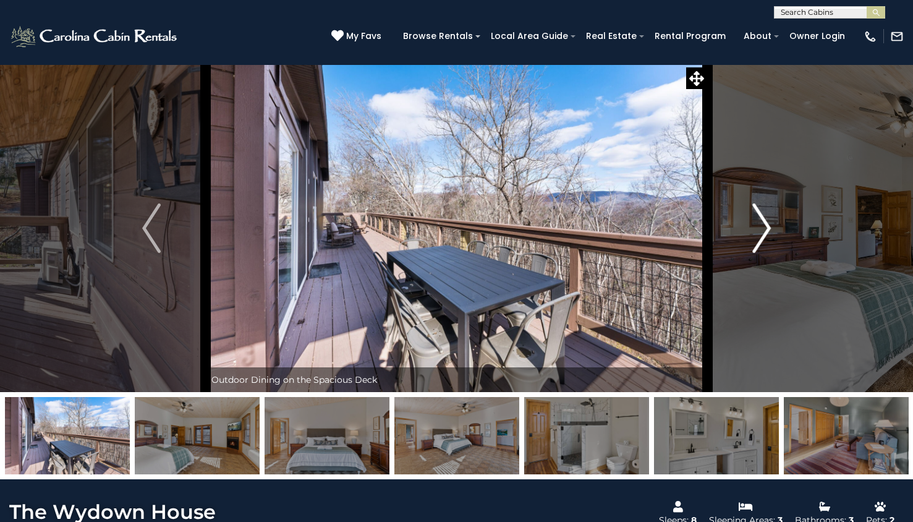
click at [766, 240] on img "Next" at bounding box center [762, 227] width 19 height 49
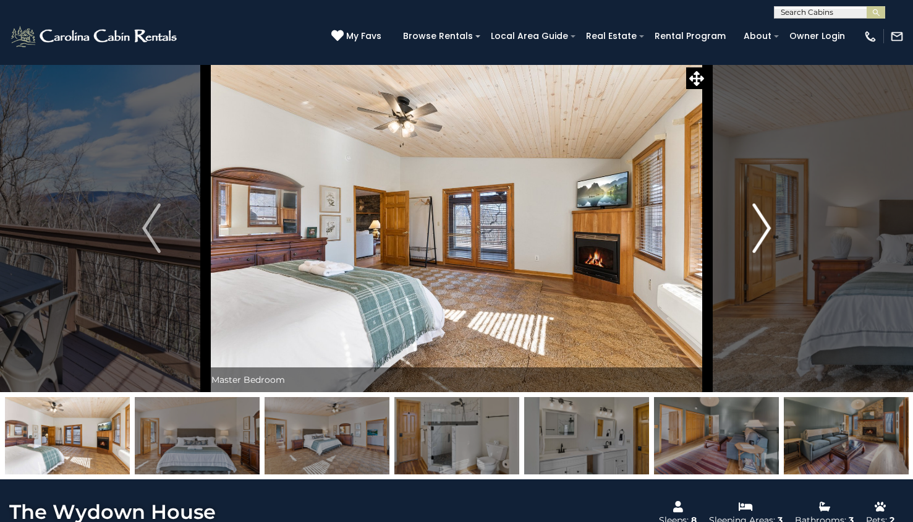
click at [766, 240] on img "Next" at bounding box center [762, 227] width 19 height 49
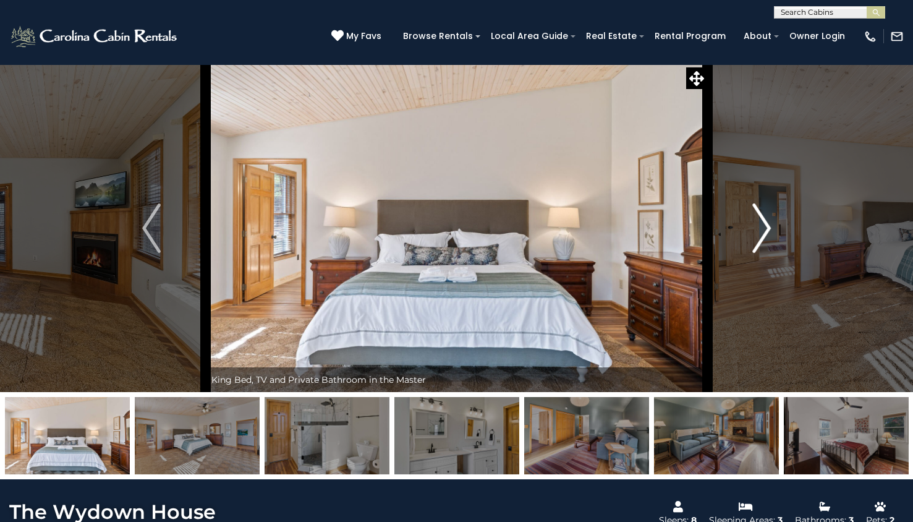
click at [766, 240] on img "Next" at bounding box center [762, 227] width 19 height 49
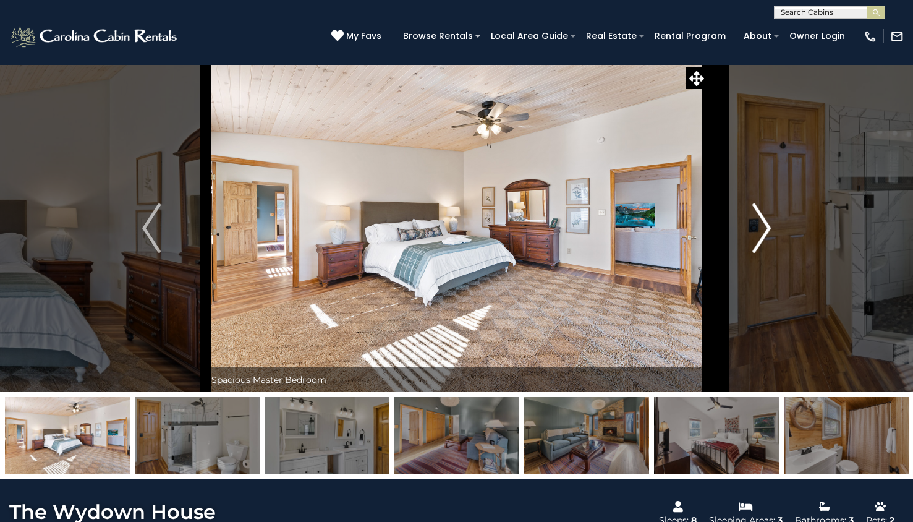
click at [767, 241] on img "Next" at bounding box center [762, 227] width 19 height 49
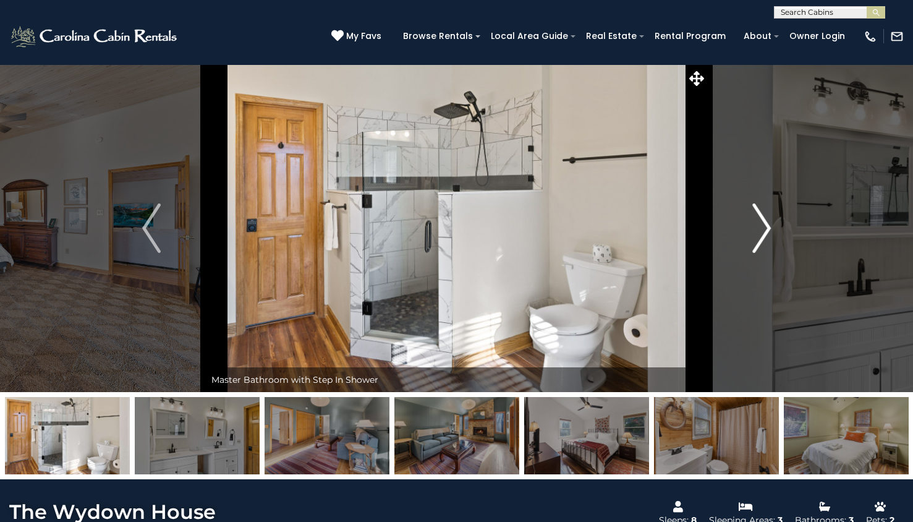
click at [768, 244] on img "Next" at bounding box center [762, 227] width 19 height 49
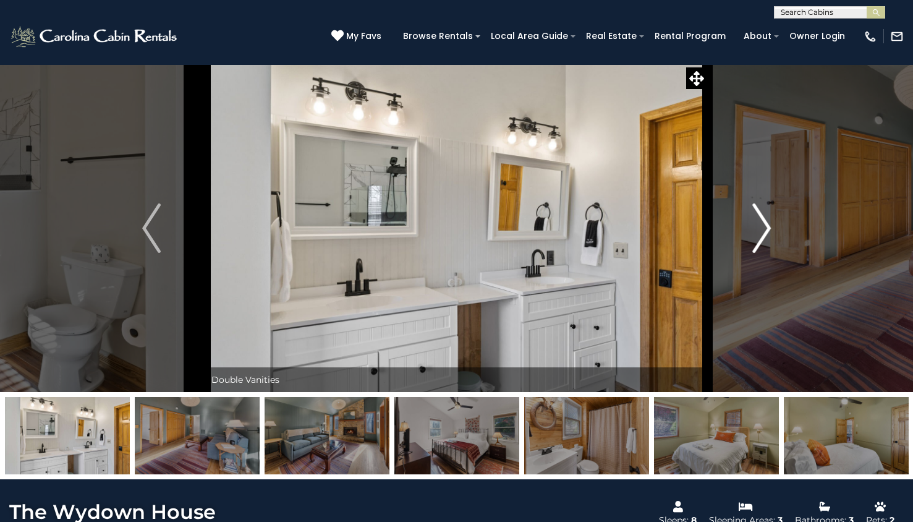
click at [768, 244] on img "Next" at bounding box center [762, 227] width 19 height 49
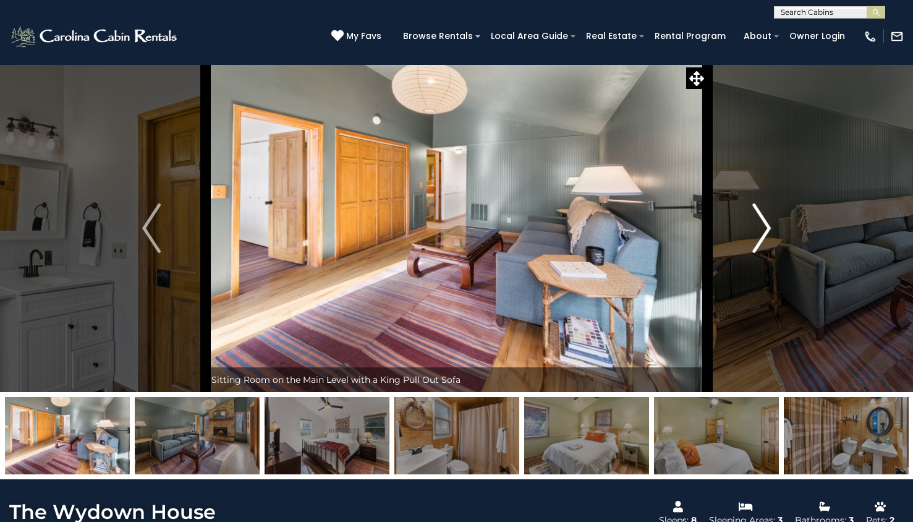
click at [768, 244] on img "Next" at bounding box center [762, 227] width 19 height 49
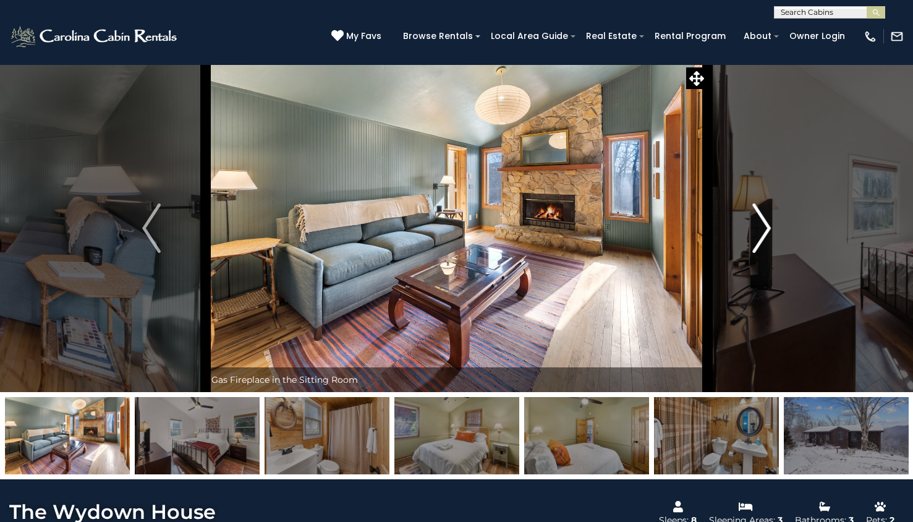
click at [769, 245] on img "Next" at bounding box center [762, 227] width 19 height 49
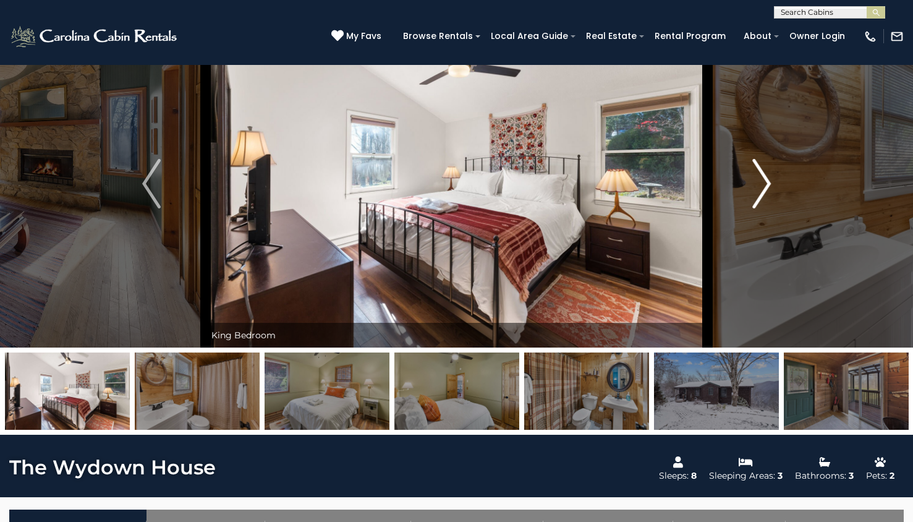
scroll to position [44, 0]
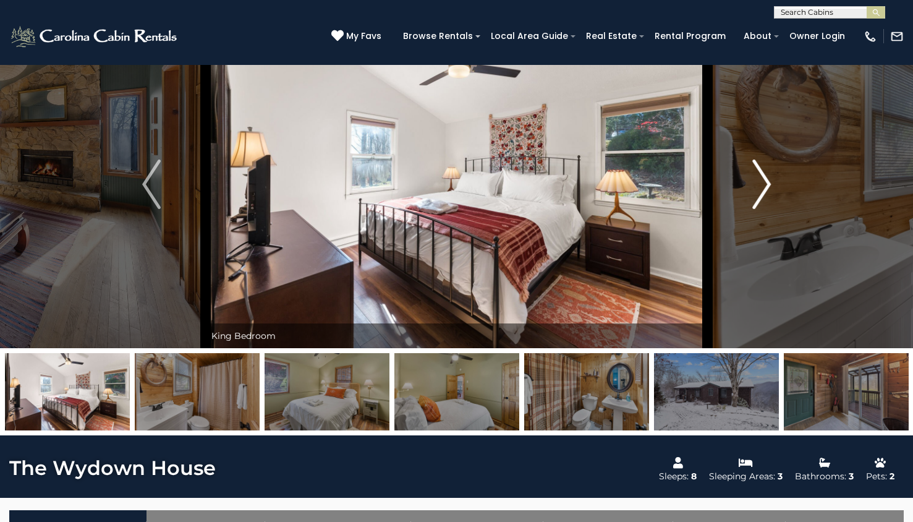
click at [766, 177] on img "Next" at bounding box center [762, 184] width 19 height 49
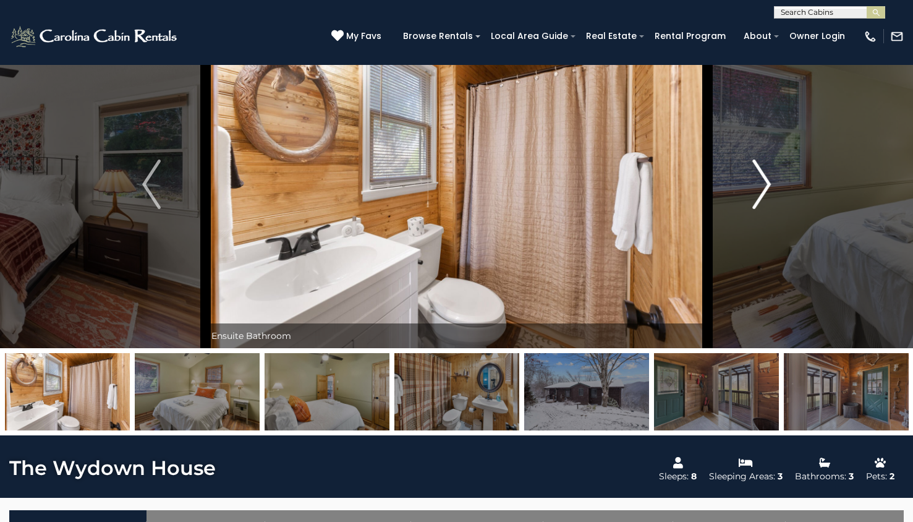
click at [766, 177] on img "Next" at bounding box center [762, 184] width 19 height 49
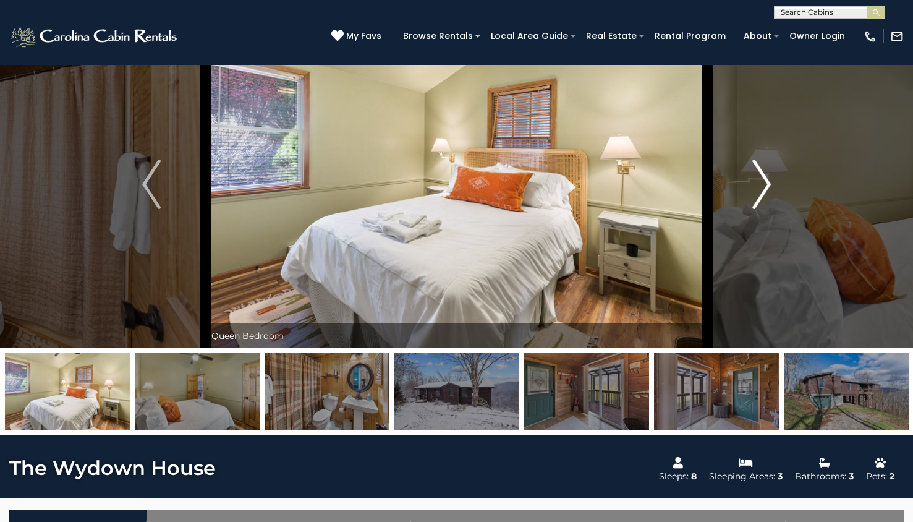
click at [766, 177] on img "Next" at bounding box center [762, 184] width 19 height 49
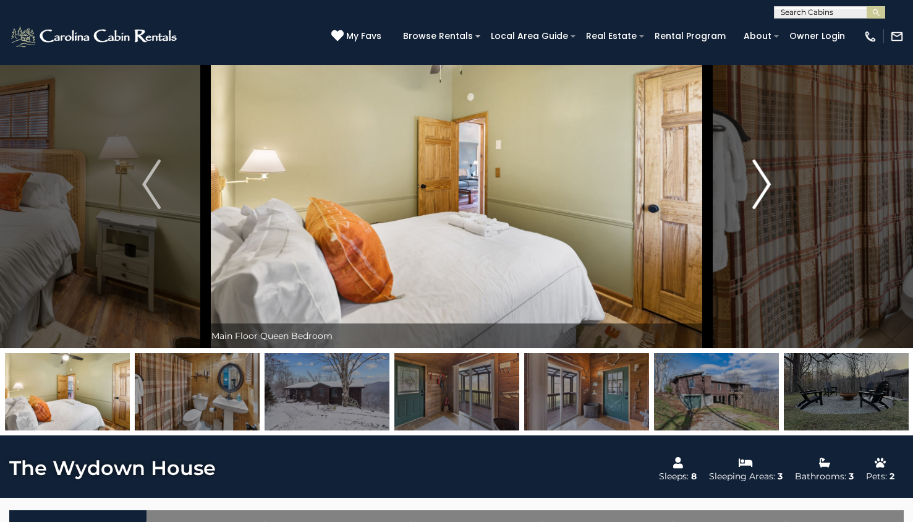
click at [766, 177] on img "Next" at bounding box center [762, 184] width 19 height 49
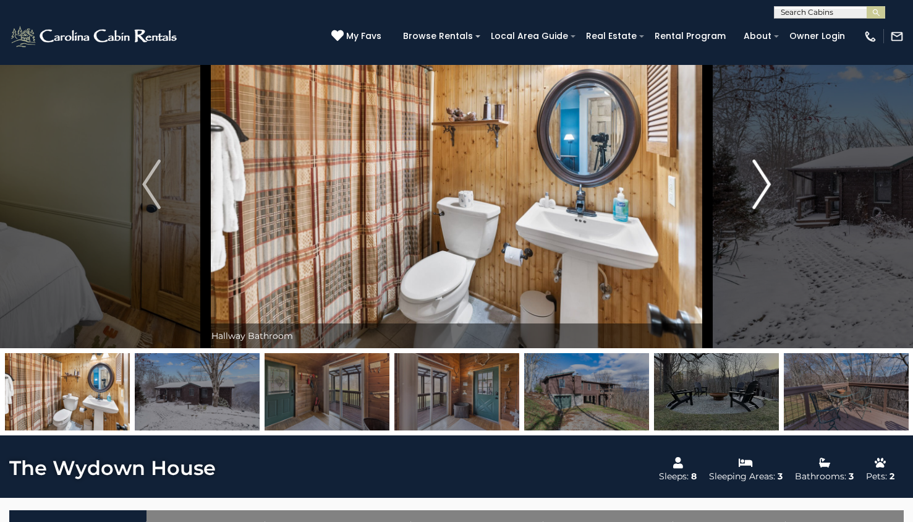
click at [766, 177] on img "Next" at bounding box center [762, 184] width 19 height 49
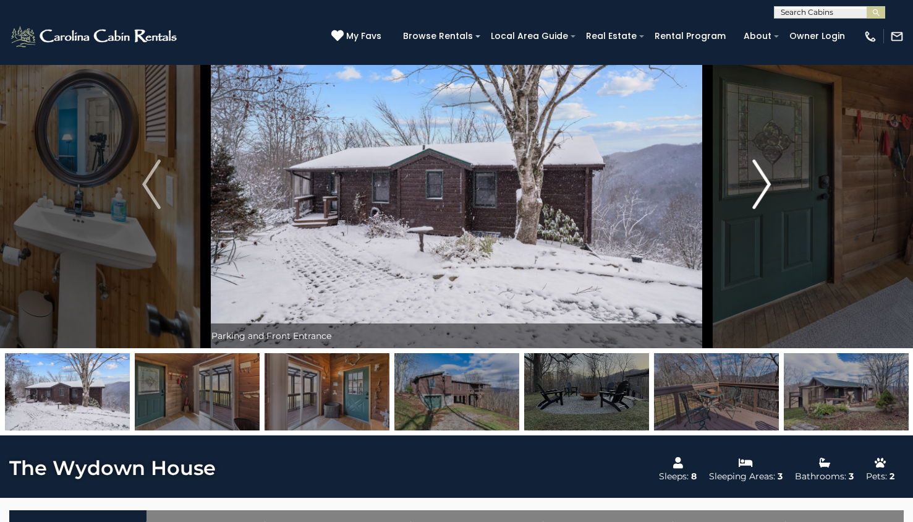
click at [766, 179] on img "Next" at bounding box center [762, 184] width 19 height 49
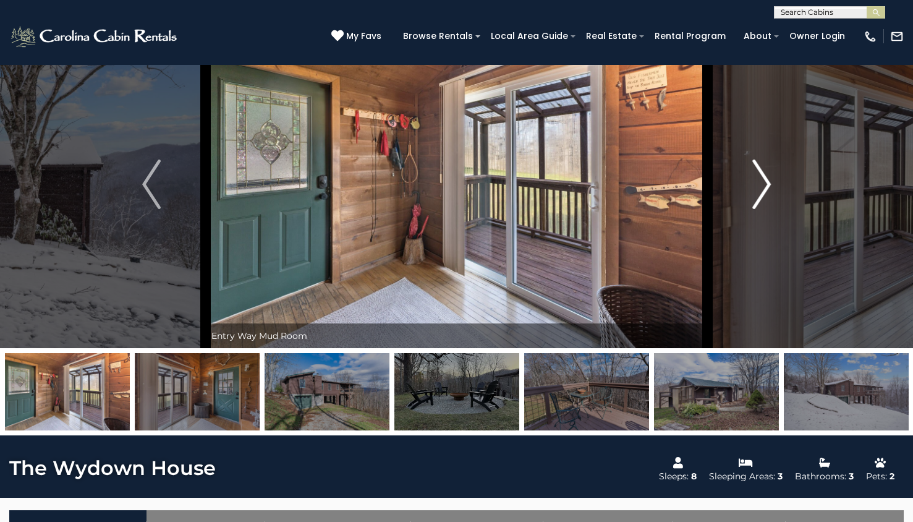
click at [766, 179] on img "Next" at bounding box center [762, 184] width 19 height 49
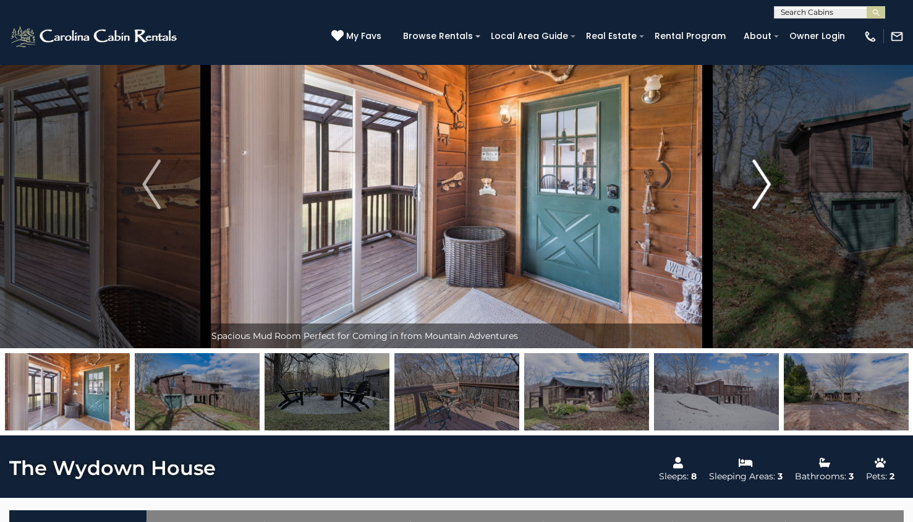
click at [766, 179] on img "Next" at bounding box center [762, 184] width 19 height 49
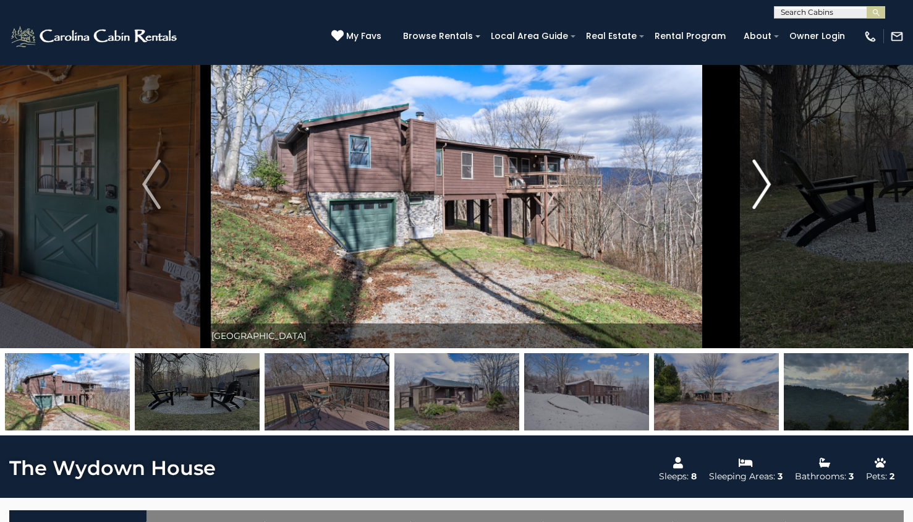
click at [766, 179] on img "Next" at bounding box center [762, 184] width 19 height 49
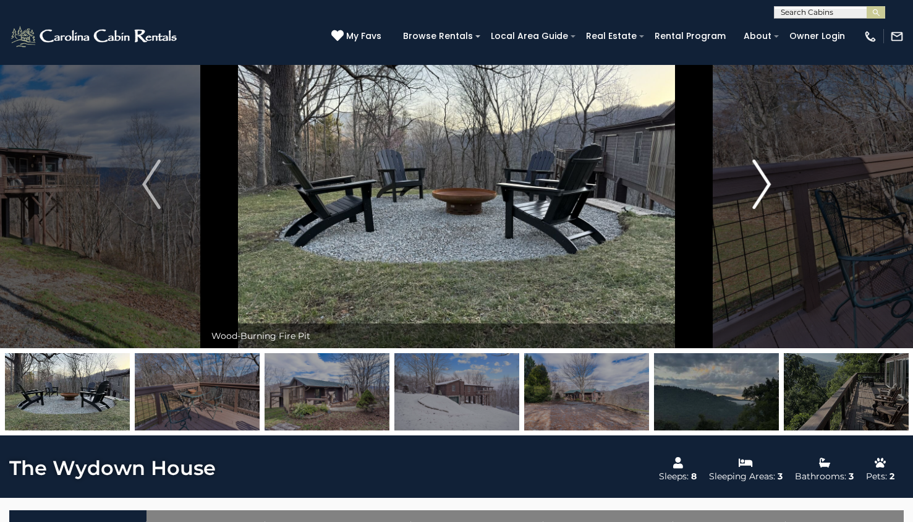
click at [766, 179] on img "Next" at bounding box center [762, 184] width 19 height 49
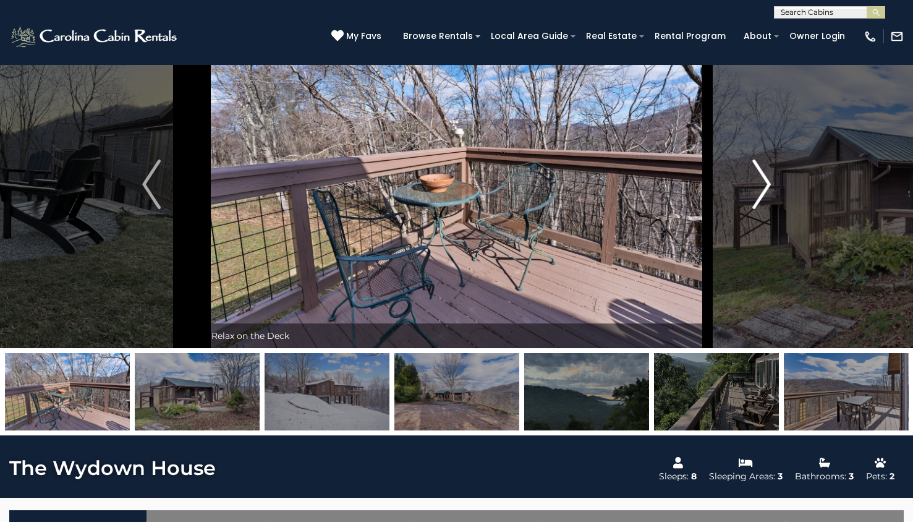
click at [766, 179] on img "Next" at bounding box center [762, 184] width 19 height 49
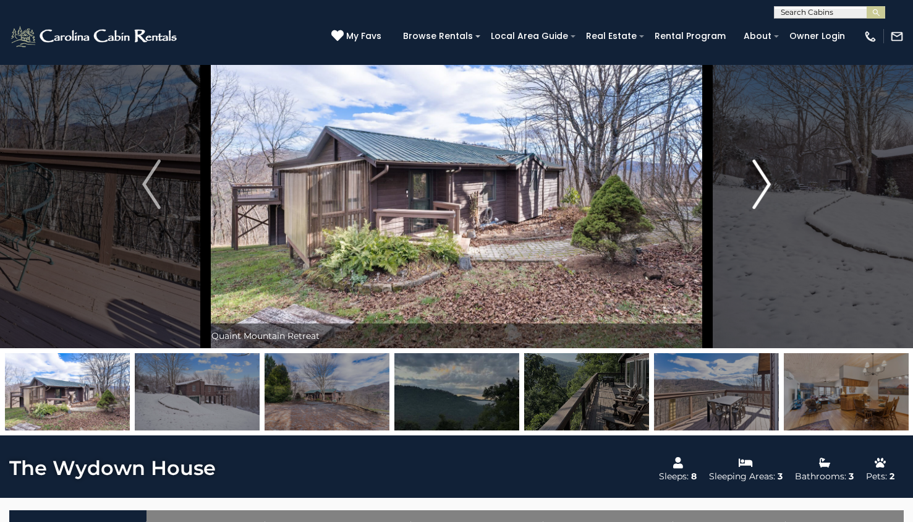
click at [766, 179] on img "Next" at bounding box center [762, 184] width 19 height 49
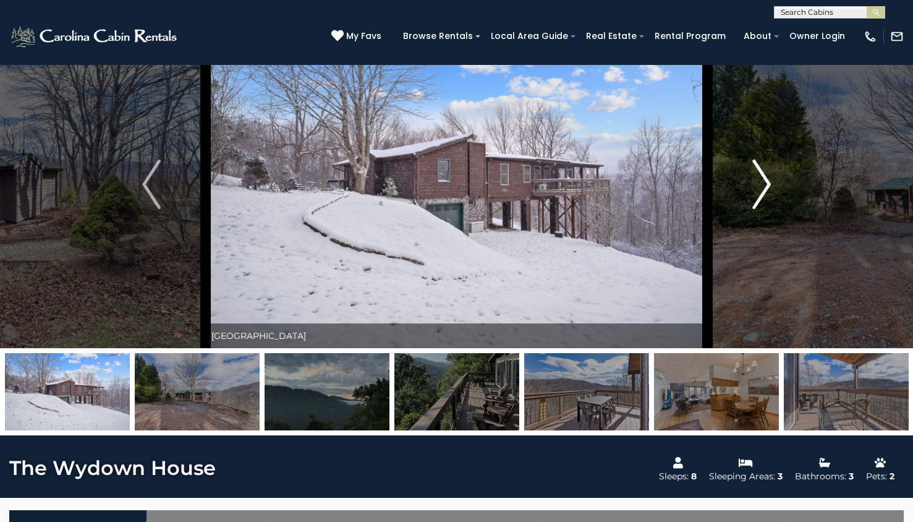
click at [766, 179] on img "Next" at bounding box center [762, 184] width 19 height 49
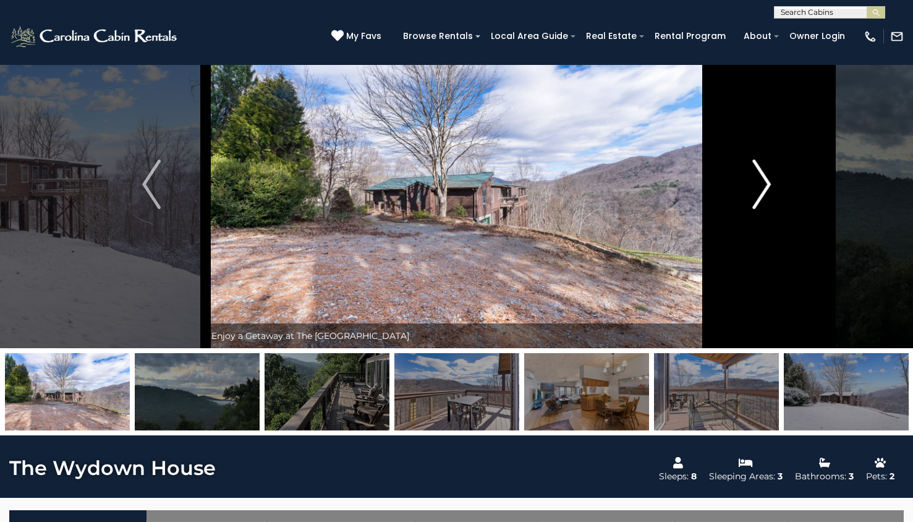
click at [767, 179] on img "Next" at bounding box center [762, 184] width 19 height 49
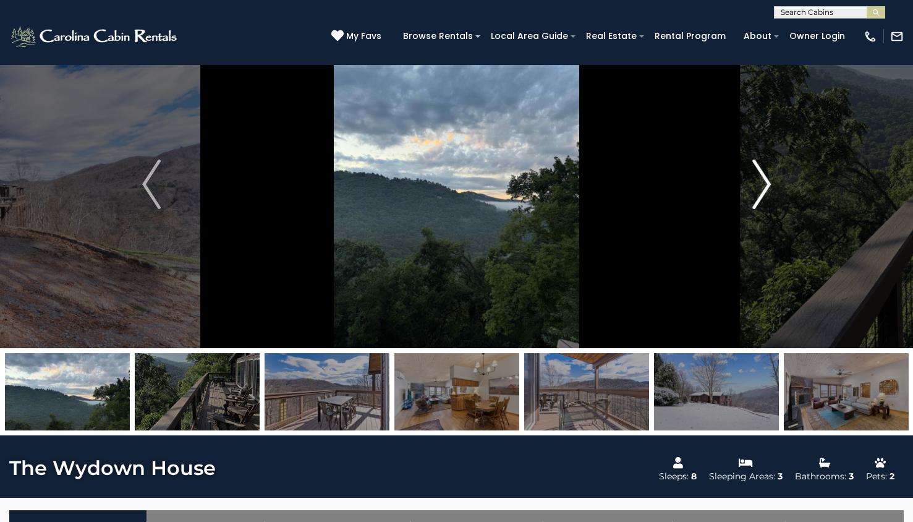
click at [767, 179] on img "Next" at bounding box center [762, 184] width 19 height 49
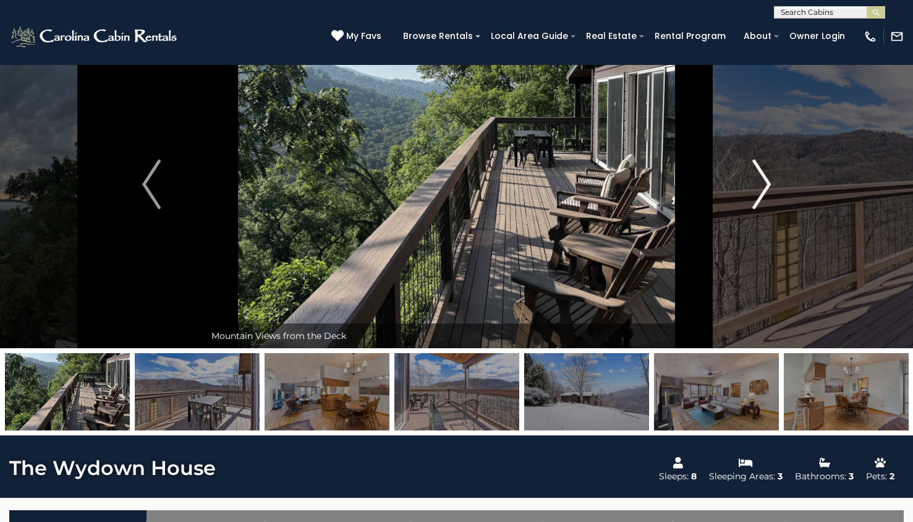
click at [767, 179] on img "Next" at bounding box center [762, 184] width 19 height 49
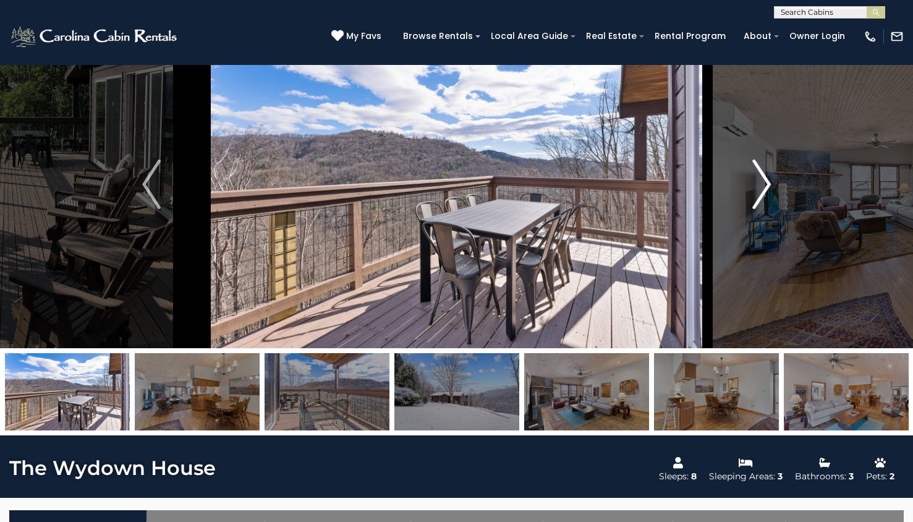
click at [767, 179] on img "Next" at bounding box center [762, 184] width 19 height 49
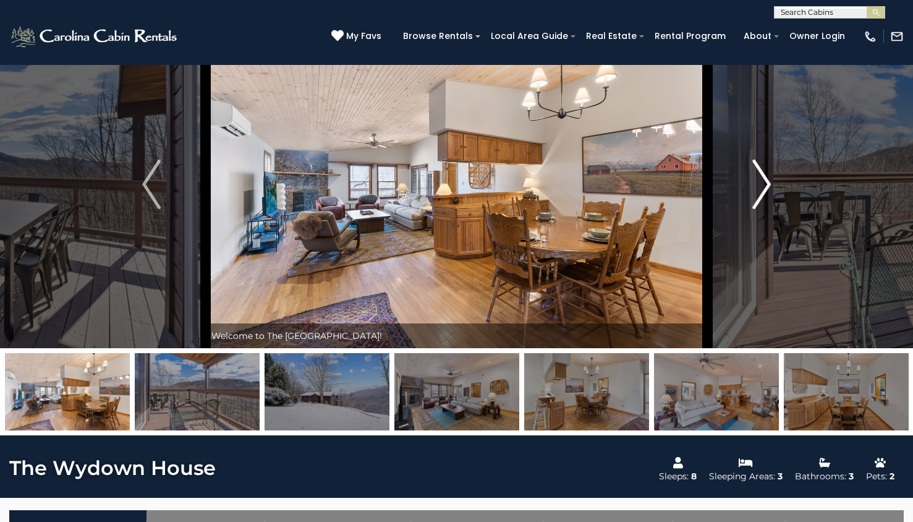
click at [767, 179] on img "Next" at bounding box center [762, 184] width 19 height 49
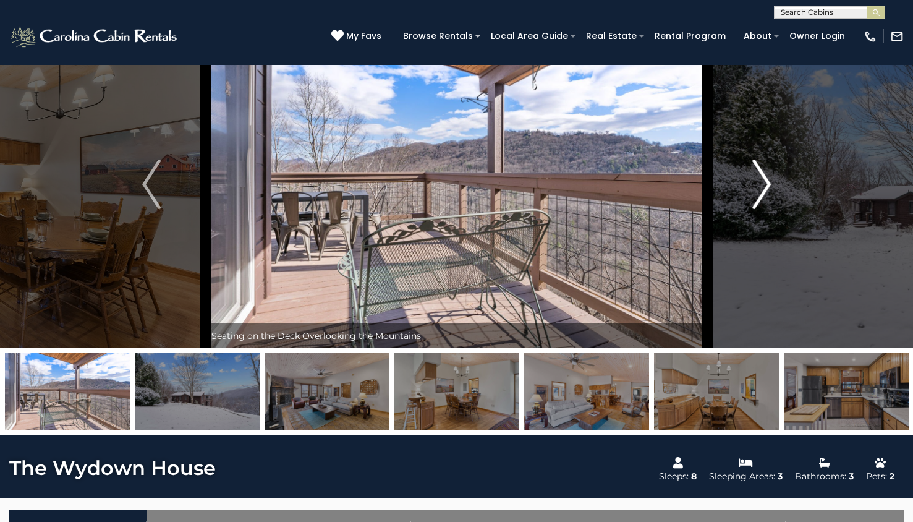
click at [767, 179] on img "Next" at bounding box center [762, 184] width 19 height 49
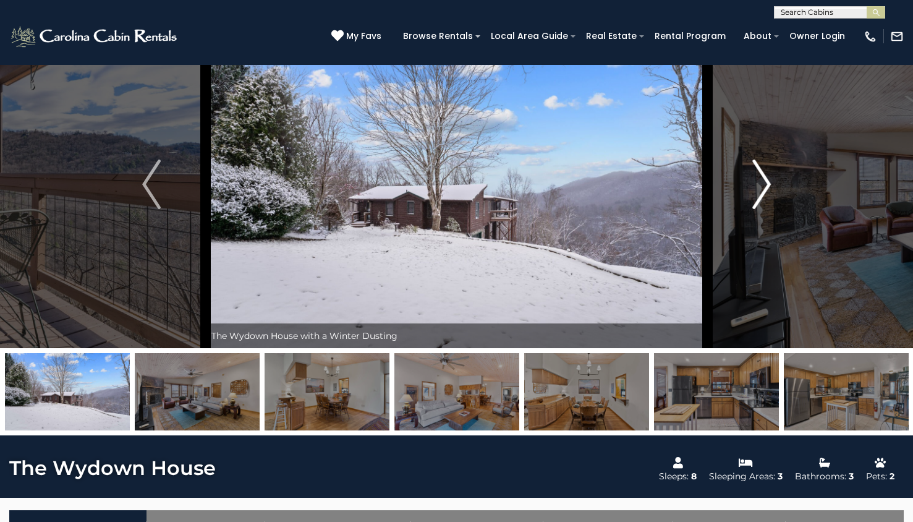
click at [768, 181] on img "Next" at bounding box center [762, 184] width 19 height 49
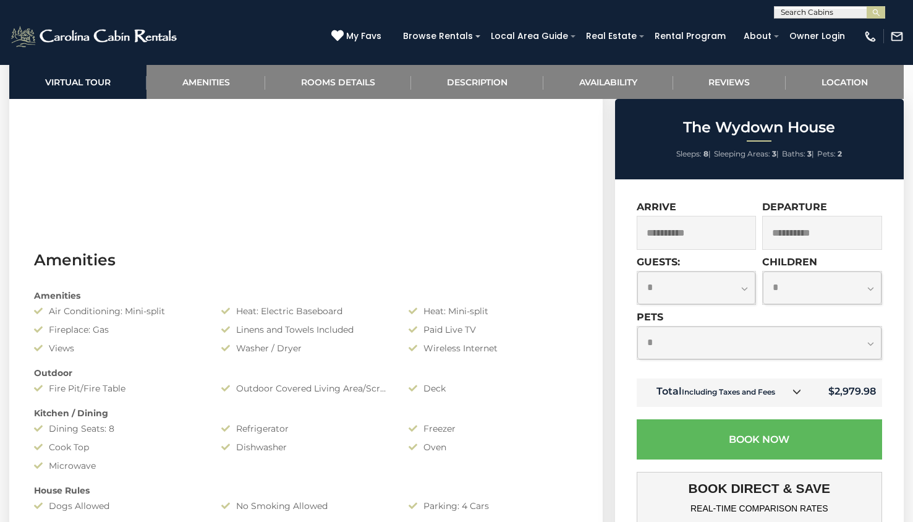
scroll to position [872, 0]
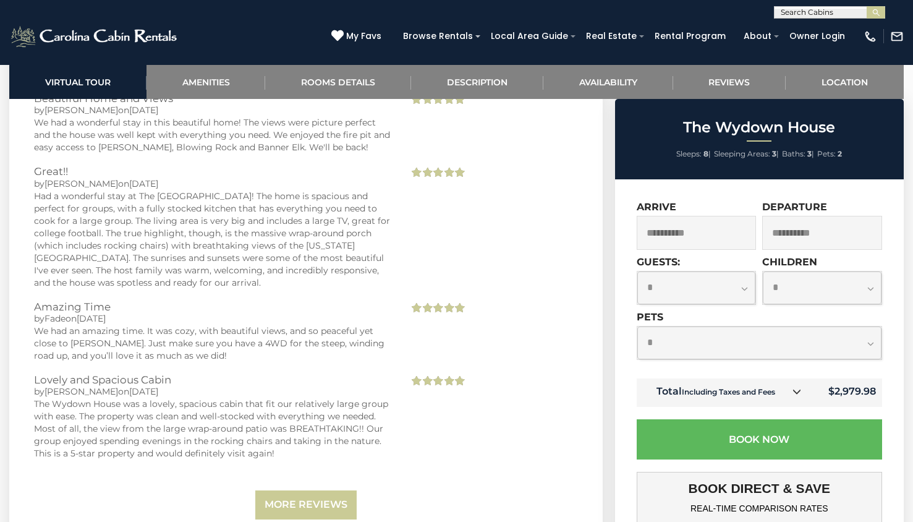
click at [448, 374] on span at bounding box center [438, 381] width 58 height 15
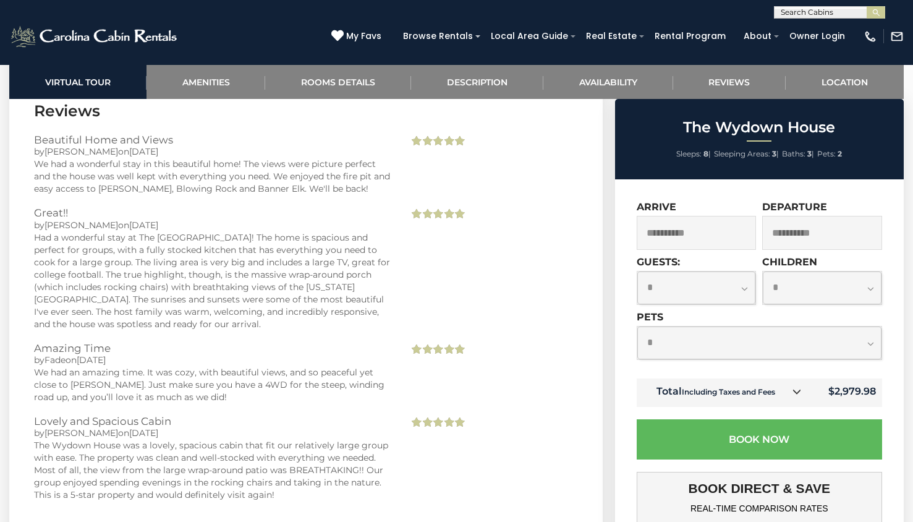
scroll to position [2503, 0]
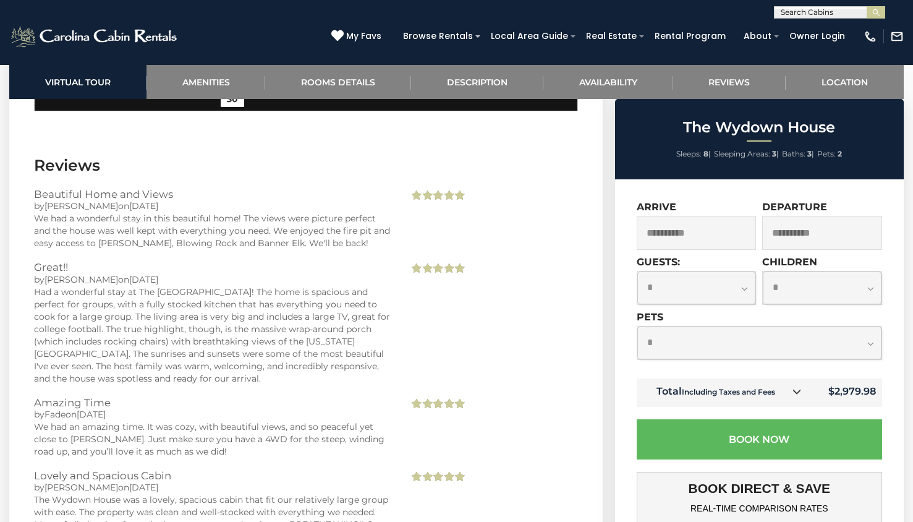
click at [685, 283] on select "**********" at bounding box center [697, 287] width 119 height 33
select select "*"
click at [638, 271] on select "**********" at bounding box center [697, 287] width 119 height 33
click at [821, 292] on select "**********" at bounding box center [822, 287] width 119 height 33
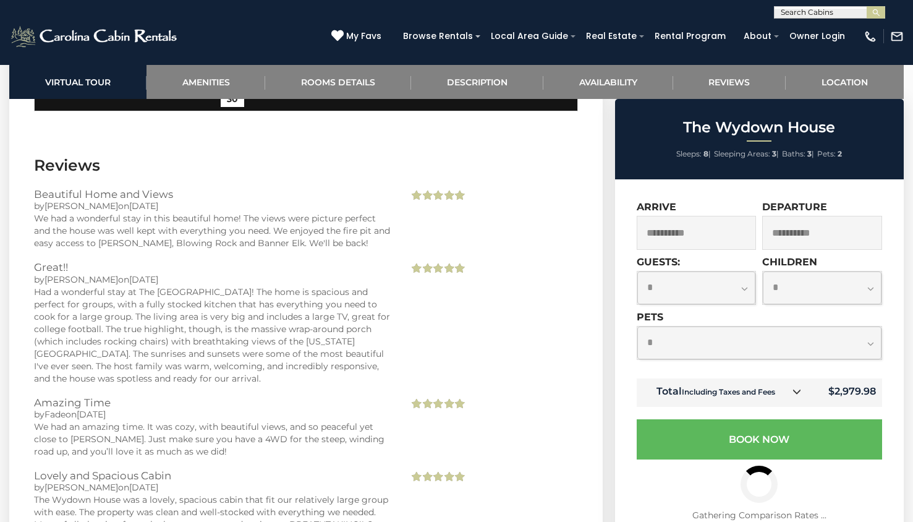
select select "*"
click at [763, 271] on select "**********" at bounding box center [822, 287] width 119 height 33
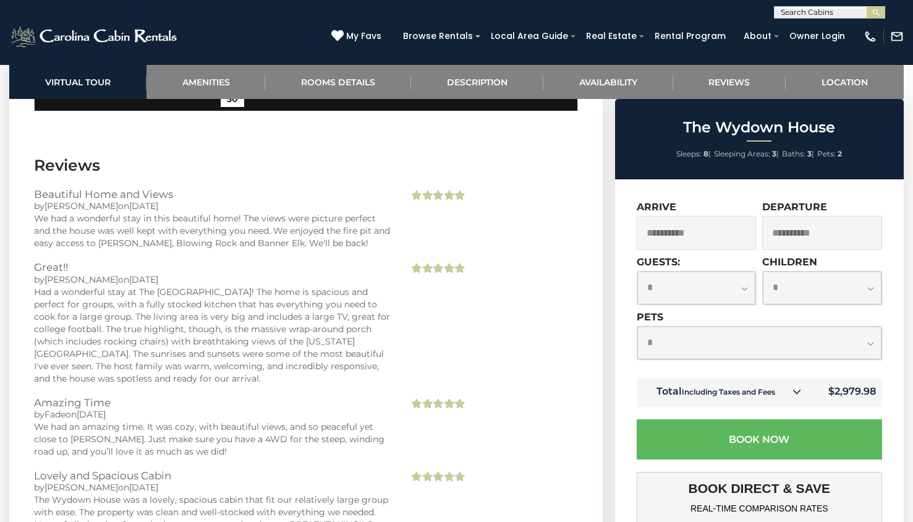
click at [793, 393] on link at bounding box center [797, 392] width 16 height 16
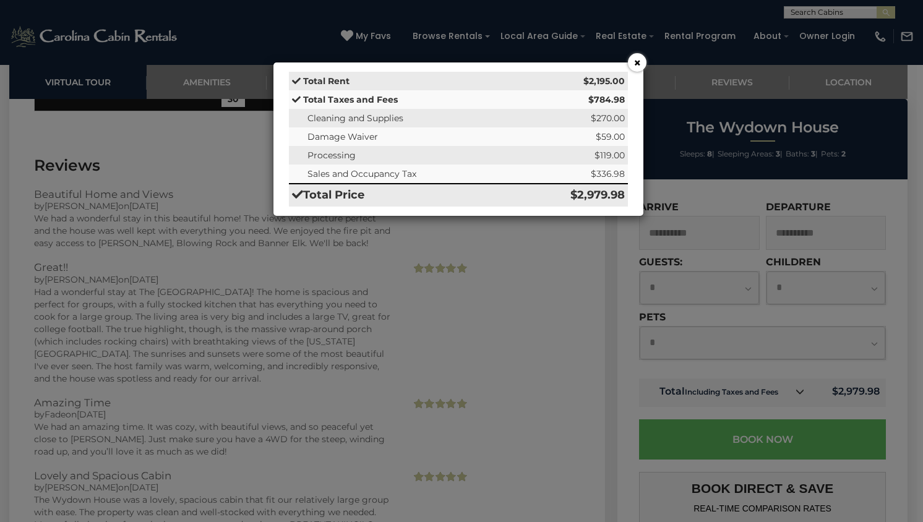
click at [638, 57] on button "×" at bounding box center [637, 62] width 19 height 19
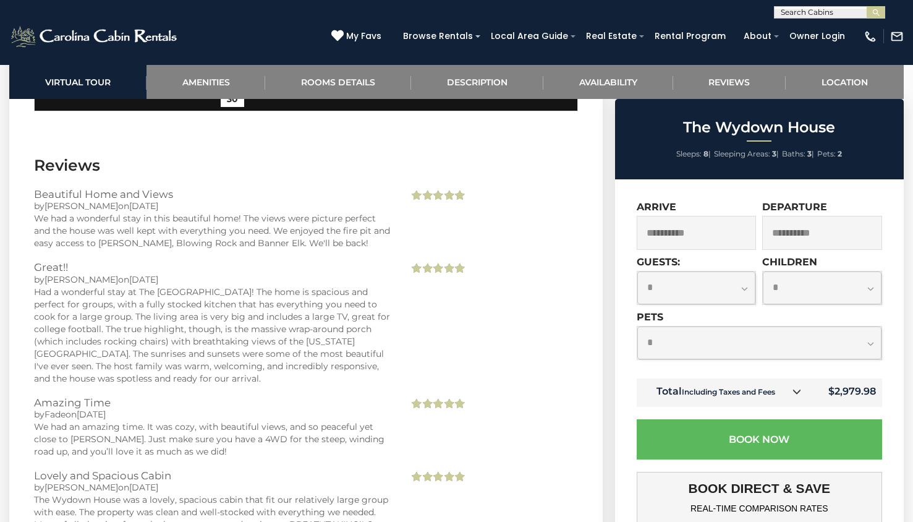
click at [869, 340] on select "**********" at bounding box center [760, 343] width 244 height 33
click at [638, 327] on select "**********" at bounding box center [760, 343] width 244 height 33
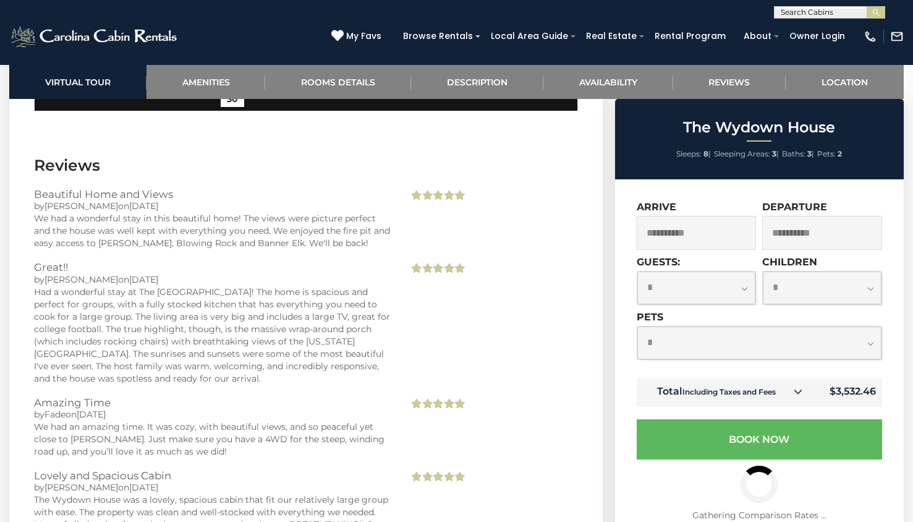
click at [865, 344] on select "**********" at bounding box center [760, 343] width 244 height 33
select select "*"
click at [638, 327] on select "**********" at bounding box center [760, 343] width 244 height 33
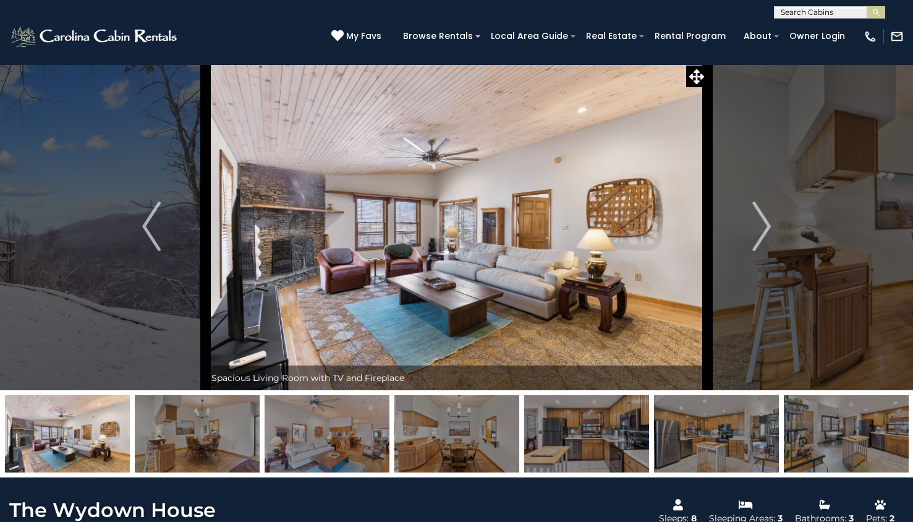
scroll to position [0, 0]
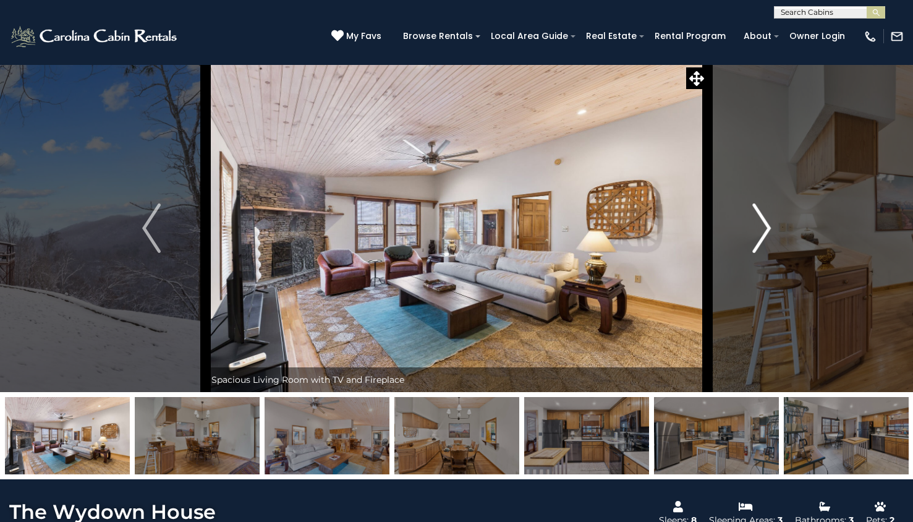
click at [773, 229] on button "Next" at bounding box center [762, 228] width 108 height 328
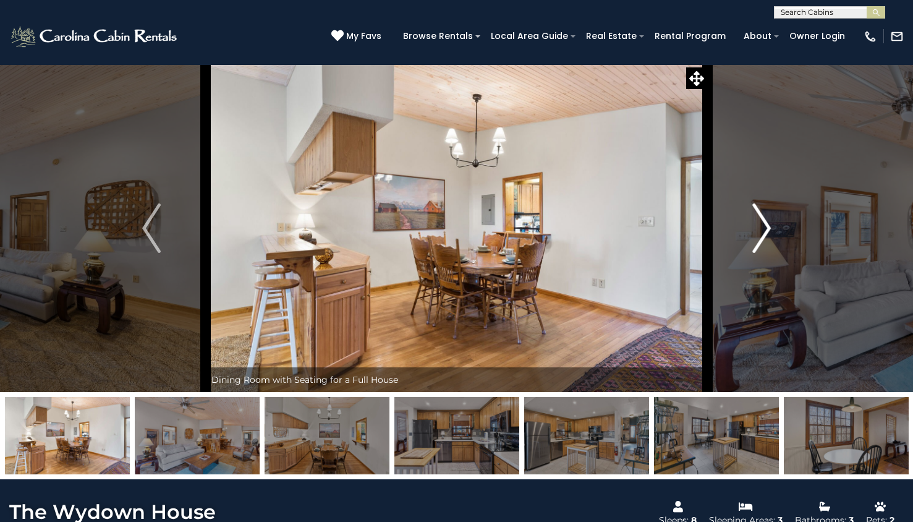
click at [773, 229] on button "Next" at bounding box center [762, 228] width 108 height 328
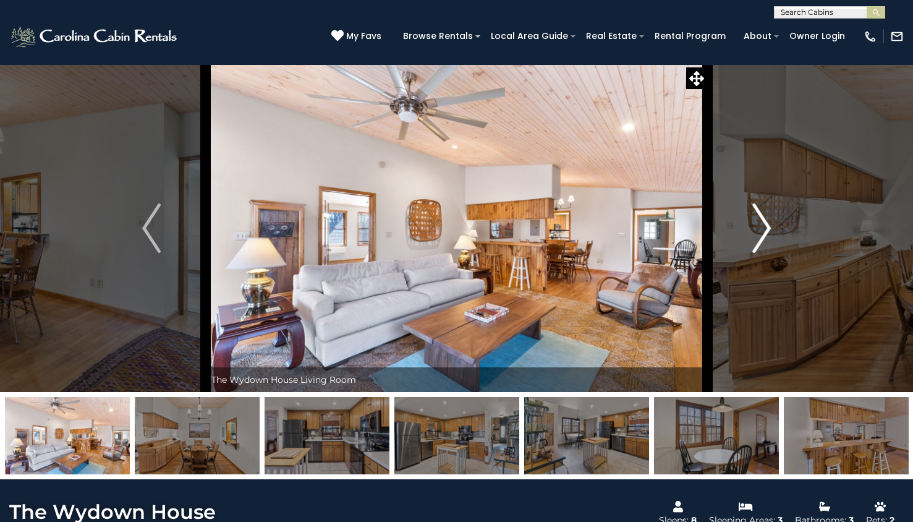
click at [773, 229] on button "Next" at bounding box center [762, 228] width 108 height 328
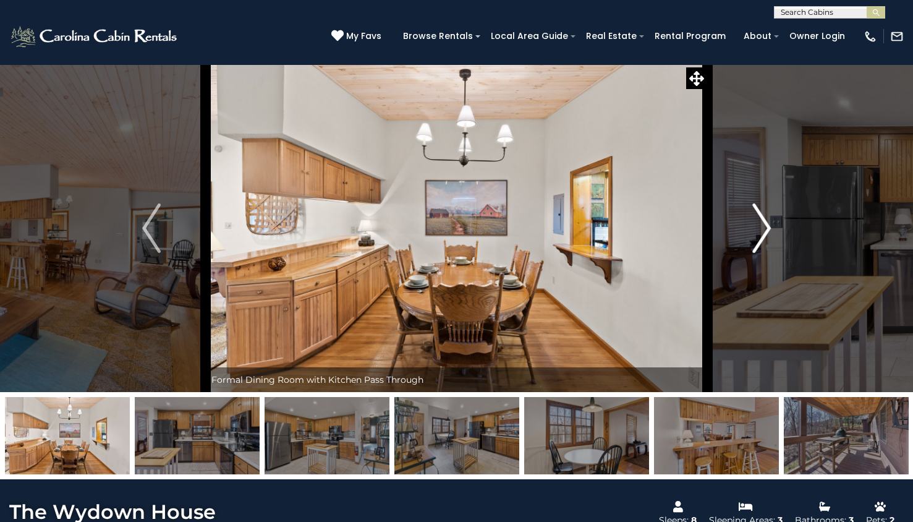
click at [773, 229] on button "Next" at bounding box center [762, 228] width 108 height 328
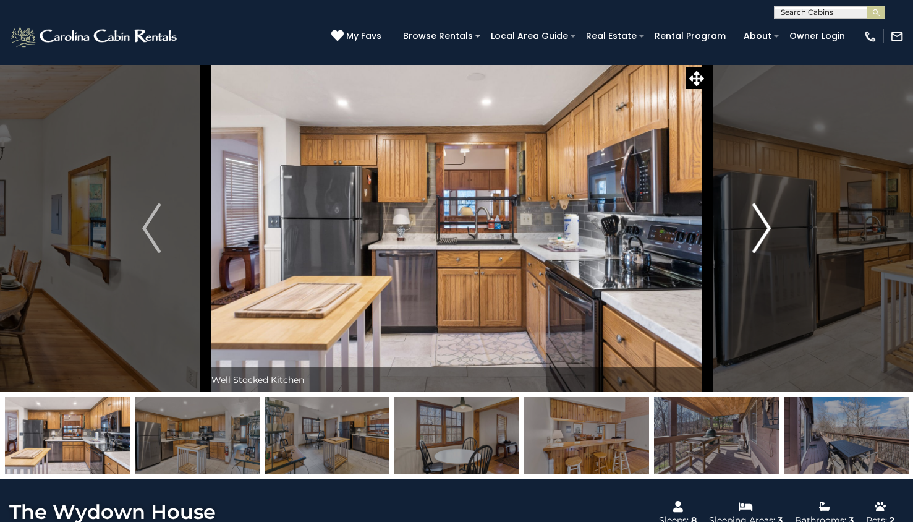
drag, startPoint x: 773, startPoint y: 229, endPoint x: 764, endPoint y: 226, distance: 9.8
click at [764, 226] on button "Next" at bounding box center [762, 228] width 108 height 328
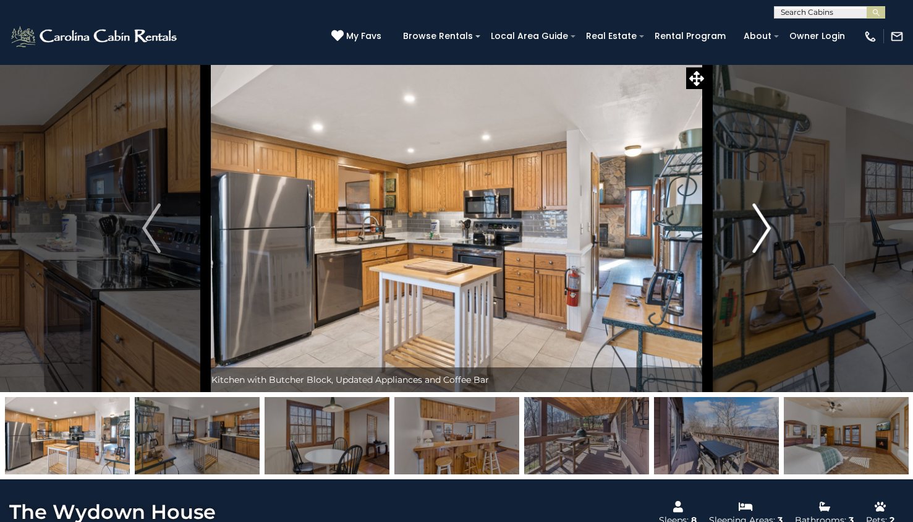
click at [764, 226] on img "Next" at bounding box center [762, 227] width 19 height 49
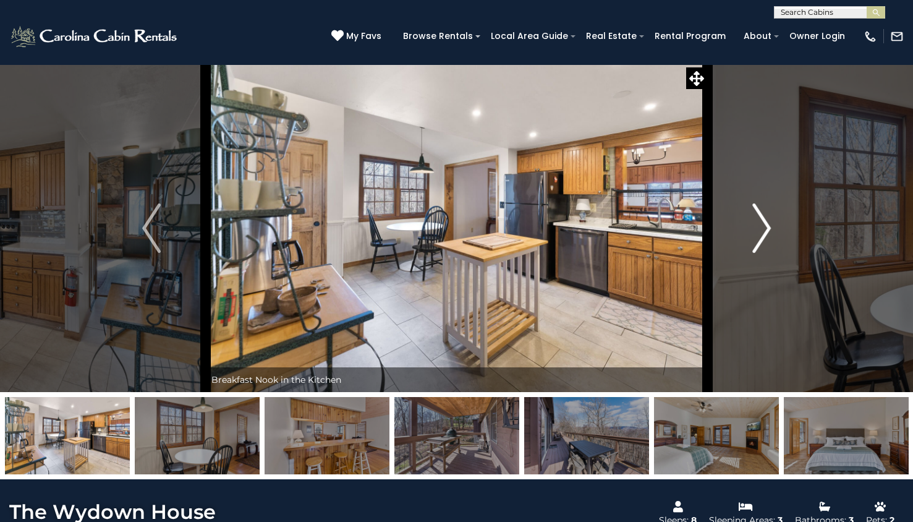
click at [764, 226] on img "Next" at bounding box center [762, 227] width 19 height 49
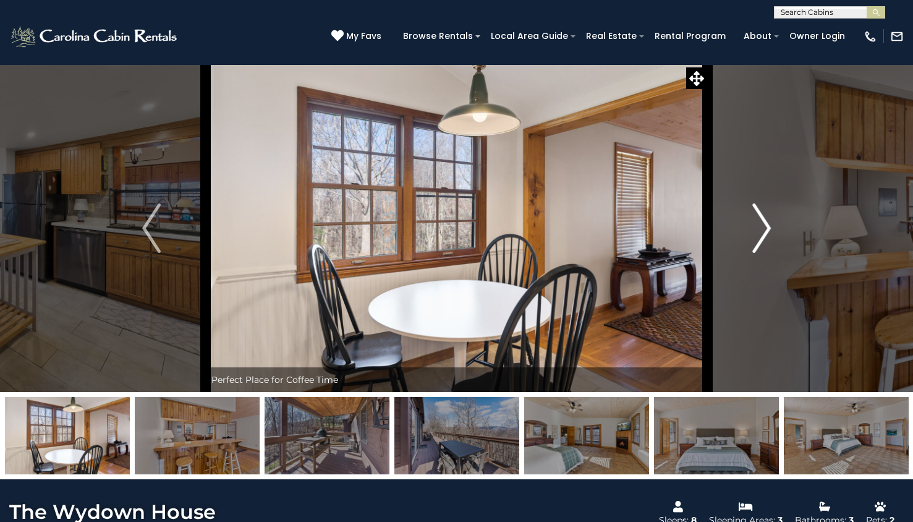
click at [764, 226] on img "Next" at bounding box center [762, 227] width 19 height 49
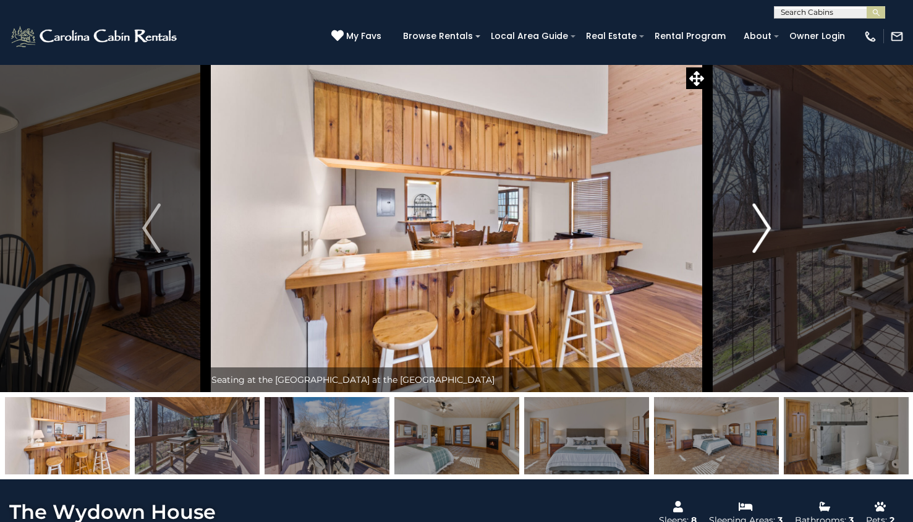
click at [764, 226] on img "Next" at bounding box center [762, 227] width 19 height 49
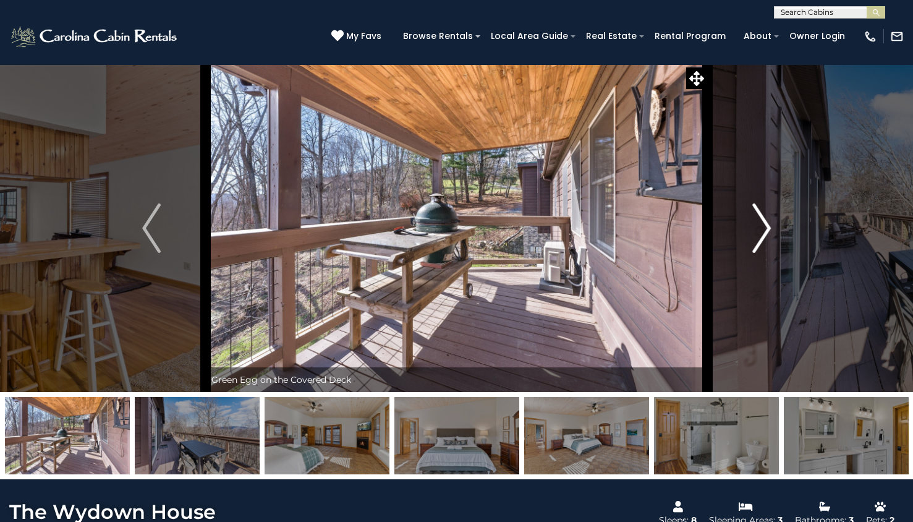
click at [764, 226] on img "Next" at bounding box center [762, 227] width 19 height 49
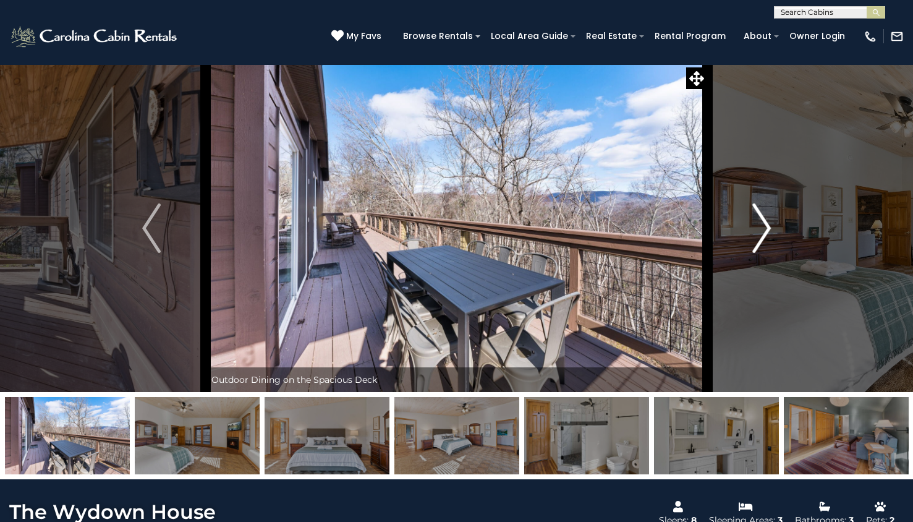
click at [766, 235] on img "Next" at bounding box center [762, 227] width 19 height 49
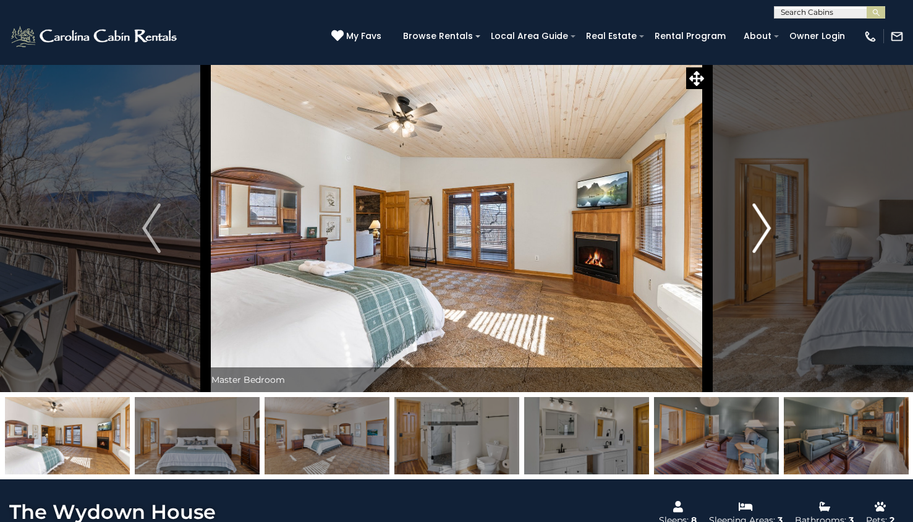
click at [766, 235] on img "Next" at bounding box center [762, 227] width 19 height 49
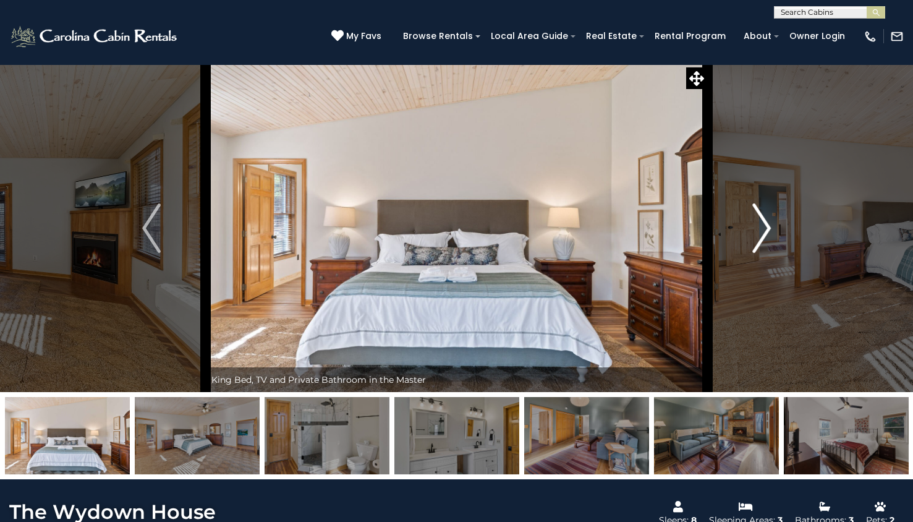
click at [766, 235] on img "Next" at bounding box center [762, 227] width 19 height 49
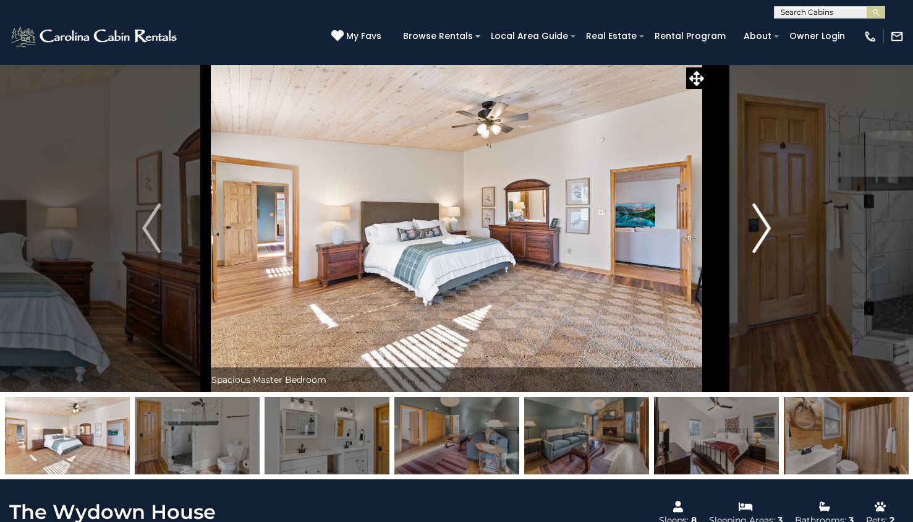
click at [766, 235] on img "Next" at bounding box center [762, 227] width 19 height 49
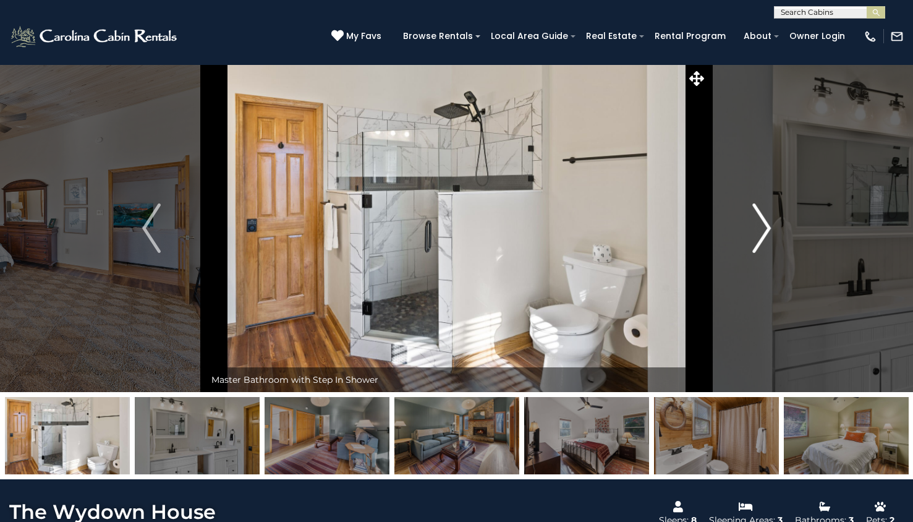
click at [766, 235] on img "Next" at bounding box center [762, 227] width 19 height 49
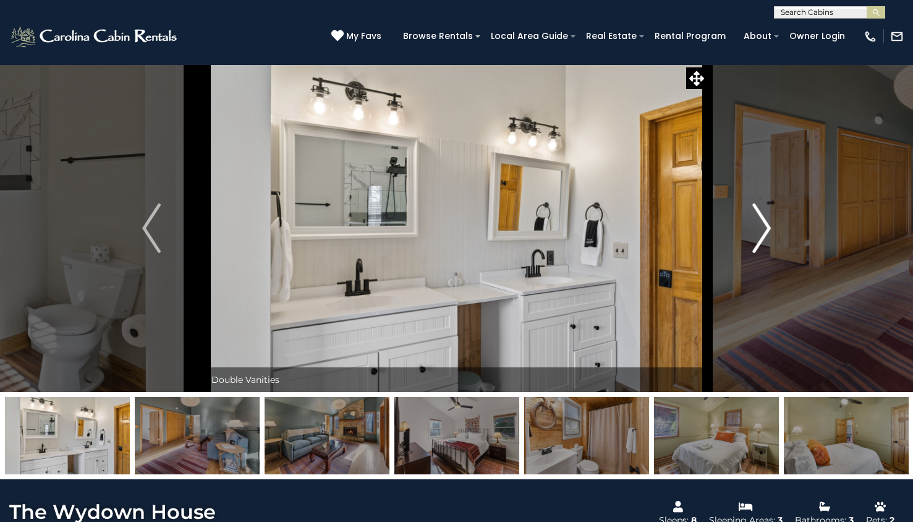
click at [766, 235] on img "Next" at bounding box center [762, 227] width 19 height 49
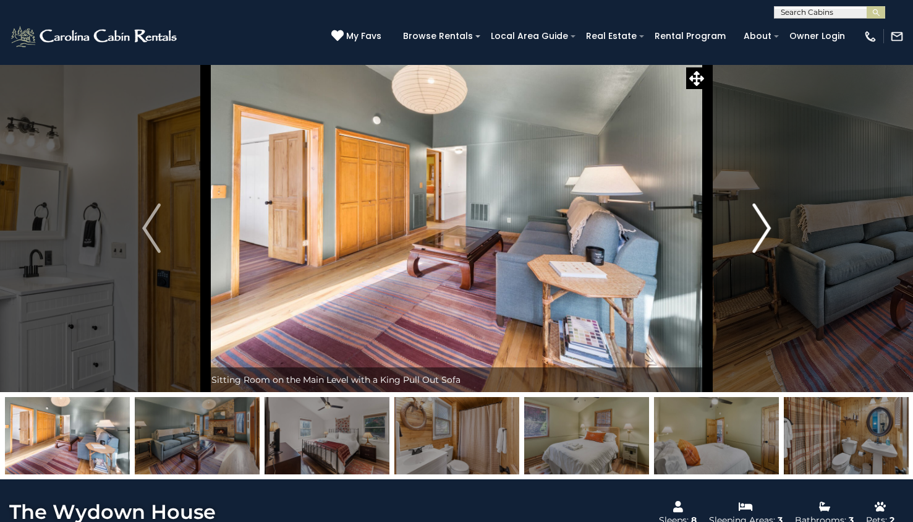
click at [766, 235] on img "Next" at bounding box center [762, 227] width 19 height 49
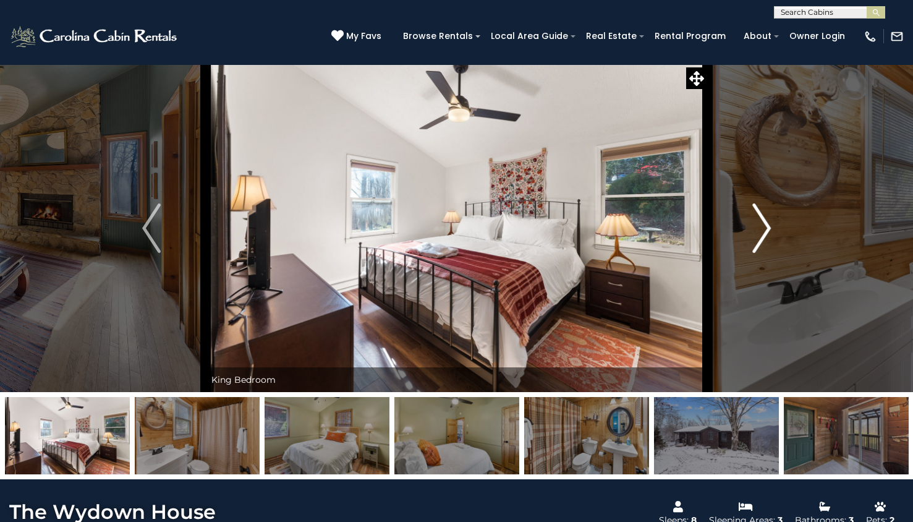
click at [766, 235] on img "Next" at bounding box center [762, 227] width 19 height 49
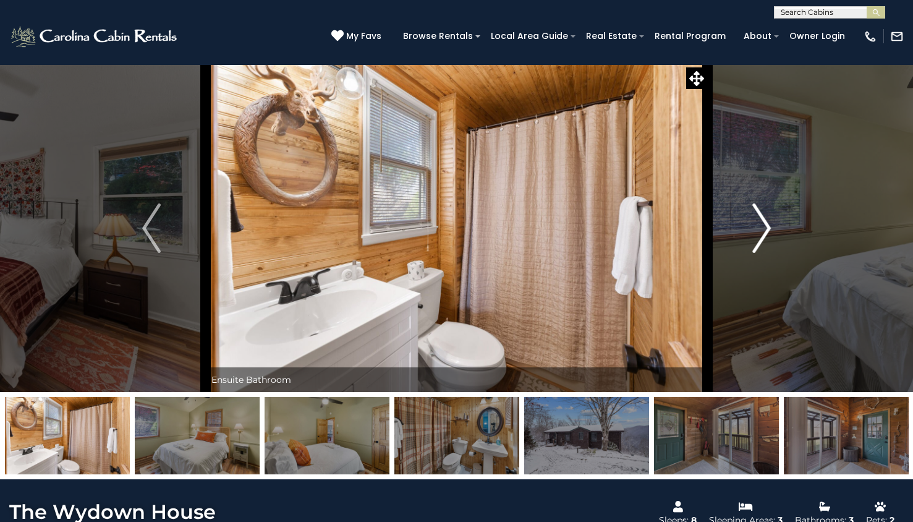
click at [766, 235] on img "Next" at bounding box center [762, 227] width 19 height 49
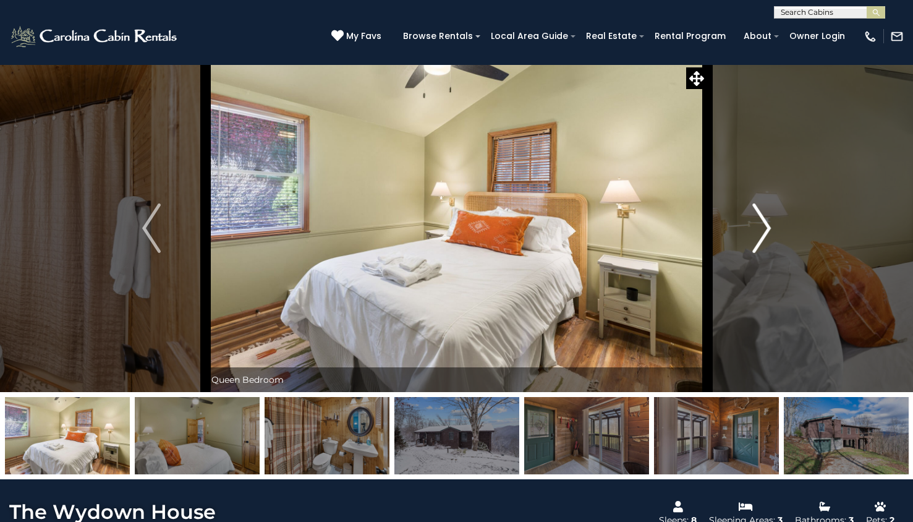
click at [766, 235] on img "Next" at bounding box center [762, 227] width 19 height 49
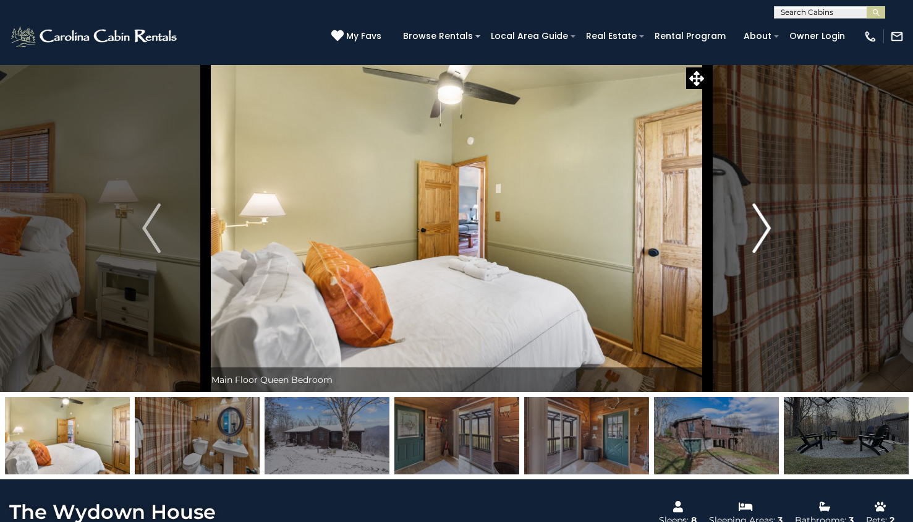
click at [766, 235] on img "Next" at bounding box center [762, 227] width 19 height 49
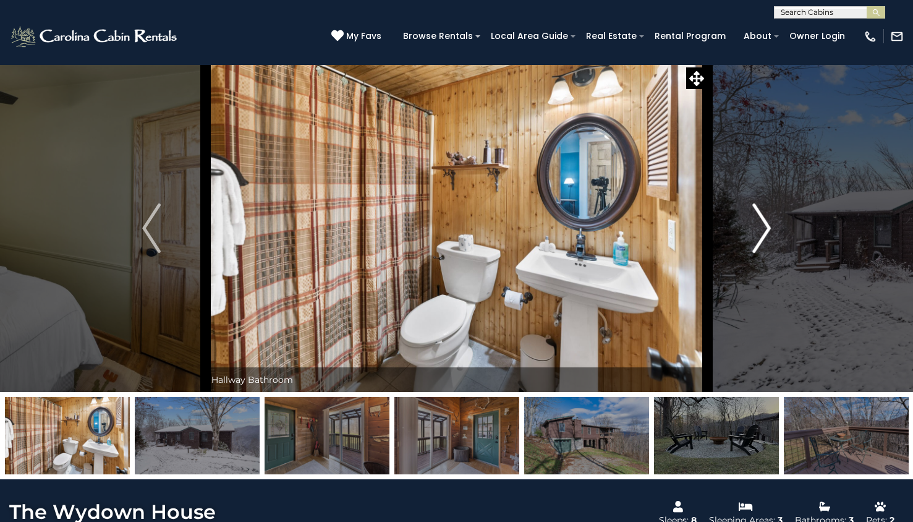
click at [766, 235] on img "Next" at bounding box center [762, 227] width 19 height 49
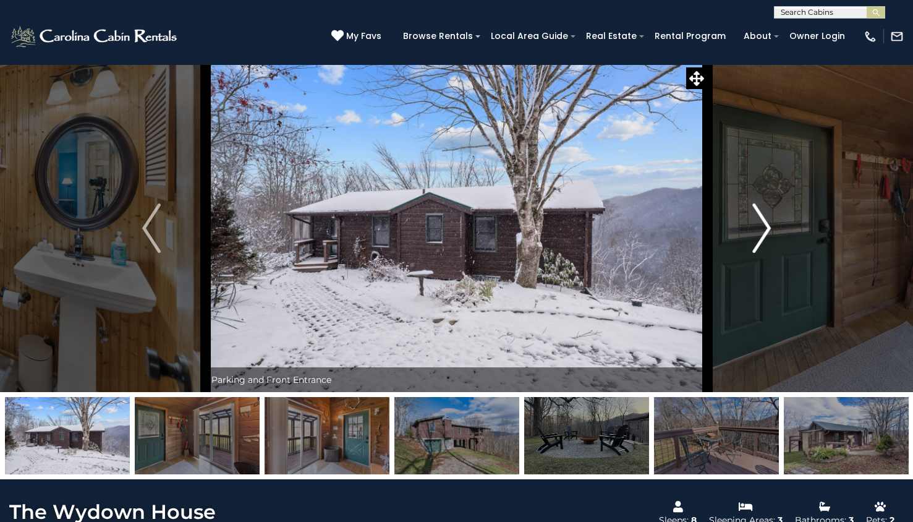
click at [762, 232] on img "Next" at bounding box center [762, 227] width 19 height 49
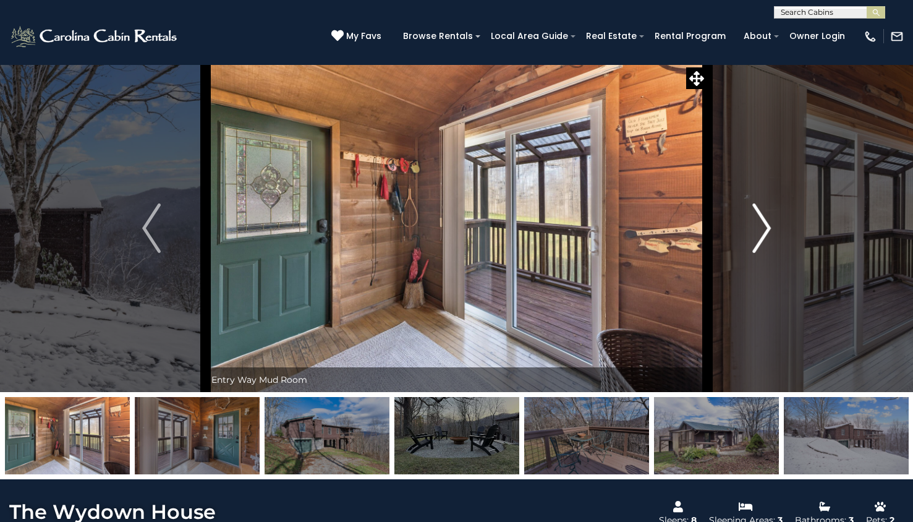
click at [762, 232] on img "Next" at bounding box center [762, 227] width 19 height 49
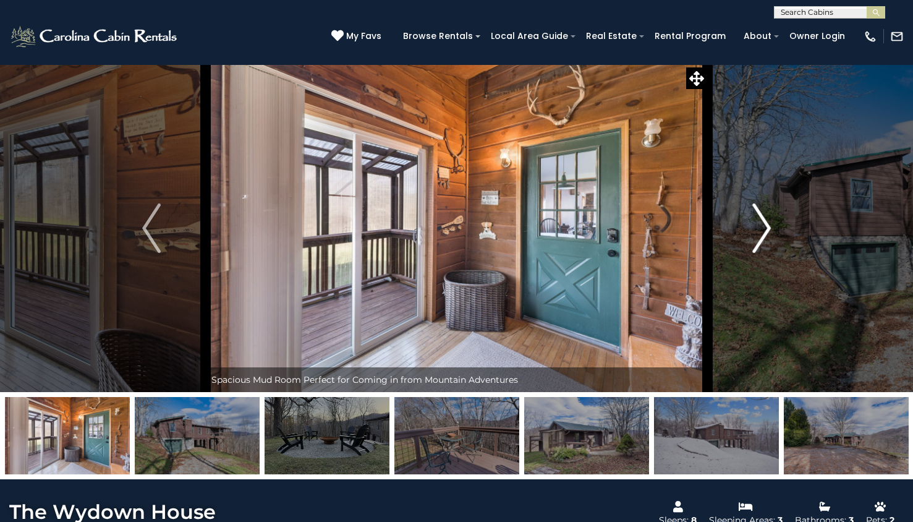
click at [762, 232] on img "Next" at bounding box center [762, 227] width 19 height 49
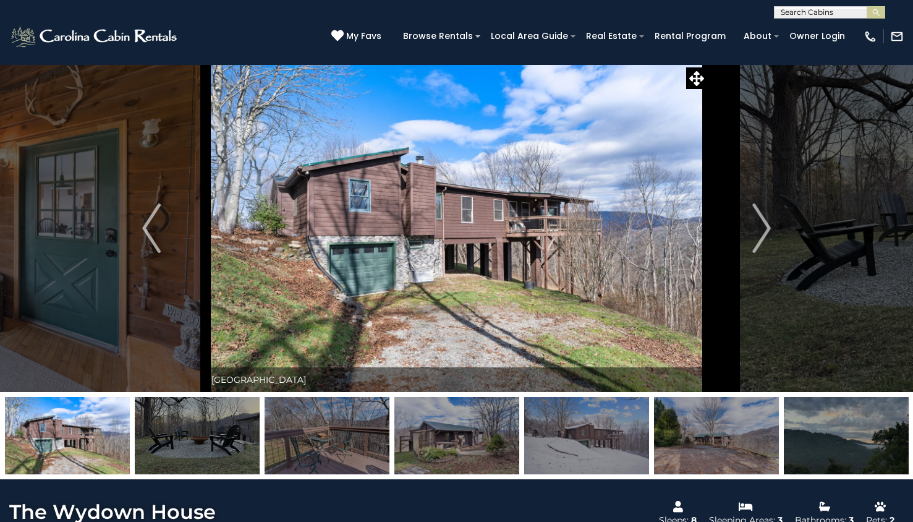
click at [441, 440] on img at bounding box center [457, 435] width 125 height 77
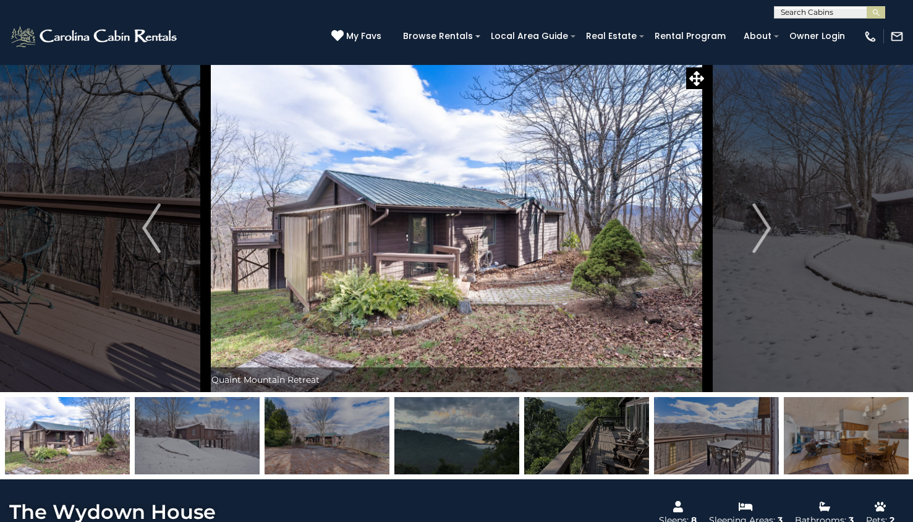
click at [454, 443] on img at bounding box center [457, 435] width 125 height 77
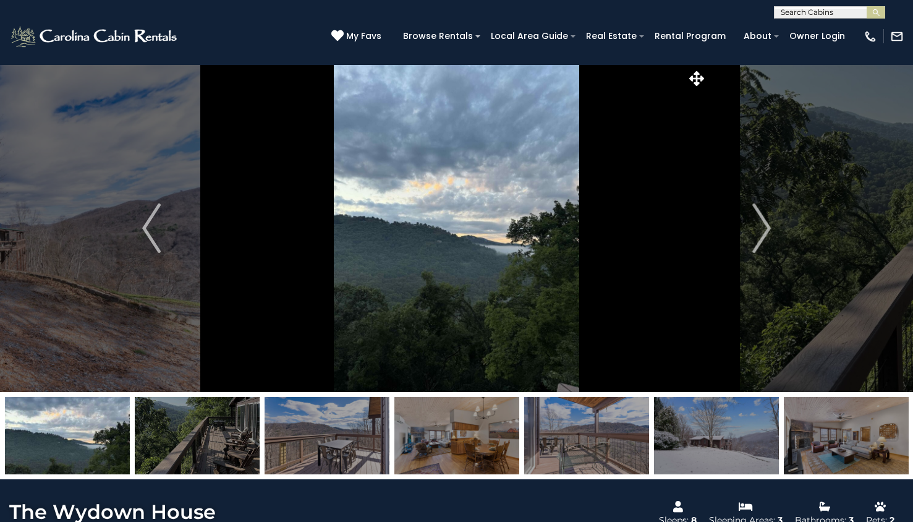
click at [454, 443] on img at bounding box center [457, 435] width 125 height 77
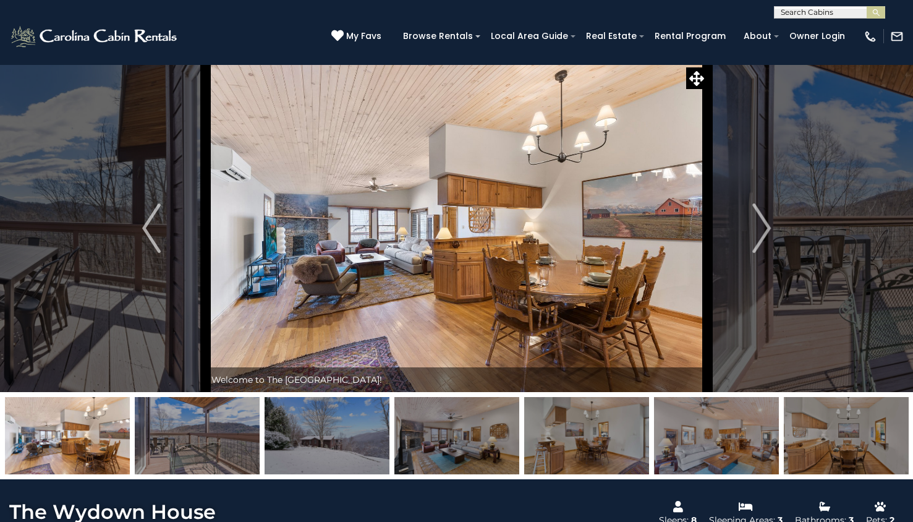
click at [512, 448] on img at bounding box center [457, 435] width 125 height 77
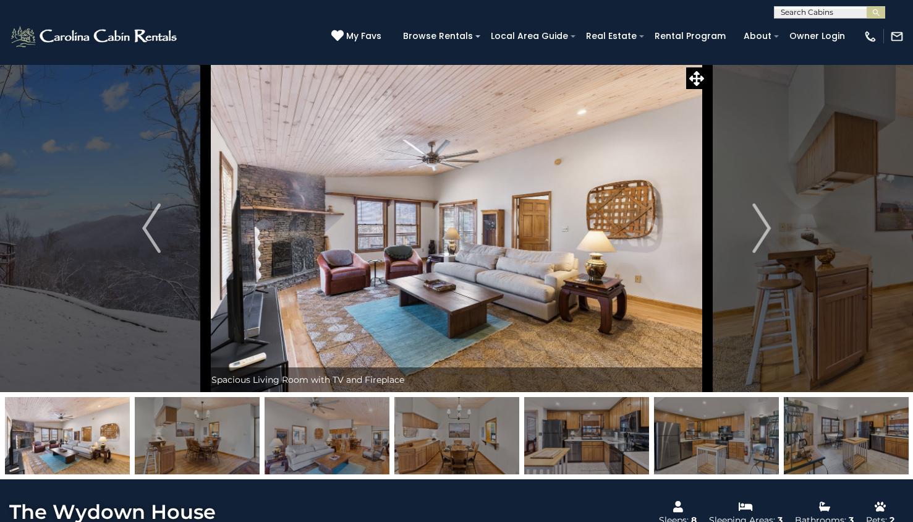
click at [570, 447] on img at bounding box center [586, 435] width 125 height 77
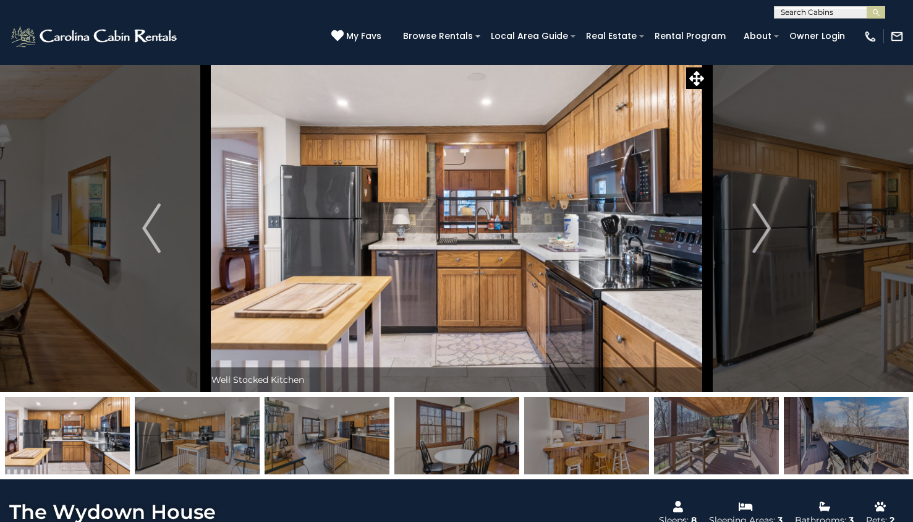
click at [644, 437] on img at bounding box center [586, 435] width 125 height 77
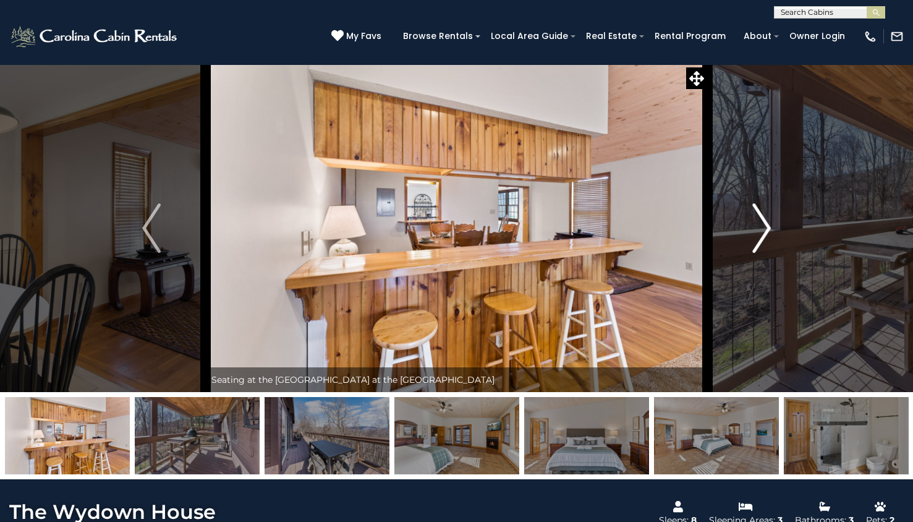
click at [752, 243] on button "Next" at bounding box center [762, 228] width 108 height 328
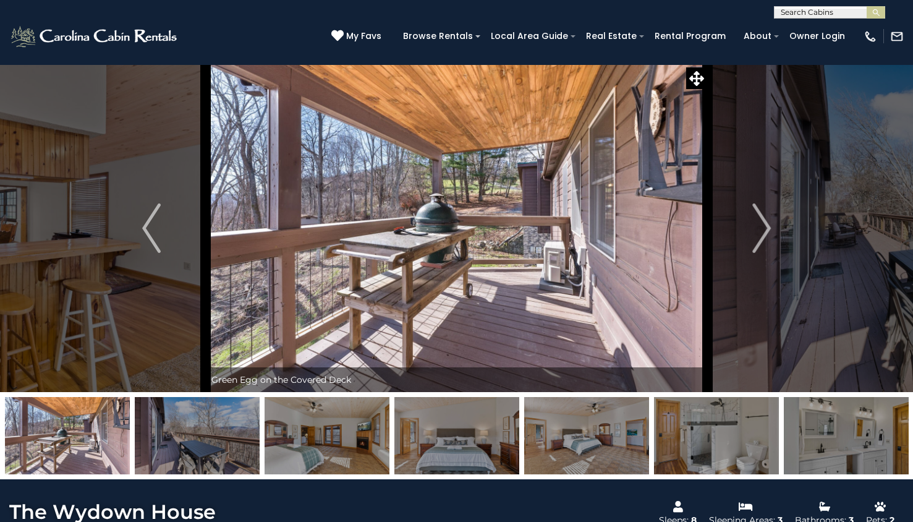
click at [463, 422] on img at bounding box center [457, 435] width 125 height 77
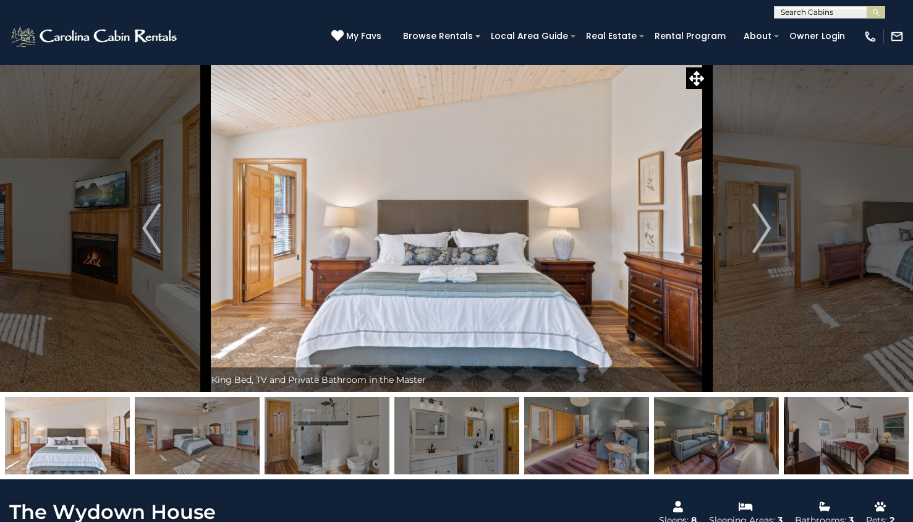
click at [247, 432] on img at bounding box center [197, 435] width 125 height 77
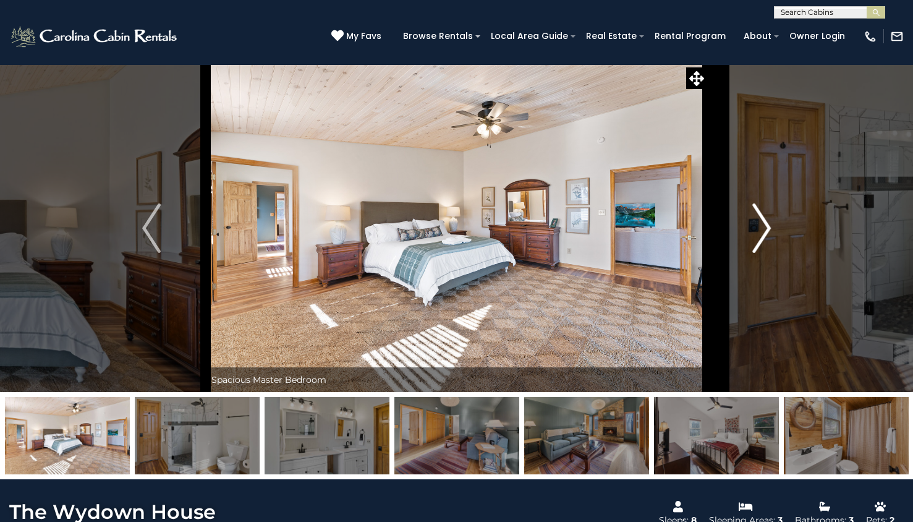
click at [775, 230] on button "Next" at bounding box center [762, 228] width 108 height 328
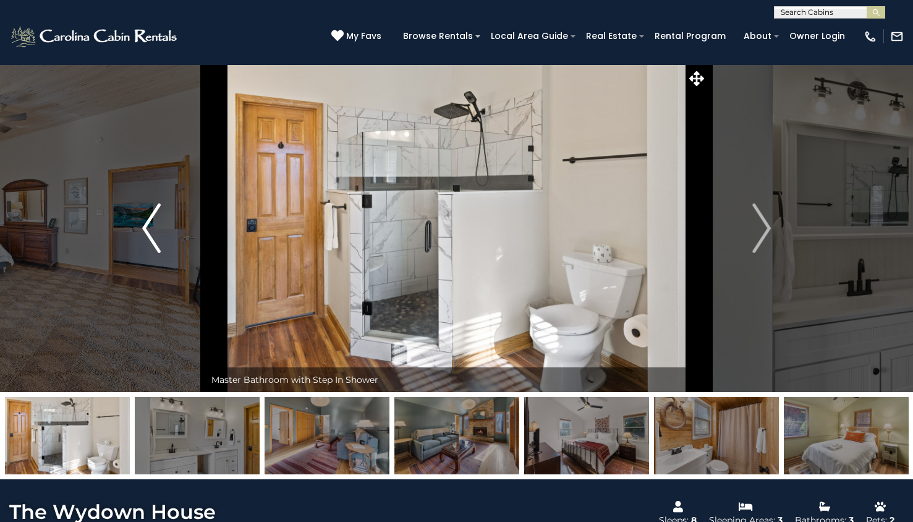
click at [152, 208] on img "Previous" at bounding box center [151, 227] width 19 height 49
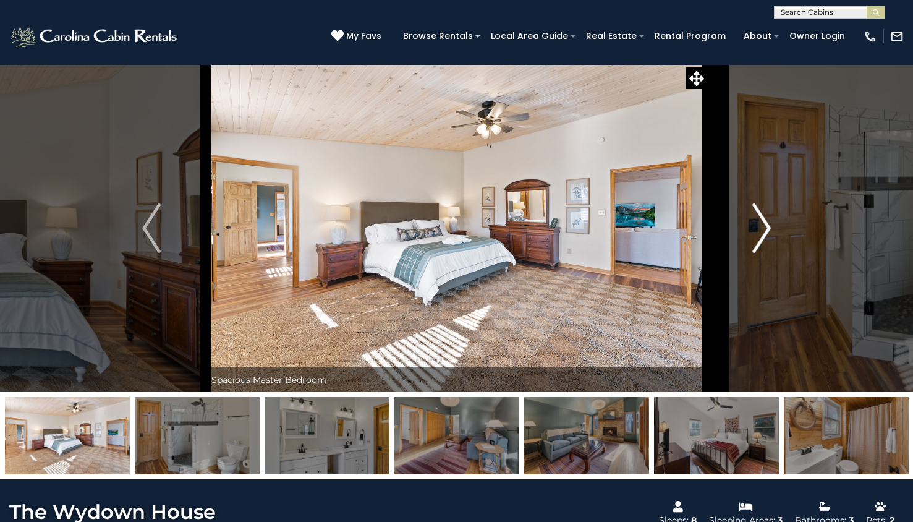
click at [776, 221] on button "Next" at bounding box center [762, 228] width 108 height 328
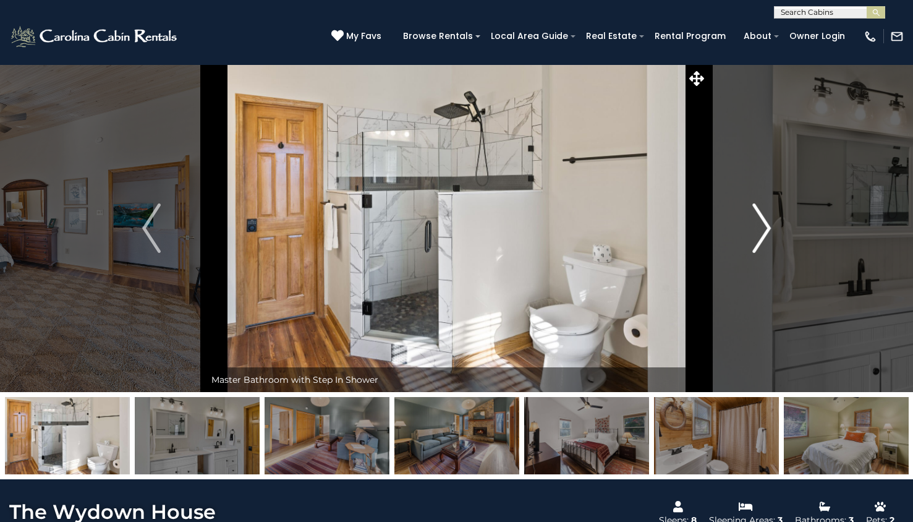
click at [776, 221] on button "Next" at bounding box center [762, 228] width 108 height 328
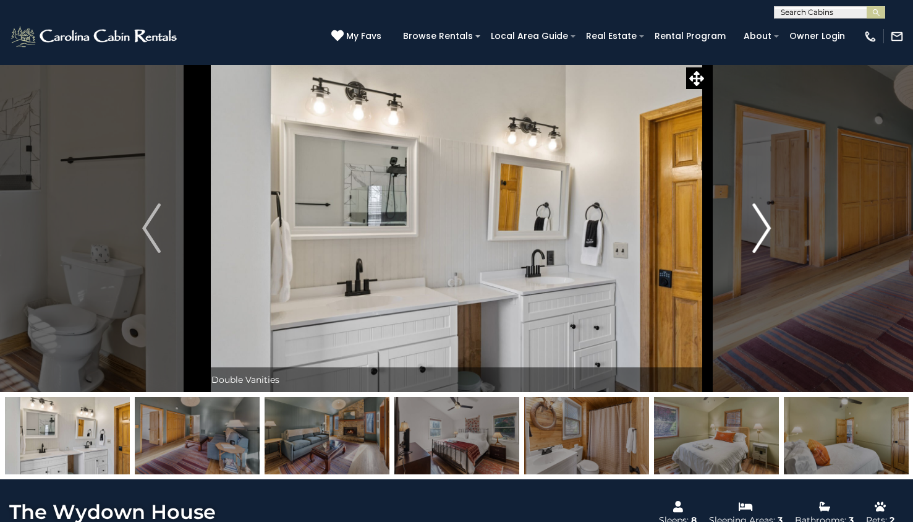
click at [776, 221] on button "Next" at bounding box center [762, 228] width 108 height 328
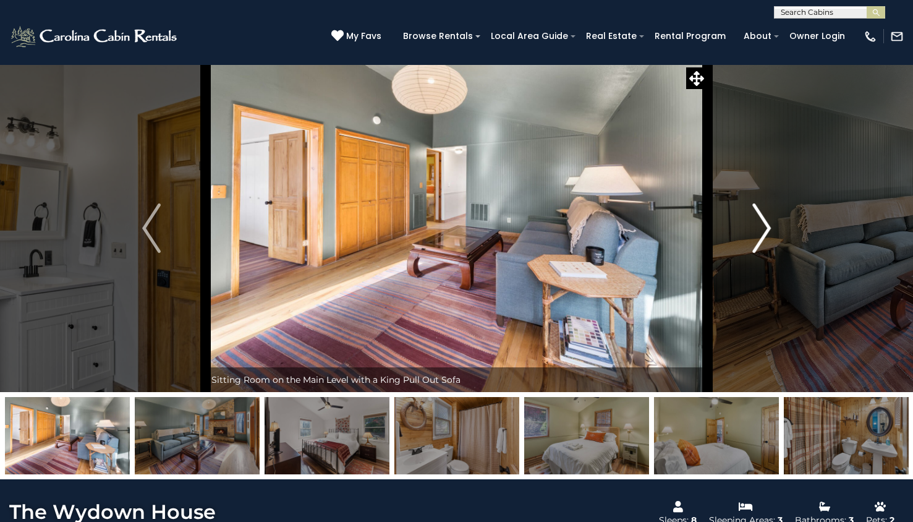
click at [776, 221] on button "Next" at bounding box center [762, 228] width 108 height 328
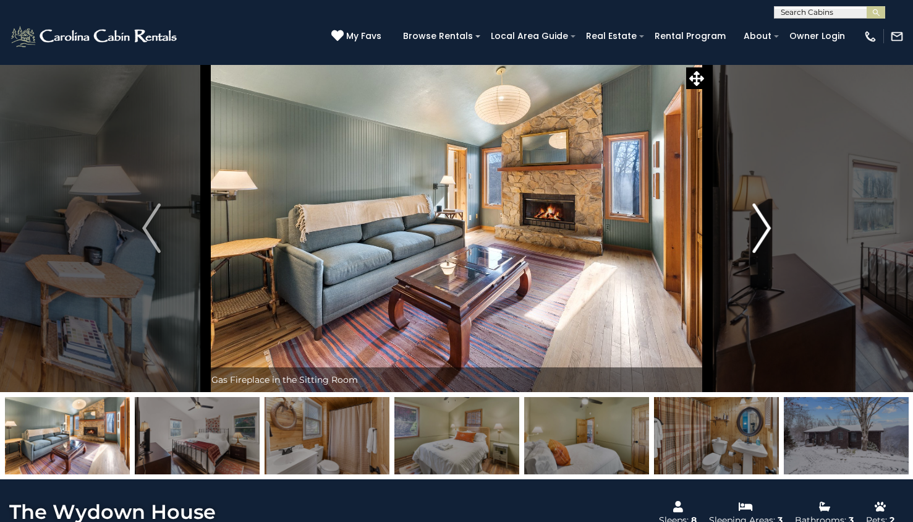
click at [776, 221] on button "Next" at bounding box center [762, 228] width 108 height 328
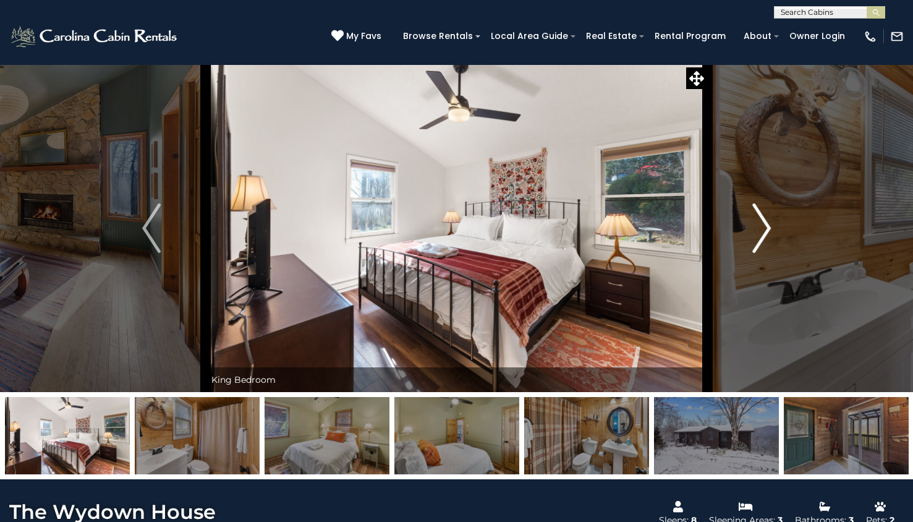
click at [776, 221] on button "Next" at bounding box center [762, 228] width 108 height 328
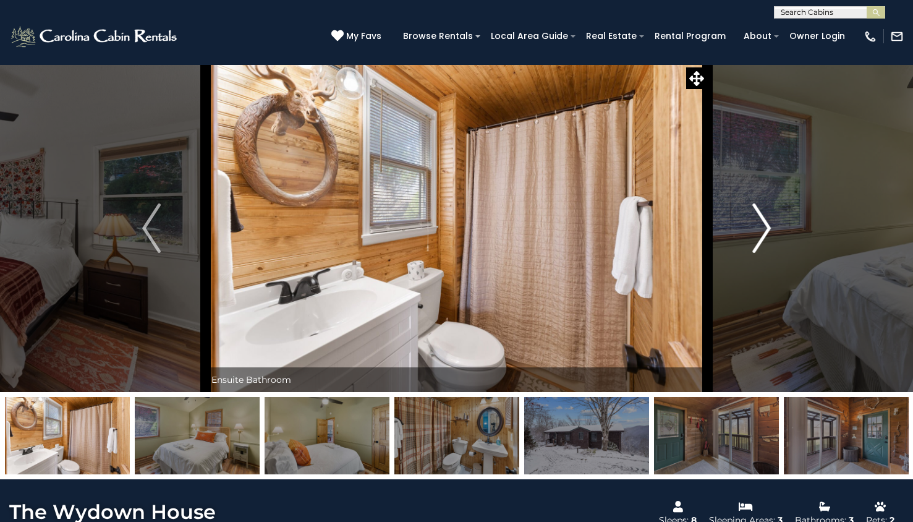
click at [776, 221] on button "Next" at bounding box center [762, 228] width 108 height 328
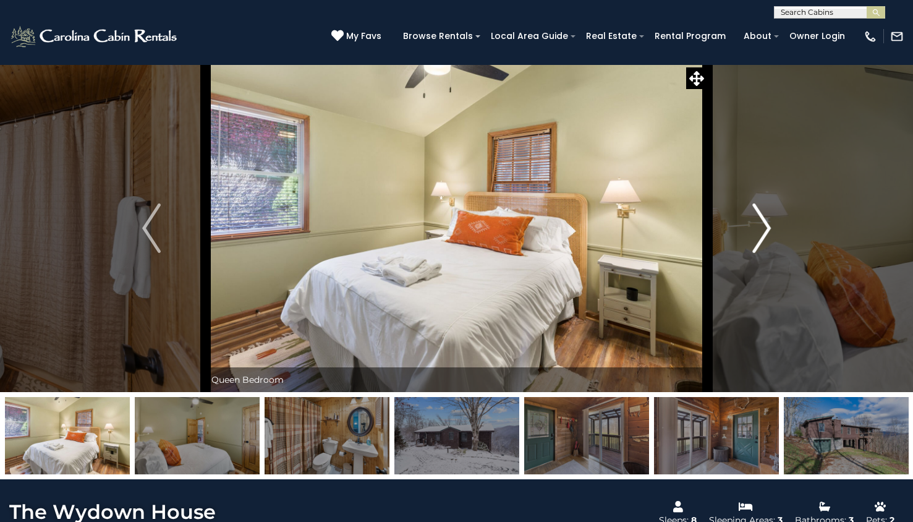
click at [776, 221] on button "Next" at bounding box center [762, 228] width 108 height 328
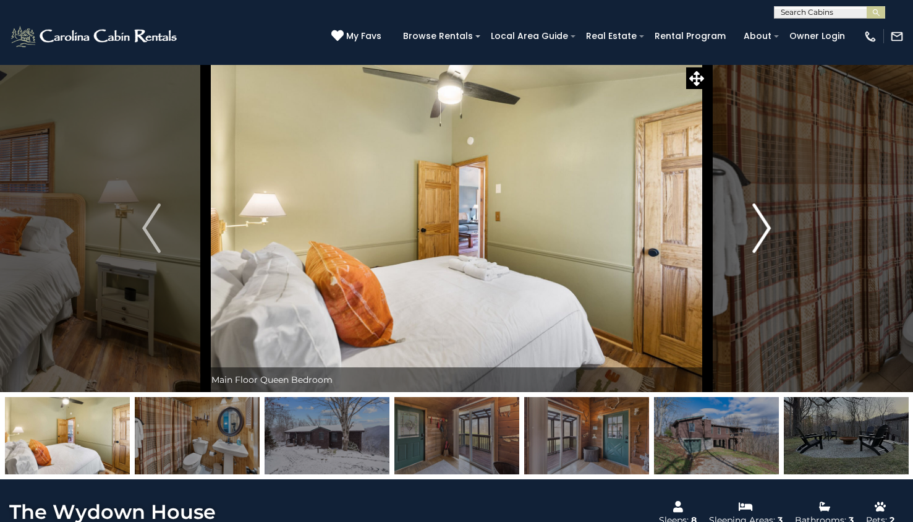
click at [776, 221] on button "Next" at bounding box center [762, 228] width 108 height 328
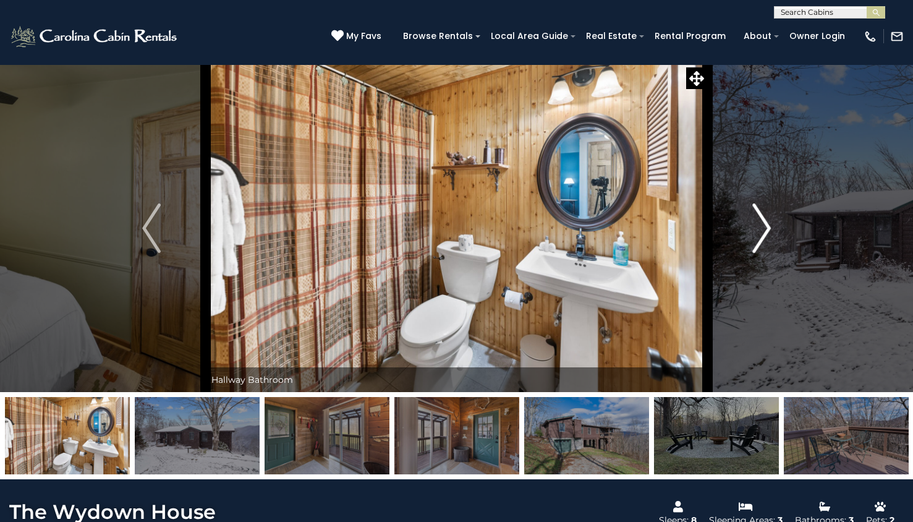
click at [778, 228] on button "Next" at bounding box center [762, 228] width 108 height 328
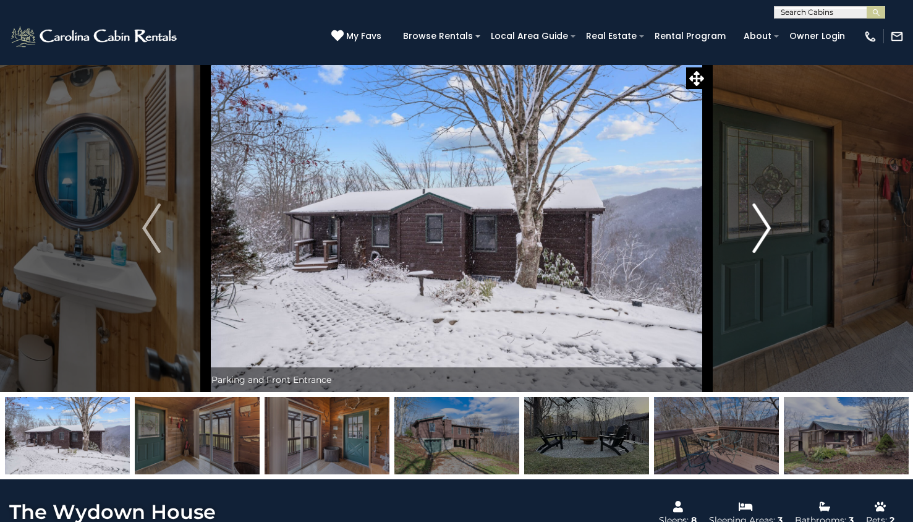
click at [779, 231] on button "Next" at bounding box center [762, 228] width 108 height 328
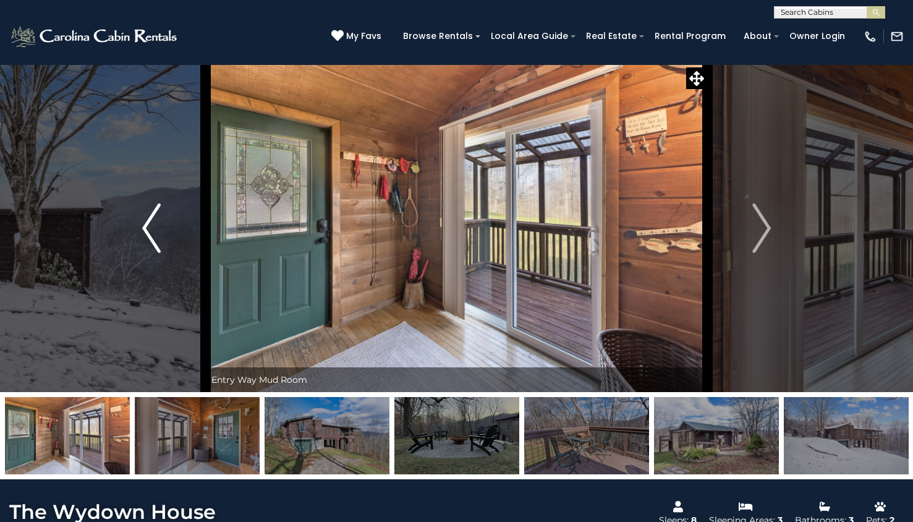
click at [160, 214] on img "Previous" at bounding box center [151, 227] width 19 height 49
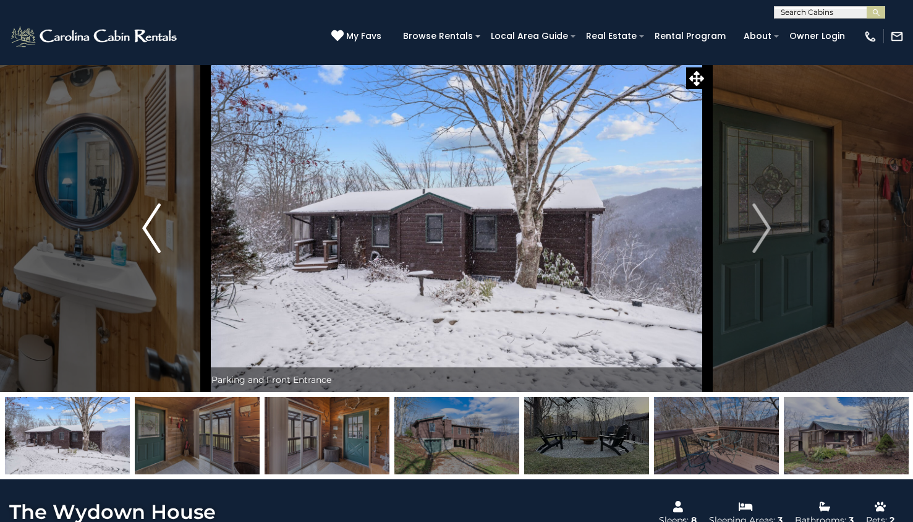
click at [160, 214] on img "Previous" at bounding box center [151, 227] width 19 height 49
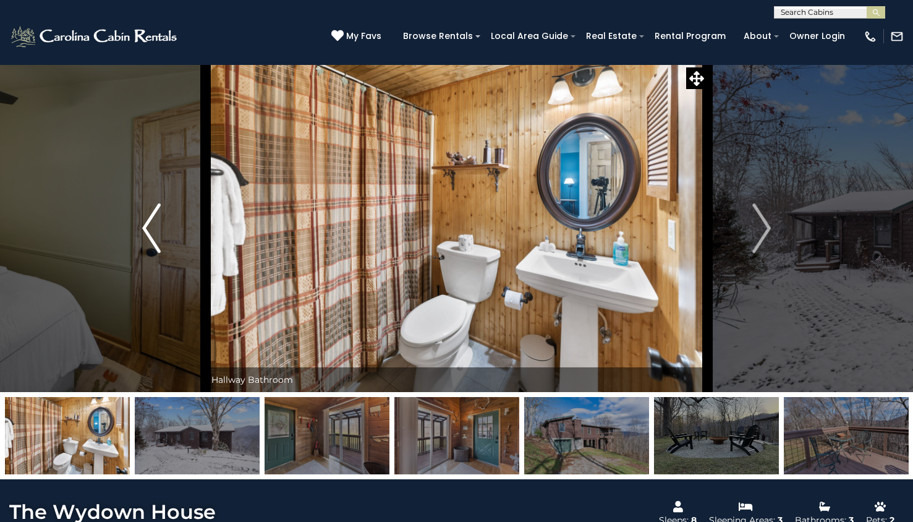
click at [160, 214] on img "Previous" at bounding box center [151, 227] width 19 height 49
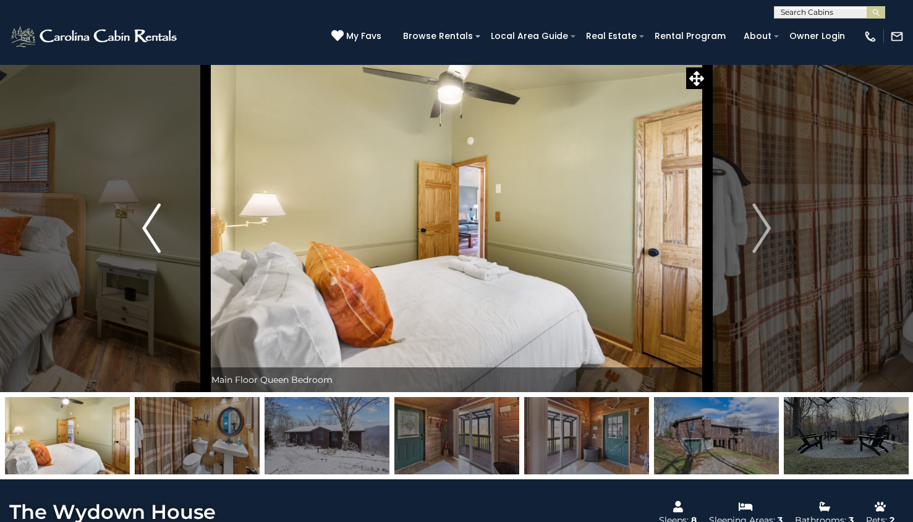
click at [160, 214] on img "Previous" at bounding box center [151, 227] width 19 height 49
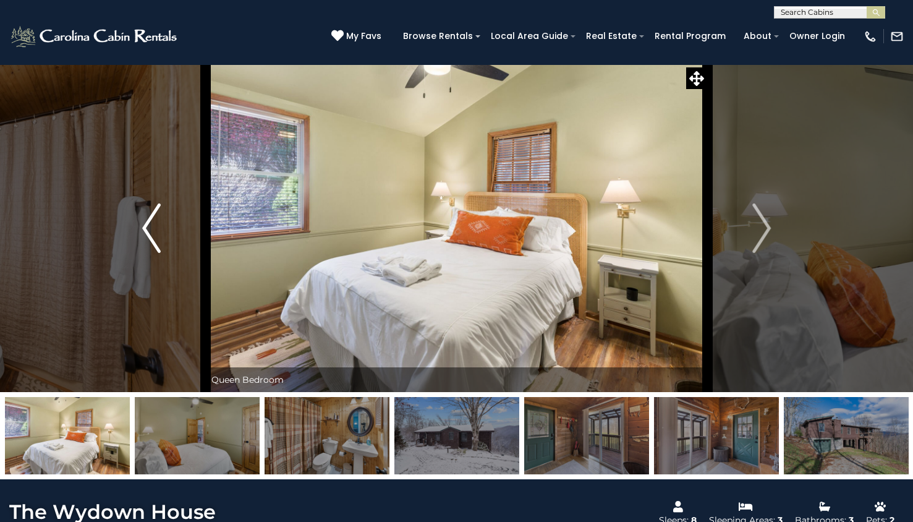
click at [160, 214] on img "Previous" at bounding box center [151, 227] width 19 height 49
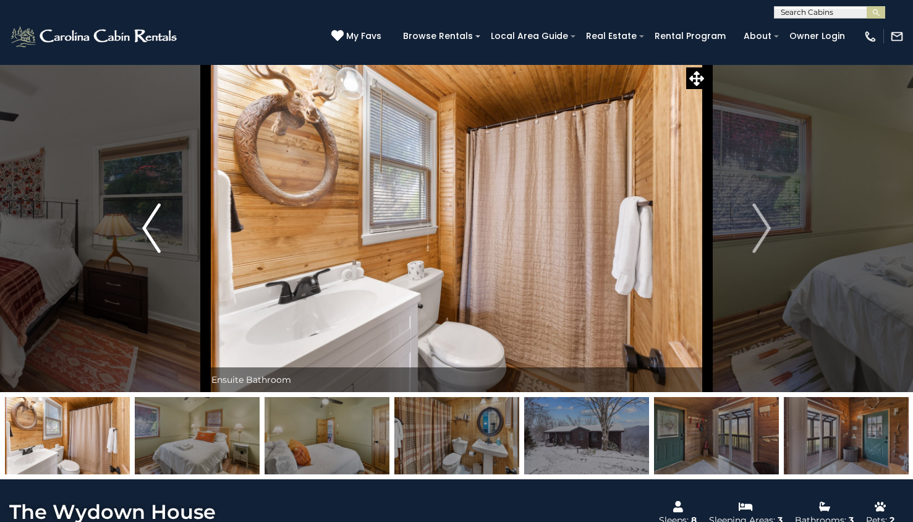
click at [160, 214] on img "Previous" at bounding box center [151, 227] width 19 height 49
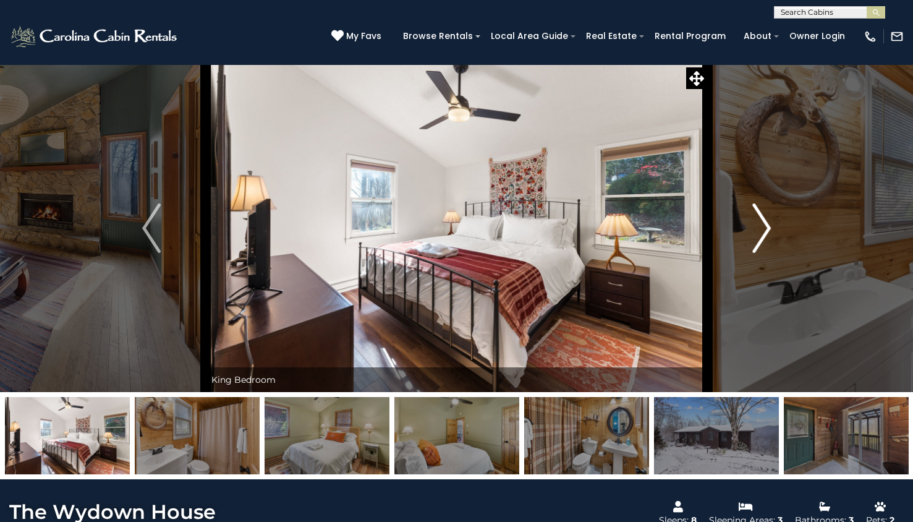
click at [764, 228] on img "Next" at bounding box center [762, 227] width 19 height 49
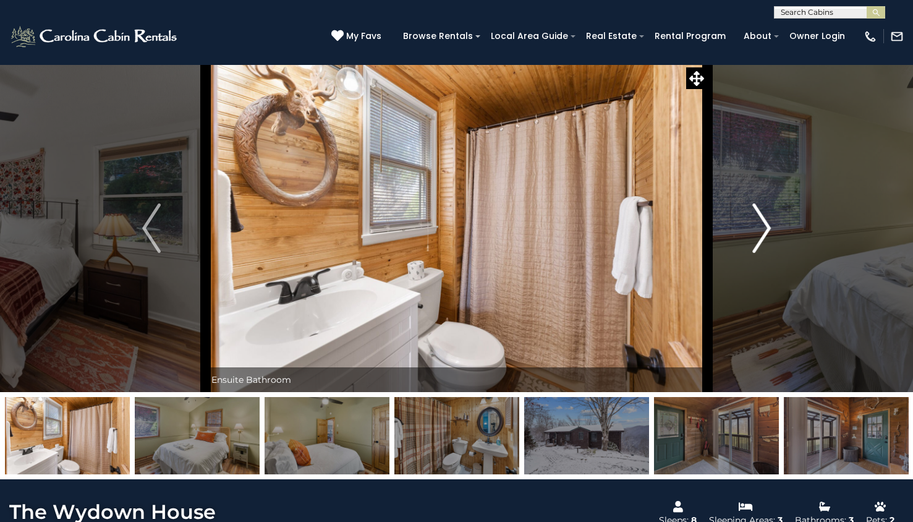
click at [764, 228] on img "Next" at bounding box center [762, 227] width 19 height 49
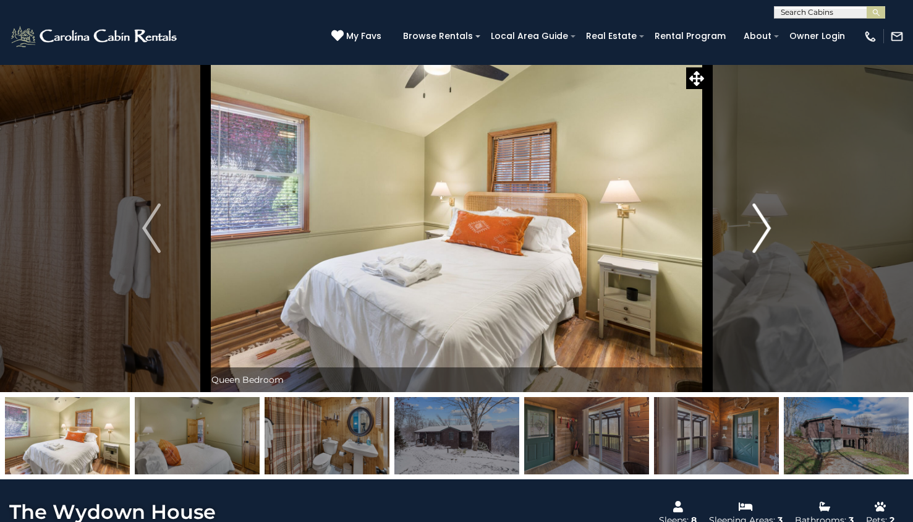
click at [758, 231] on img "Next" at bounding box center [762, 227] width 19 height 49
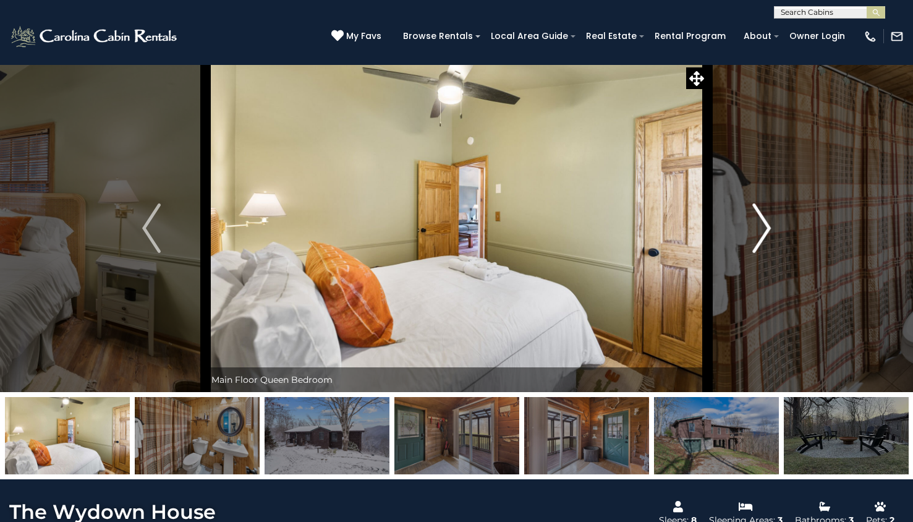
click at [758, 231] on img "Next" at bounding box center [762, 227] width 19 height 49
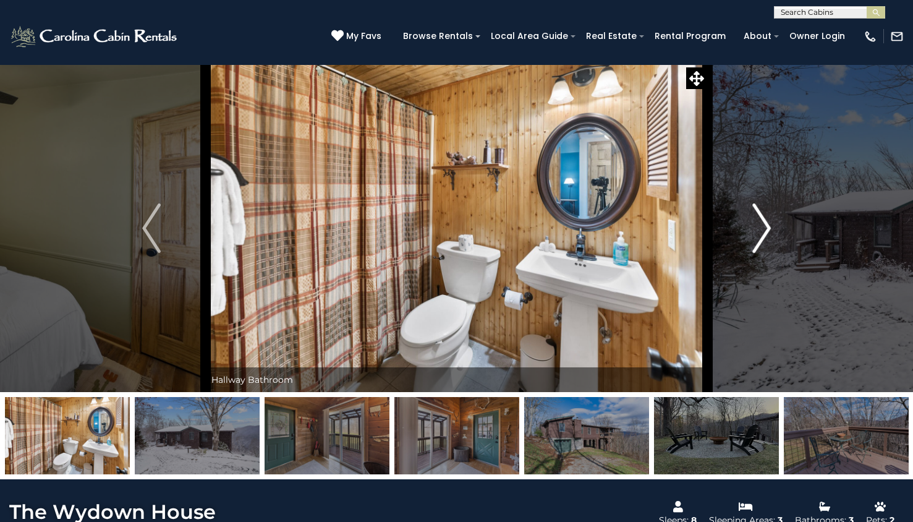
click at [758, 231] on img "Next" at bounding box center [762, 227] width 19 height 49
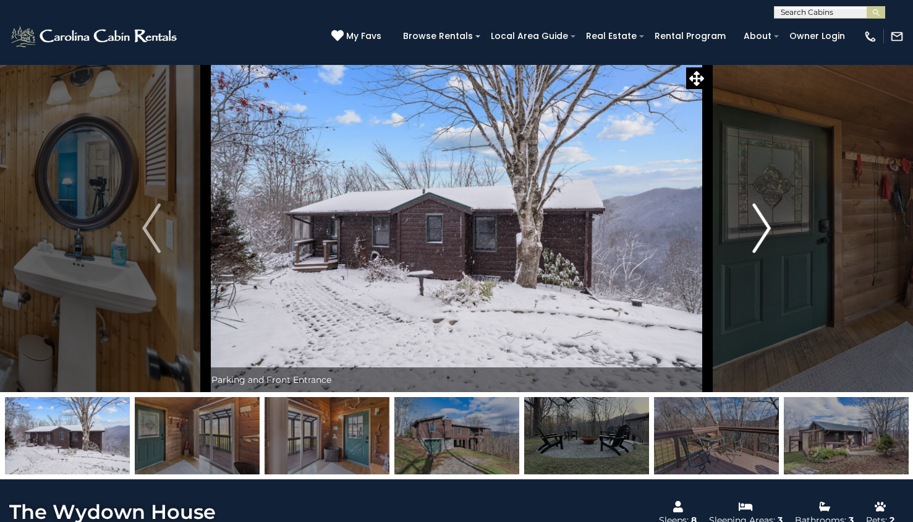
click at [758, 231] on img "Next" at bounding box center [762, 227] width 19 height 49
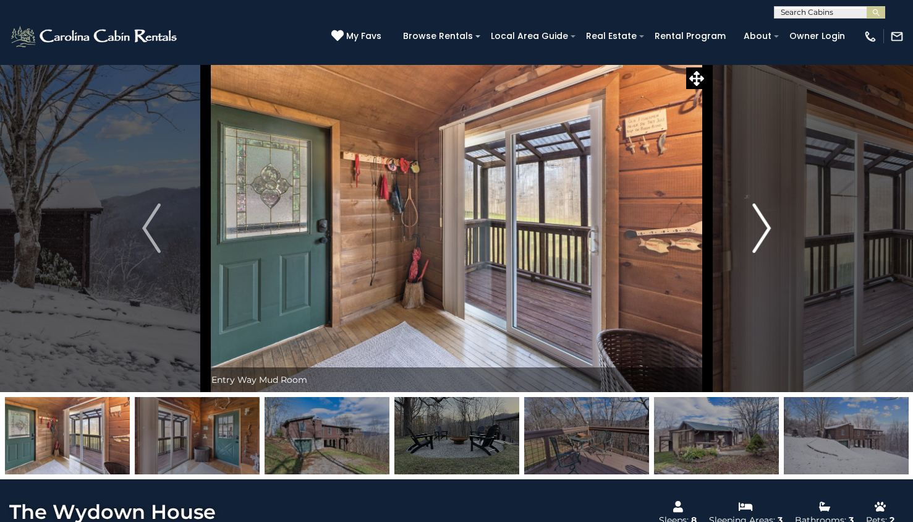
click at [760, 234] on img "Next" at bounding box center [762, 227] width 19 height 49
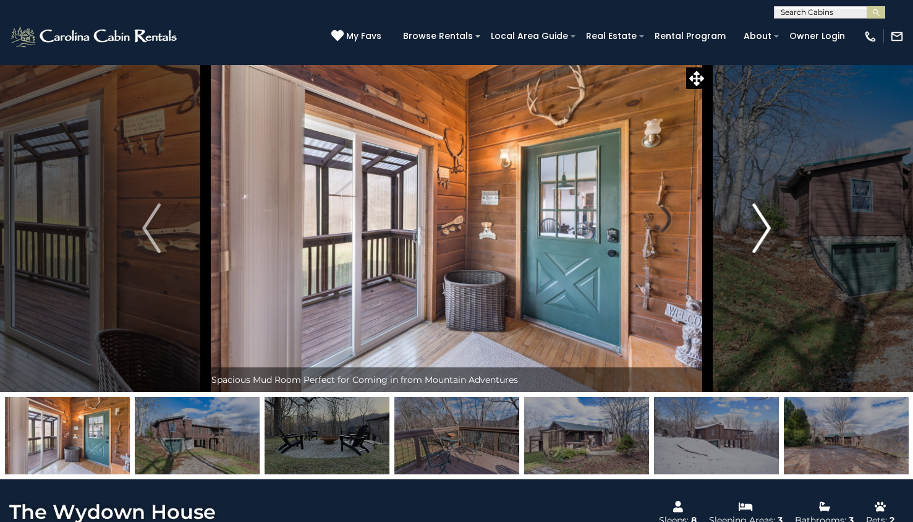
click at [763, 240] on img "Next" at bounding box center [762, 227] width 19 height 49
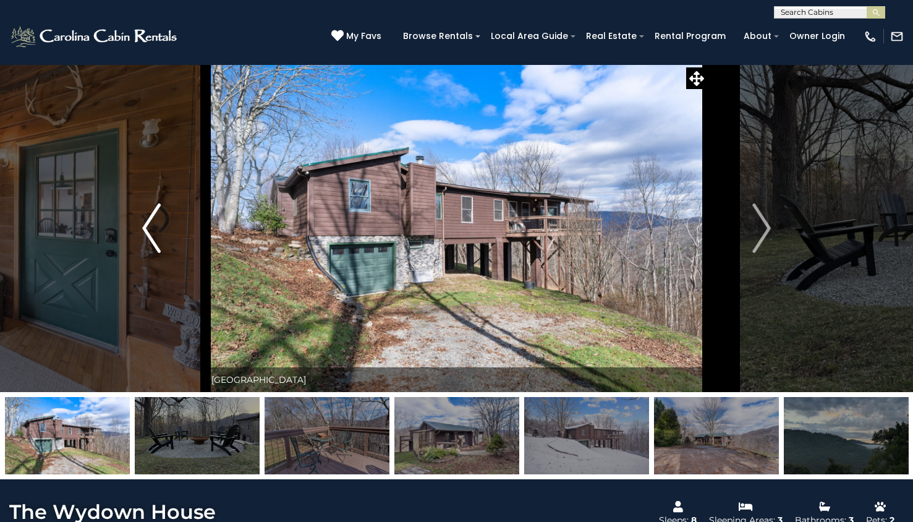
click at [168, 241] on button "Previous" at bounding box center [151, 228] width 108 height 328
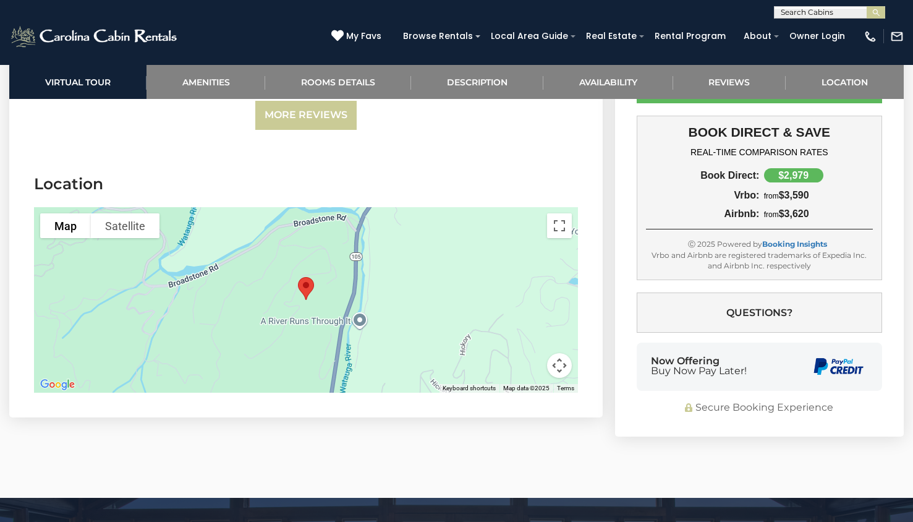
scroll to position [2989, 0]
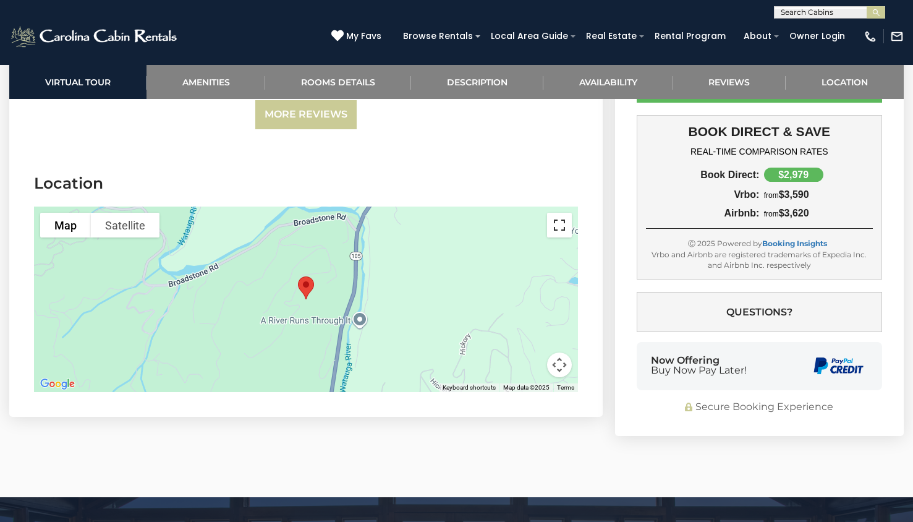
click at [565, 213] on button "Toggle fullscreen view" at bounding box center [559, 225] width 25 height 25
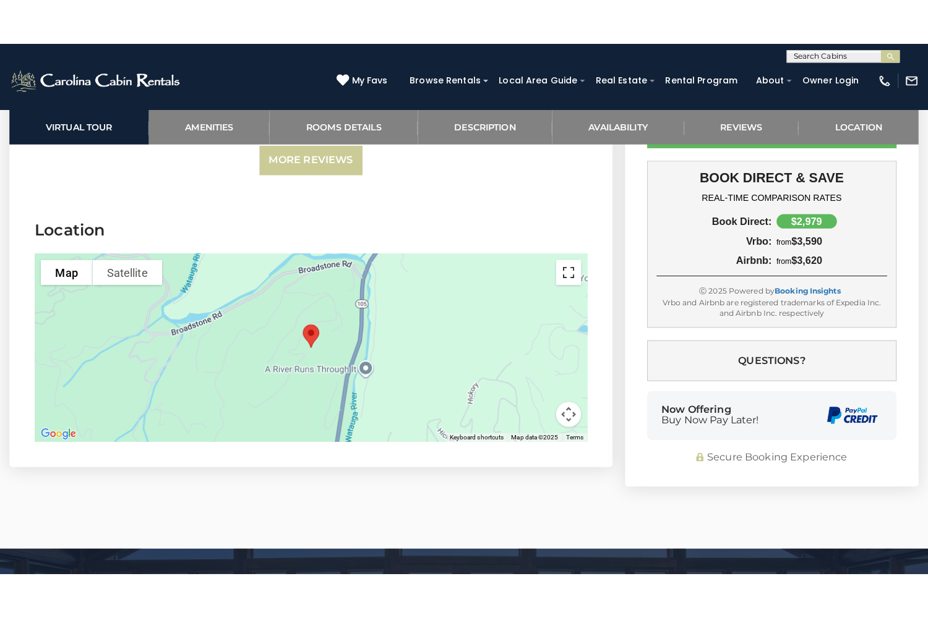
scroll to position [2971, 0]
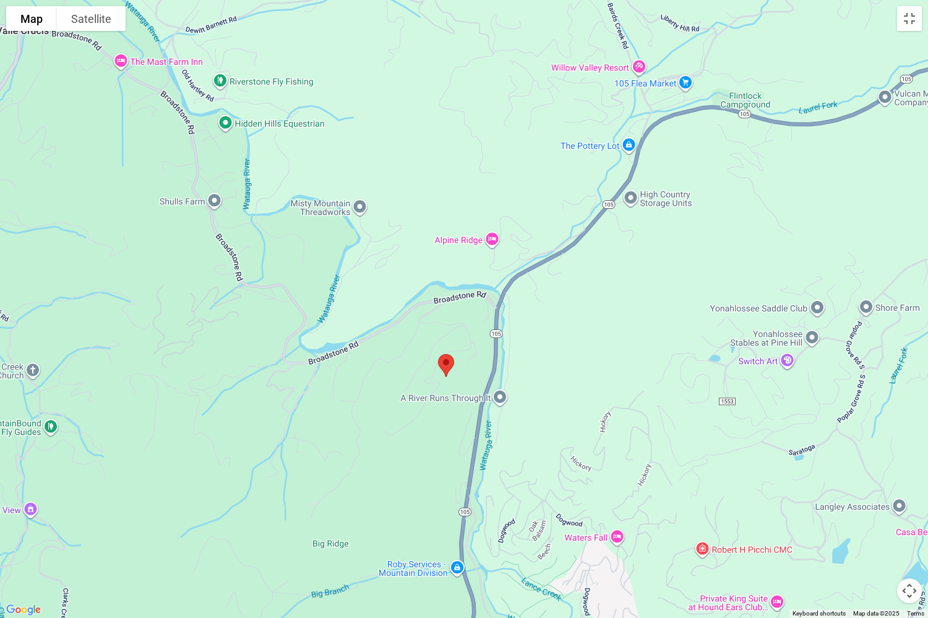
drag, startPoint x: 454, startPoint y: 412, endPoint x: 434, endPoint y: 481, distance: 71.6
click at [434, 481] on div at bounding box center [464, 309] width 928 height 618
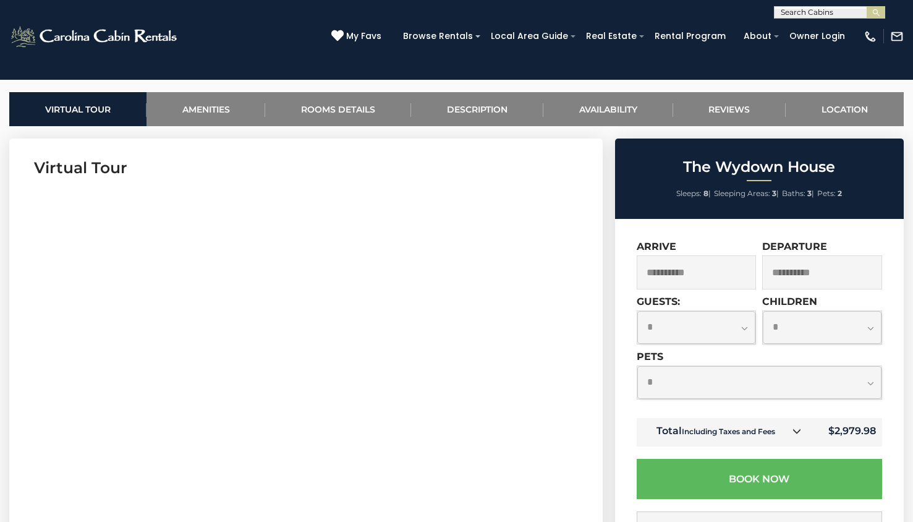
scroll to position [464, 0]
